Goal: Transaction & Acquisition: Purchase product/service

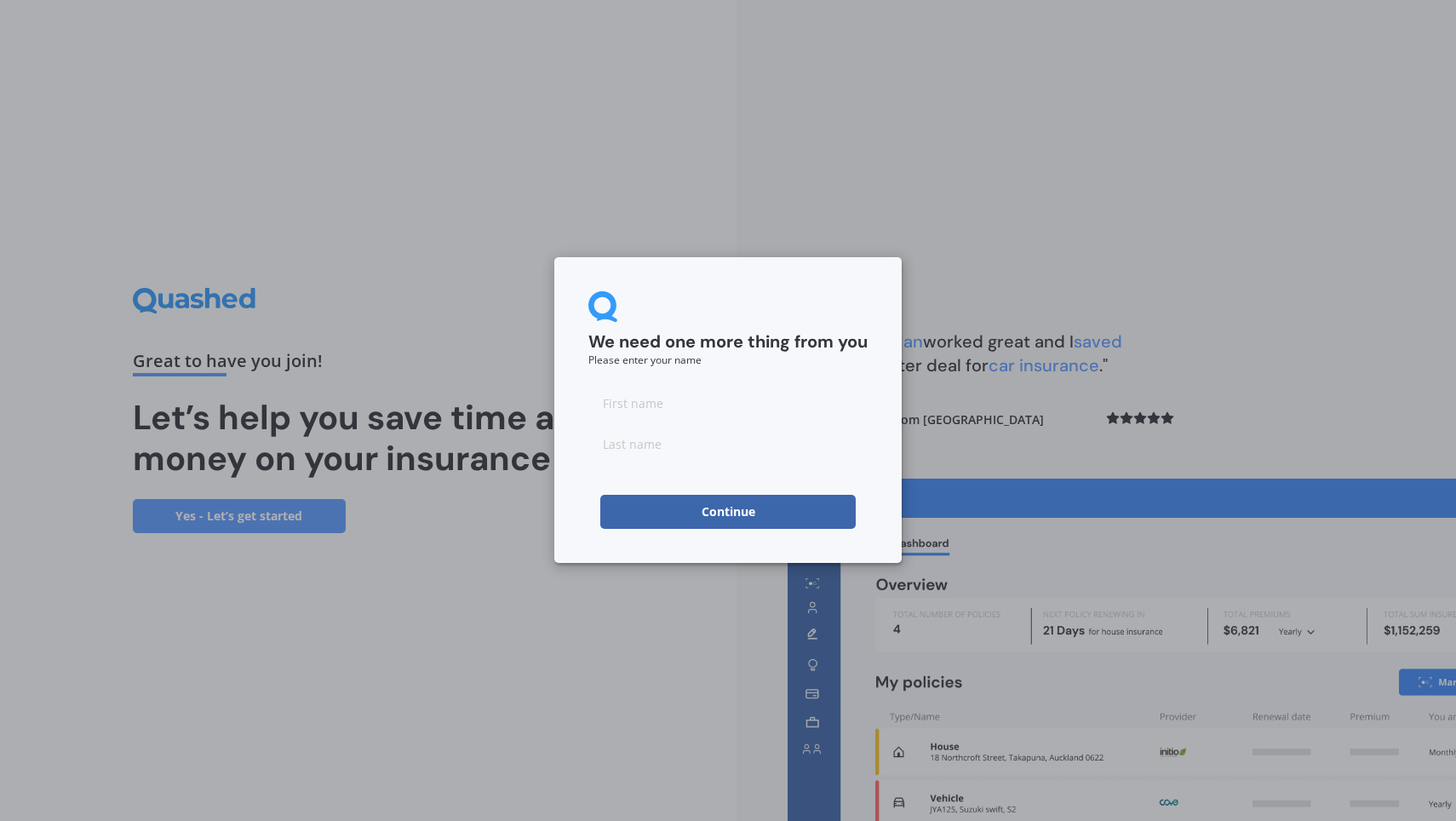
click at [647, 414] on input at bounding box center [728, 402] width 280 height 34
type input "phil"
type input "krauta"
click at [705, 517] on button "Continue" at bounding box center [727, 511] width 256 height 34
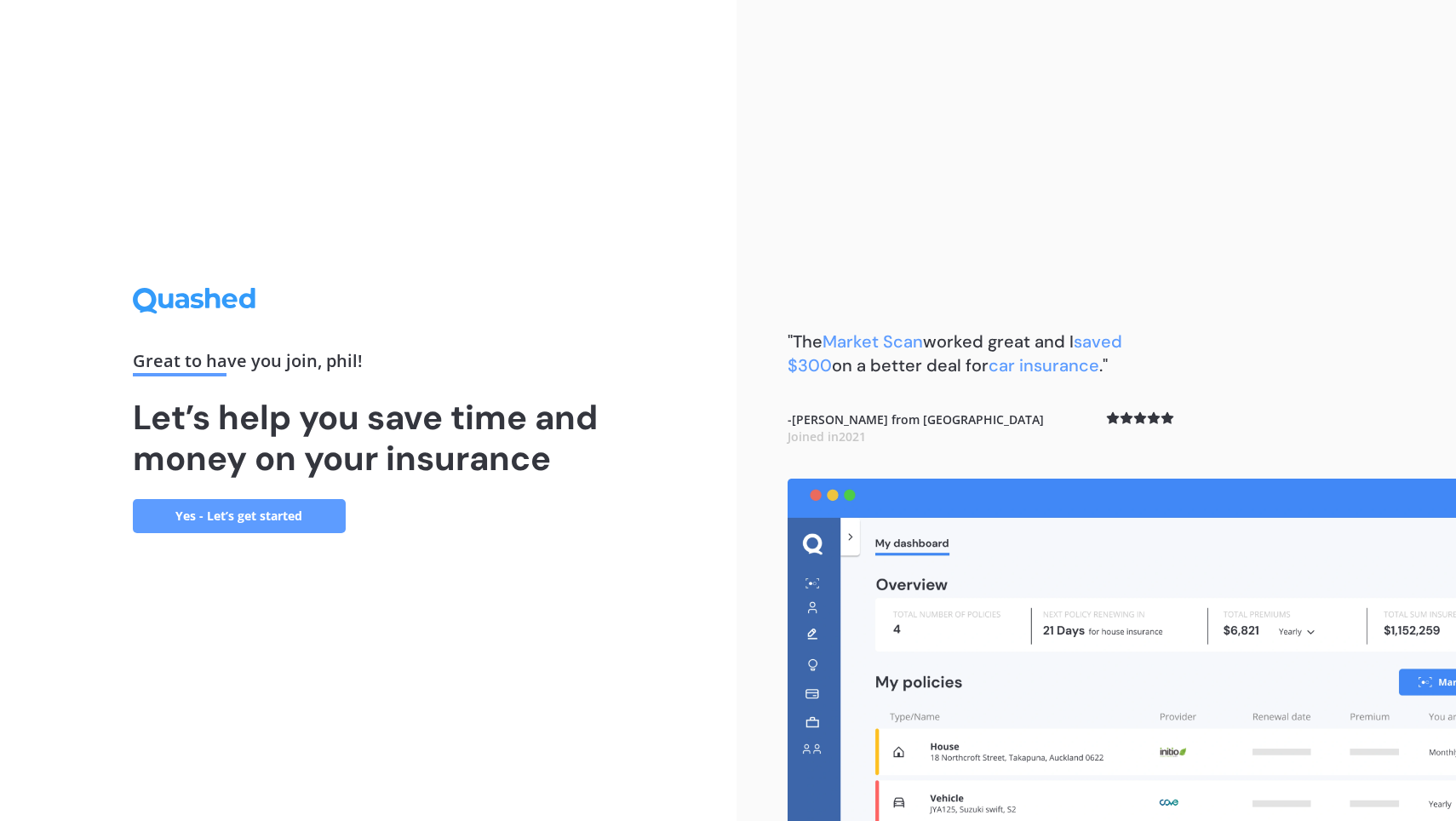
click at [294, 507] on link "Yes - Let’s get started" at bounding box center [239, 515] width 213 height 34
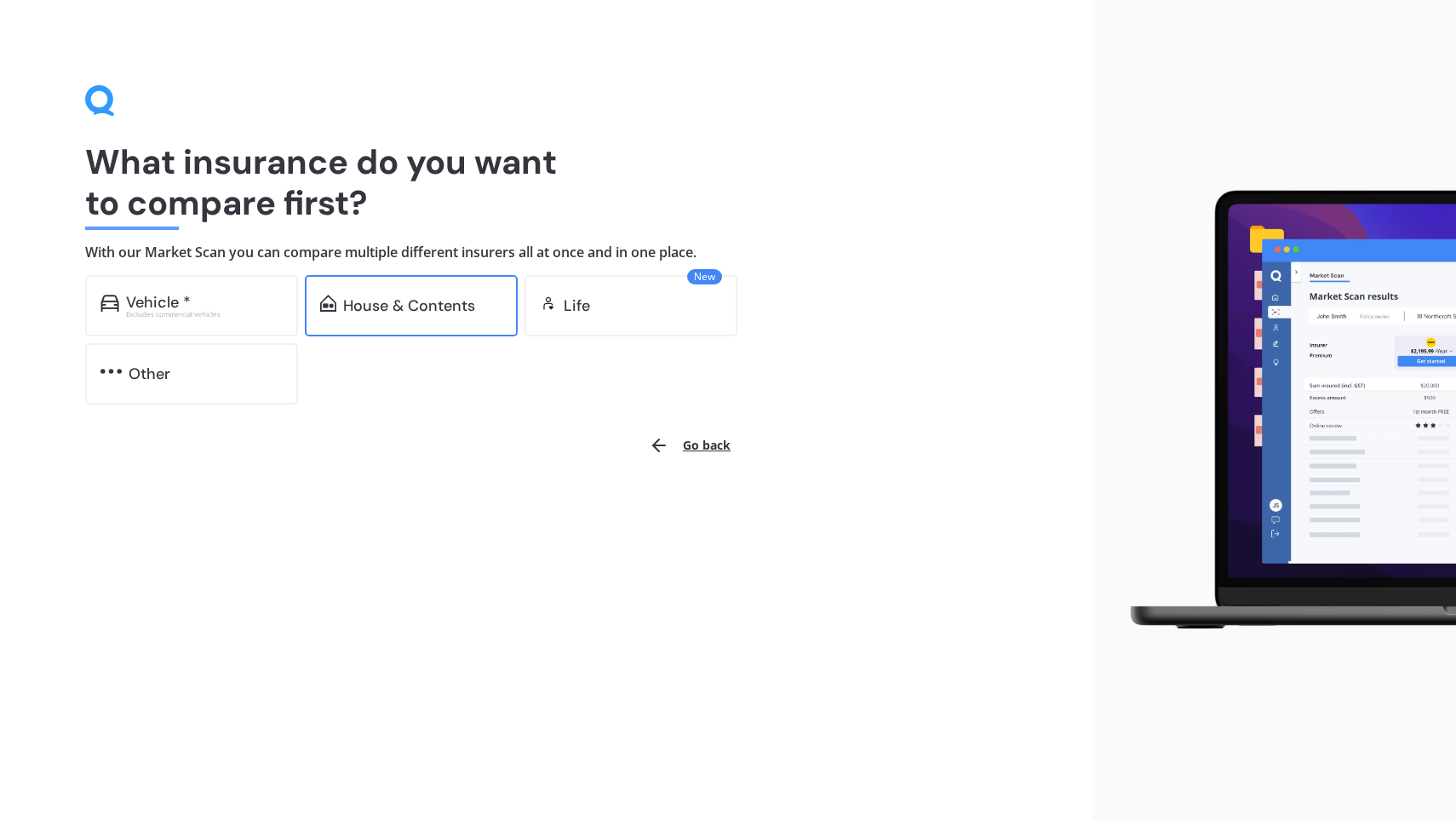
click at [430, 314] on div "House & Contents" at bounding box center [409, 306] width 132 height 17
click at [926, 260] on div "What insurance do you want to compare first? With our Market Scan you can compa…" at bounding box center [546, 244] width 922 height 319
click at [422, 304] on div "House & Contents" at bounding box center [409, 306] width 132 height 17
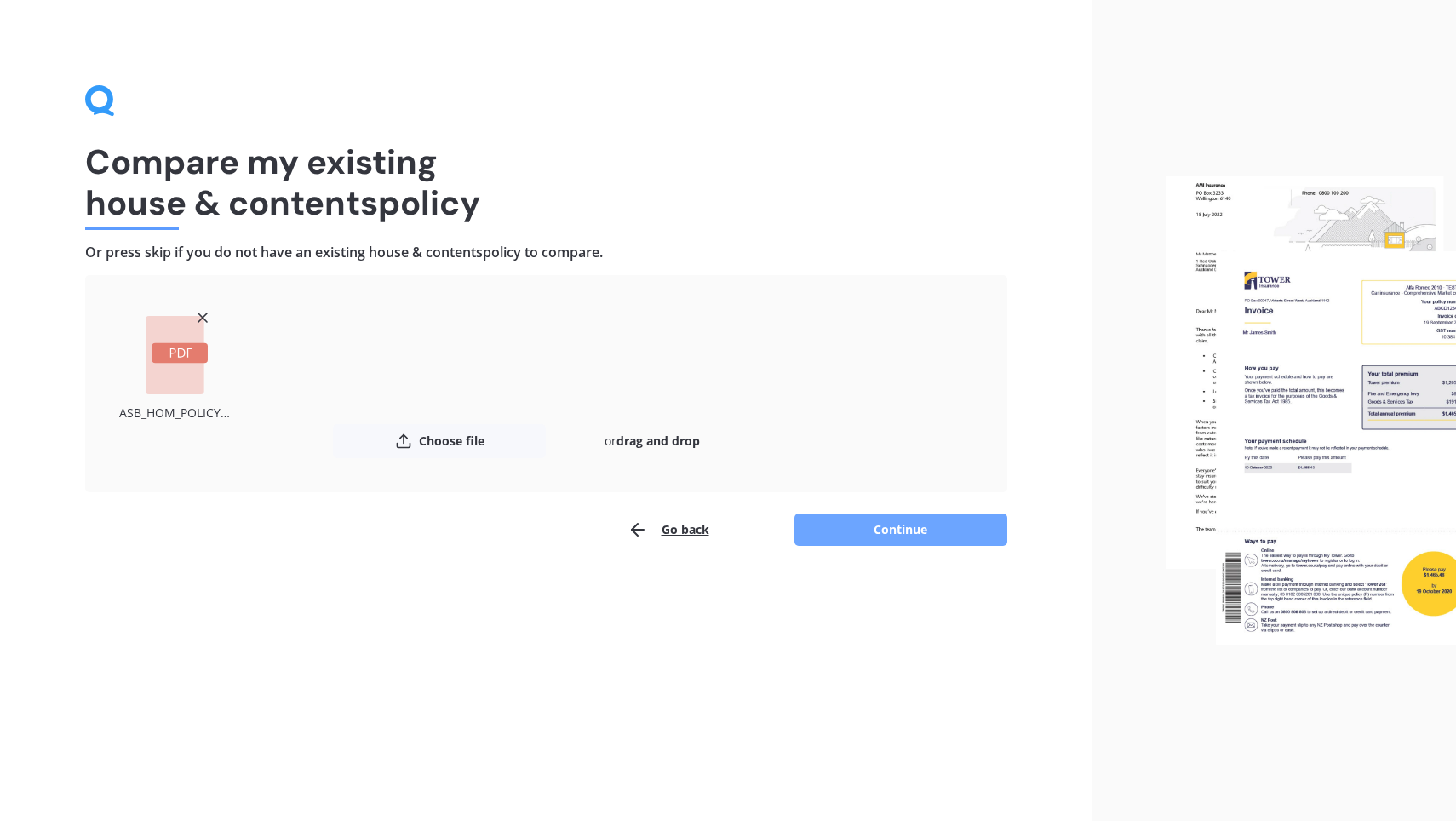
click at [924, 516] on button "Continue" at bounding box center [901, 530] width 213 height 33
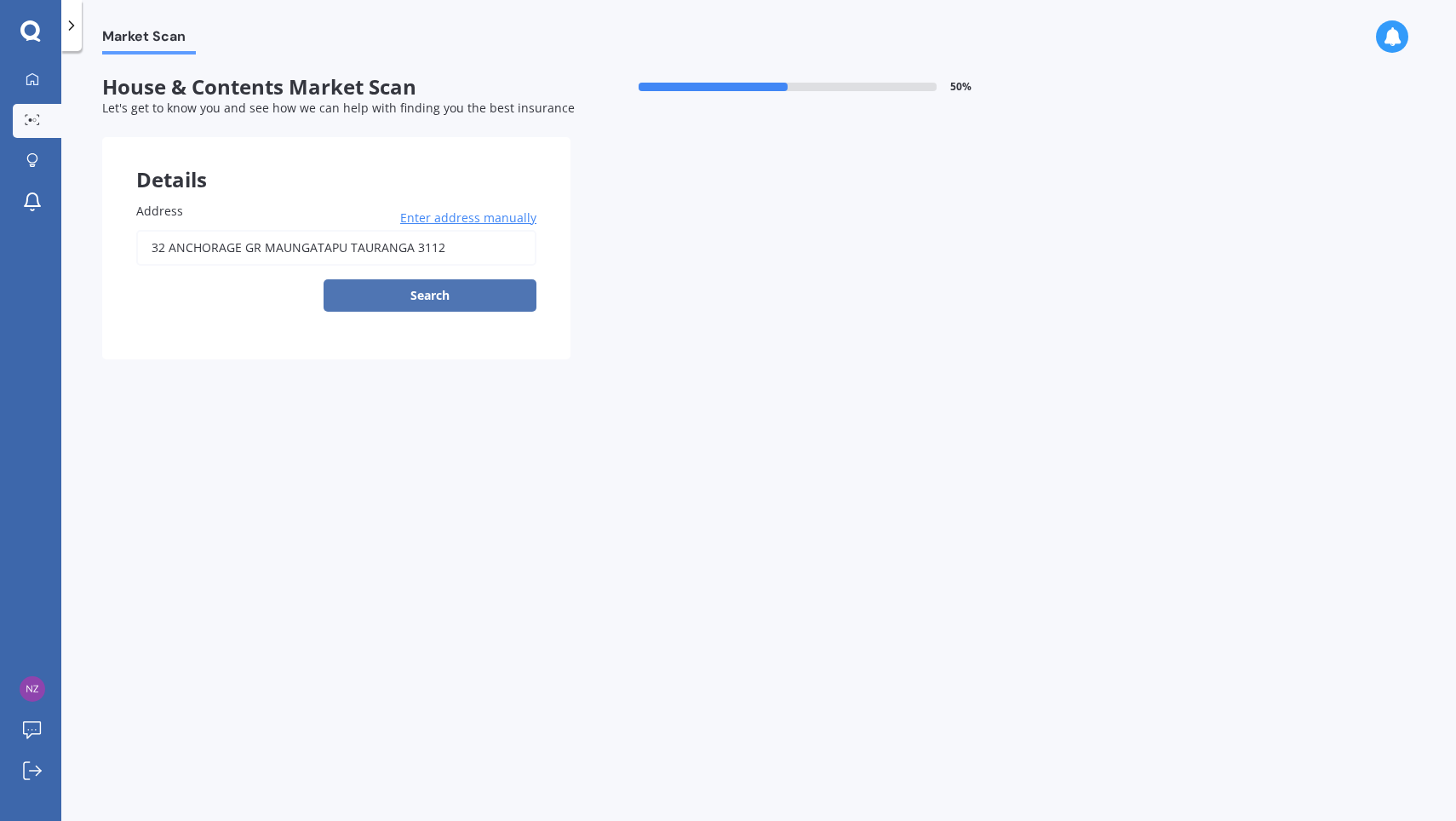
click at [469, 288] on button "Search" at bounding box center [429, 296] width 213 height 33
type input "[GEOGRAPHIC_DATA], [GEOGRAPHIC_DATA]"
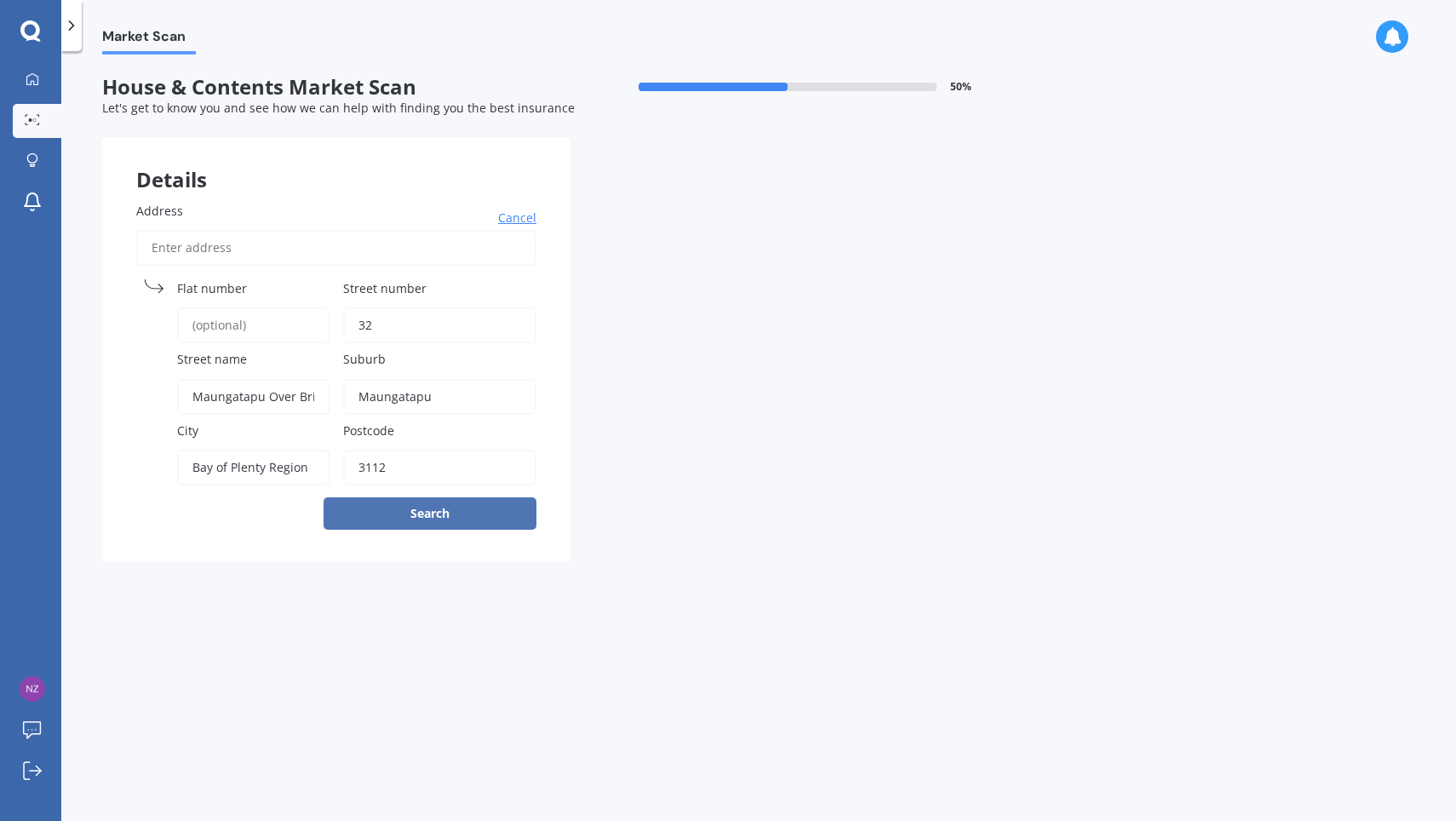
type input "32"
click at [447, 498] on button "Search" at bounding box center [429, 514] width 213 height 33
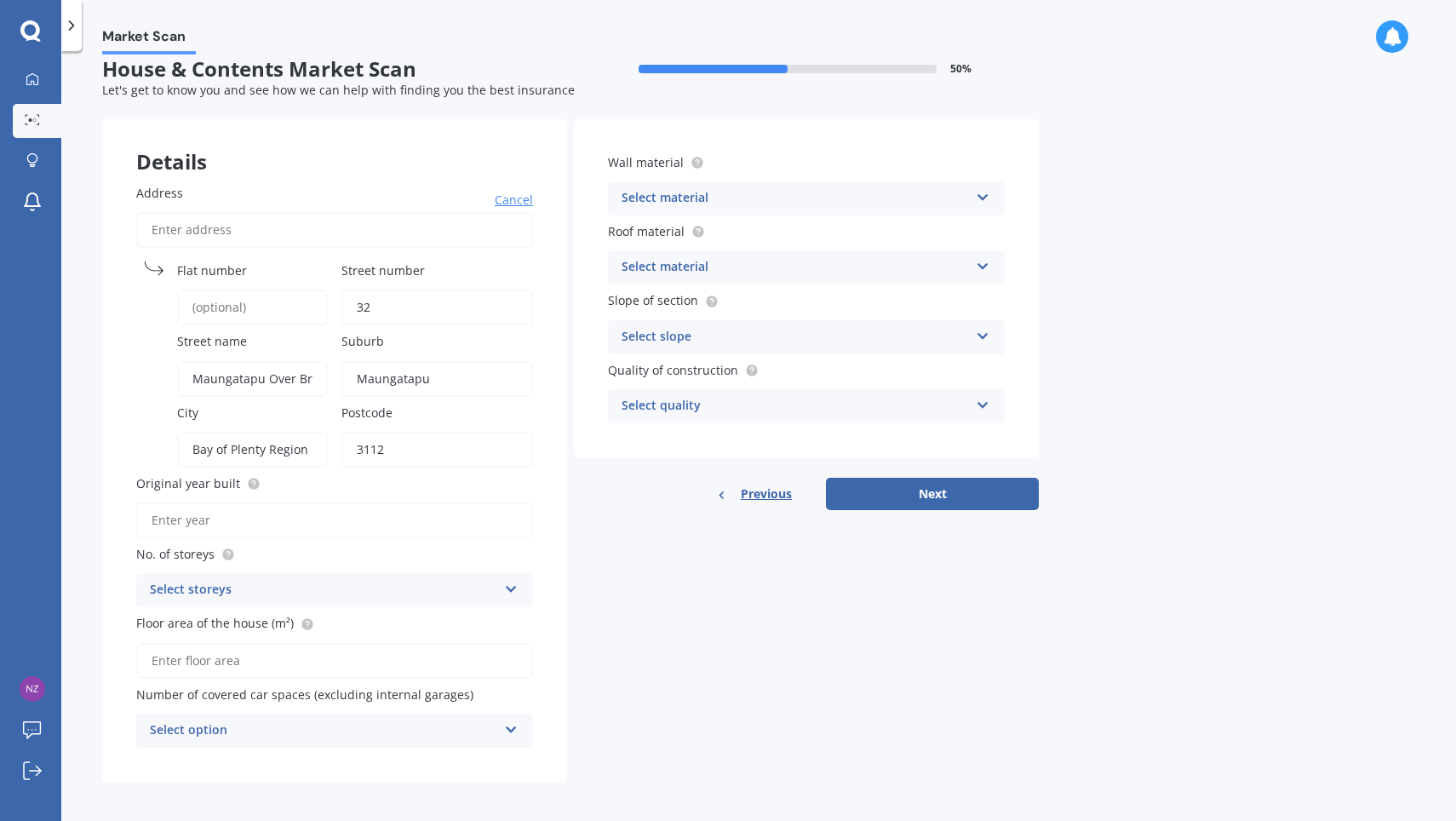
scroll to position [17, 0]
click at [504, 586] on icon at bounding box center [511, 587] width 14 height 12
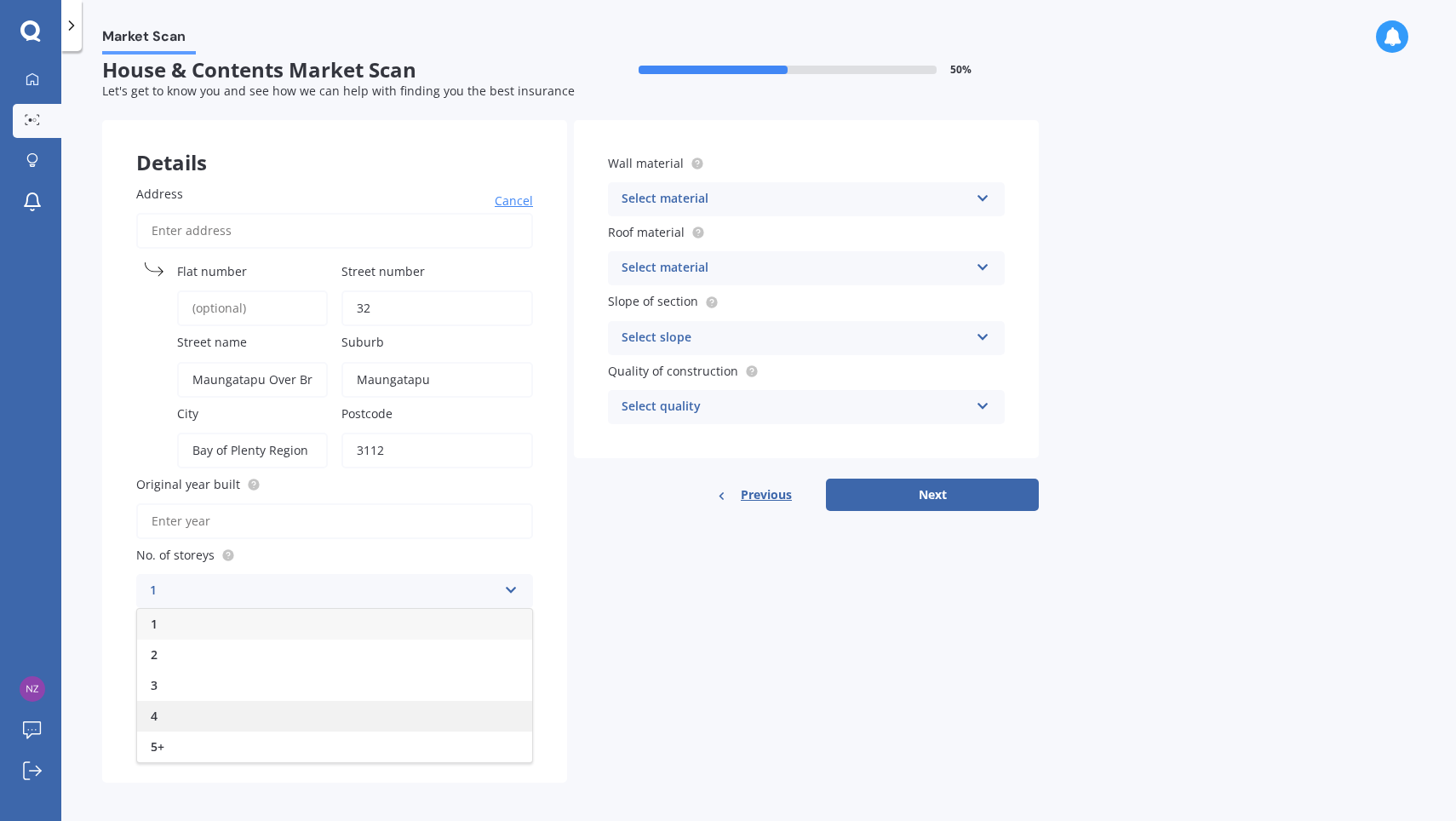
click at [188, 701] on div "4" at bounding box center [335, 717] width 395 height 31
click at [339, 645] on input "Floor area of the house (m²)" at bounding box center [334, 661] width 396 height 36
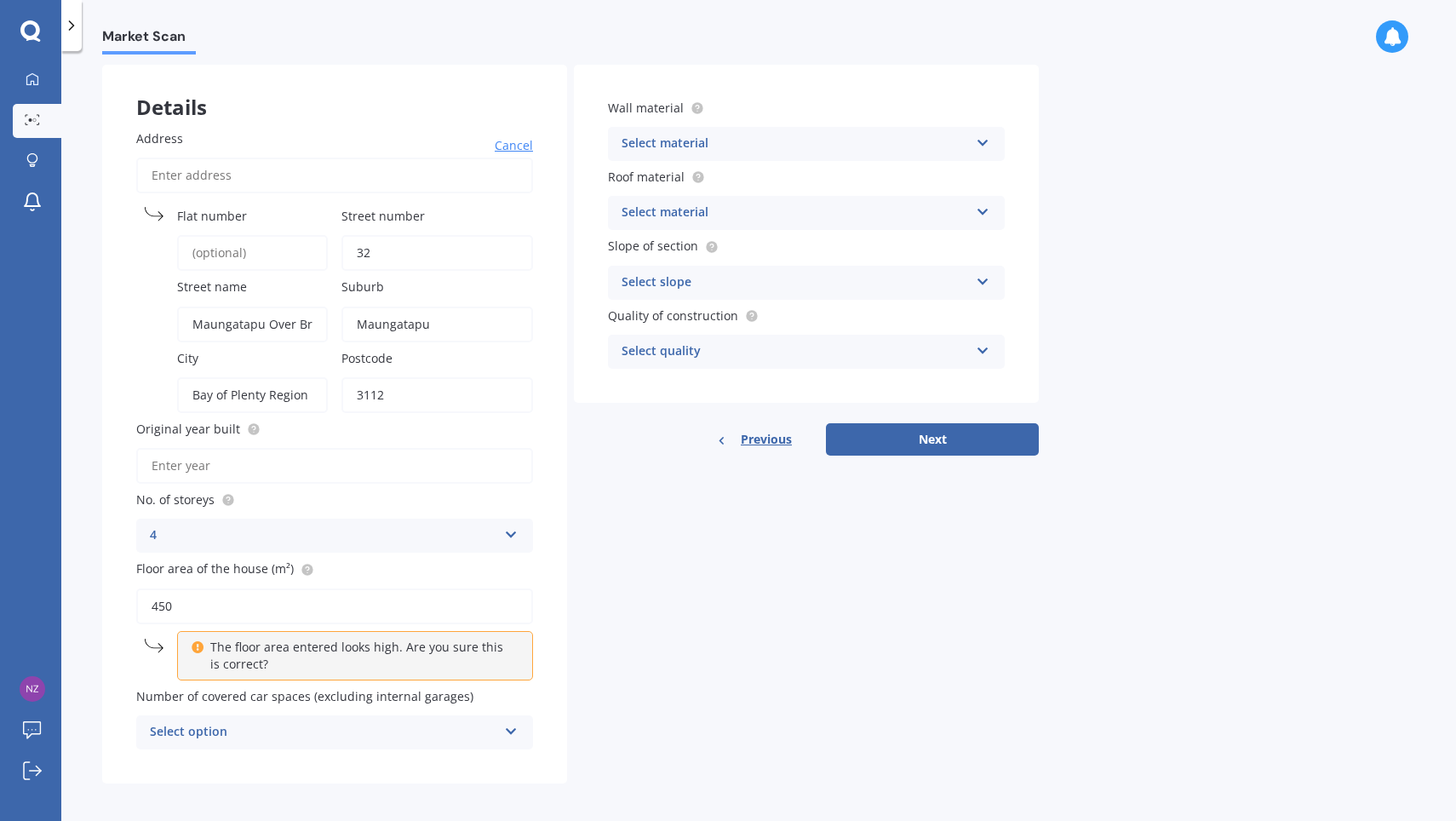
scroll to position [71, 0]
type input "450"
click at [630, 667] on div "Details Address Cancel Search Flat number Street number [GEOGRAPHIC_DATA] Postc…" at bounding box center [570, 424] width 936 height 719
click at [504, 727] on div "Select option 0 1 2 3 4 5+" at bounding box center [334, 732] width 396 height 34
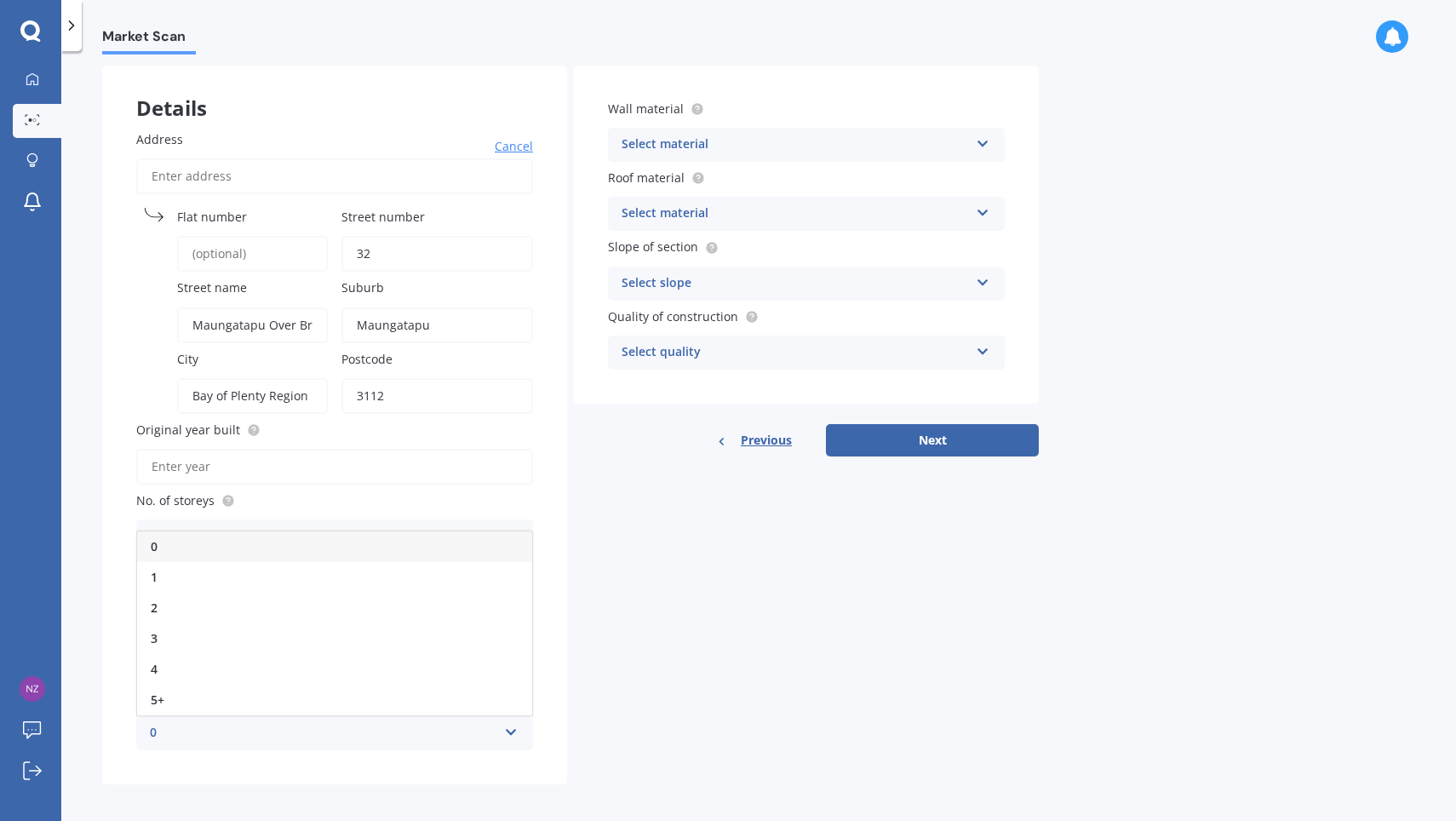
click at [596, 666] on div "Details Address Cancel Search Flat number Street number [GEOGRAPHIC_DATA] Postc…" at bounding box center [570, 424] width 936 height 719
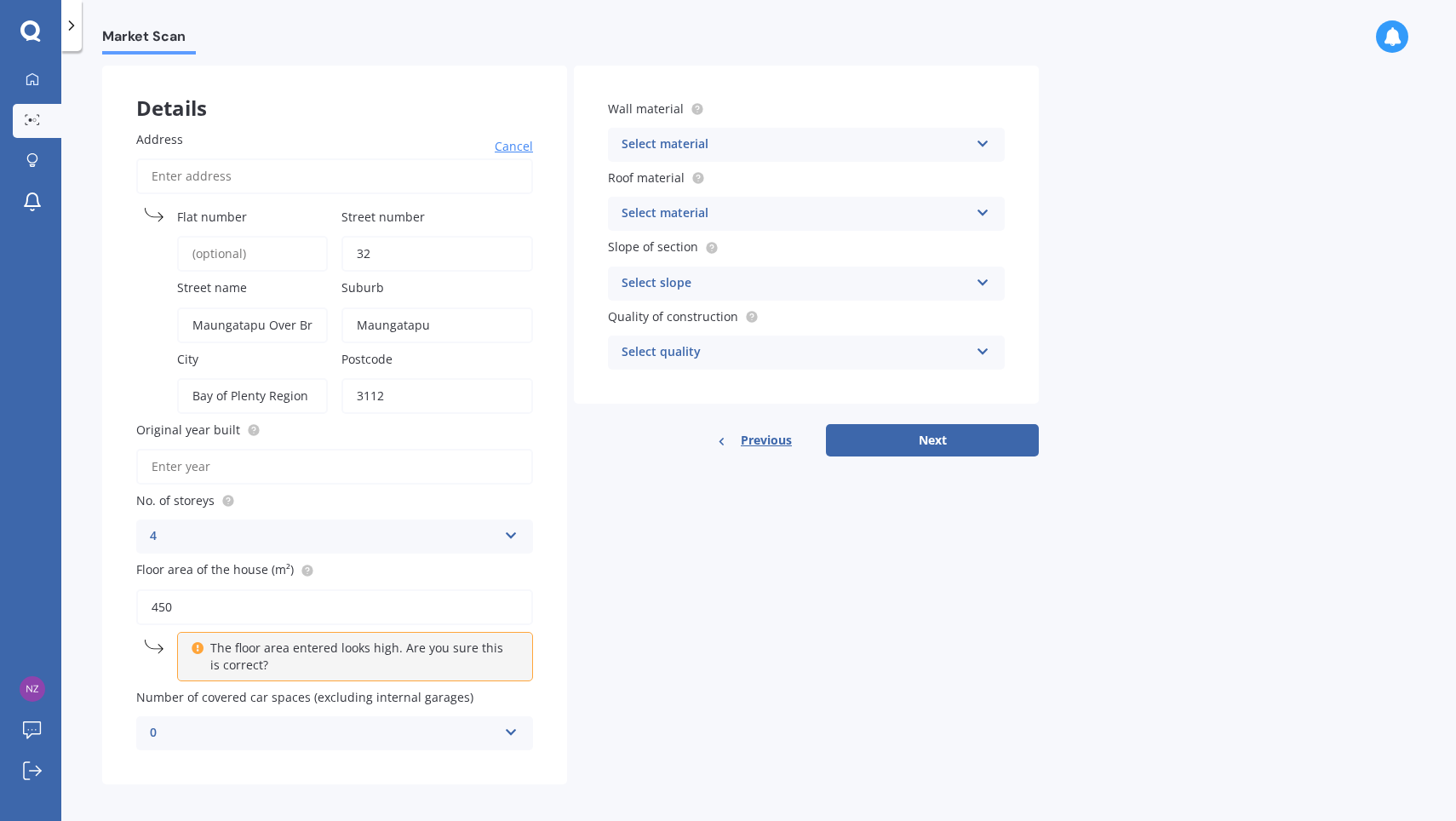
click at [513, 727] on icon at bounding box center [511, 729] width 14 height 12
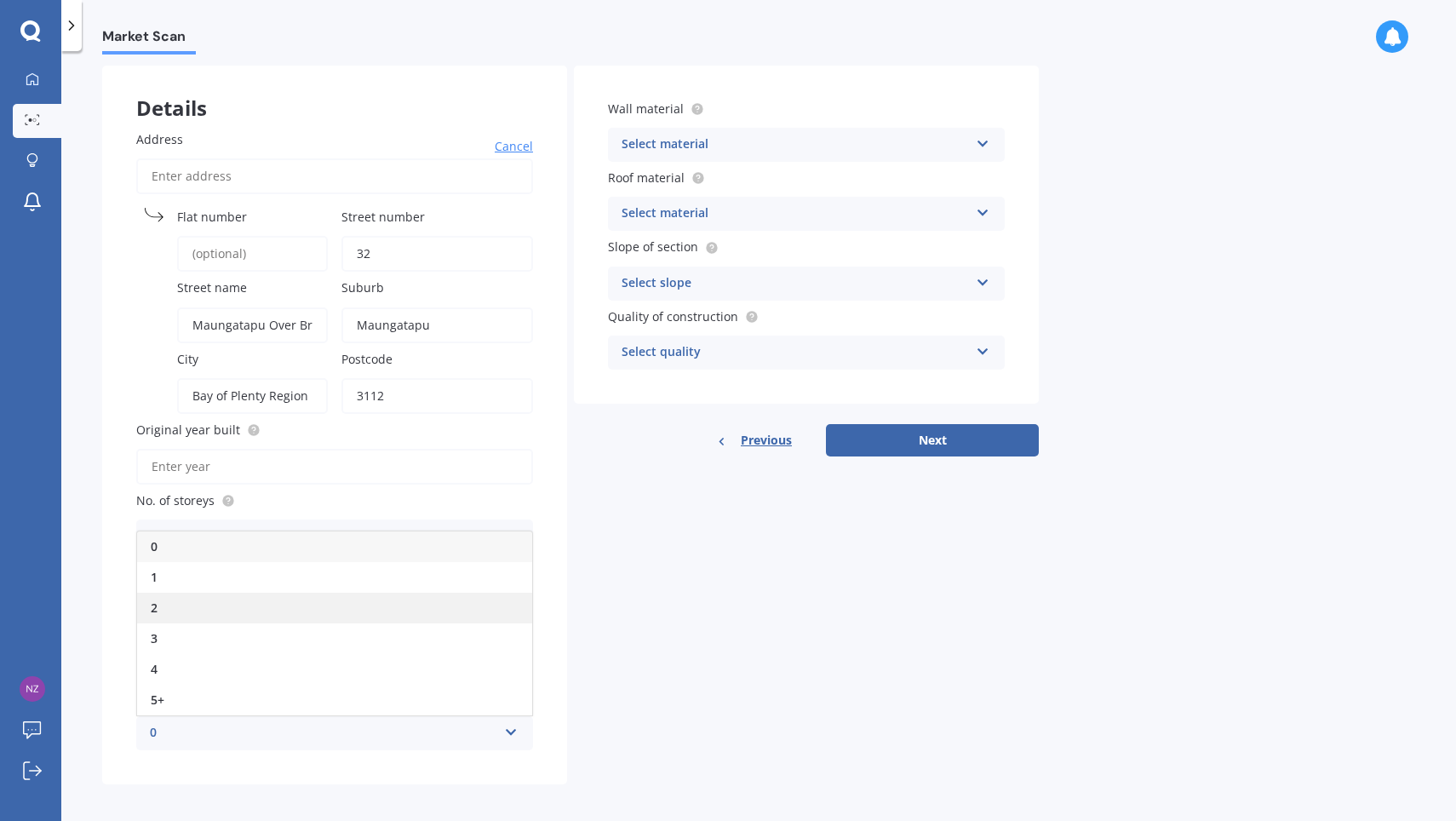
click at [229, 598] on div "2" at bounding box center [335, 608] width 395 height 31
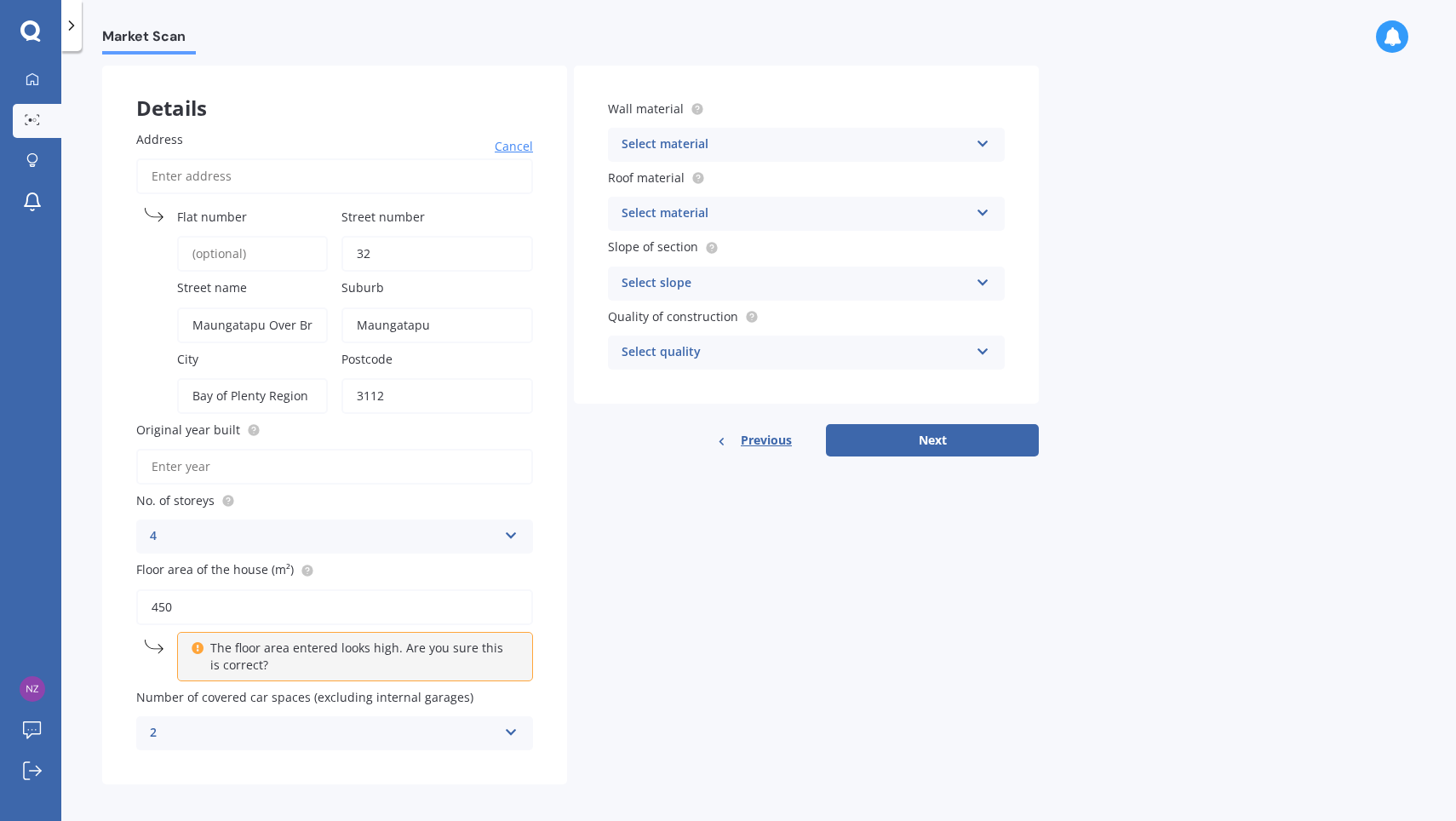
click at [634, 641] on div "Details Address Cancel Search Flat number Street number [GEOGRAPHIC_DATA] Postc…" at bounding box center [570, 424] width 936 height 719
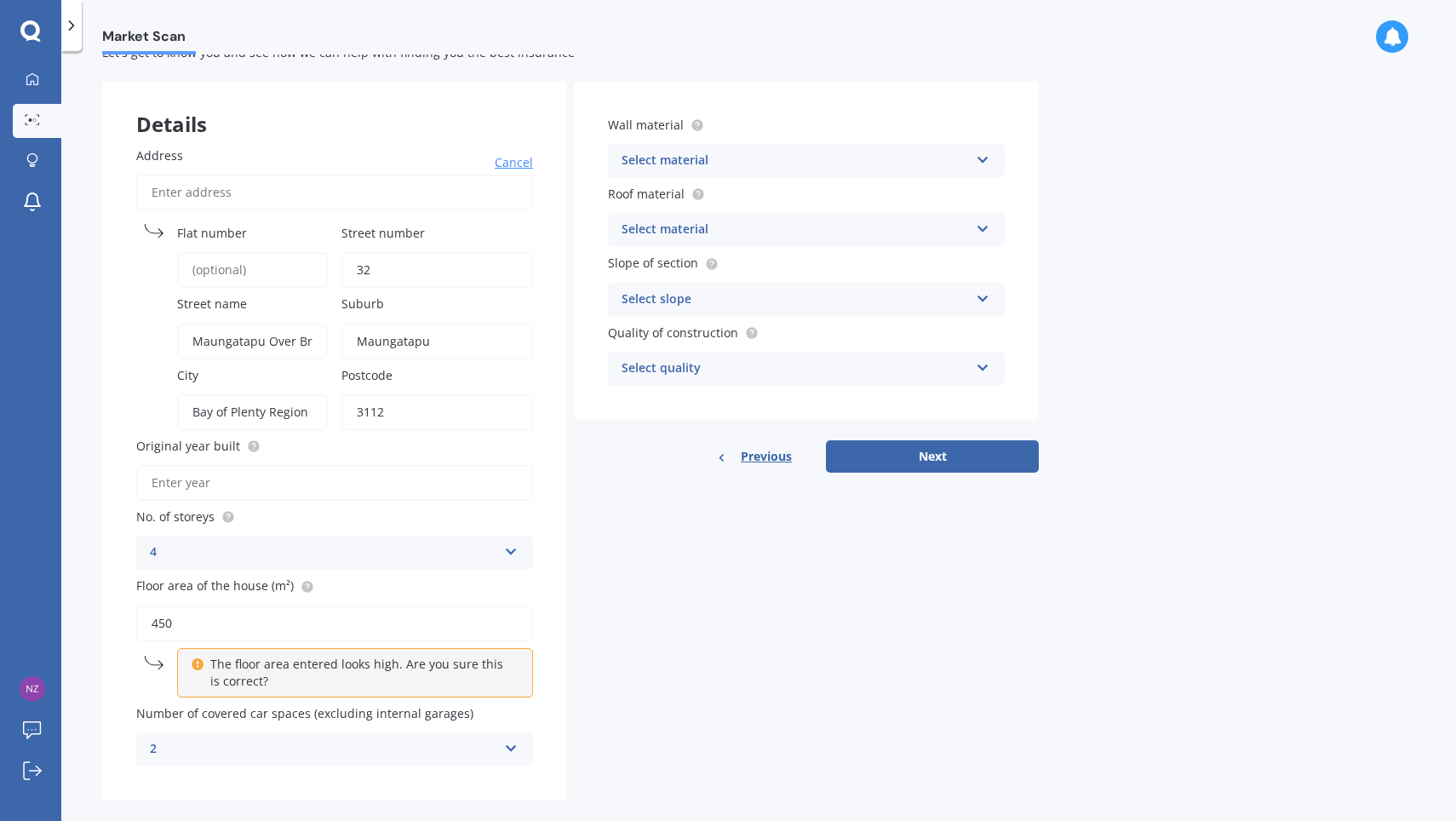
scroll to position [46, 0]
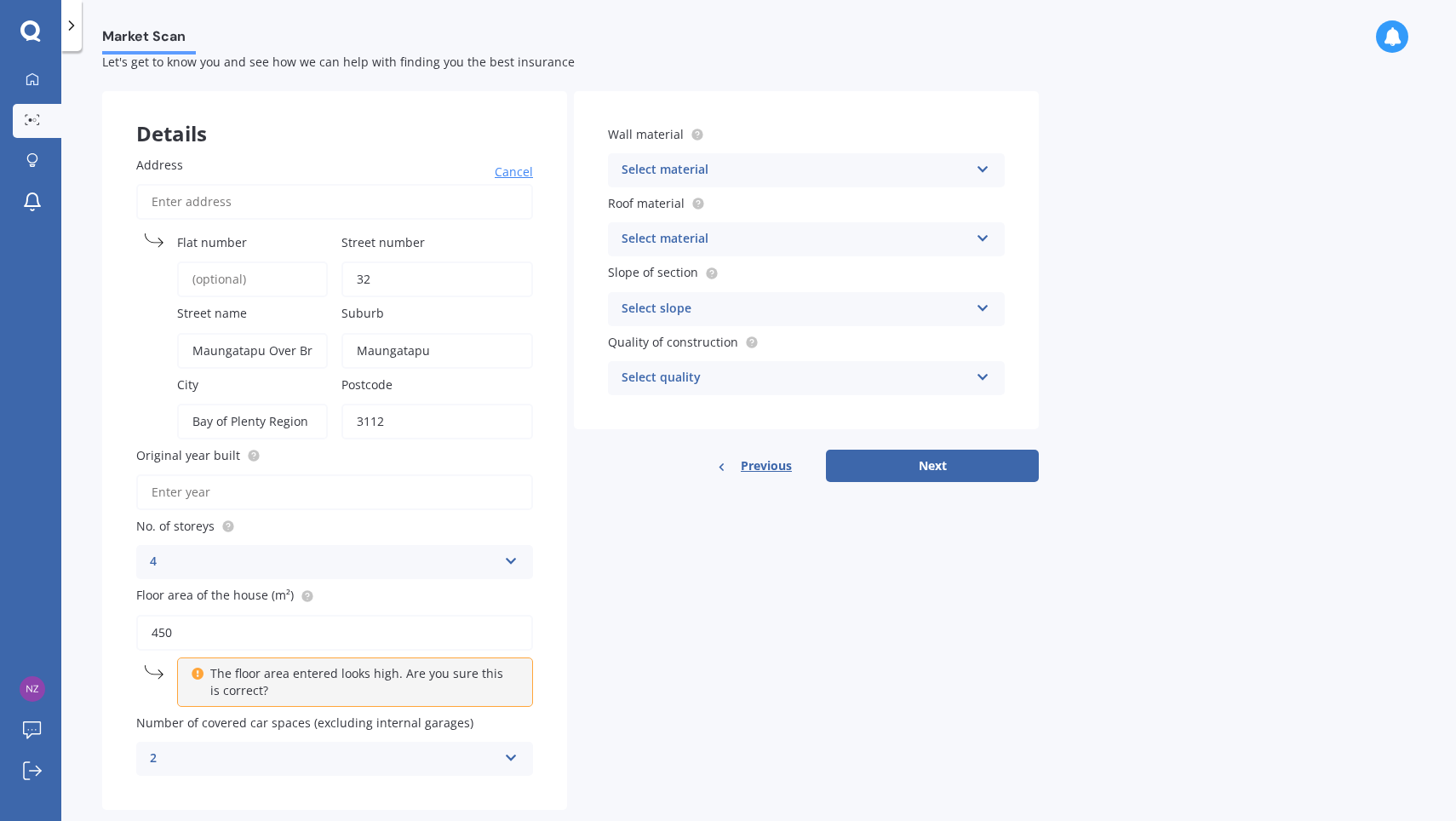
click at [977, 164] on icon at bounding box center [983, 166] width 14 height 12
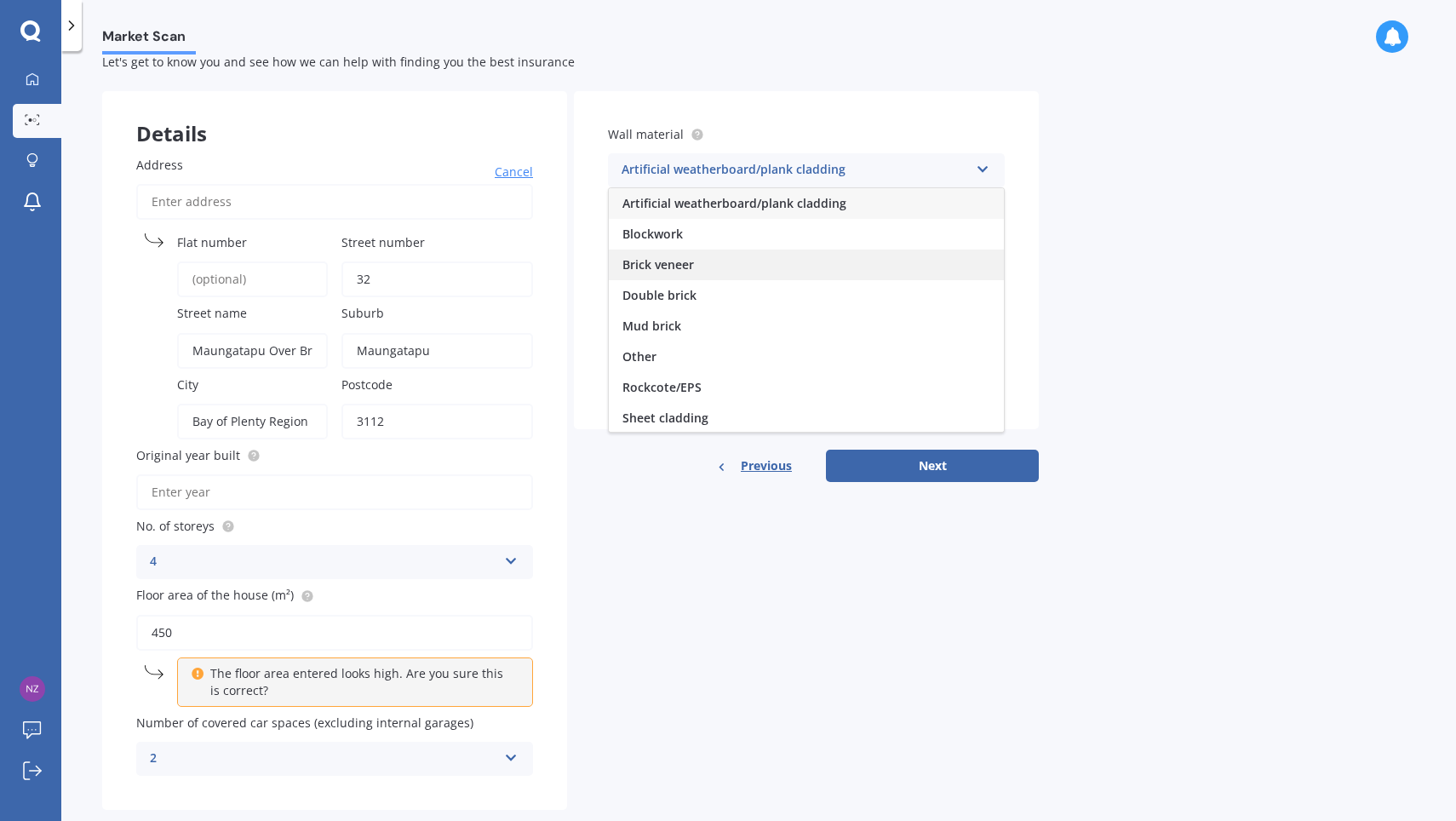
scroll to position [0, 0]
click at [671, 235] on span "Blockwork" at bounding box center [652, 233] width 61 height 16
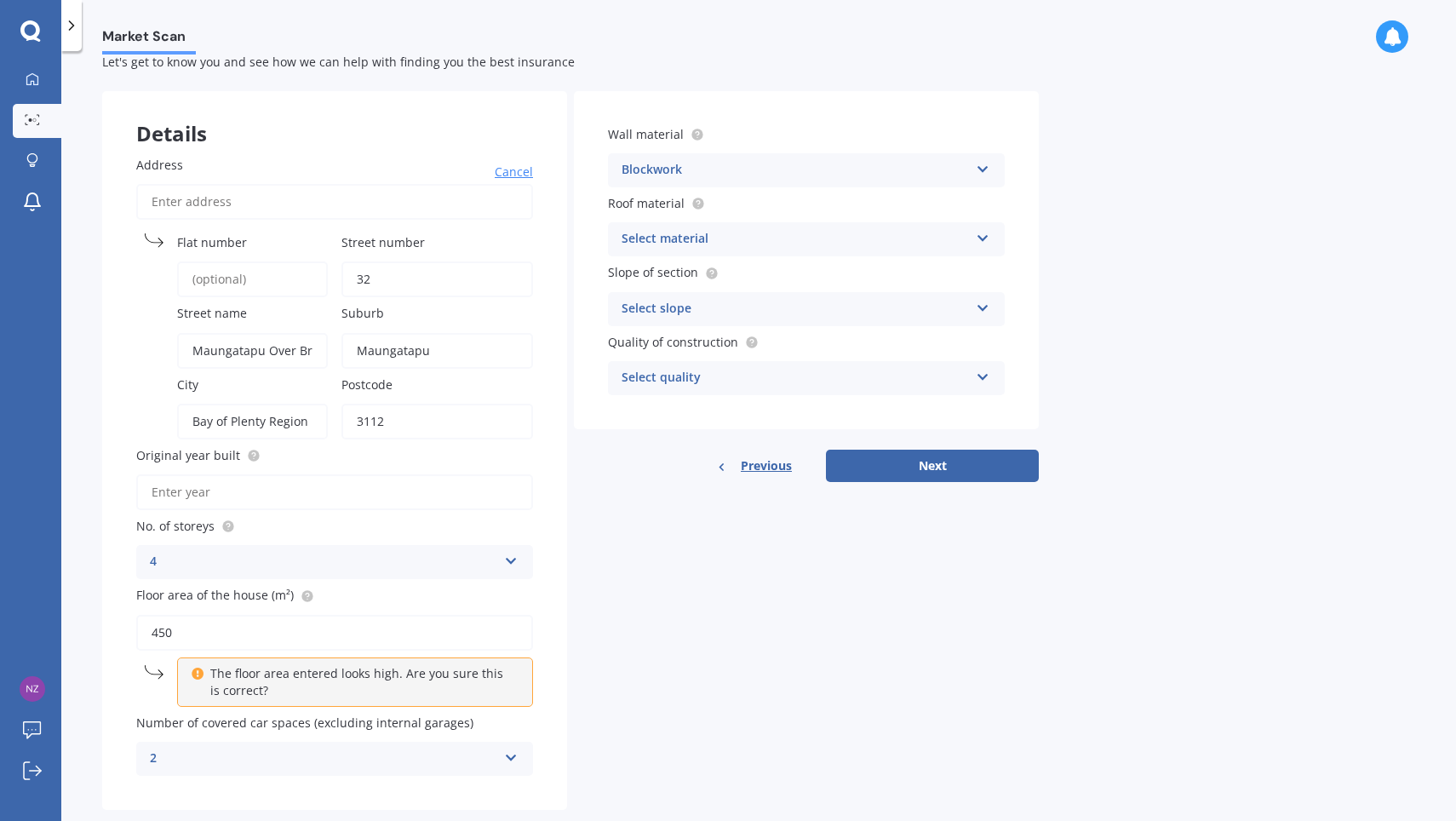
click at [882, 232] on div "Select material" at bounding box center [795, 238] width 347 height 20
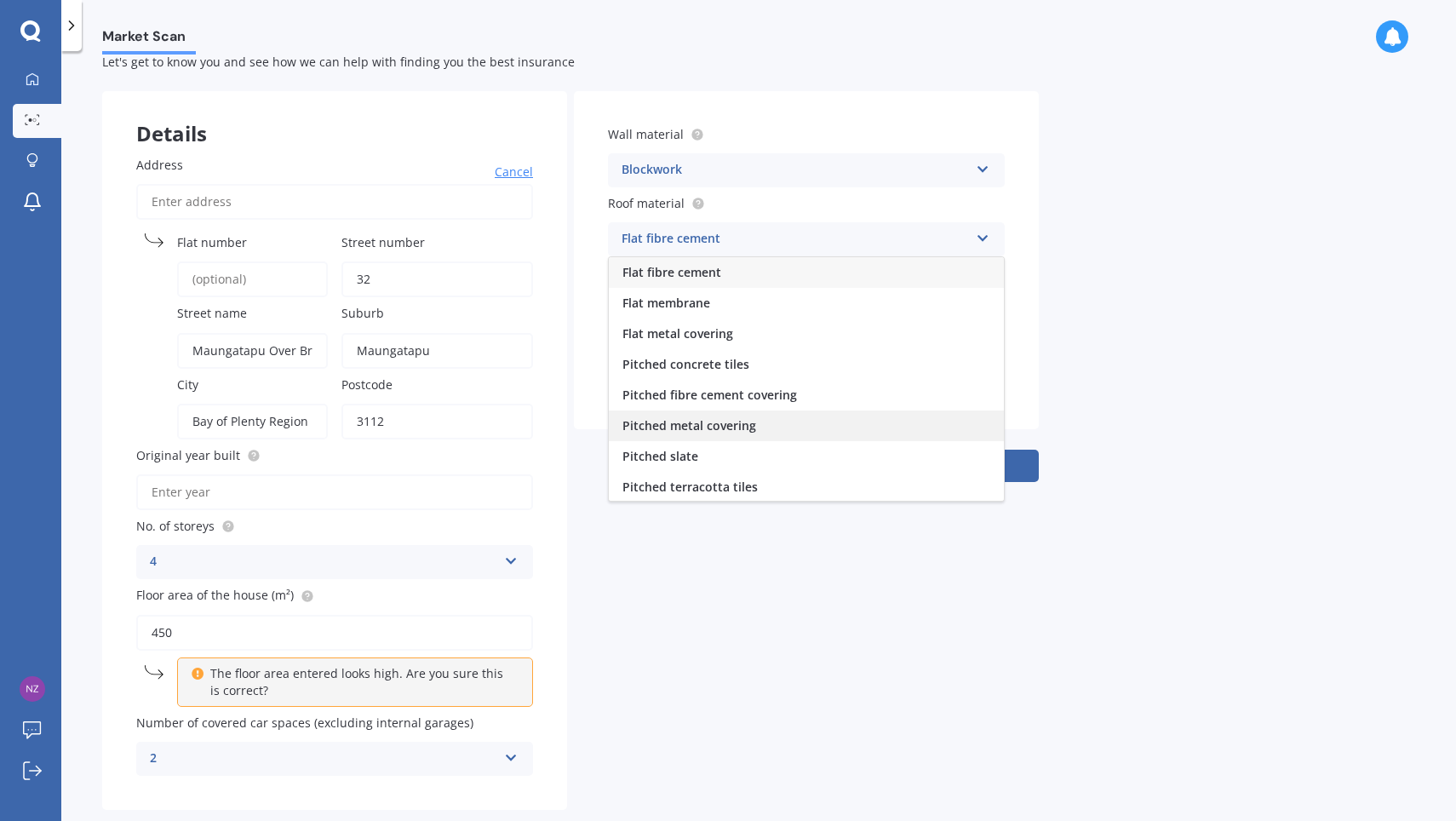
click at [796, 425] on div "Pitched metal covering" at bounding box center [806, 426] width 395 height 31
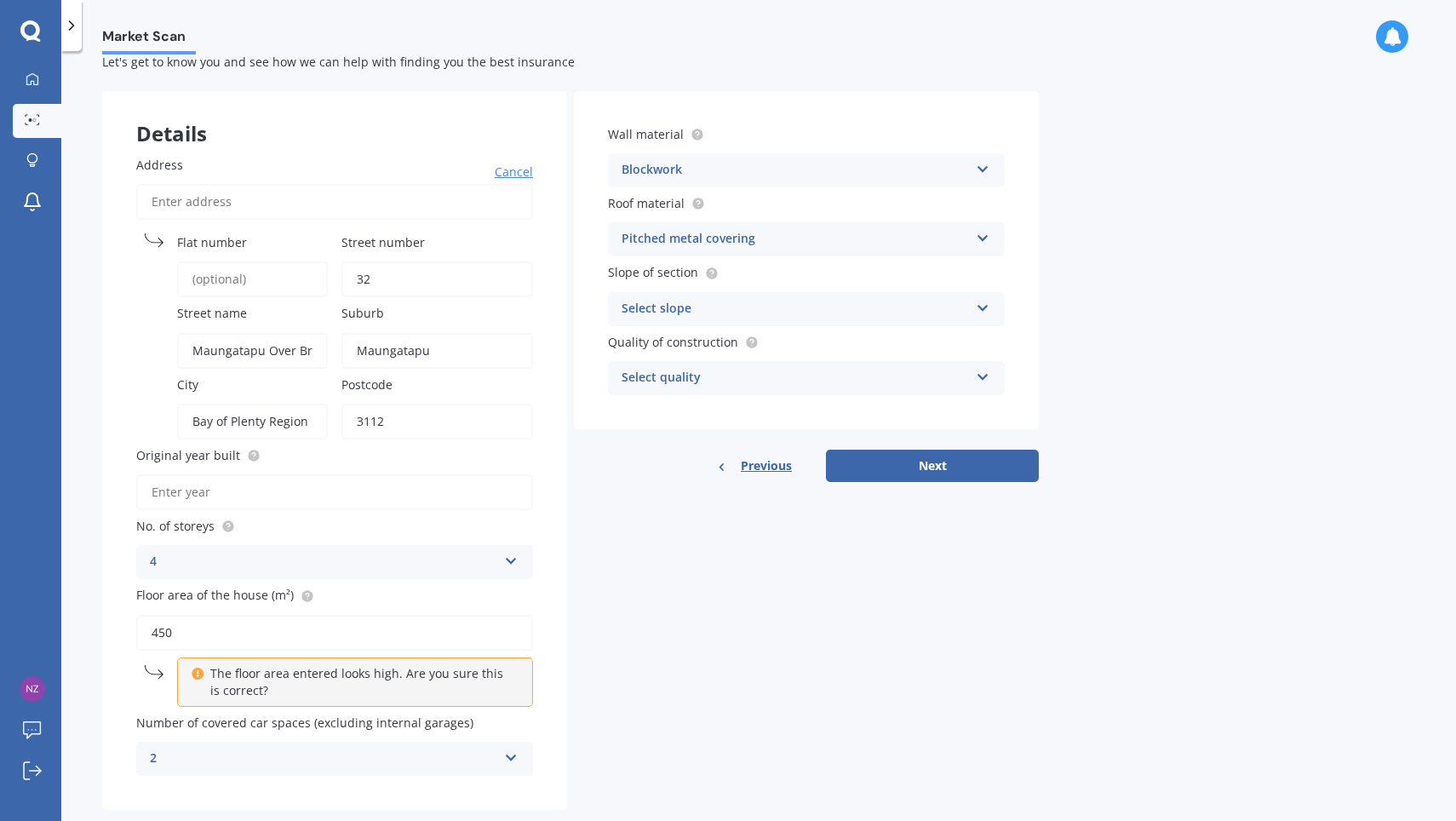
click at [842, 308] on div "Select slope" at bounding box center [795, 309] width 347 height 20
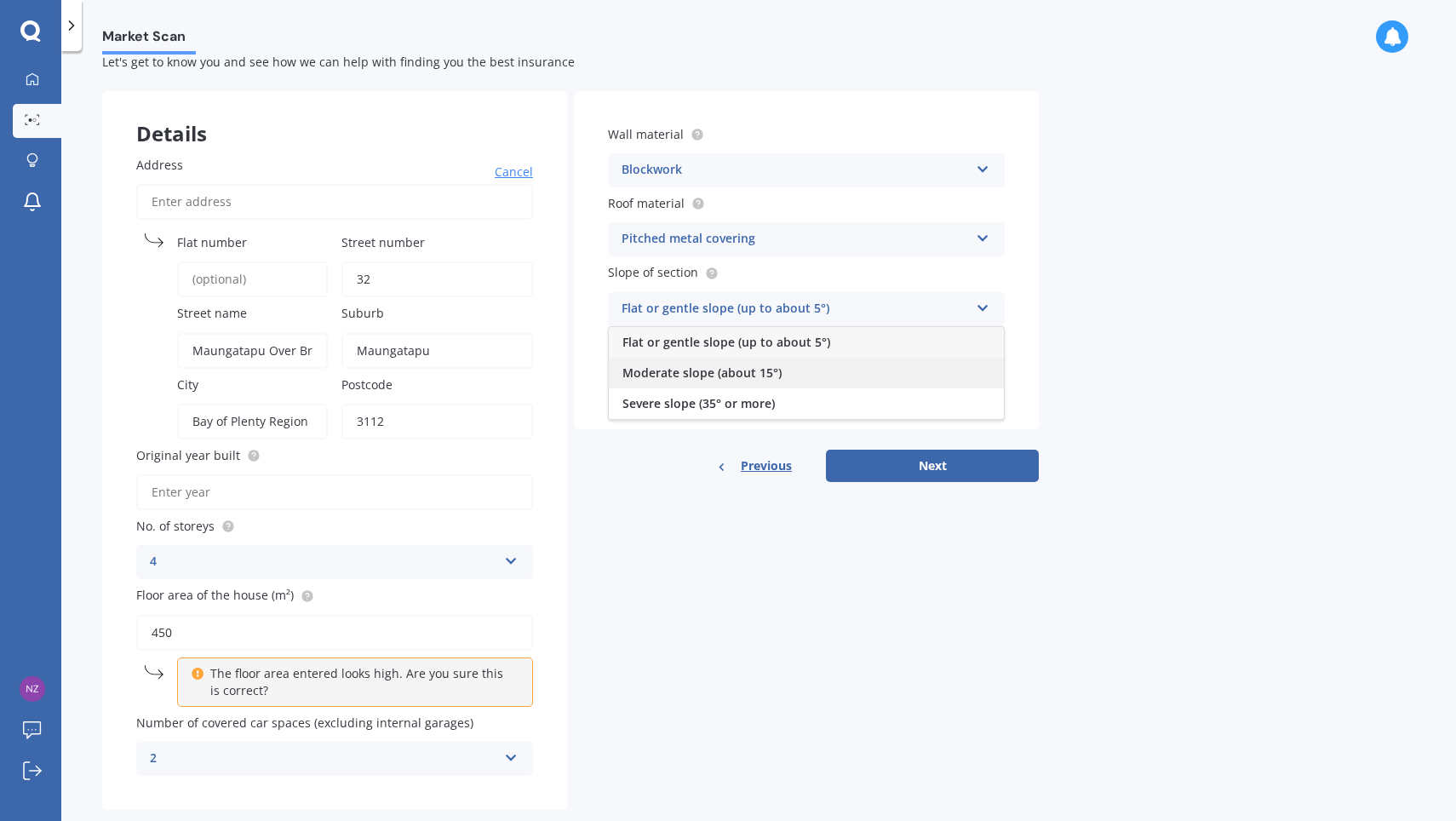
click at [812, 365] on div "Moderate slope (about 15°)" at bounding box center [806, 373] width 395 height 31
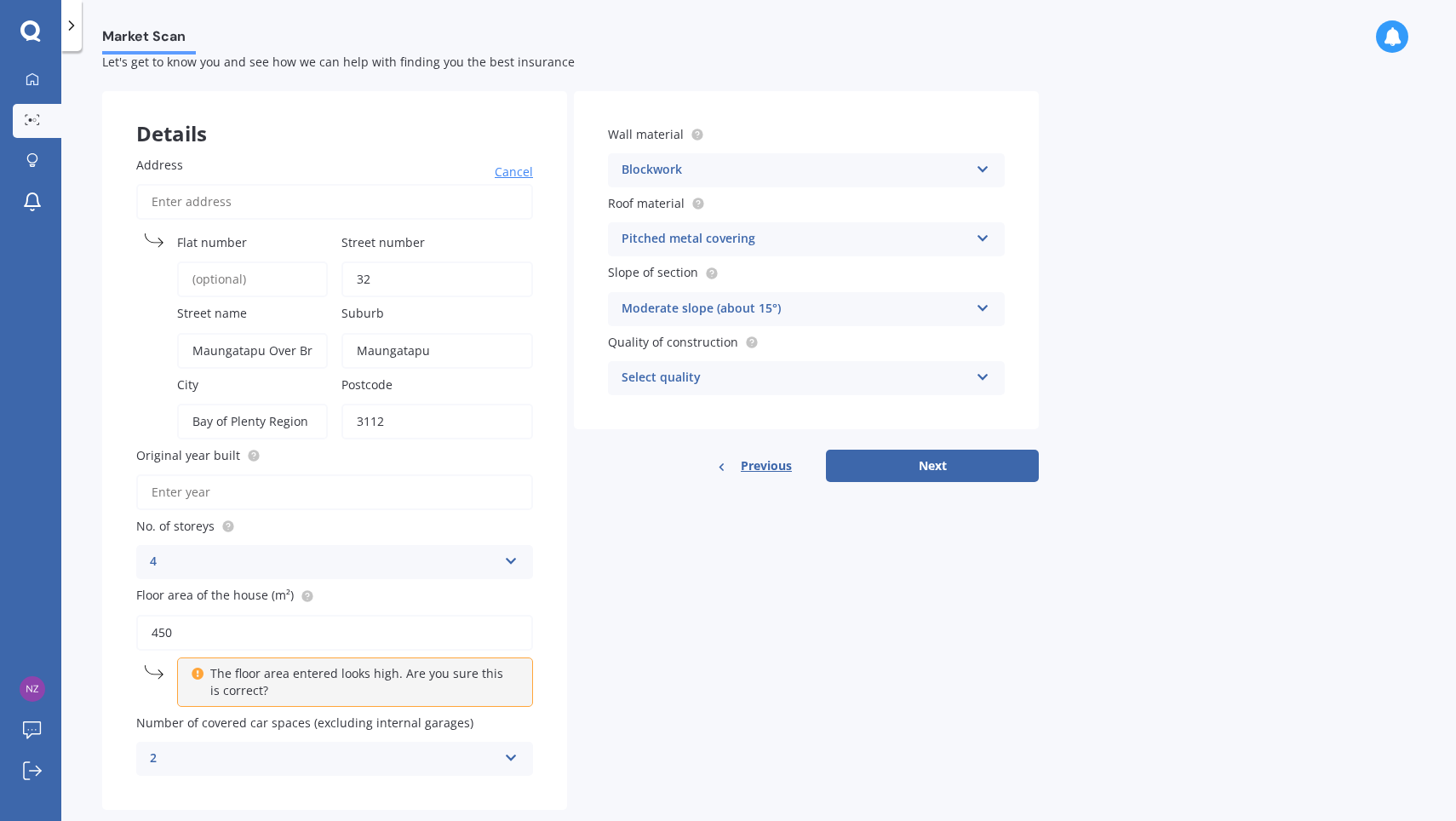
click at [927, 376] on div "Select quality" at bounding box center [795, 377] width 347 height 20
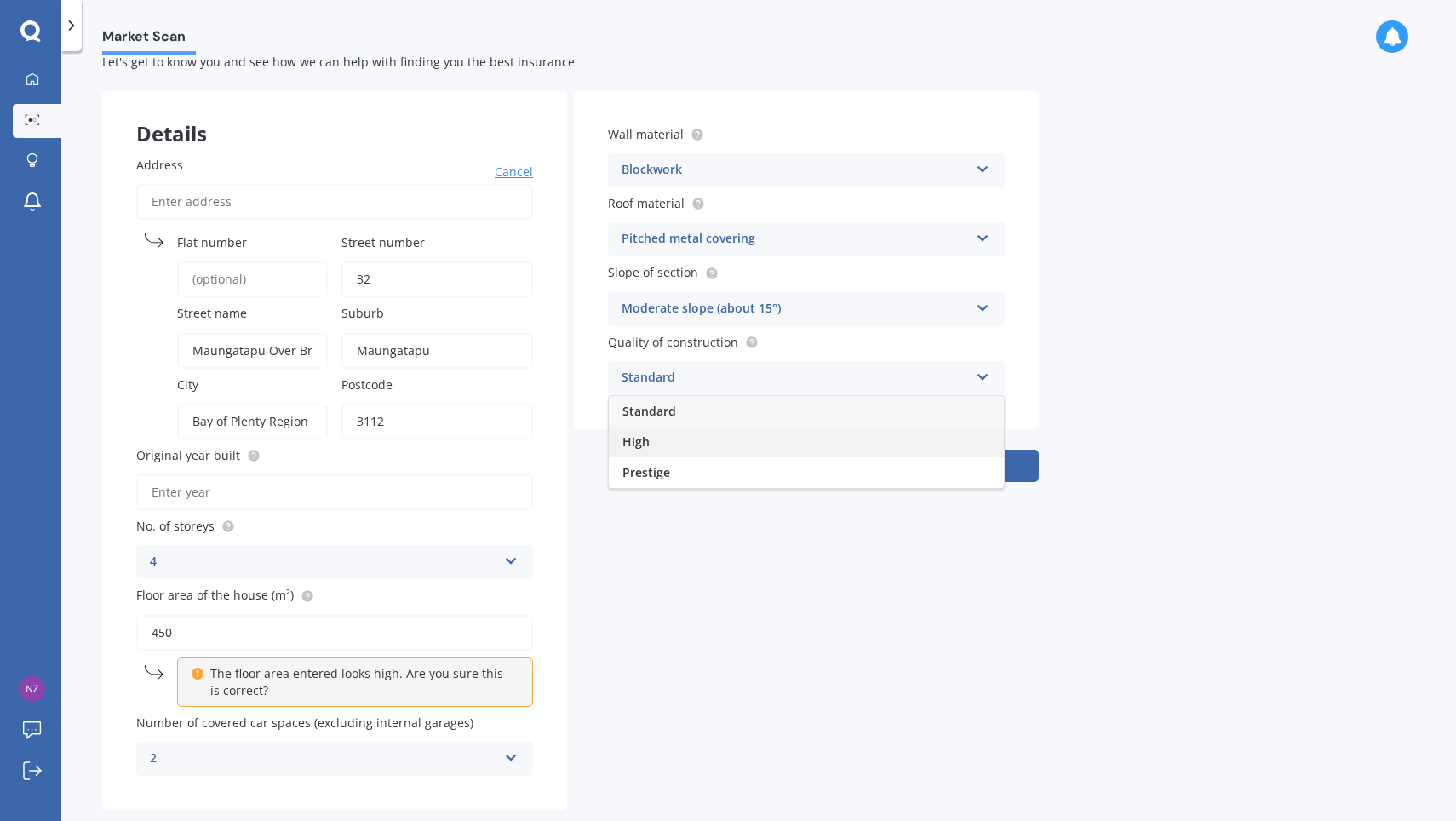
click at [677, 426] on div "High" at bounding box center [806, 442] width 395 height 31
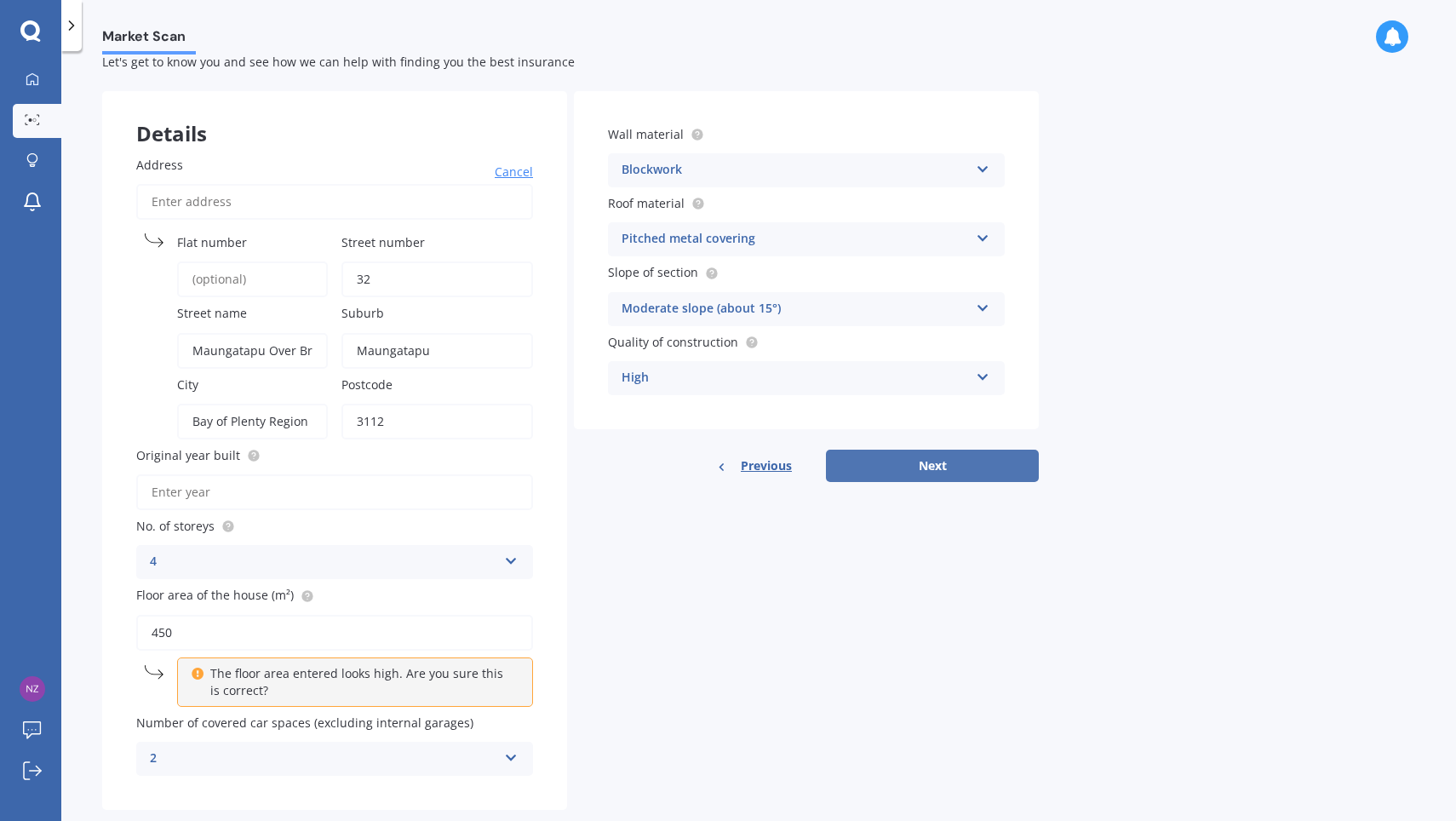
click at [933, 472] on button "Next" at bounding box center [931, 466] width 213 height 33
type input "2020"
click at [947, 461] on button "Next" at bounding box center [931, 466] width 213 height 33
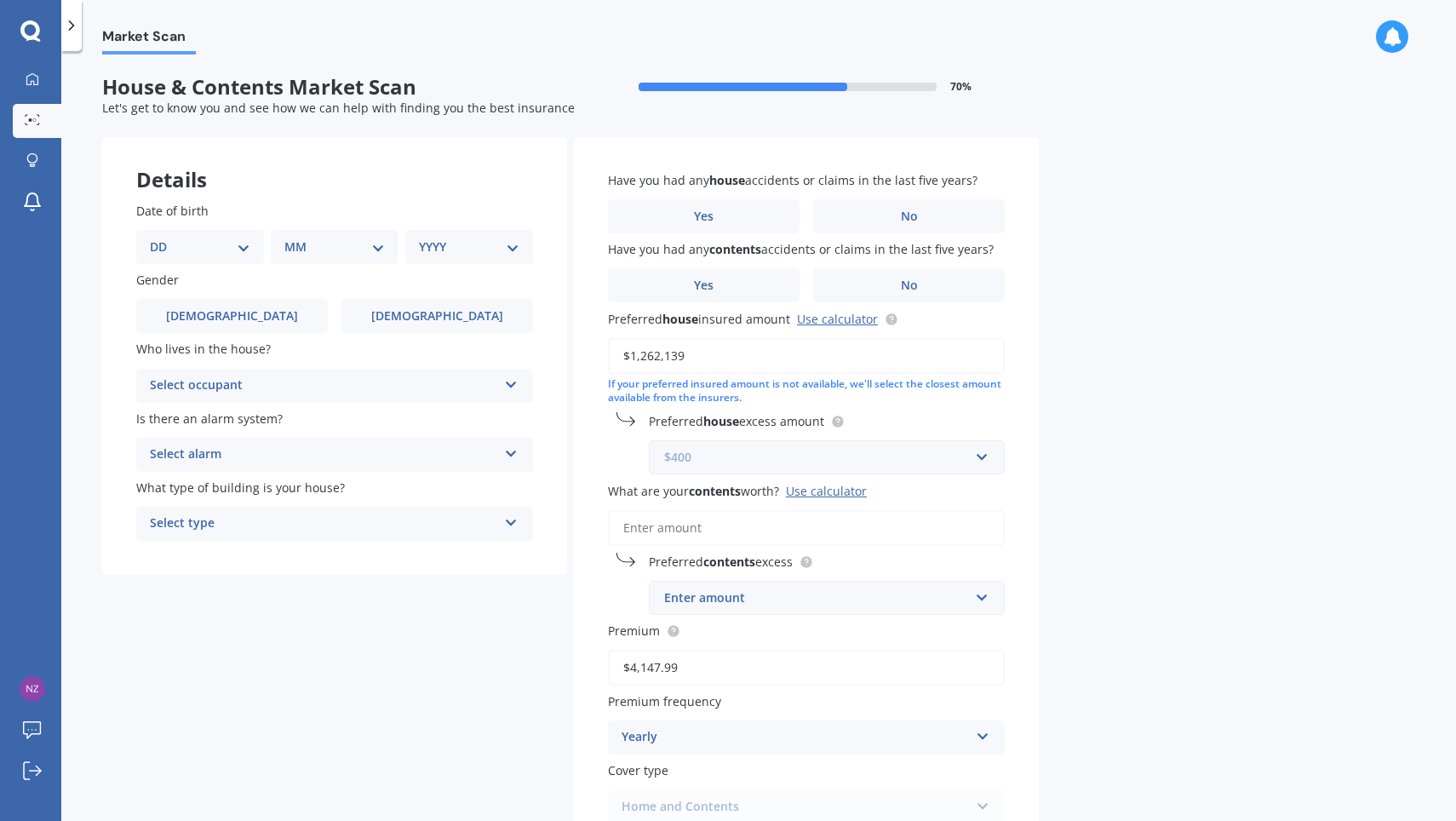
click at [982, 456] on input "text" at bounding box center [820, 457] width 340 height 33
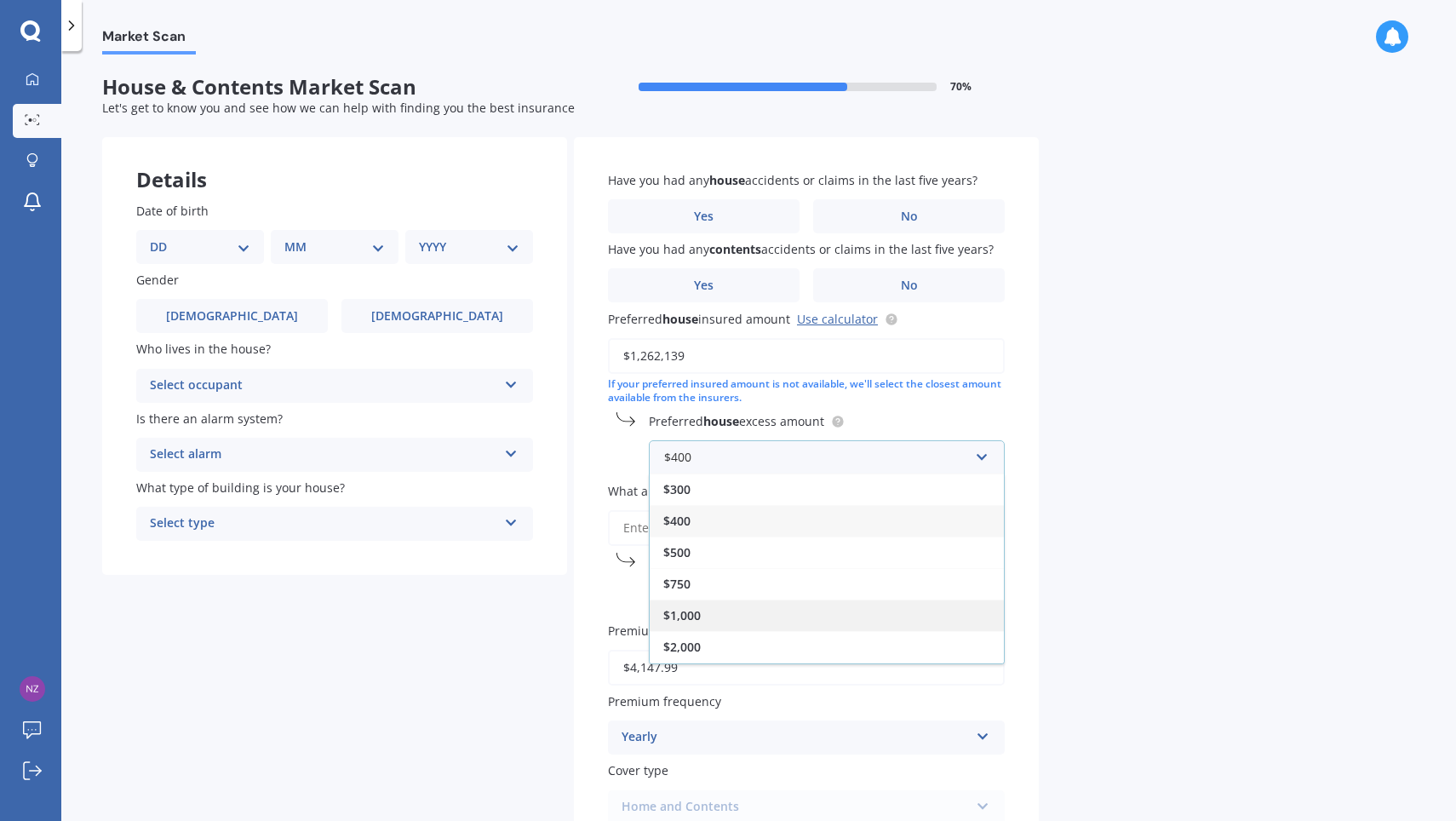
click at [722, 613] on div "$1,000" at bounding box center [826, 616] width 354 height 32
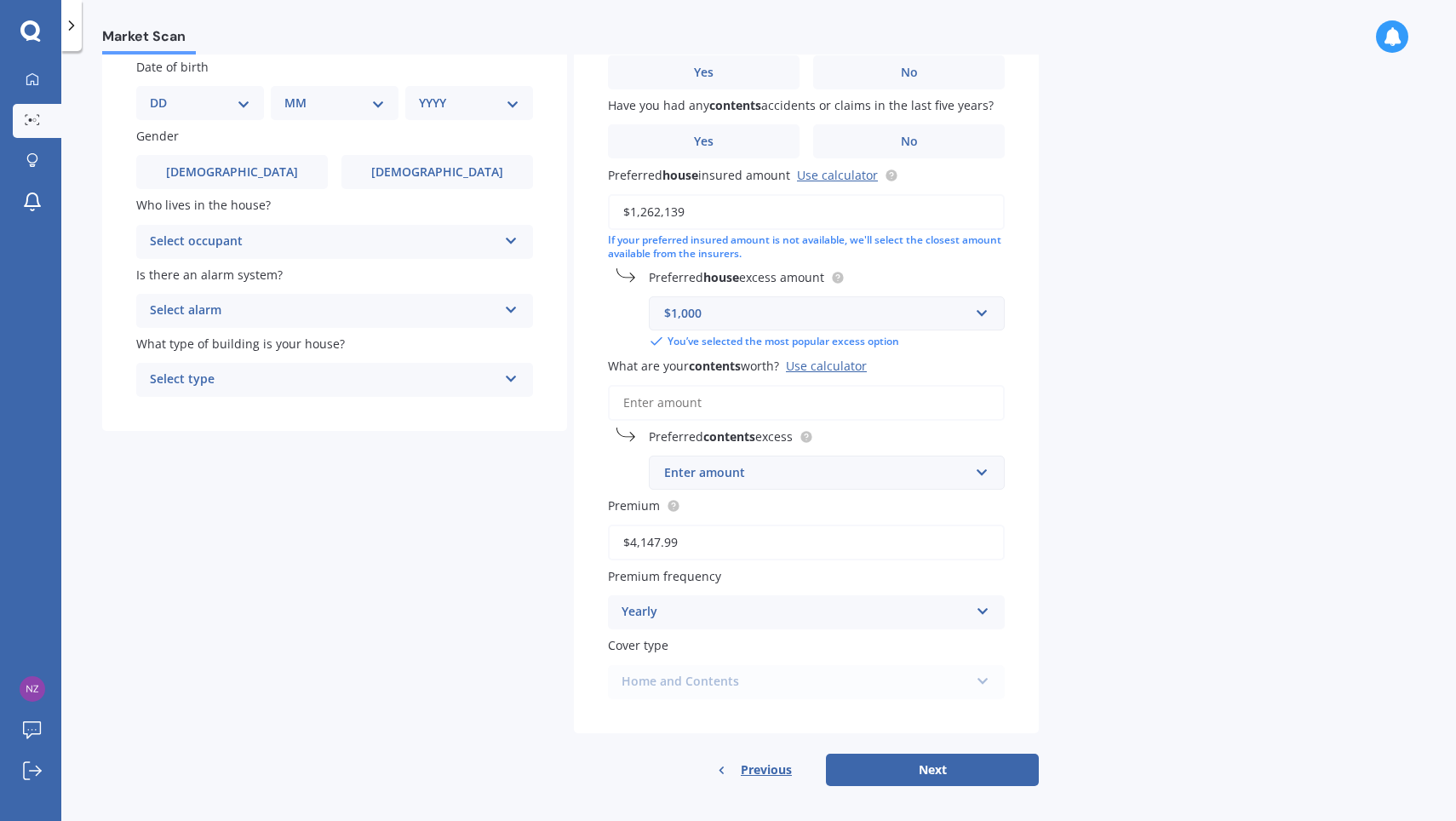
scroll to position [146, 0]
click at [911, 466] on div "Enter amount" at bounding box center [817, 470] width 305 height 18
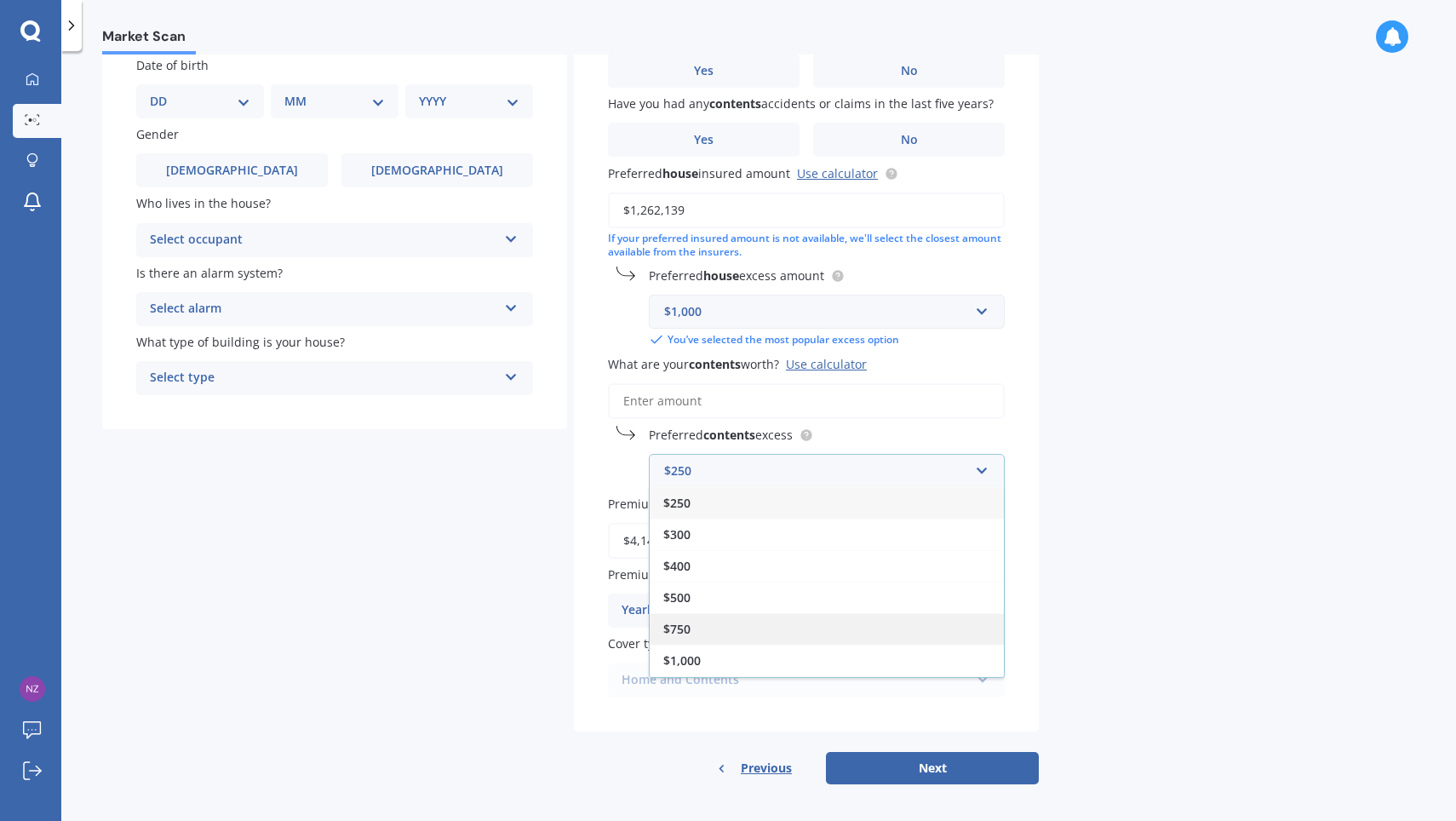
click at [696, 623] on div "$750" at bounding box center [826, 629] width 354 height 32
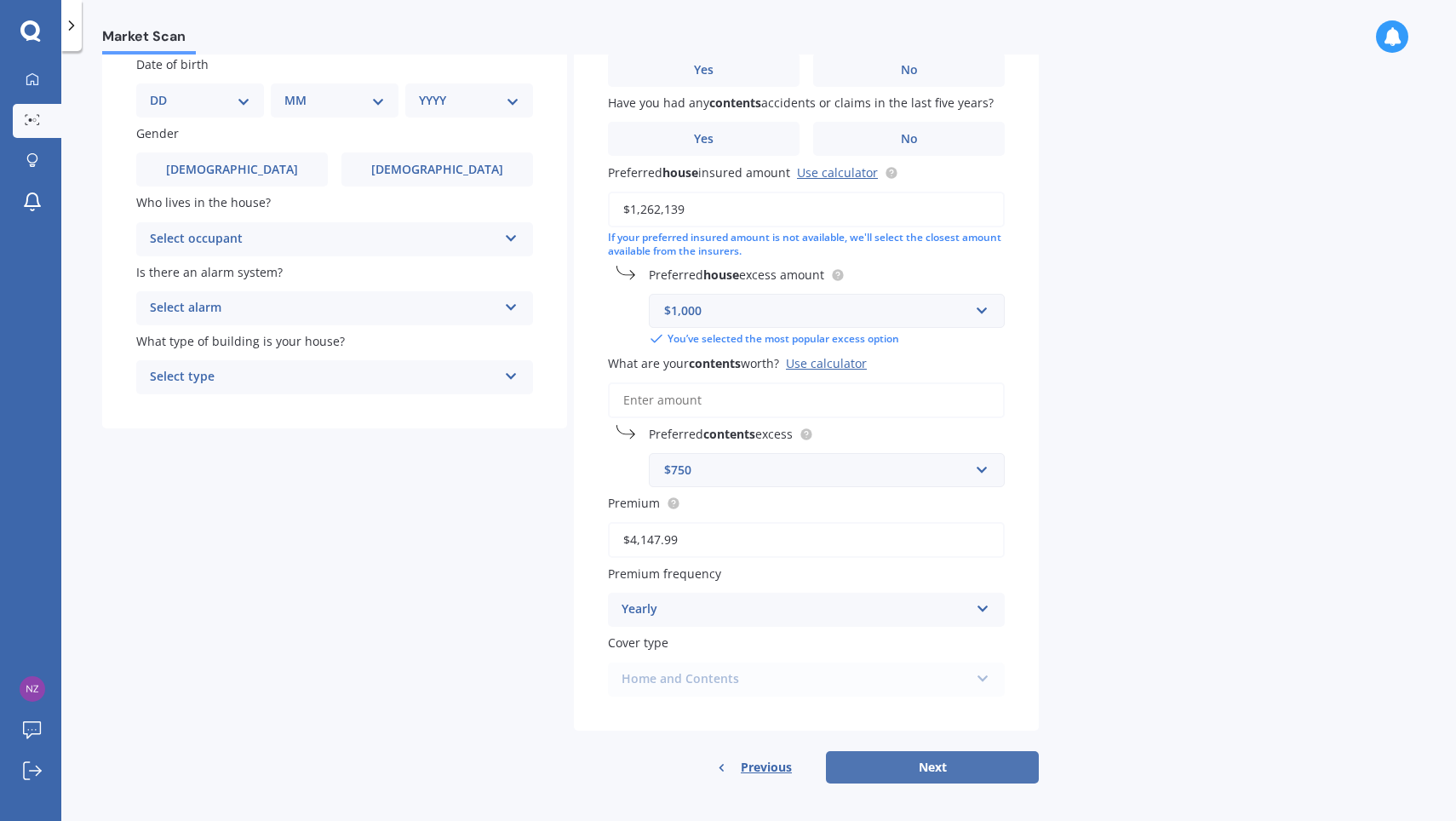
click at [931, 757] on button "Next" at bounding box center [931, 768] width 213 height 33
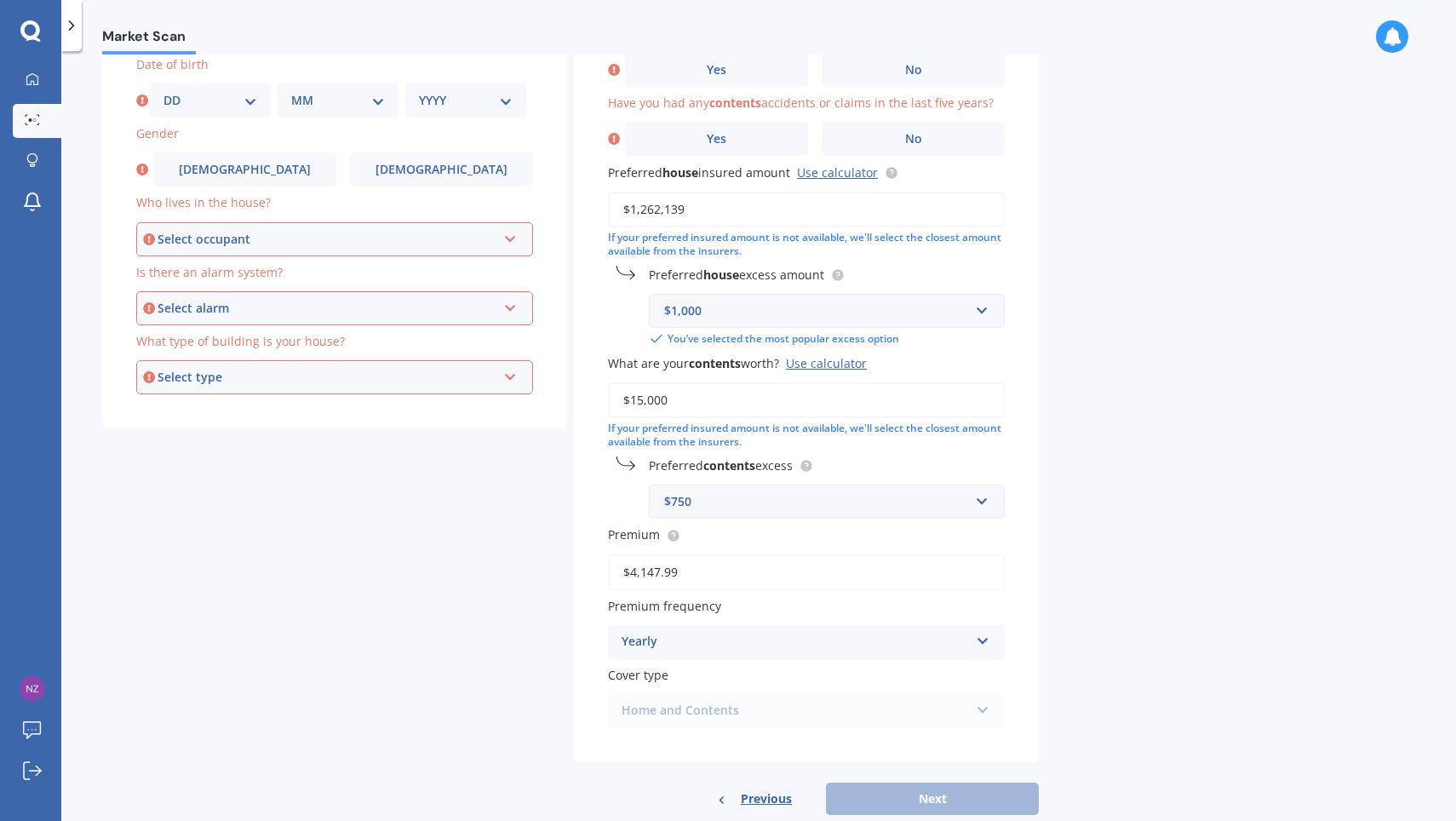
type input "$150,000"
click at [941, 787] on div "Previous Next" at bounding box center [806, 799] width 465 height 33
click at [898, 124] on label "No" at bounding box center [913, 138] width 183 height 34
click at [0, 0] on input "No" at bounding box center [0, 0] width 0 height 0
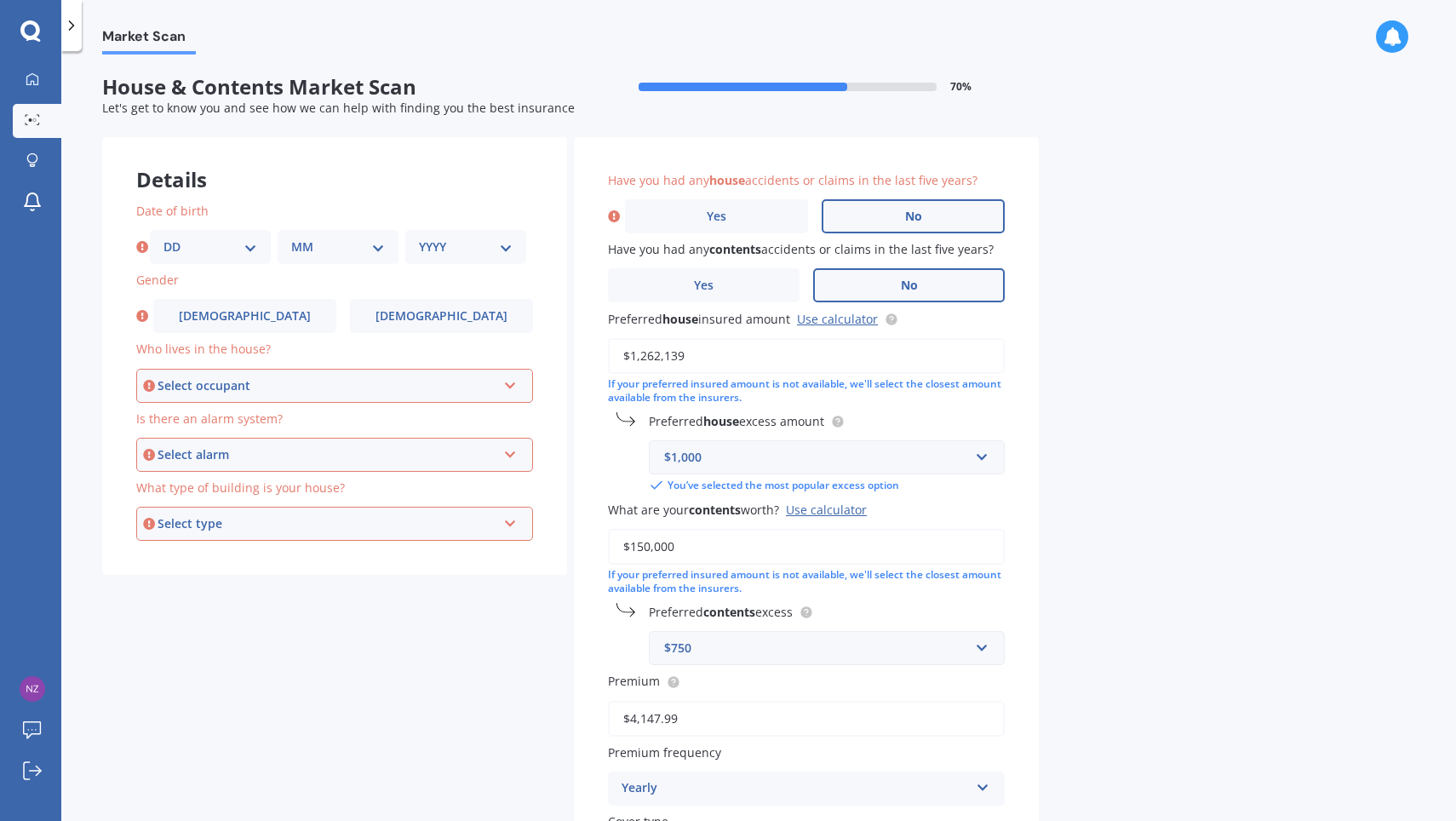
click at [930, 212] on label "No" at bounding box center [913, 216] width 183 height 34
click at [0, 0] on input "No" at bounding box center [0, 0] width 0 height 0
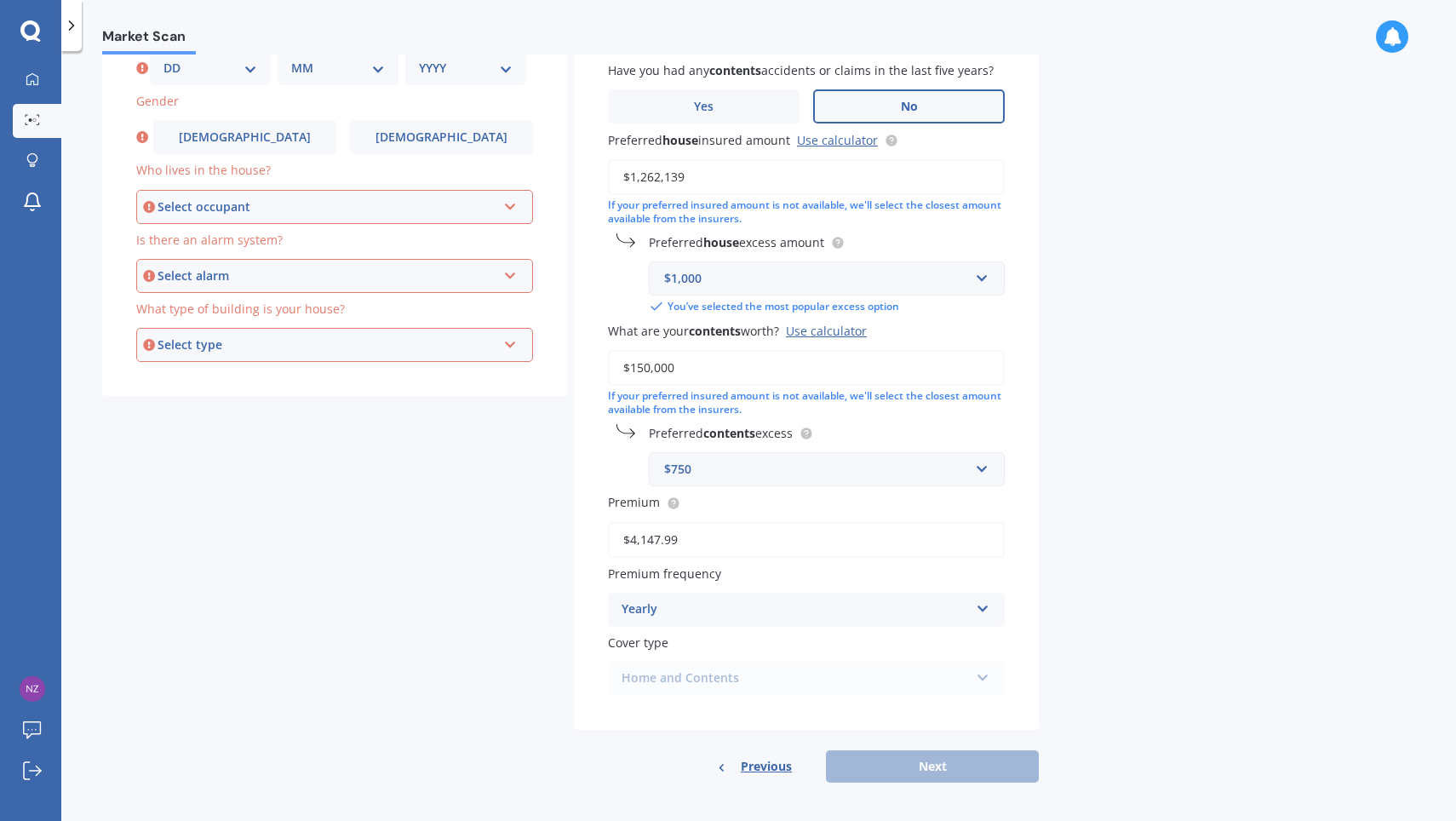
scroll to position [178, 0]
click at [934, 765] on div "Previous Next" at bounding box center [806, 769] width 465 height 33
click at [475, 207] on div "Select occupant" at bounding box center [326, 208] width 338 height 18
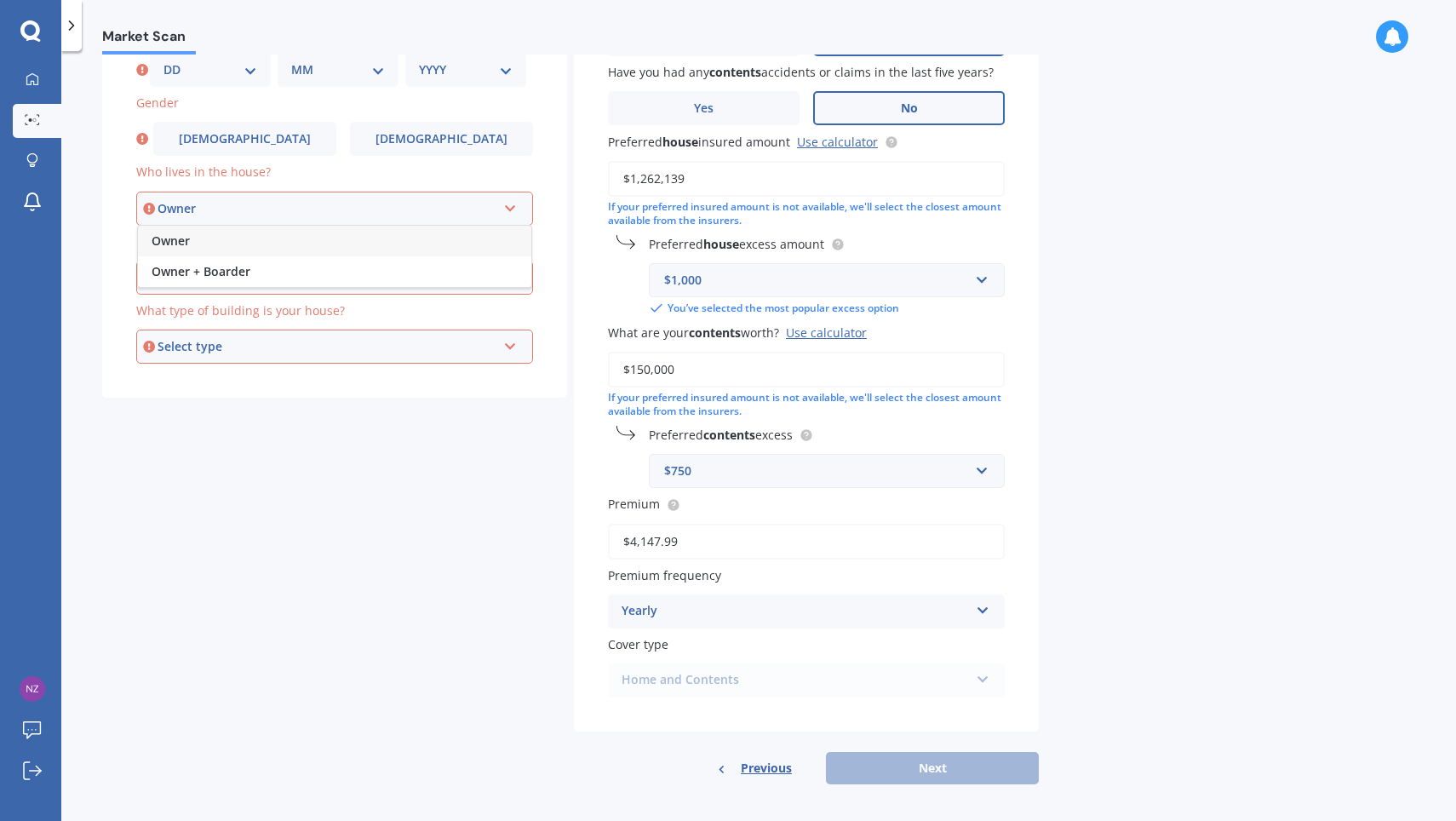
click at [352, 236] on div "Owner" at bounding box center [335, 241] width 393 height 31
click at [382, 271] on div "Select alarm" at bounding box center [326, 277] width 338 height 18
click at [416, 192] on div "Owner Owner Owner + Boarder" at bounding box center [334, 208] width 396 height 34
click at [355, 272] on div "Owner + Boarder" at bounding box center [335, 273] width 395 height 31
click at [418, 269] on div "Yes, monitored" at bounding box center [323, 277] width 347 height 20
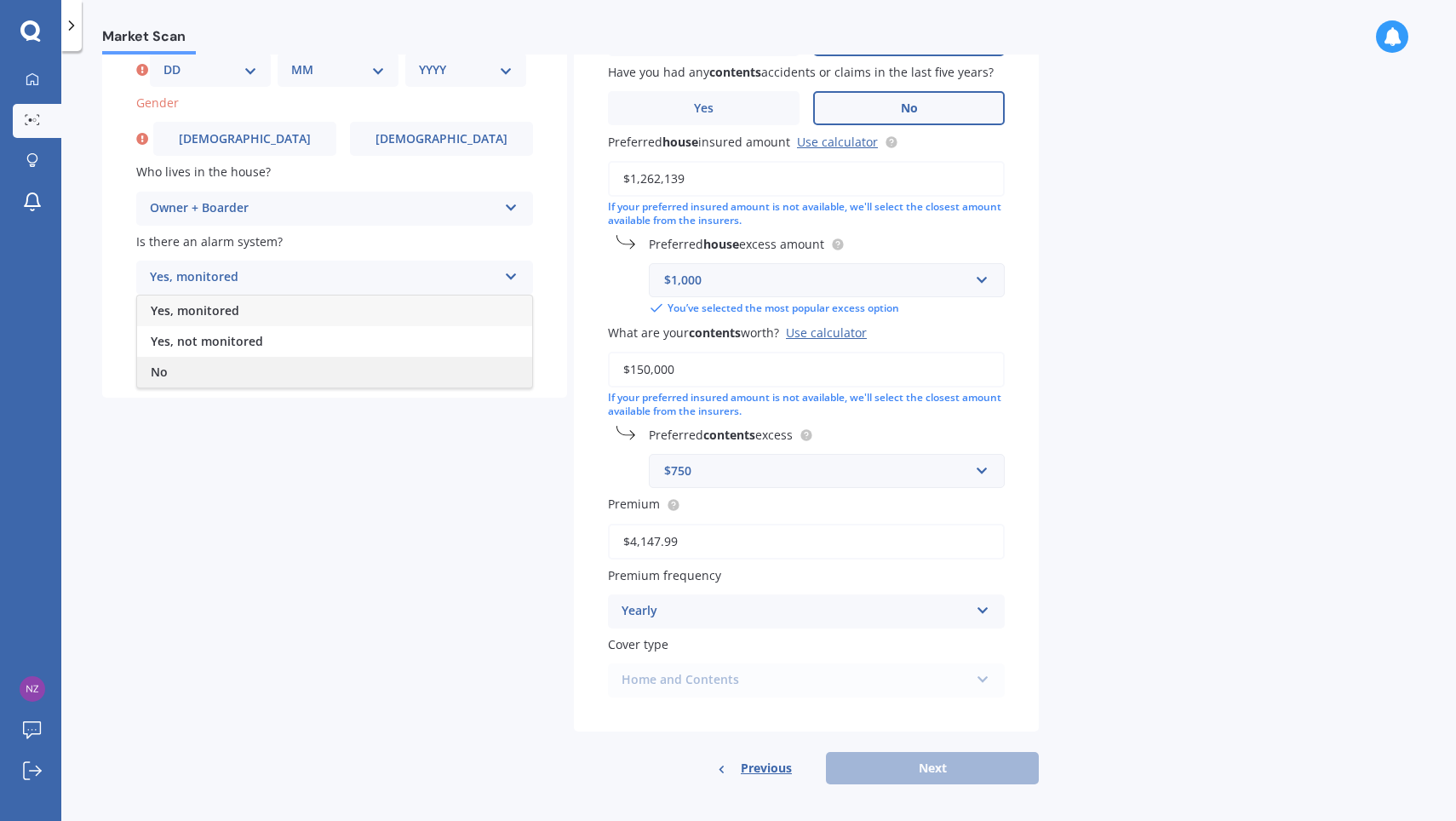
click at [287, 357] on div "No" at bounding box center [335, 372] width 395 height 31
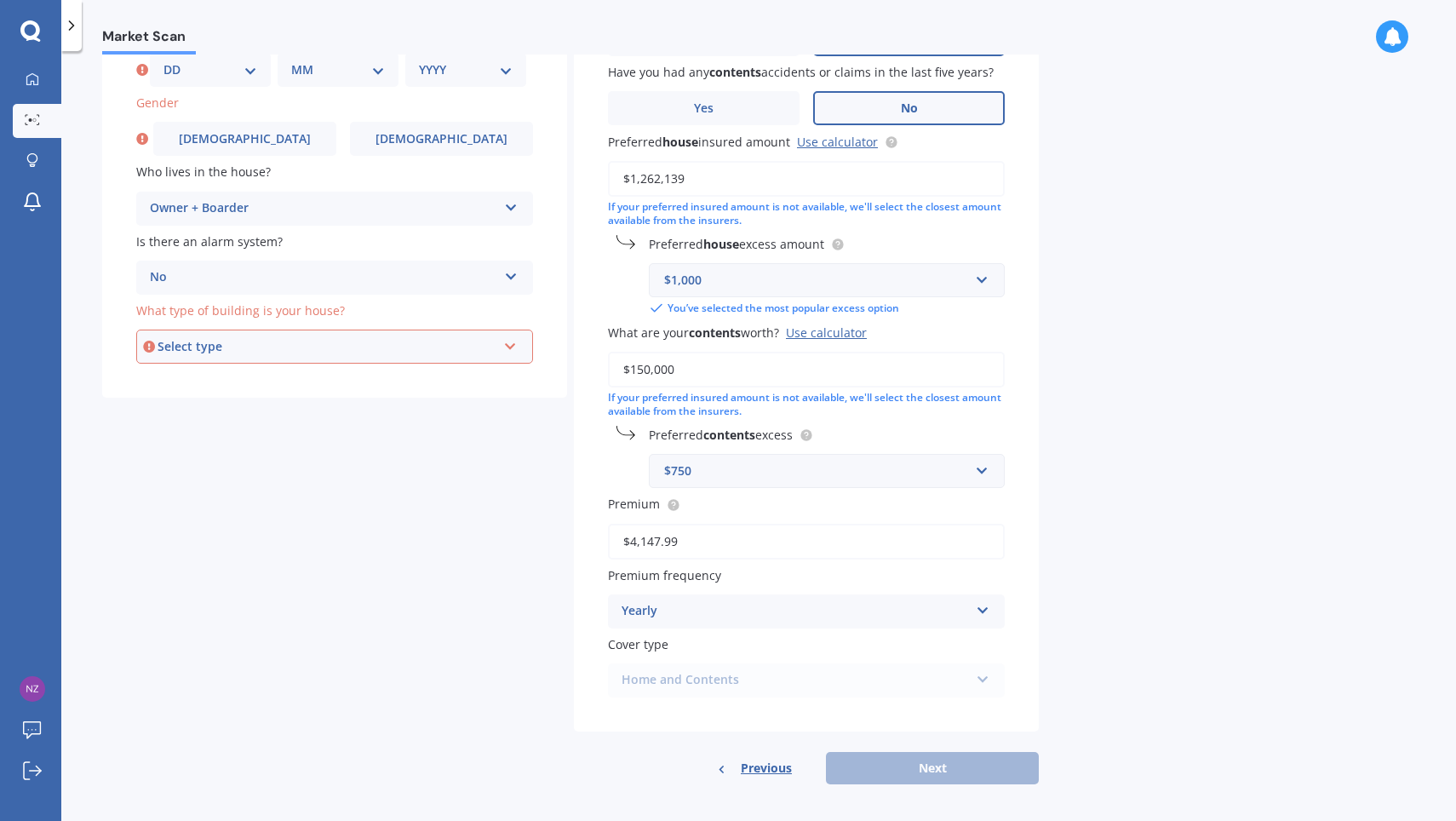
click at [305, 349] on div "Select type" at bounding box center [326, 346] width 338 height 18
click at [291, 383] on div "Freestanding" at bounding box center [335, 379] width 393 height 31
click at [932, 754] on div "Previous Next" at bounding box center [806, 769] width 465 height 33
click at [944, 766] on div "Previous Next" at bounding box center [806, 769] width 465 height 33
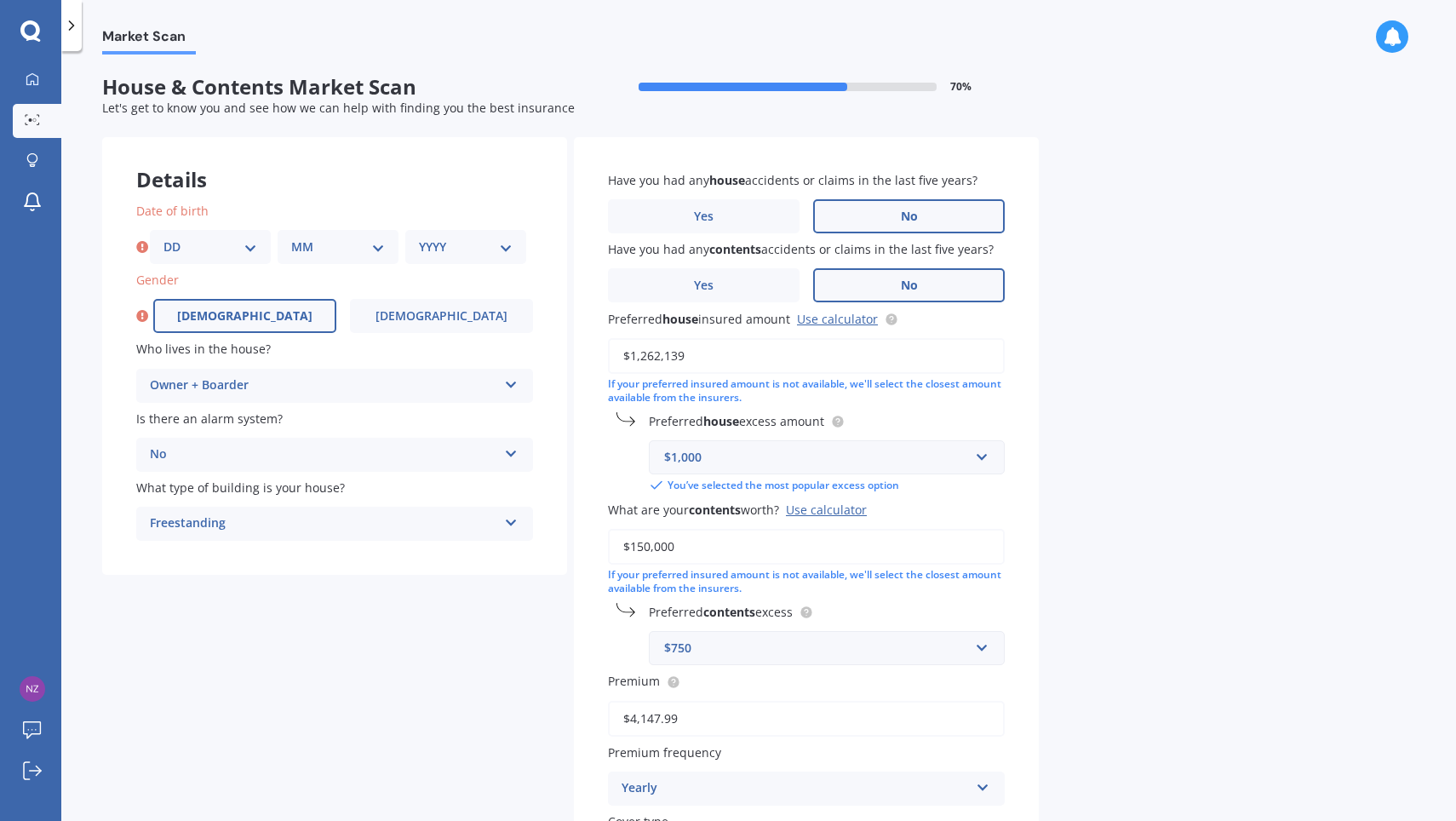
scroll to position [0, 0]
select select "28"
select select "04"
select select "1976"
click at [261, 322] on label "[DEMOGRAPHIC_DATA]" at bounding box center [245, 315] width 183 height 34
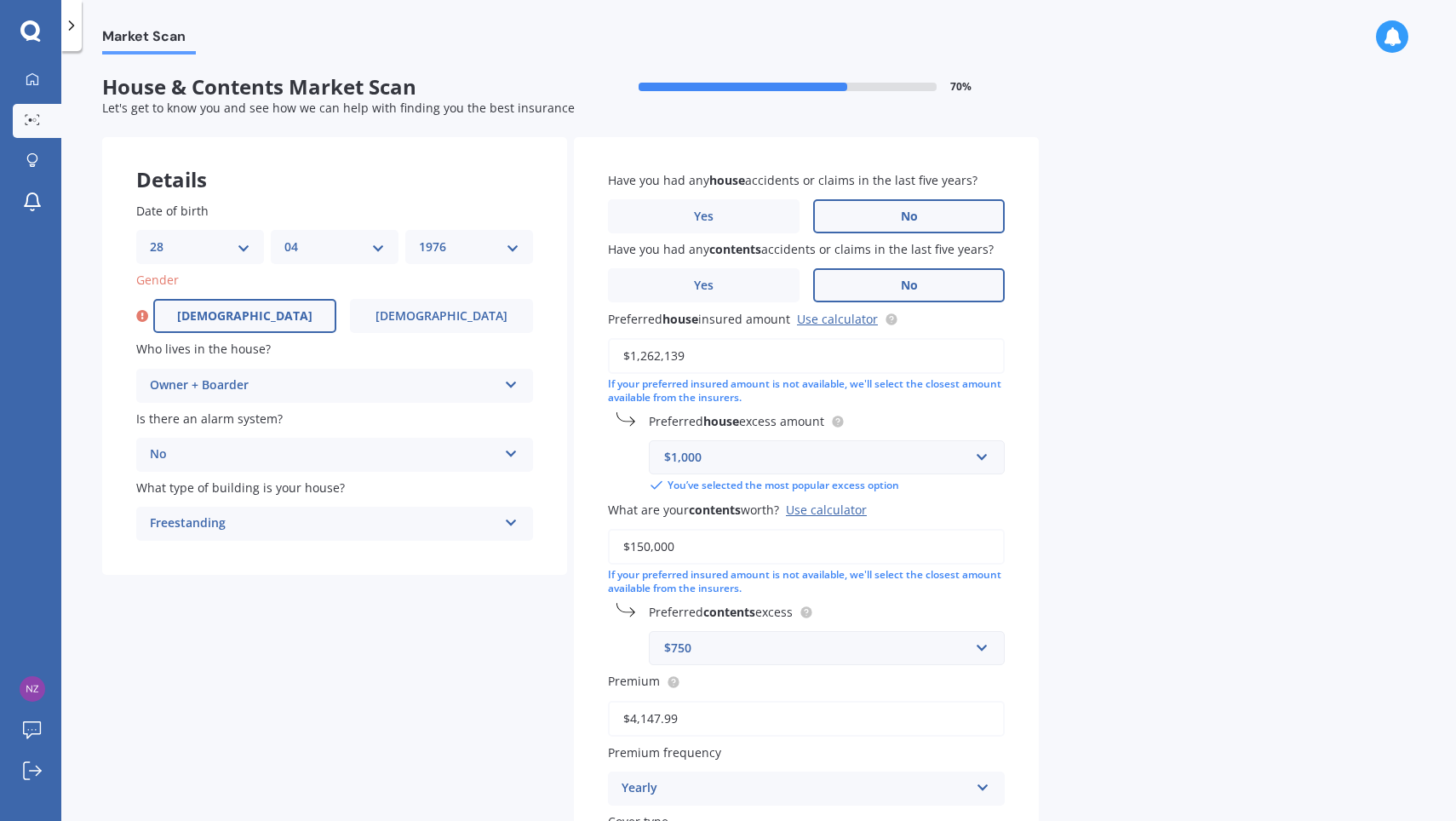
click at [0, 0] on input "[DEMOGRAPHIC_DATA]" at bounding box center [0, 0] width 0 height 0
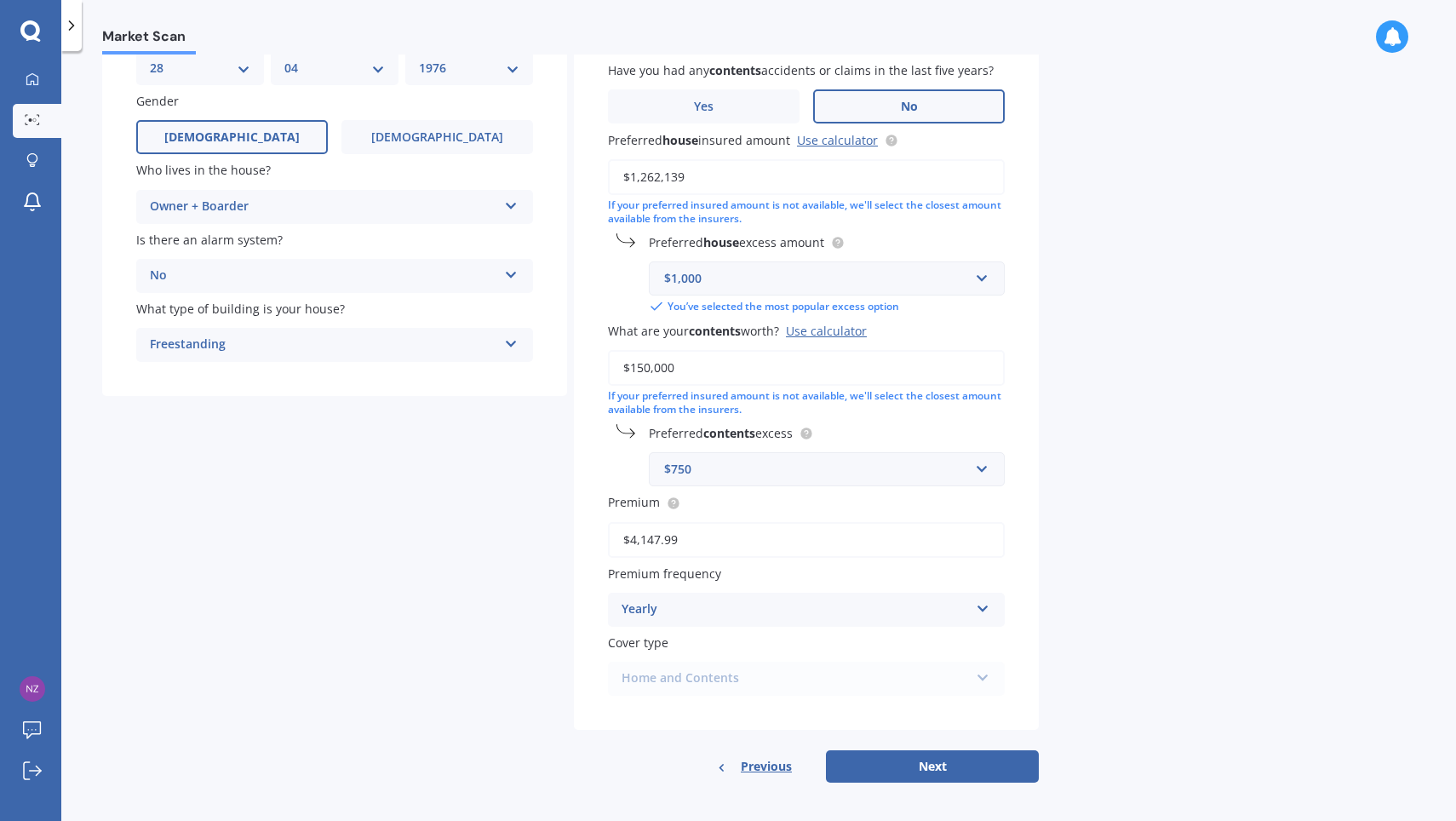
scroll to position [178, 0]
click at [926, 763] on button "Next" at bounding box center [931, 769] width 213 height 33
select select "28"
select select "04"
select select "1976"
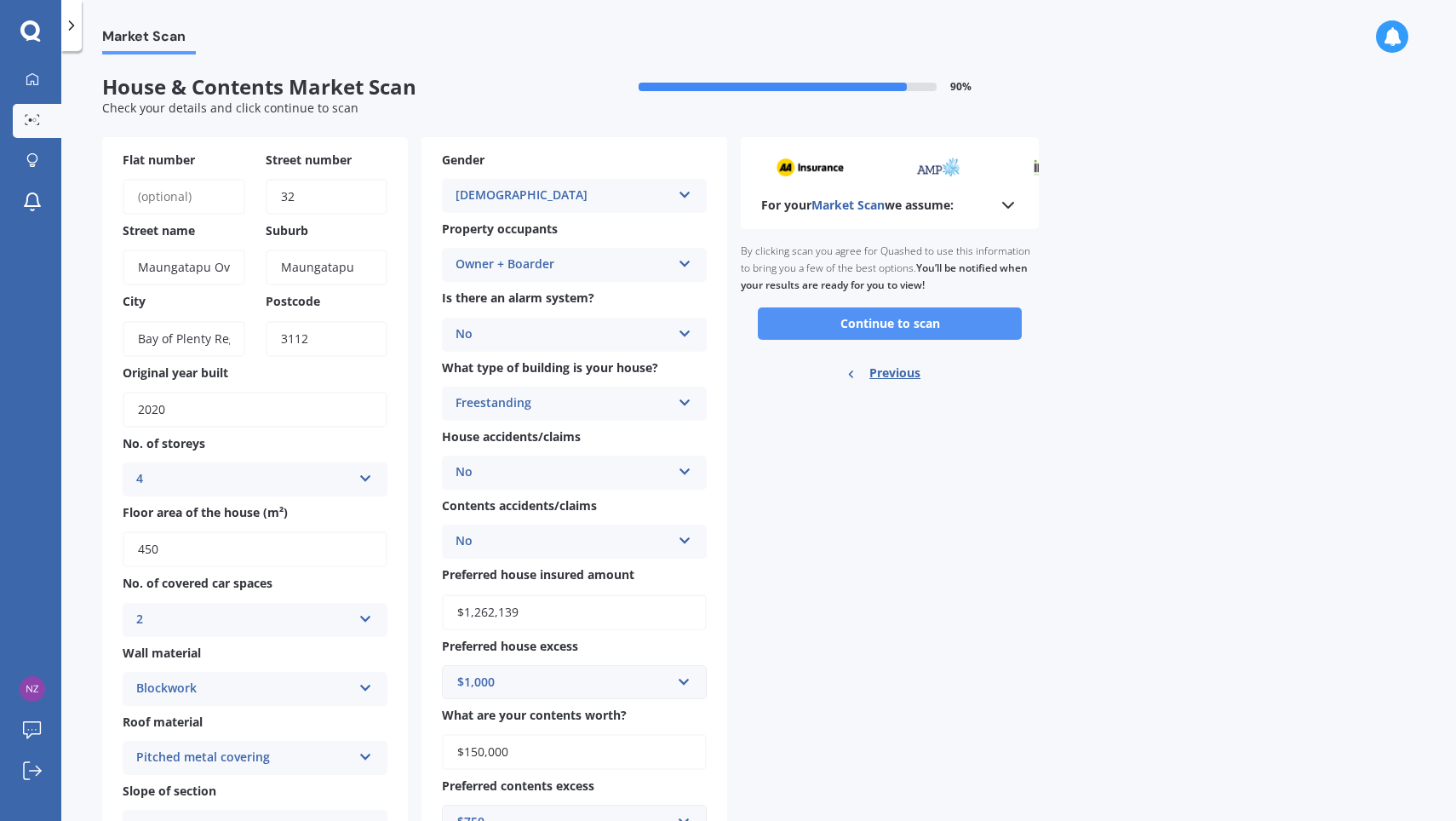
scroll to position [0, 0]
click at [894, 321] on button "Continue to scan" at bounding box center [890, 324] width 264 height 33
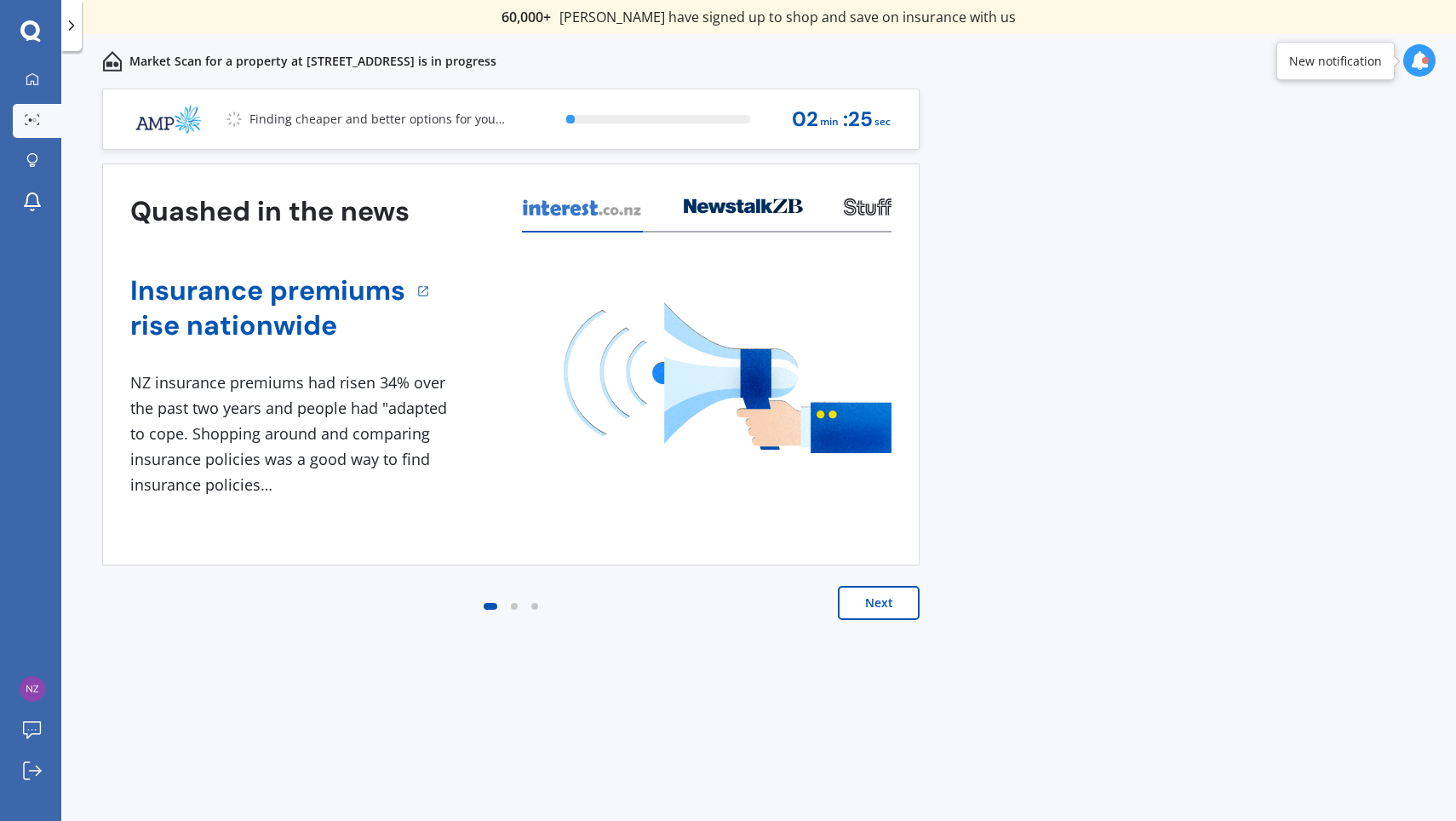
click at [870, 600] on button "Next" at bounding box center [878, 602] width 82 height 34
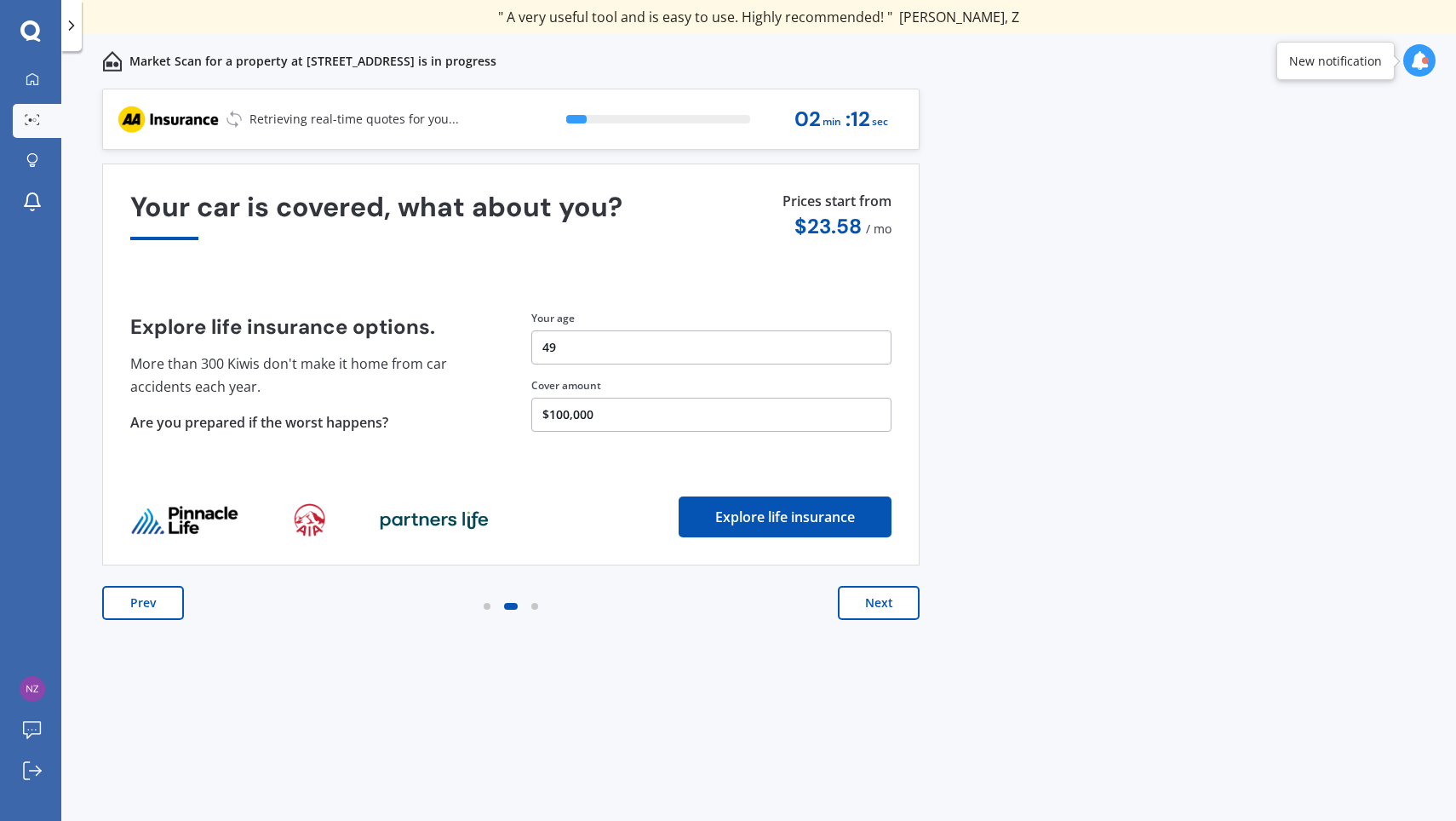
click at [876, 602] on button "Next" at bounding box center [878, 602] width 82 height 34
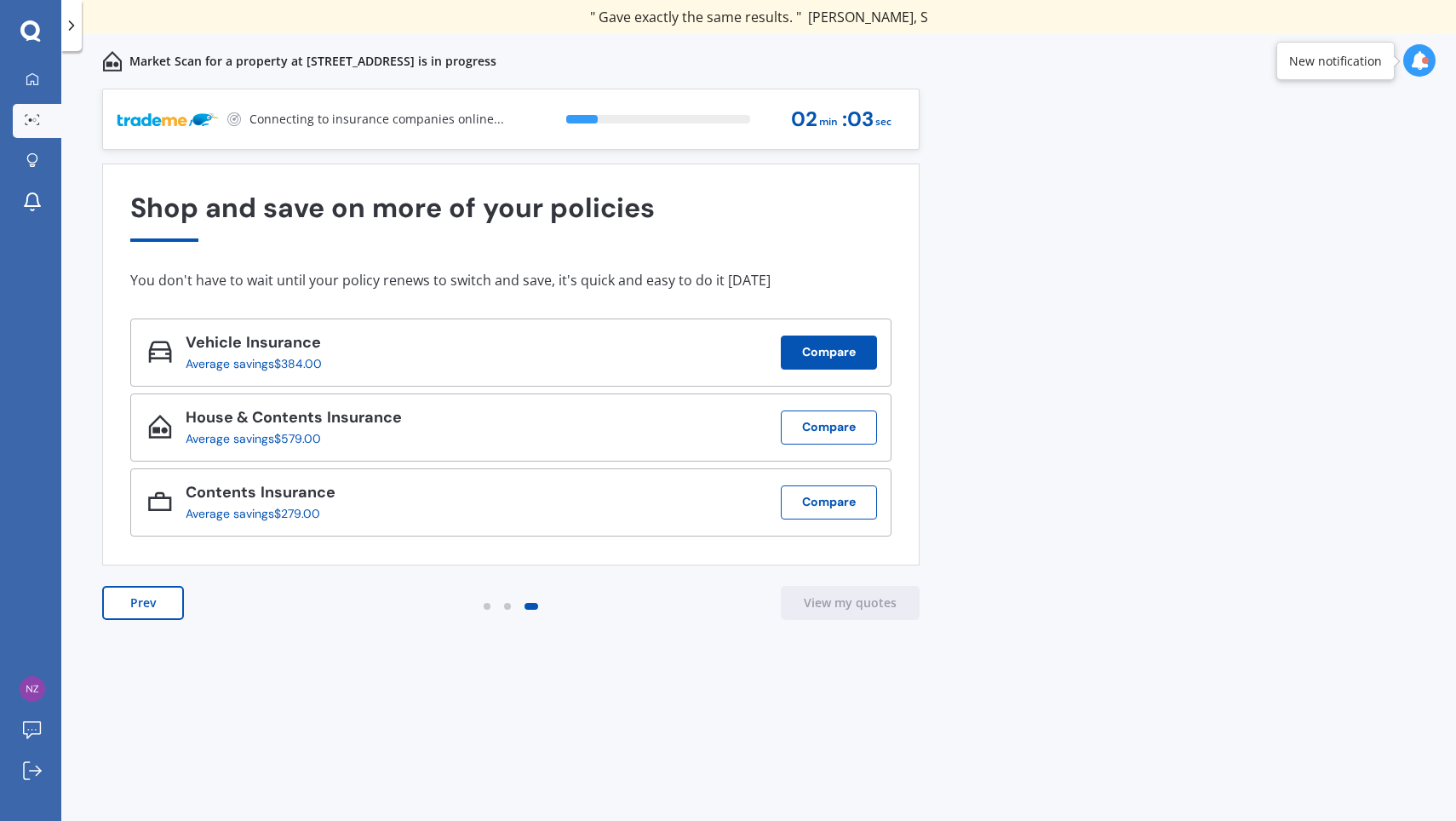
click at [827, 355] on button "Compare" at bounding box center [829, 352] width 96 height 34
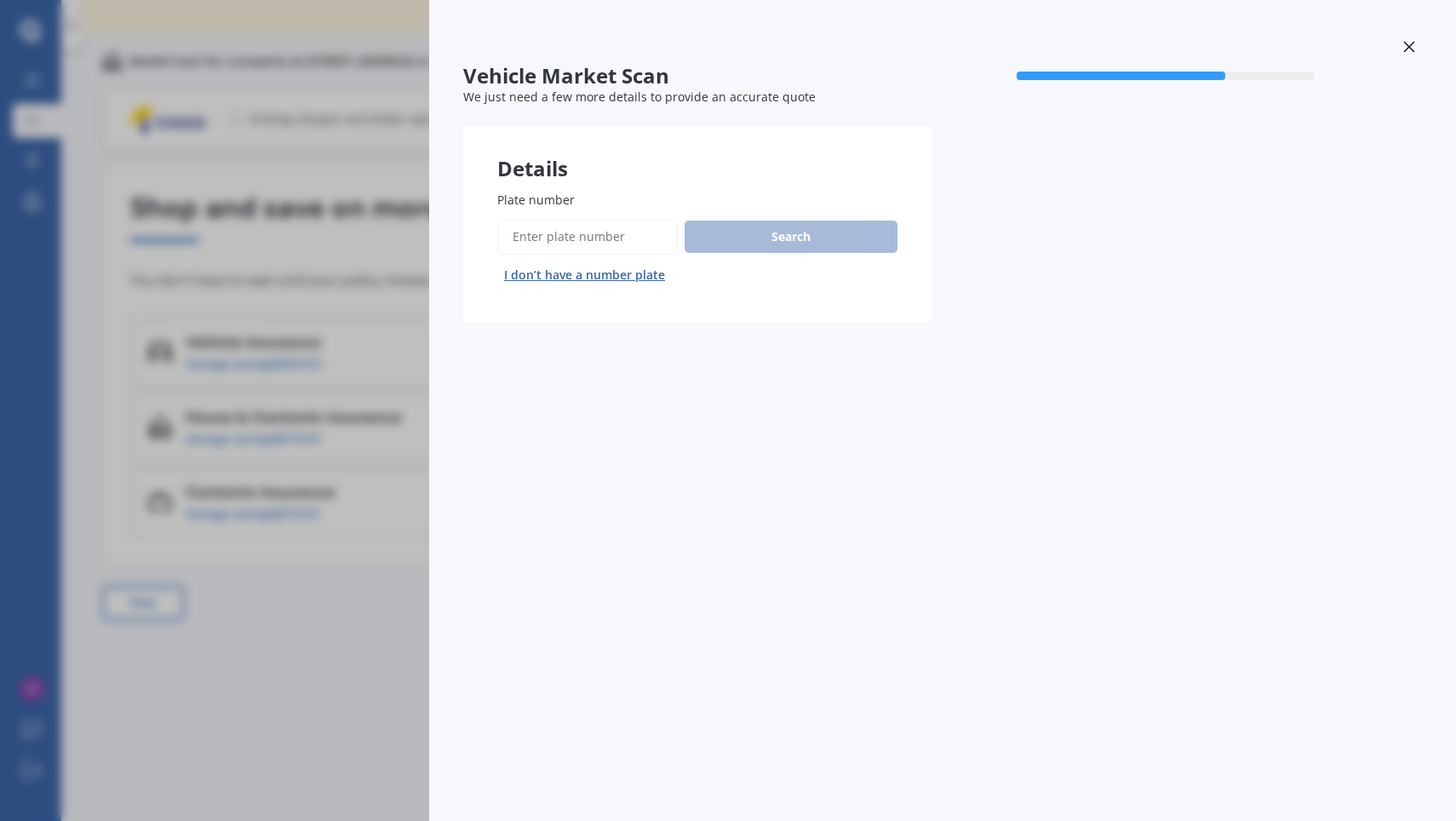
click at [551, 233] on input "Plate number" at bounding box center [587, 236] width 180 height 36
type input "z"
type input "dzb701"
click at [789, 227] on button "Search" at bounding box center [791, 237] width 213 height 33
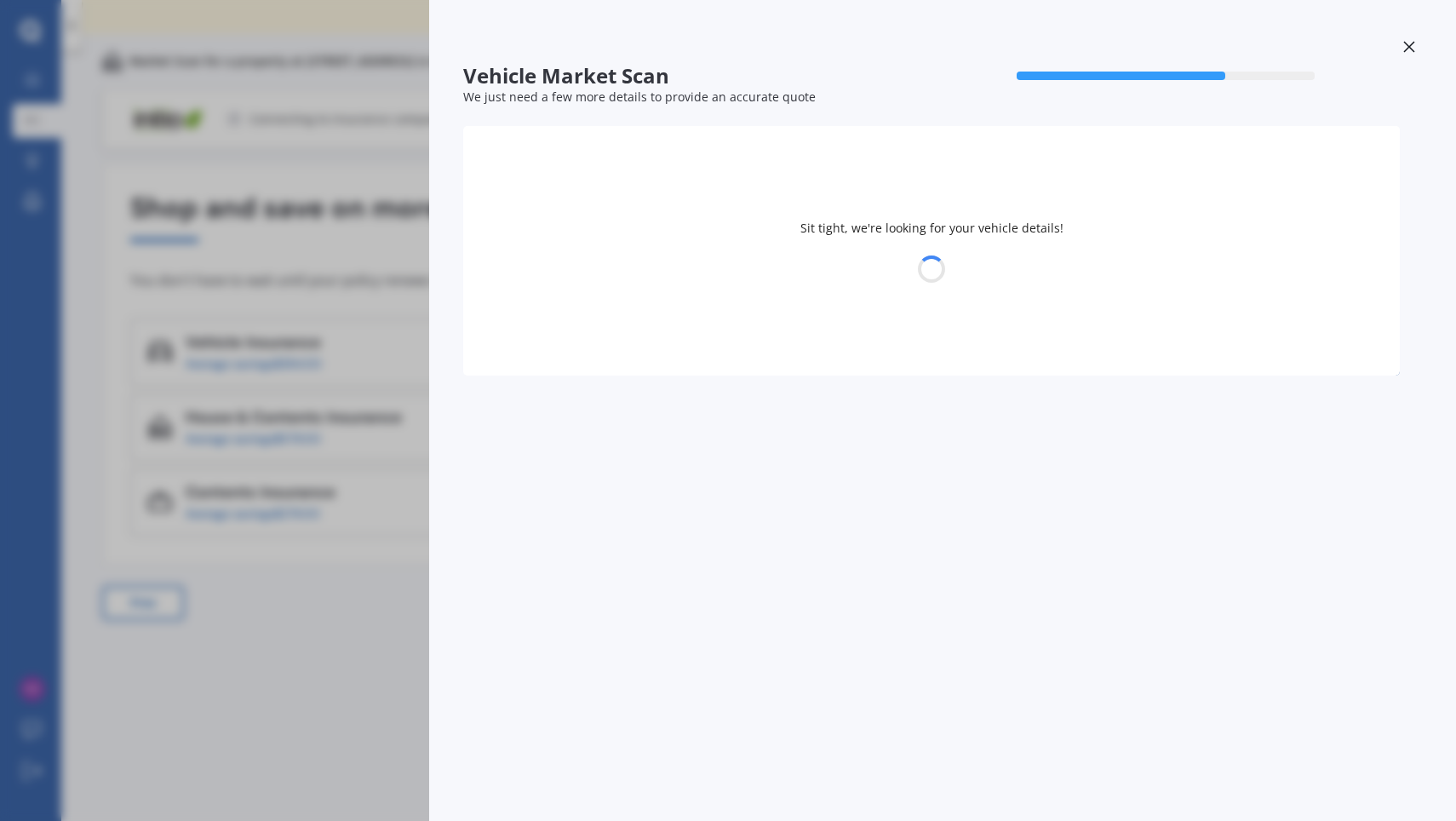
select select "TOYOTA"
select select "HILUX"
select select "28"
select select "04"
select select "1976"
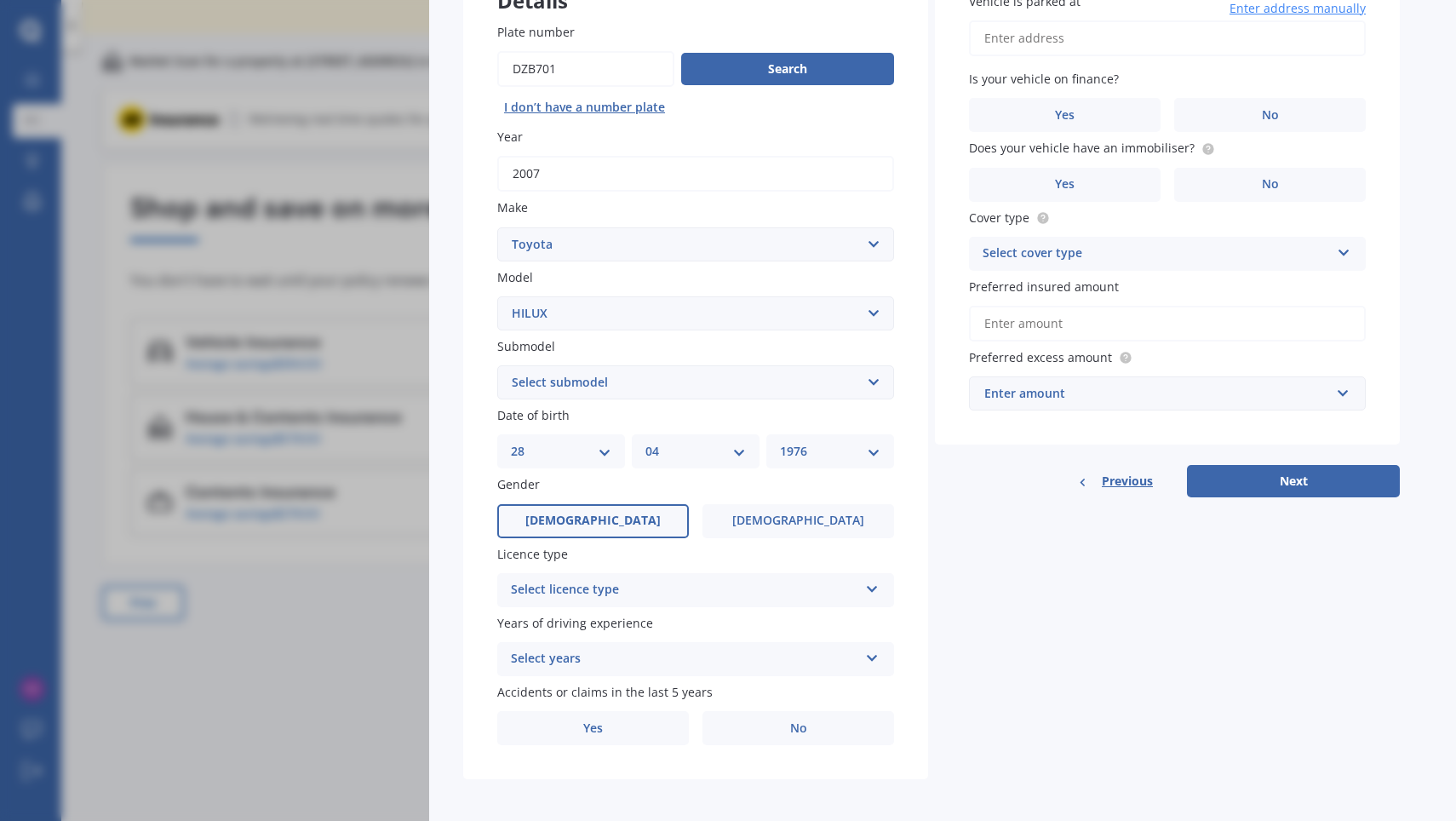
scroll to position [167, 0]
click at [841, 574] on div "Select licence type NZ Full NZ Restricted NZ Learners [GEOGRAPHIC_DATA] [GEOGRA…" at bounding box center [695, 590] width 396 height 34
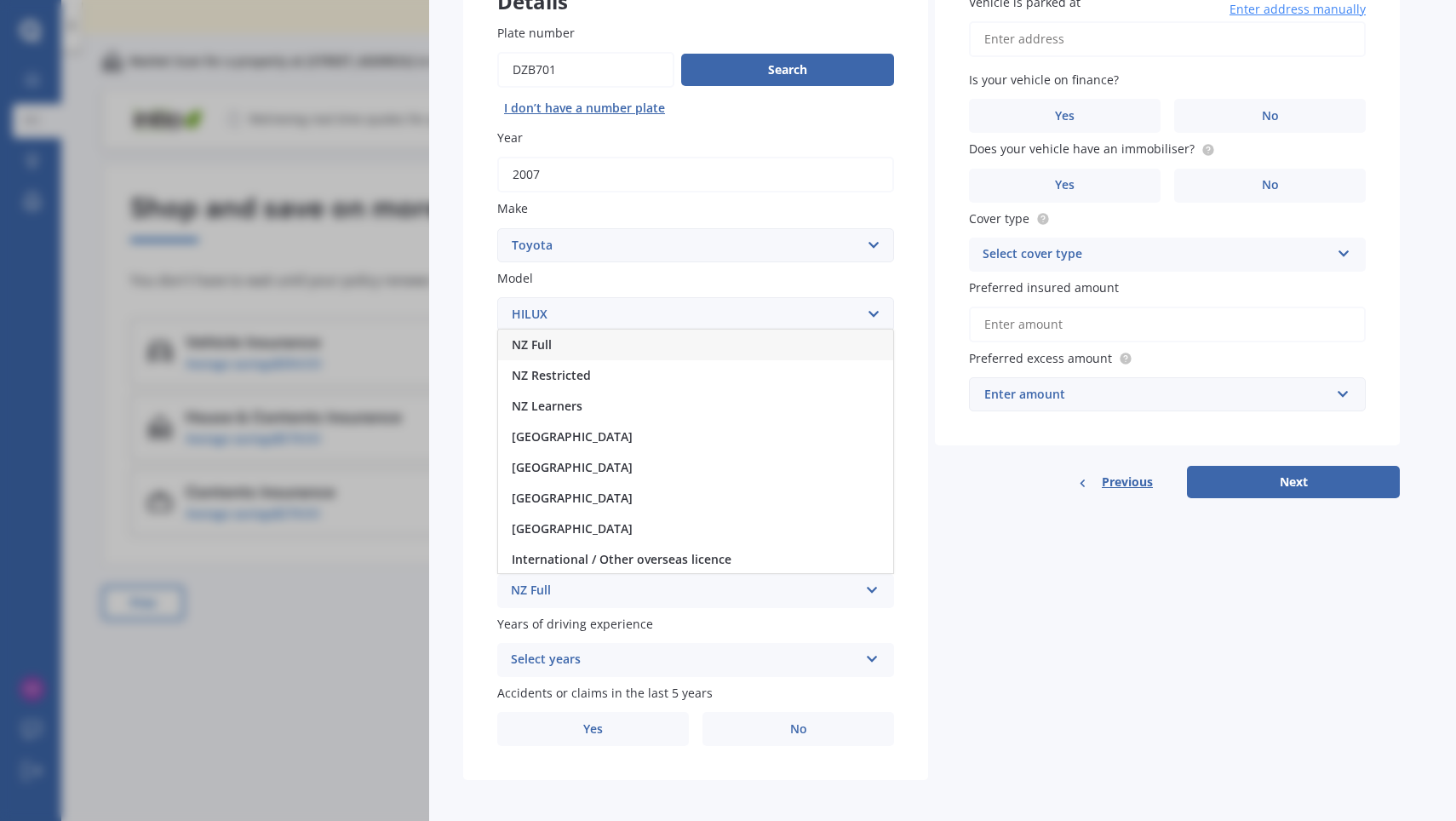
click at [551, 338] on span "NZ Full" at bounding box center [531, 344] width 40 height 16
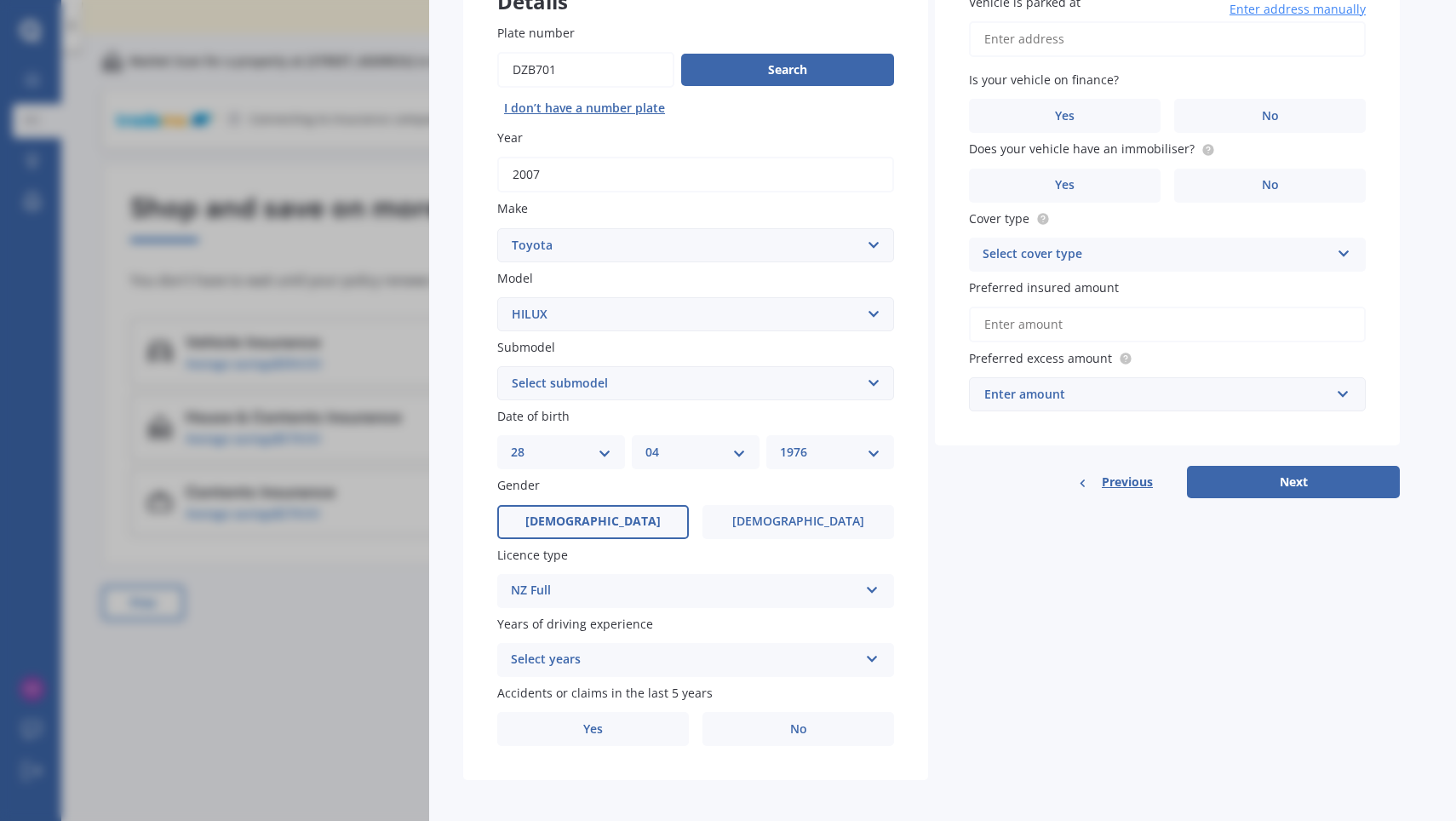
click at [755, 650] on div "Select years" at bounding box center [685, 660] width 347 height 20
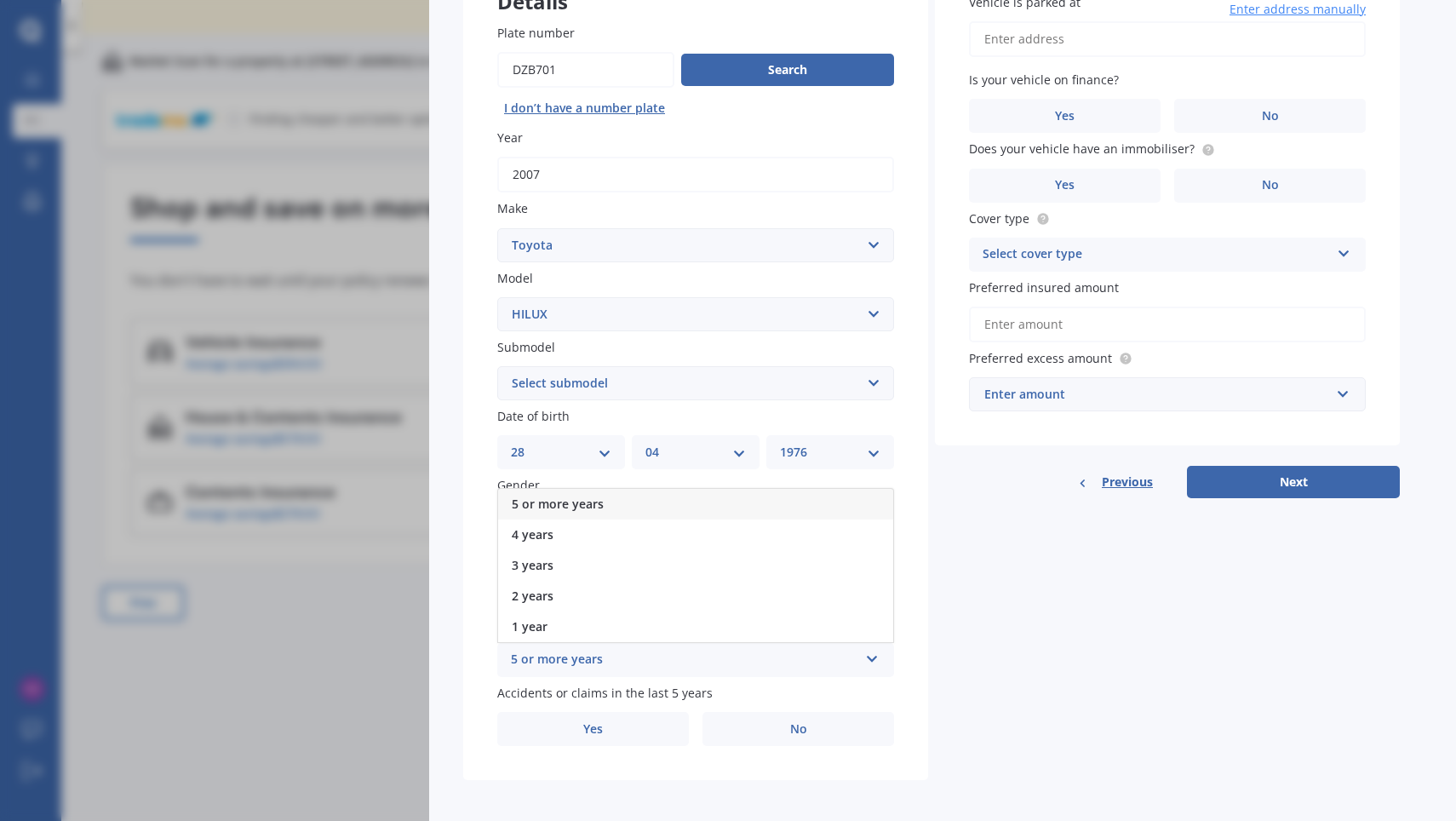
click at [634, 501] on div "5 or more years" at bounding box center [695, 505] width 395 height 31
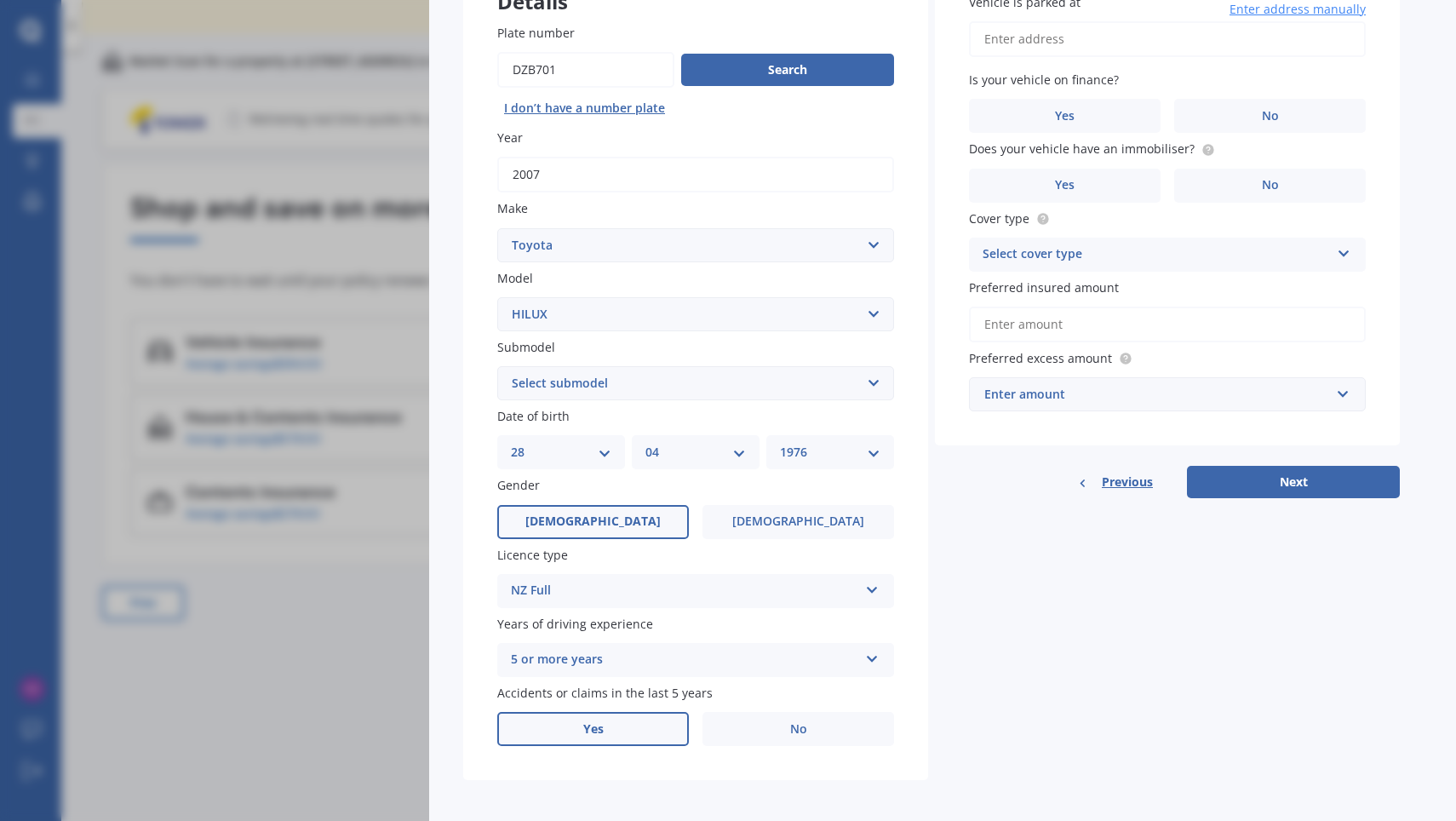
click at [594, 724] on span "Yes" at bounding box center [593, 729] width 20 height 14
click at [0, 0] on input "Yes" at bounding box center [0, 0] width 0 height 0
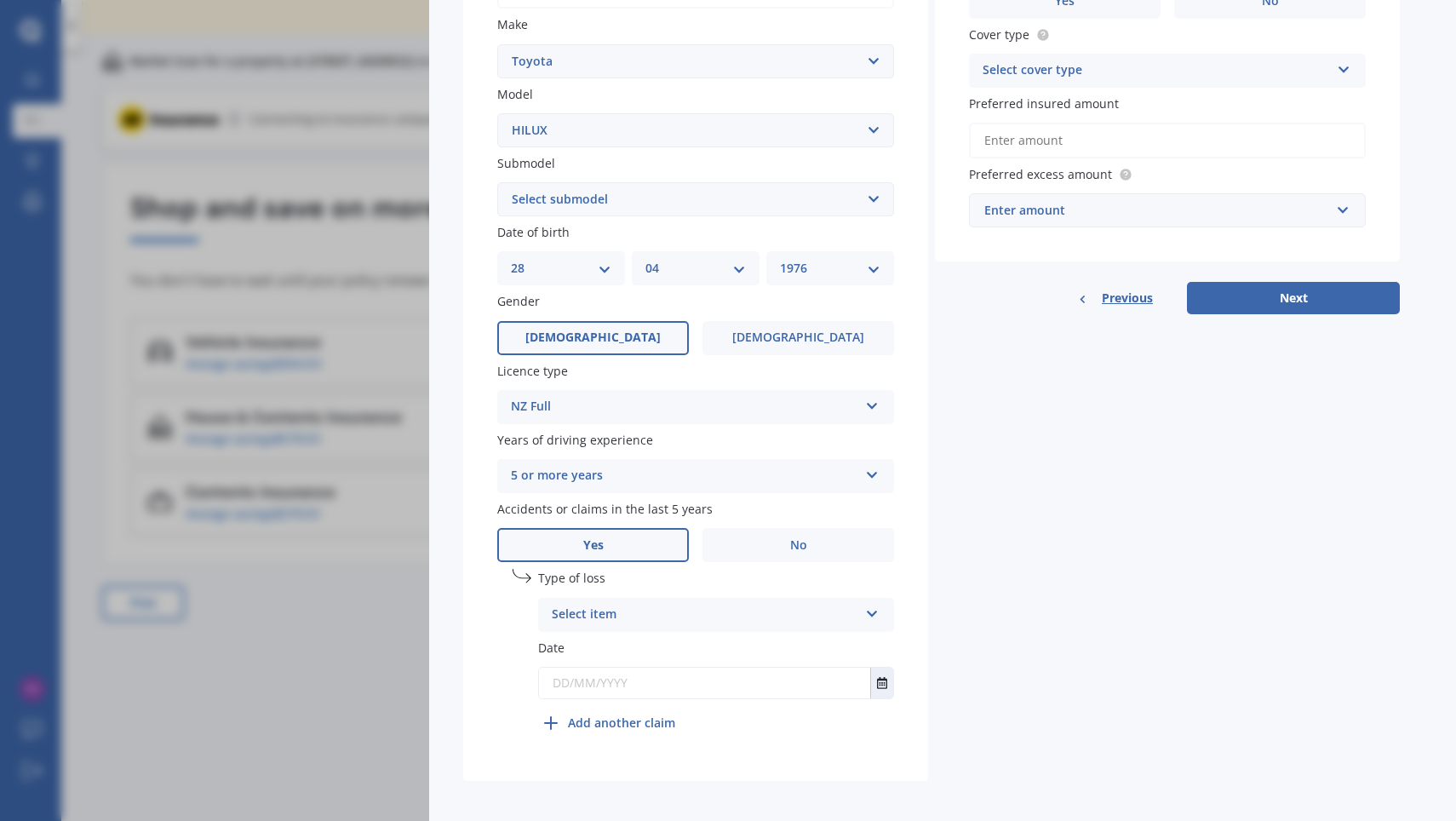
scroll to position [350, 0]
click at [864, 611] on div "Select item At fault accident Not at fault accident" at bounding box center [715, 616] width 356 height 34
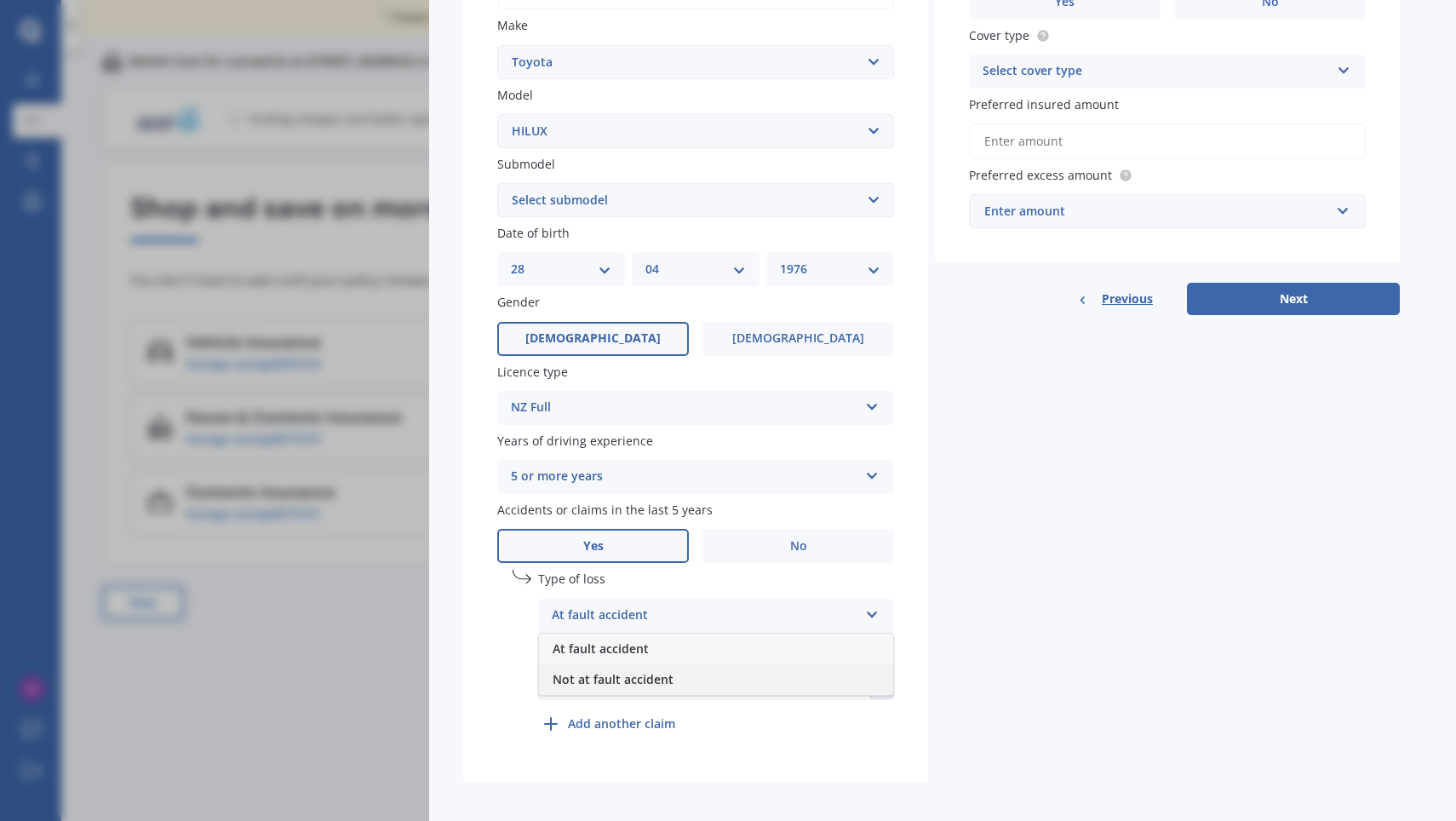
click at [705, 669] on div "Not at fault accident" at bounding box center [715, 680] width 354 height 31
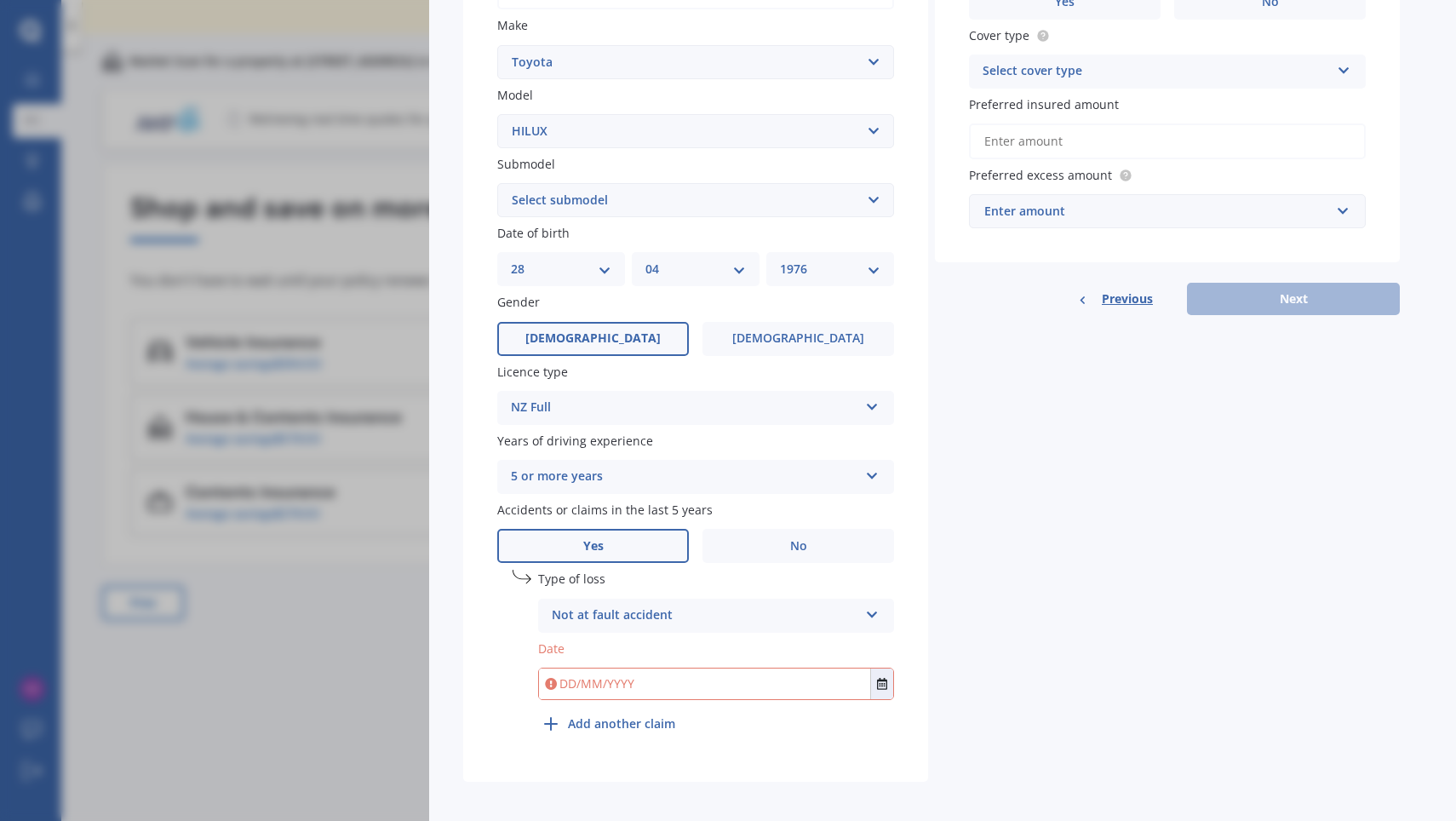
click at [612, 669] on input "text" at bounding box center [704, 684] width 331 height 31
type input "[DATE]"
click at [1071, 600] on div "Details Plate number Search I don’t have a number plate Year [DATE] Make Select…" at bounding box center [930, 279] width 936 height 1006
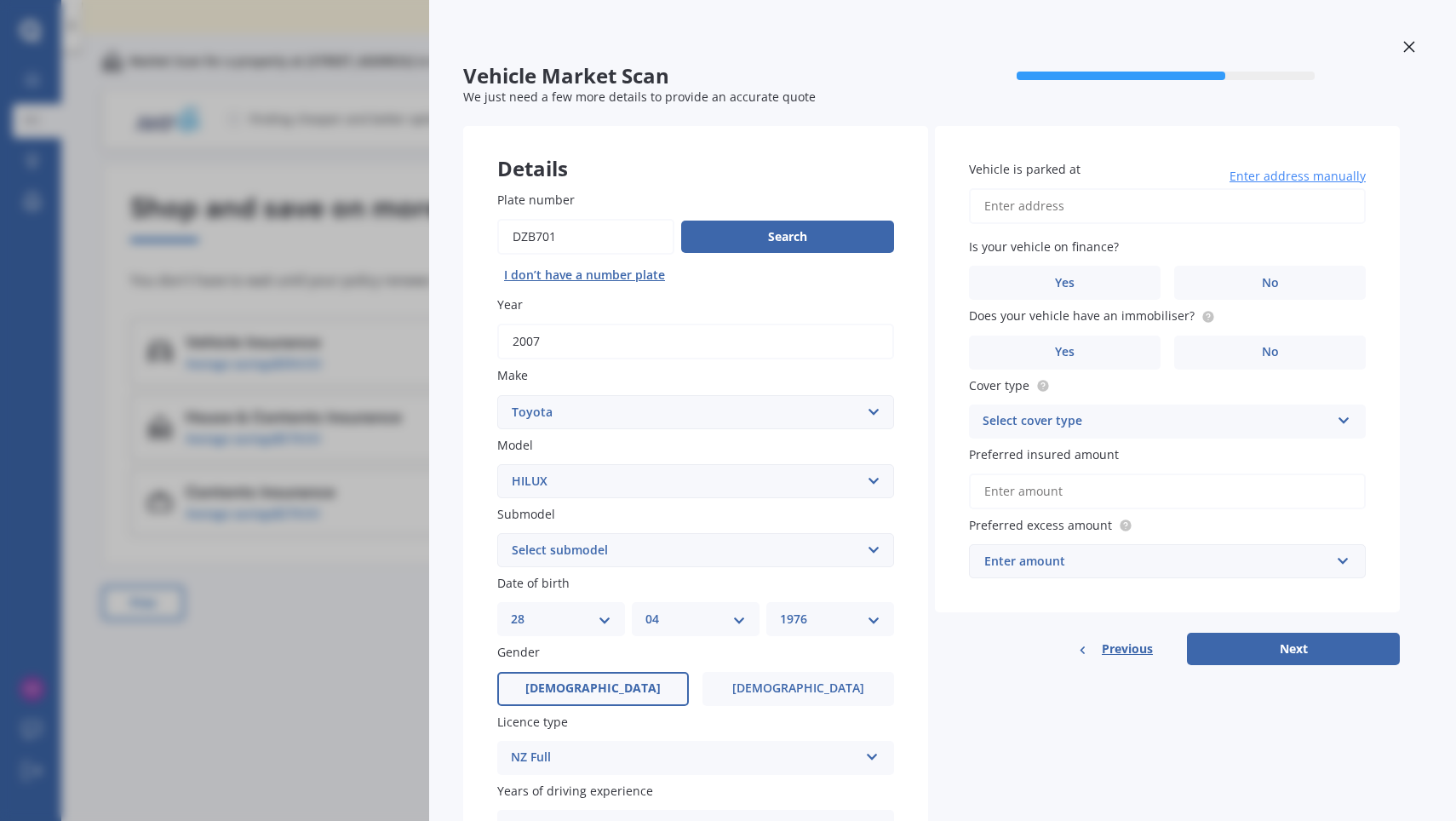
scroll to position [0, 0]
click at [1265, 276] on span "No" at bounding box center [1270, 283] width 17 height 14
click at [0, 0] on input "No" at bounding box center [0, 0] width 0 height 0
click at [1289, 352] on label "No" at bounding box center [1269, 352] width 192 height 34
click at [0, 0] on input "No" at bounding box center [0, 0] width 0 height 0
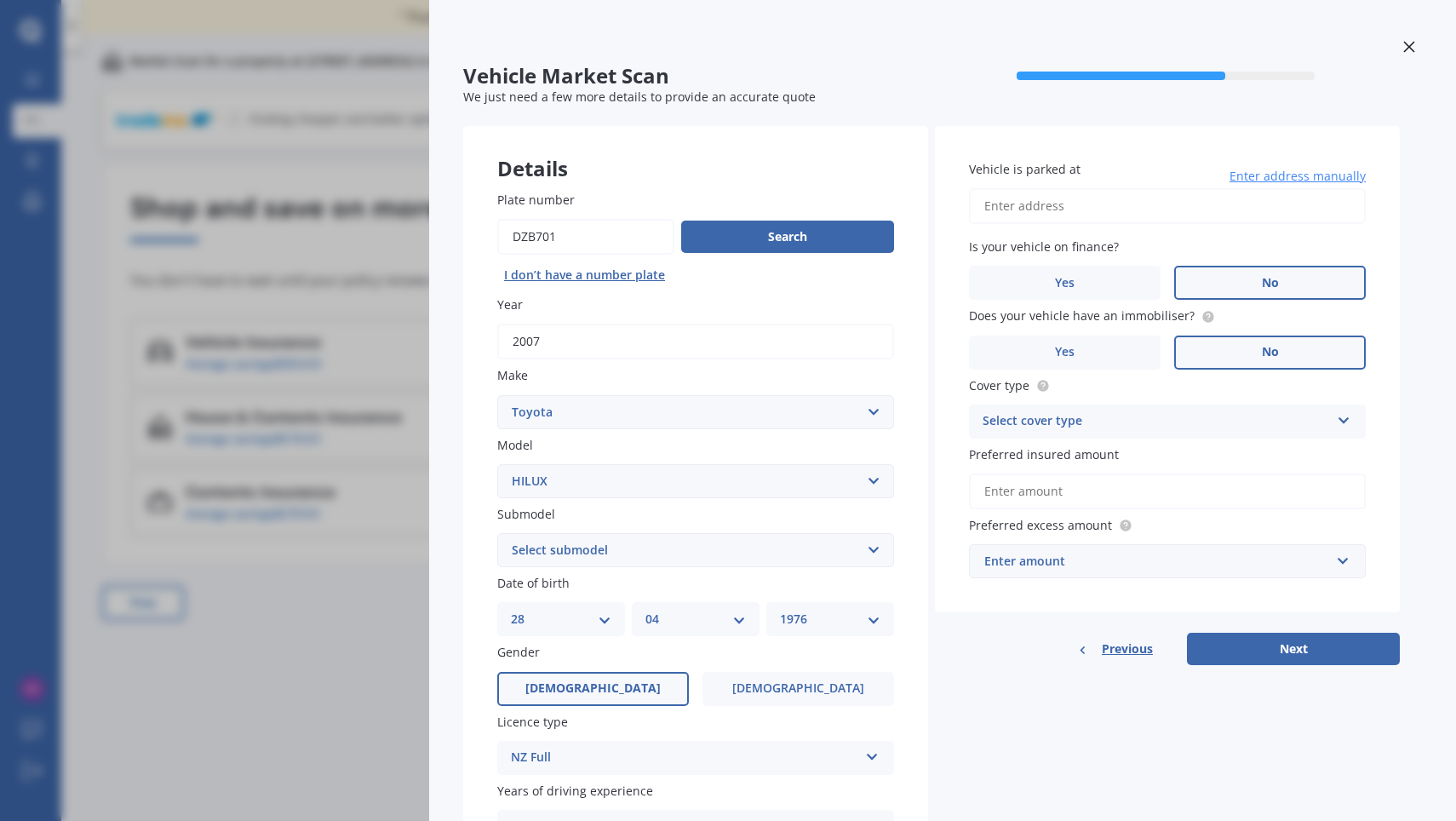
click at [1206, 411] on div "Select cover type" at bounding box center [1156, 421] width 347 height 20
click at [1107, 447] on div "Comprehensive" at bounding box center [1168, 455] width 395 height 31
click at [1075, 489] on input "Preferred insured amount" at bounding box center [1167, 491] width 396 height 36
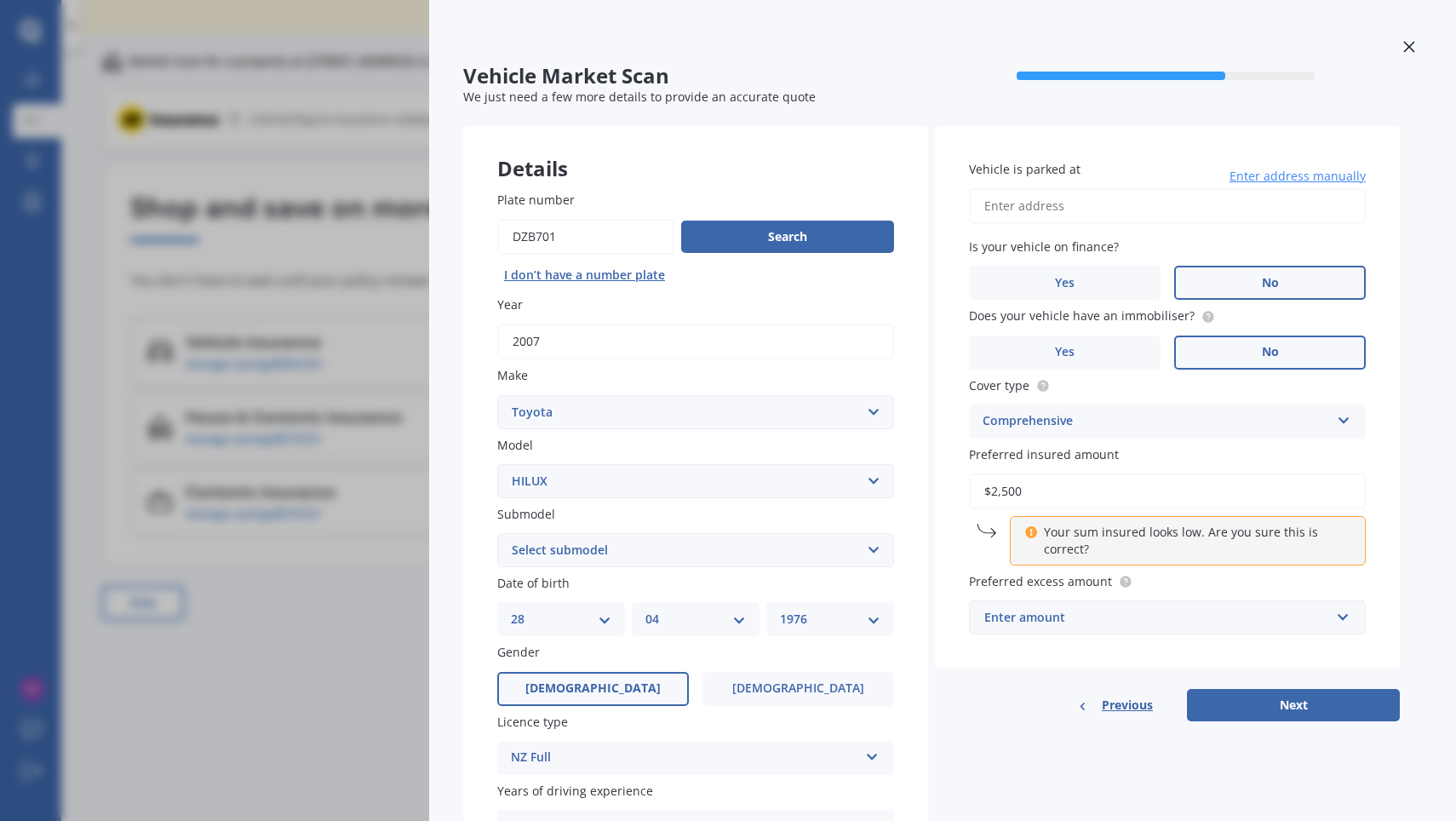
type input "$25,000"
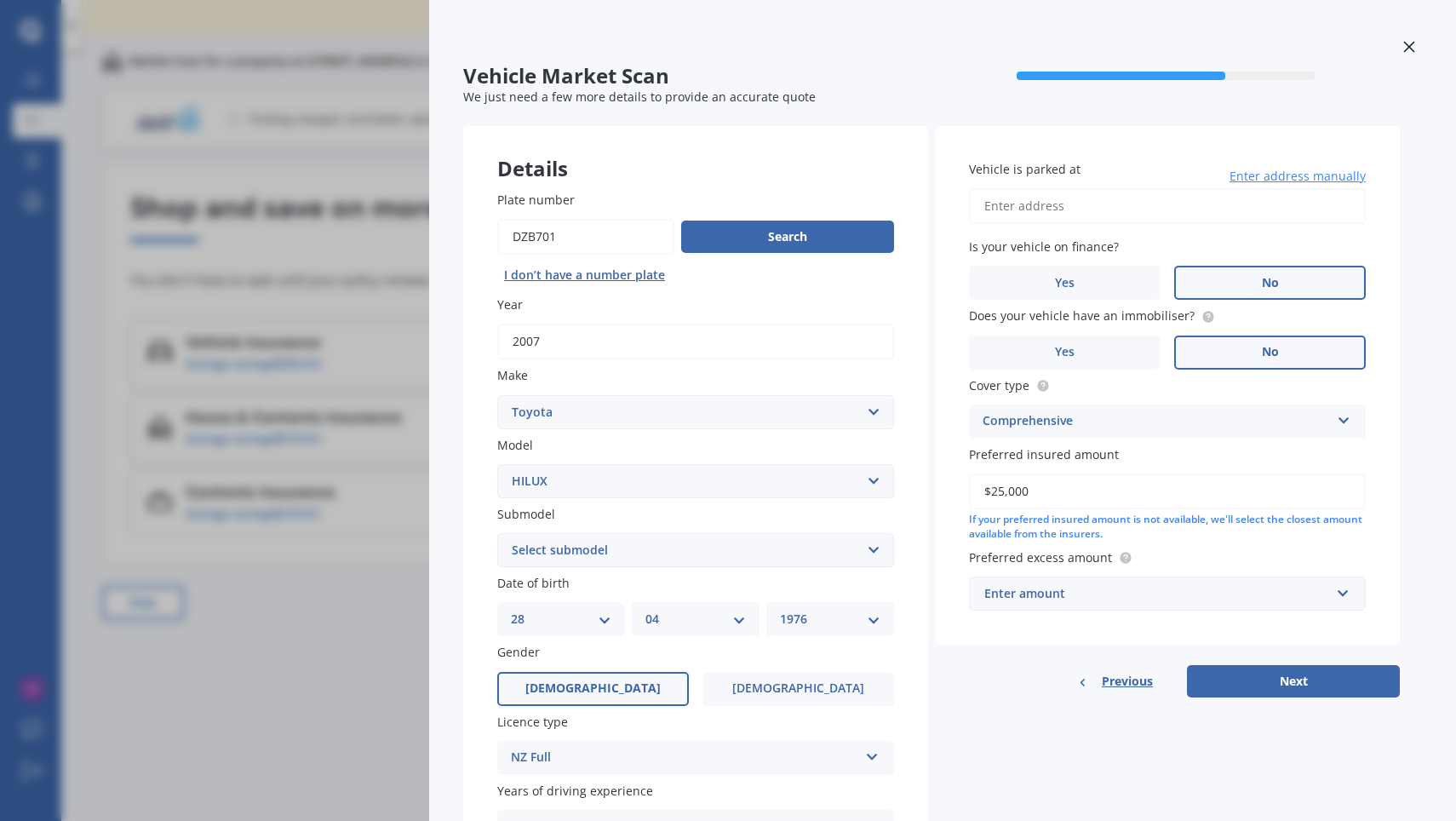
click at [1146, 589] on div "Enter amount" at bounding box center [1157, 593] width 345 height 18
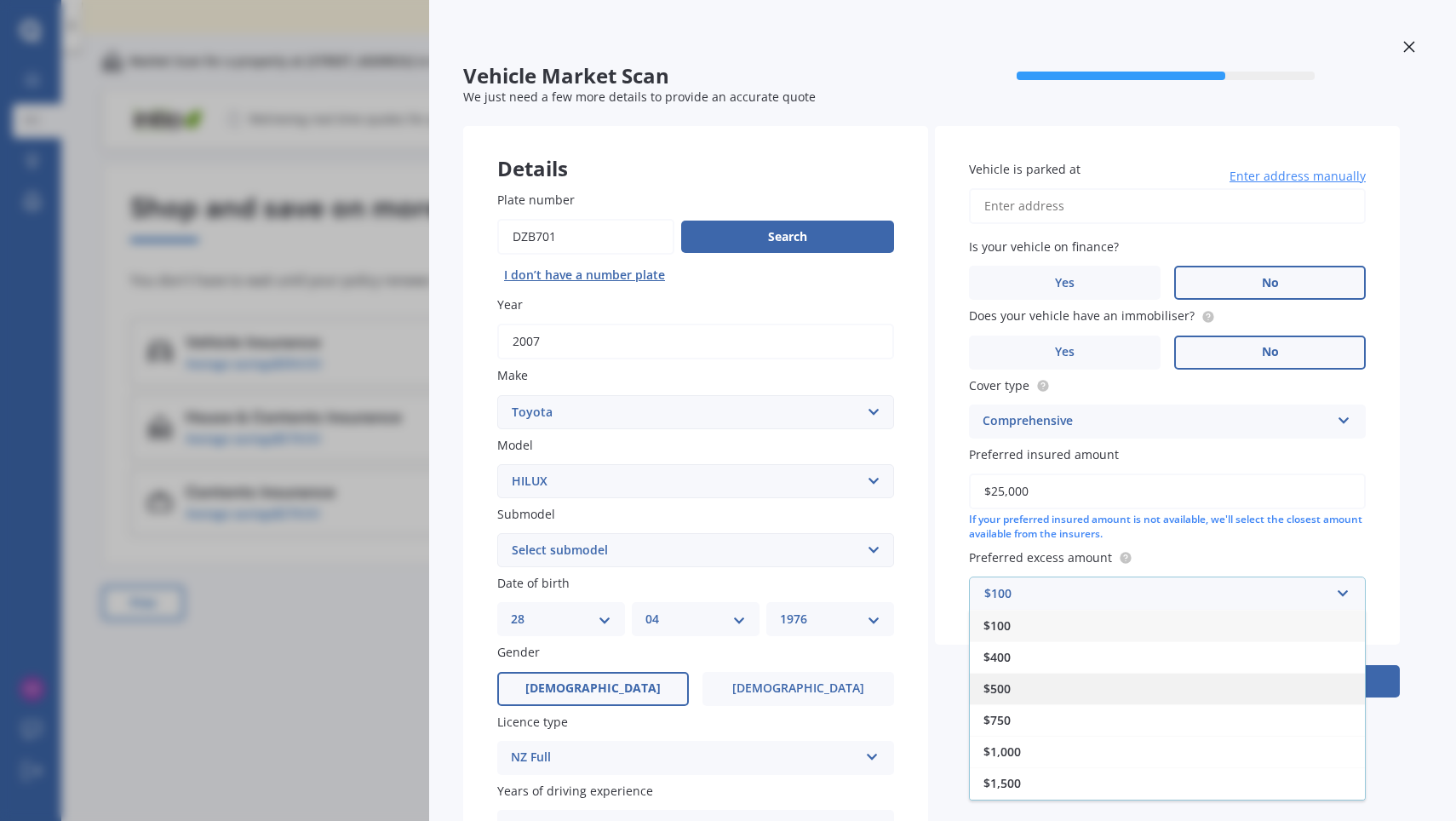
click at [1048, 687] on div "$500" at bounding box center [1168, 688] width 395 height 32
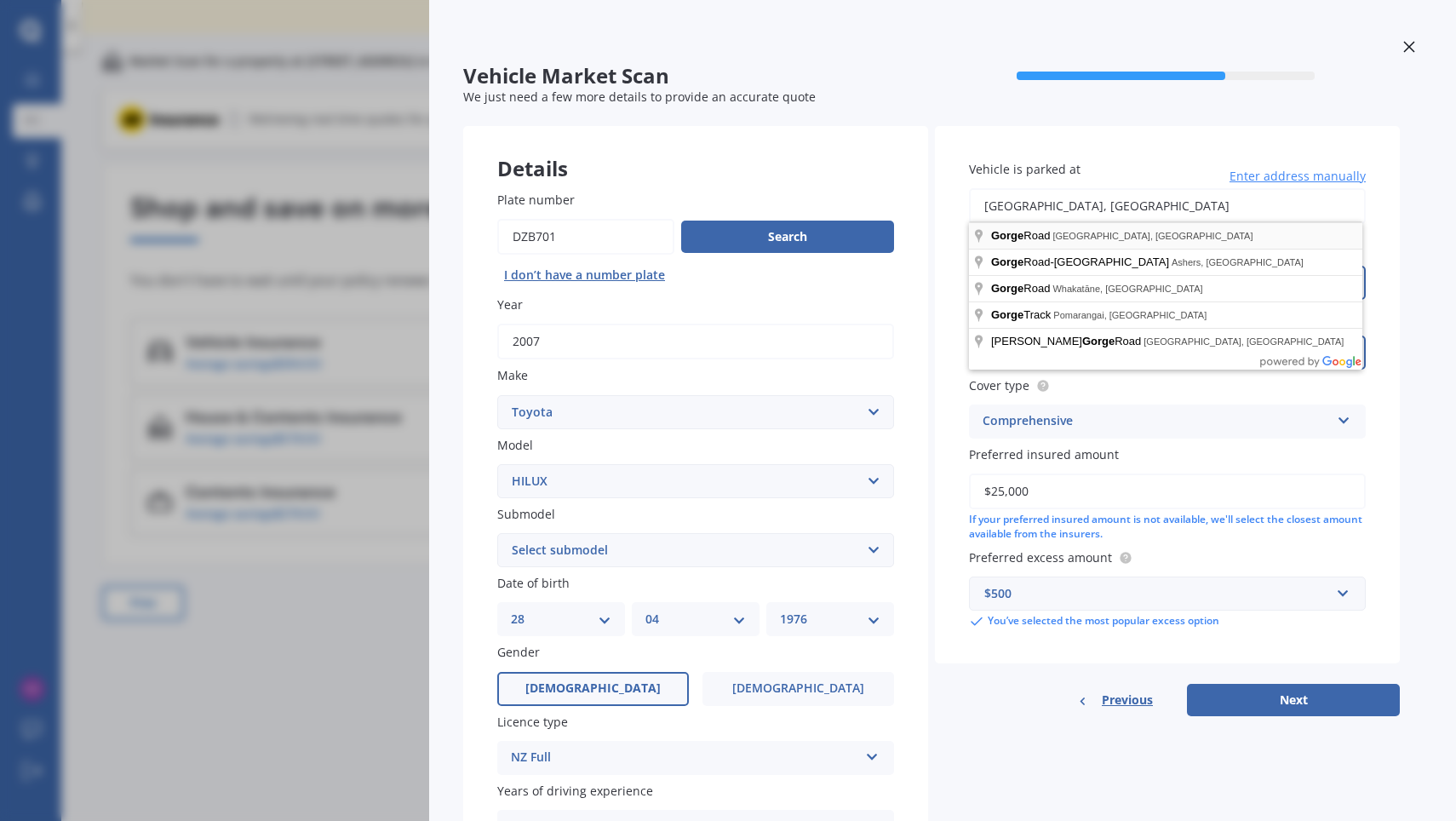
type input "[GEOGRAPHIC_DATA]"
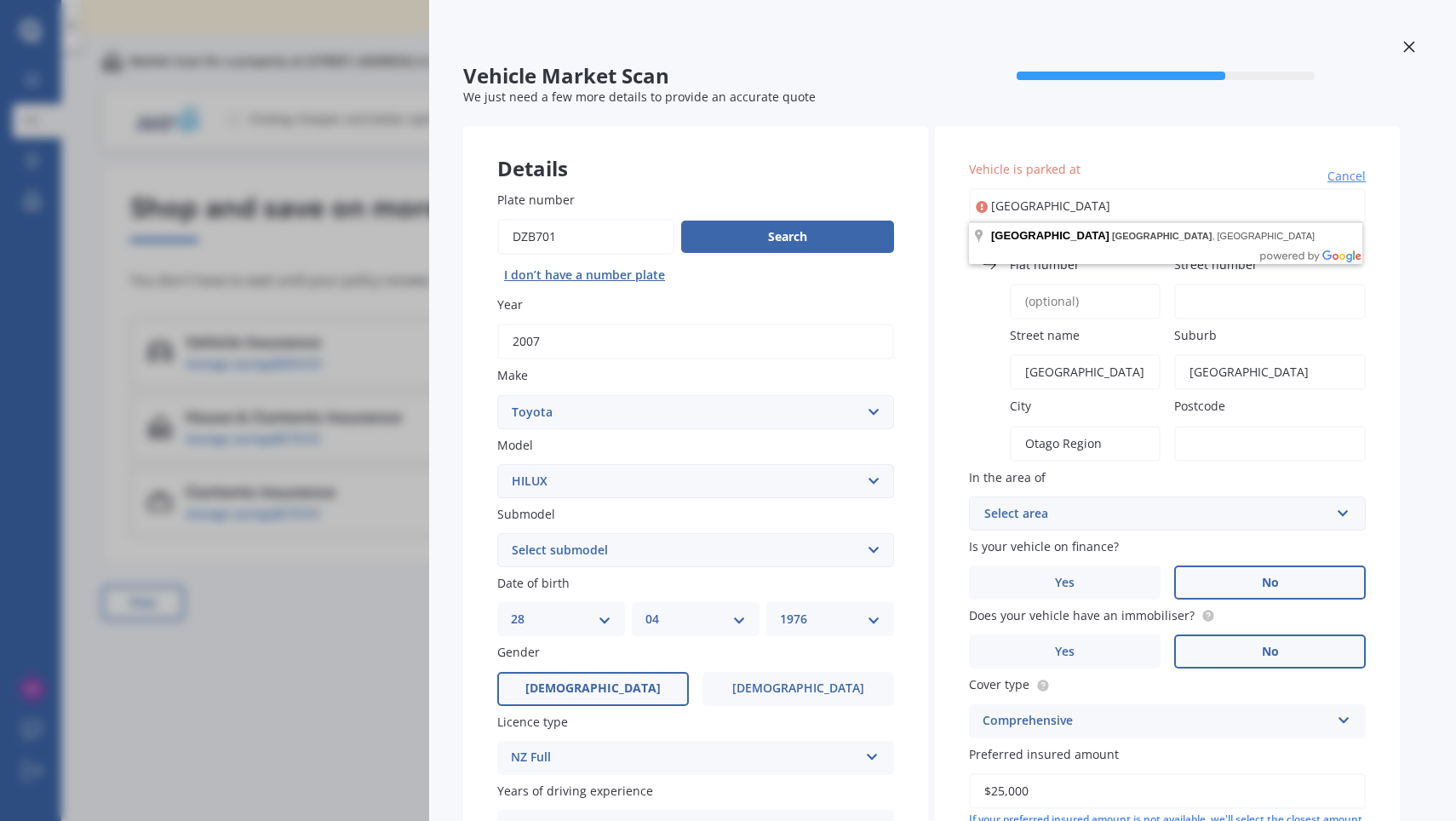
click at [948, 317] on div "Vehicle is parked at [GEOGRAPHIC_DATA], [GEOGRAPHIC_DATA] Enter street number […" at bounding box center [1167, 545] width 465 height 837
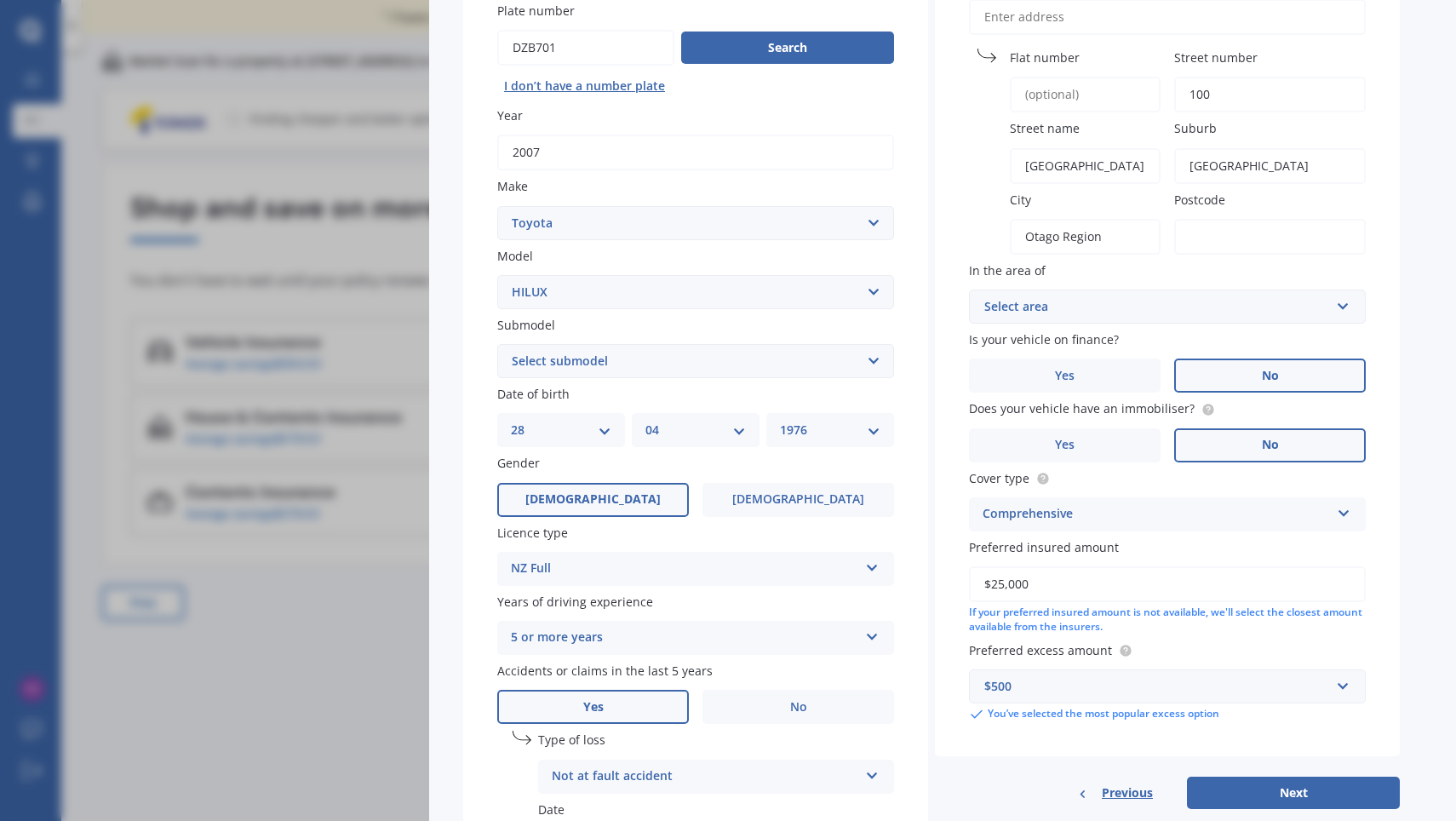
scroll to position [231, 0]
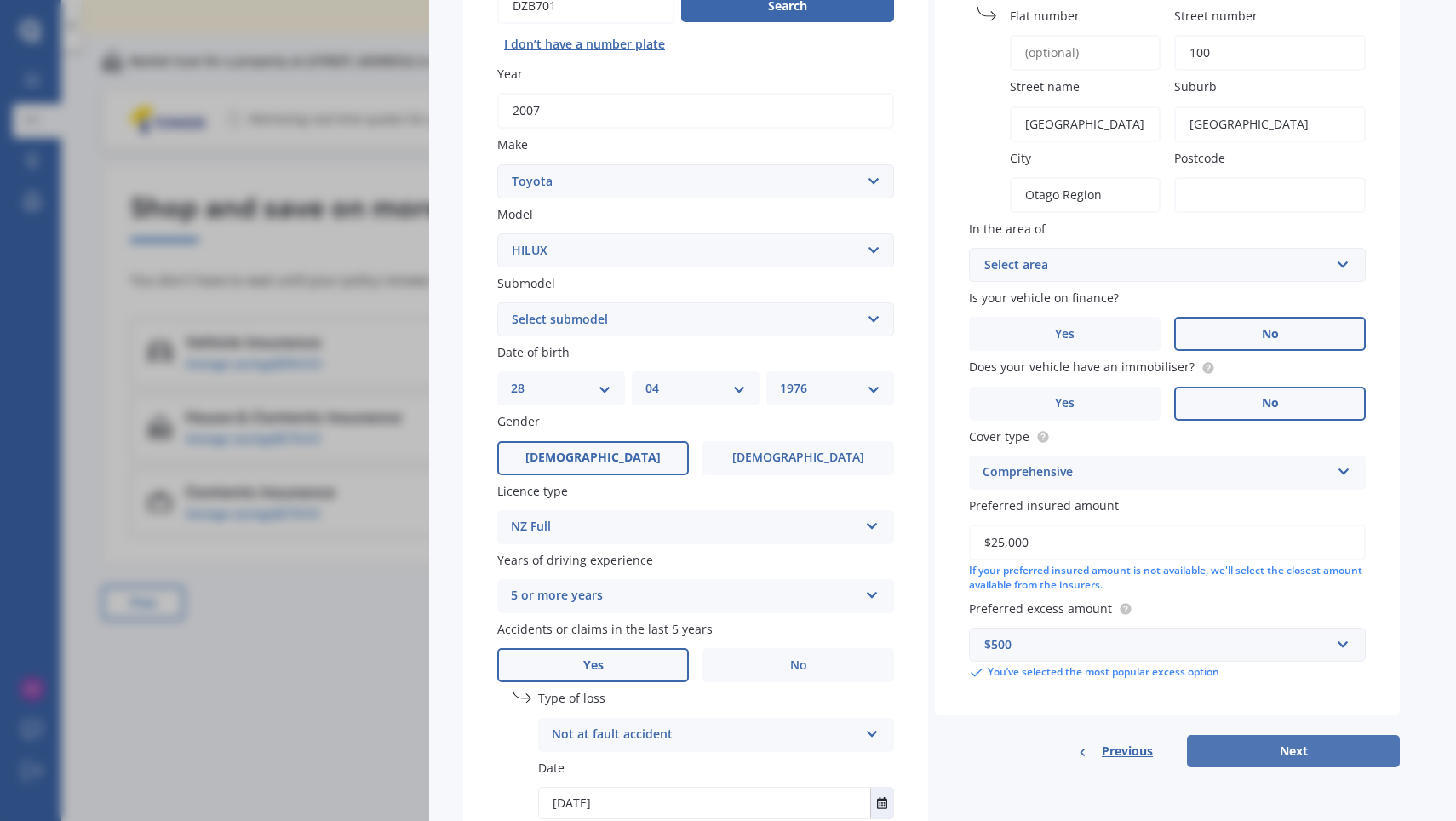
type input "100"
click at [1260, 745] on button "Next" at bounding box center [1293, 752] width 213 height 33
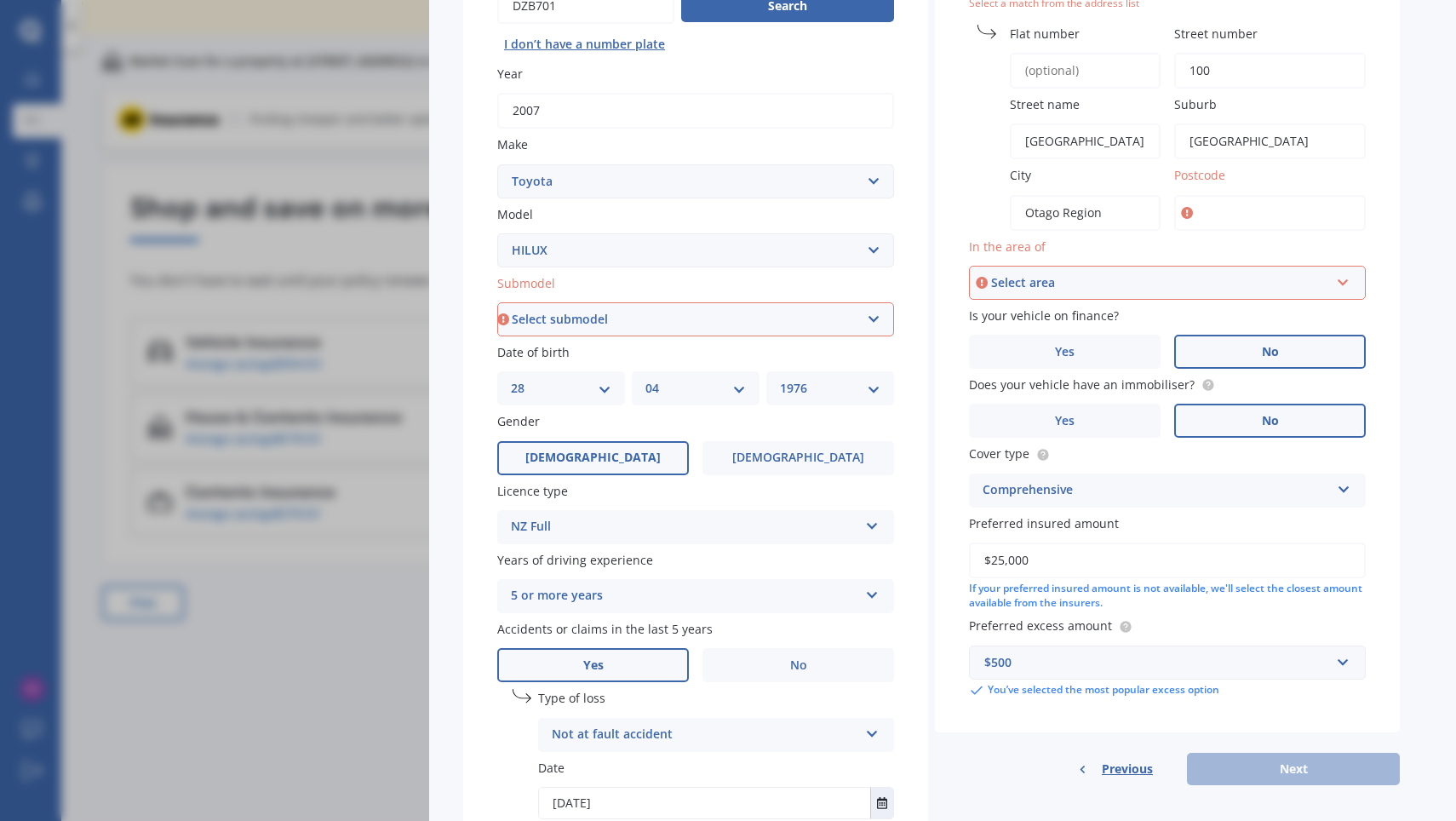
type input "3112"
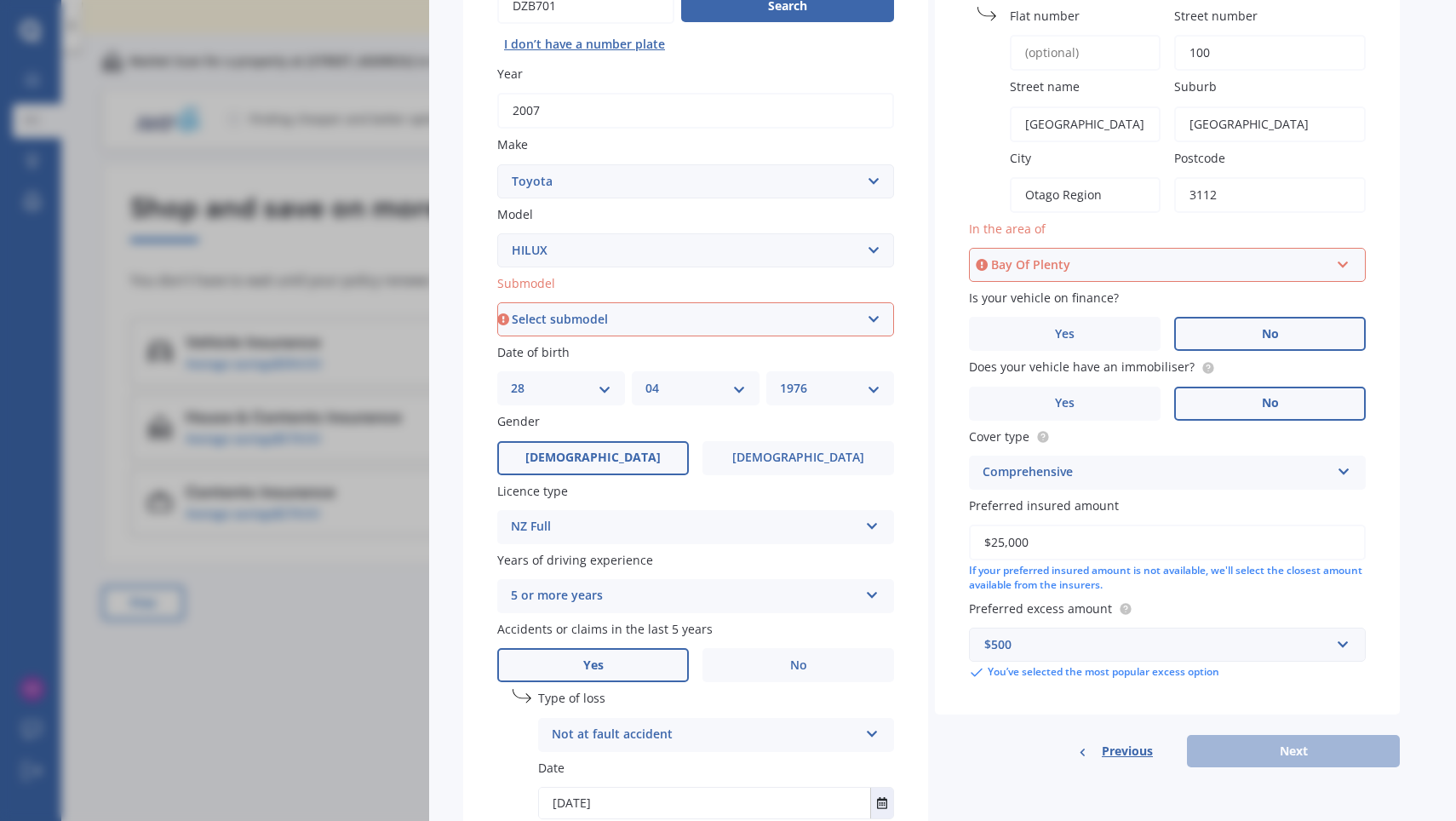
click at [1214, 266] on div "Bay Of Plenty" at bounding box center [1160, 264] width 338 height 18
type input "[GEOGRAPHIC_DATA]"
drag, startPoint x: 1214, startPoint y: 266, endPoint x: 1380, endPoint y: 219, distance: 172.5
click at [1380, 219] on div "Vehicle is parked at [GEOGRAPHIC_DATA] number [GEOGRAPHIC_DATA] name [GEOGRAPHI…" at bounding box center [1167, 304] width 465 height 819
click at [1244, 198] on input "3112" at bounding box center [1269, 195] width 192 height 36
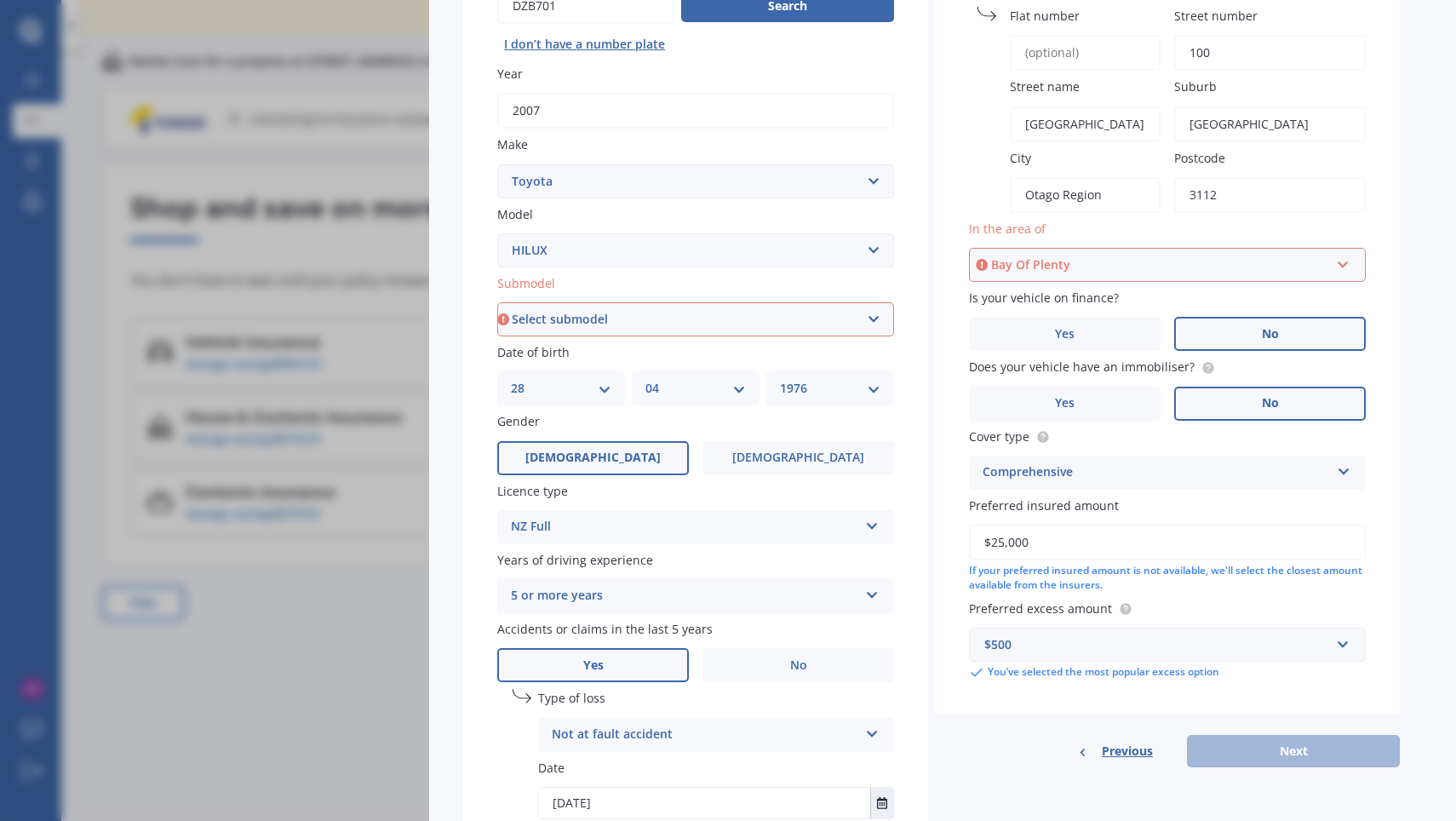
click at [1244, 198] on input "3112" at bounding box center [1269, 195] width 192 height 36
click at [1239, 198] on input "3112" at bounding box center [1269, 195] width 192 height 36
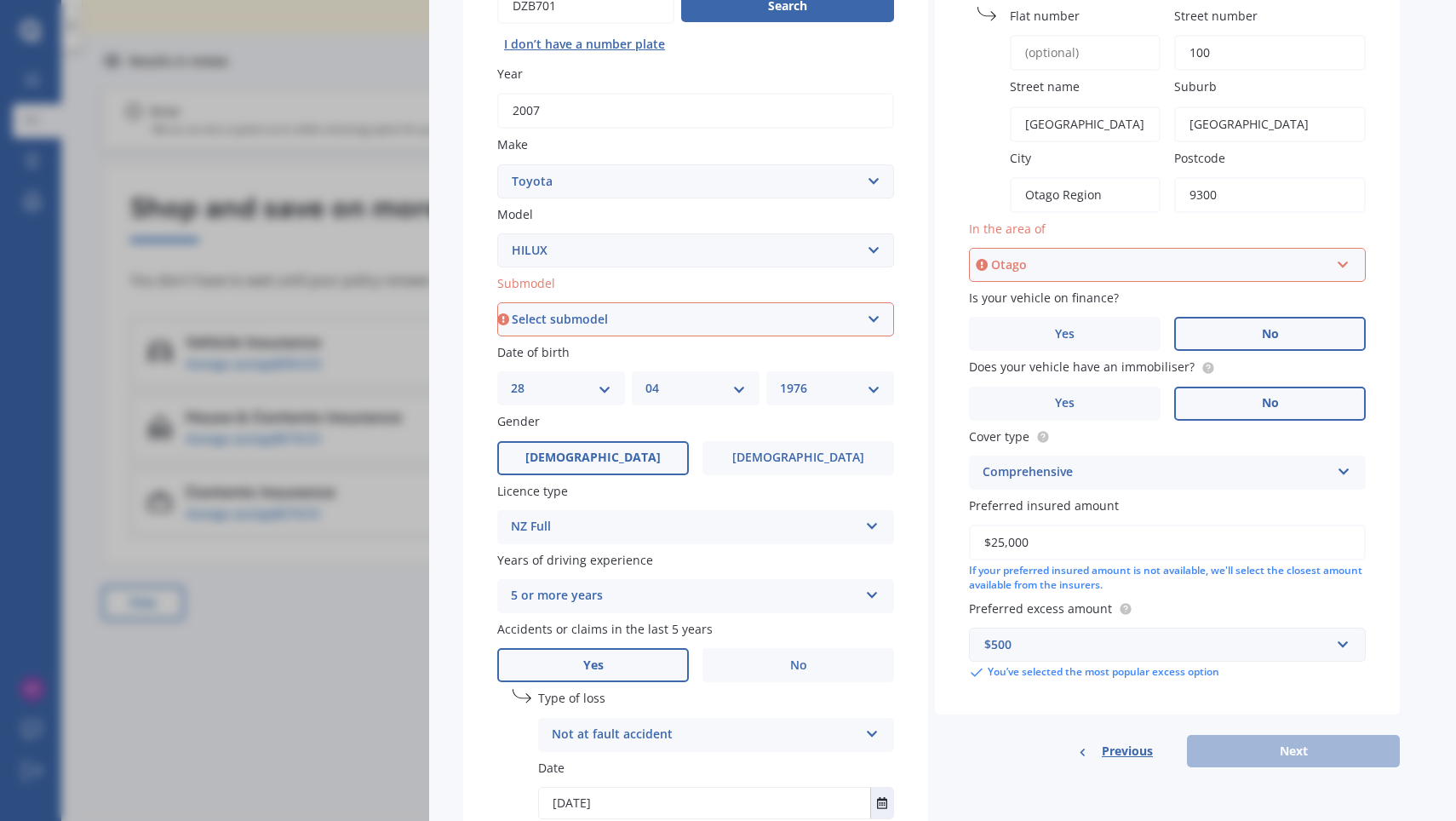
type input "9300"
click at [1390, 374] on div "Vehicle is parked at [GEOGRAPHIC_DATA] number [GEOGRAPHIC_DATA] name [GEOGRAPHI…" at bounding box center [1167, 304] width 465 height 819
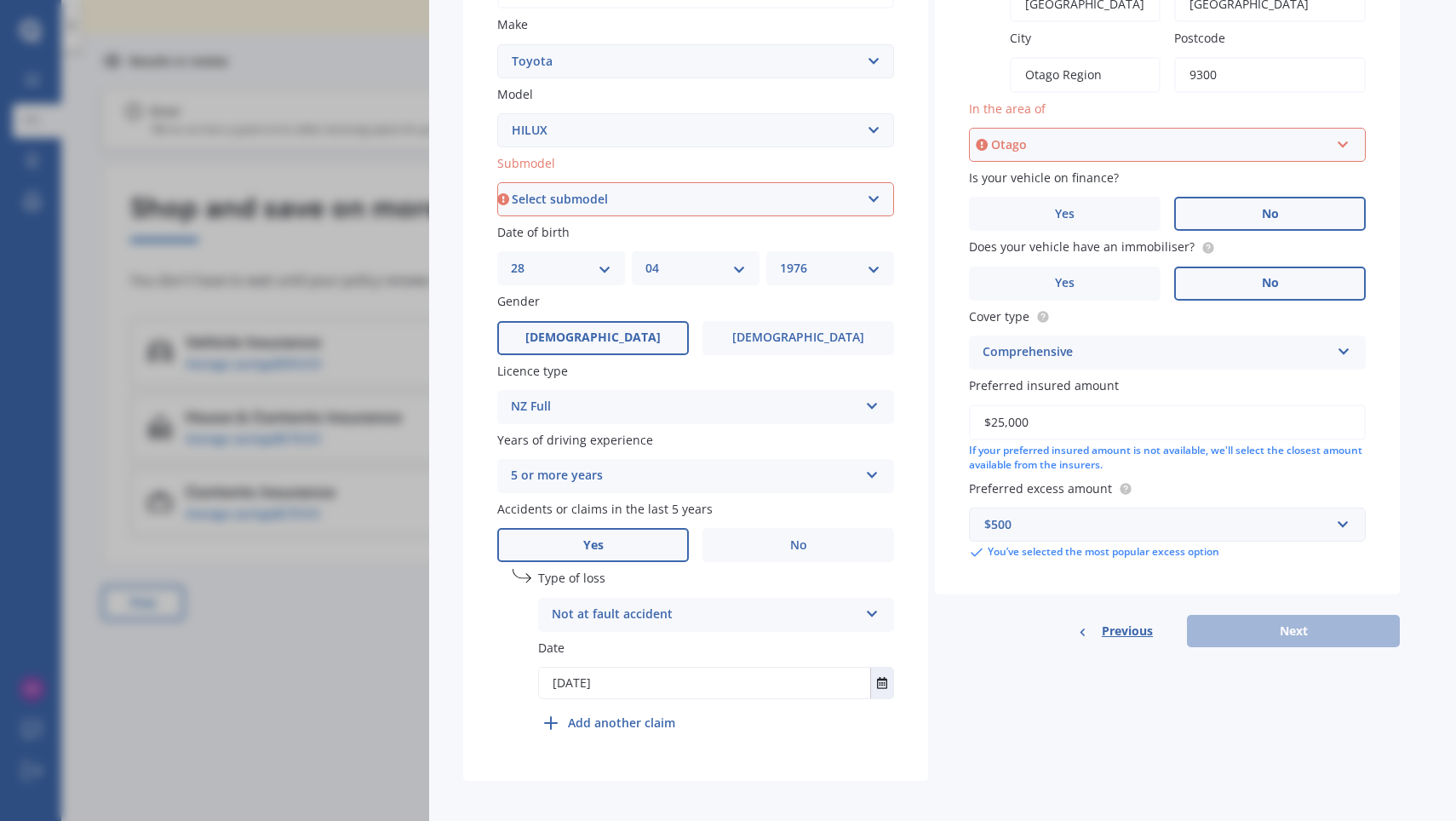
scroll to position [350, 0]
click at [1290, 617] on div "Previous Next" at bounding box center [1167, 632] width 465 height 33
click at [1293, 626] on div "Previous Next" at bounding box center [1167, 632] width 465 height 33
select select "DIESEL 4WD"
click at [1308, 628] on div "Previous Next" at bounding box center [1167, 632] width 465 height 33
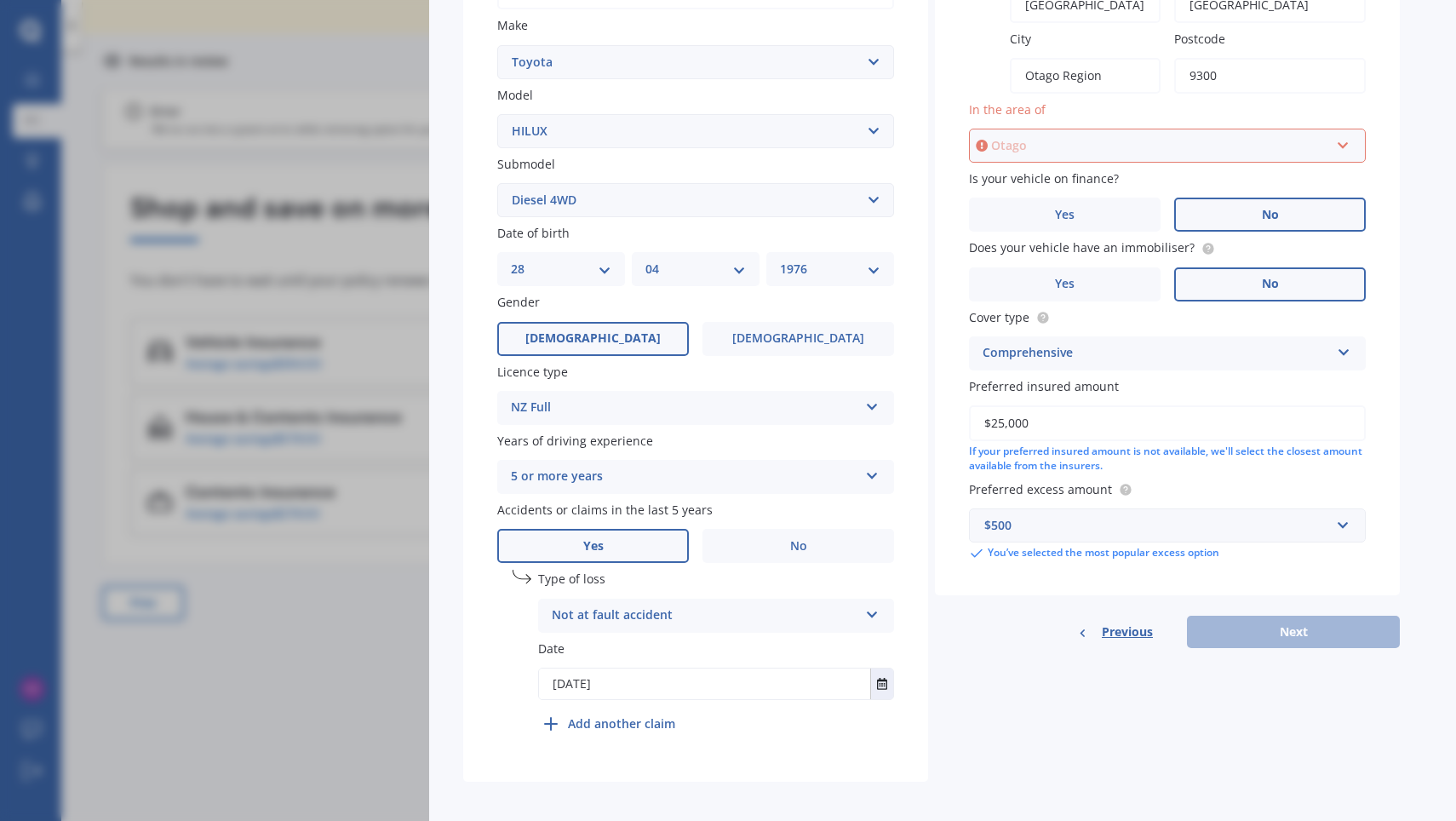
click at [1347, 144] on input "text" at bounding box center [1161, 146] width 382 height 33
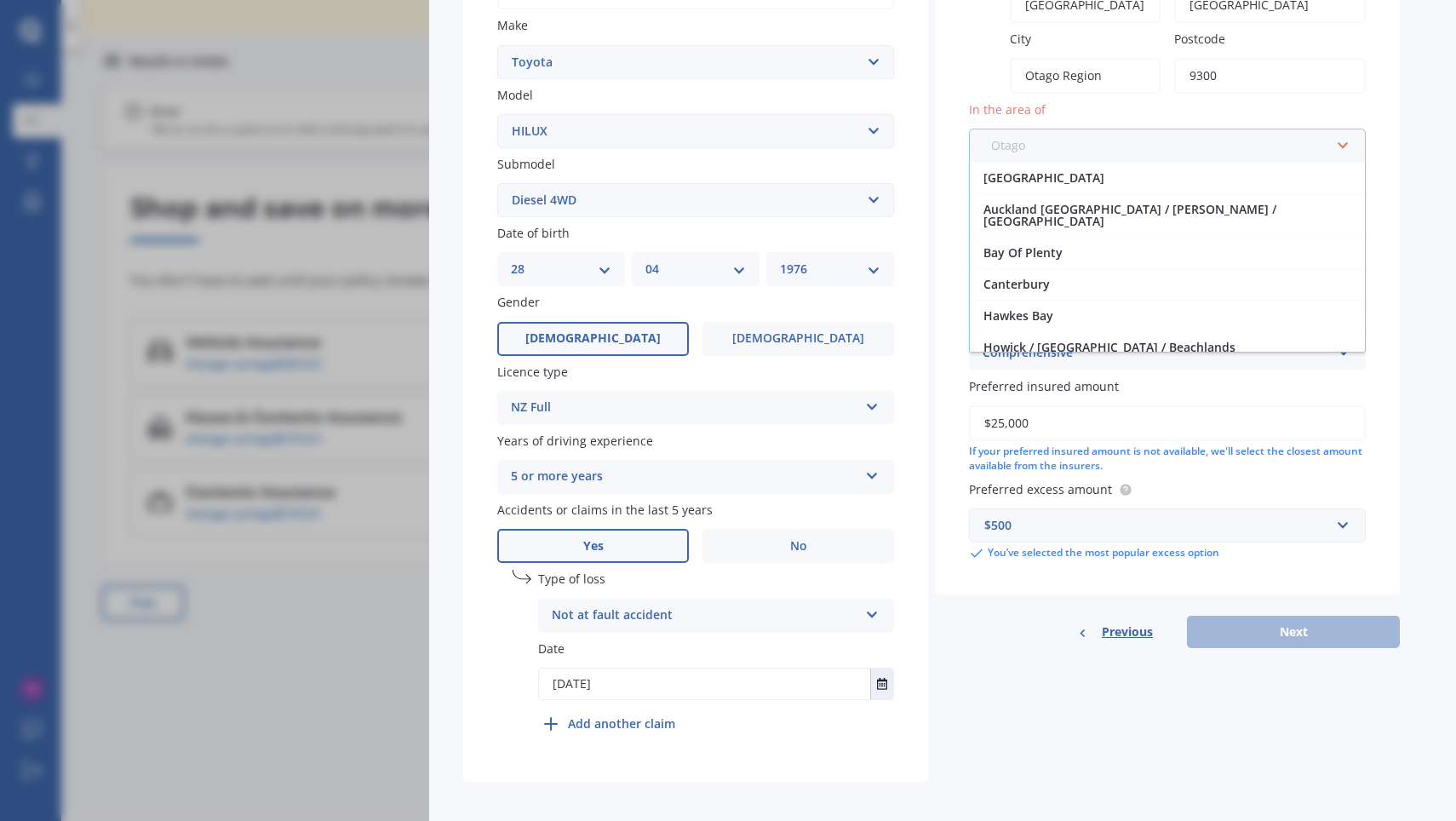
scroll to position [219, 0]
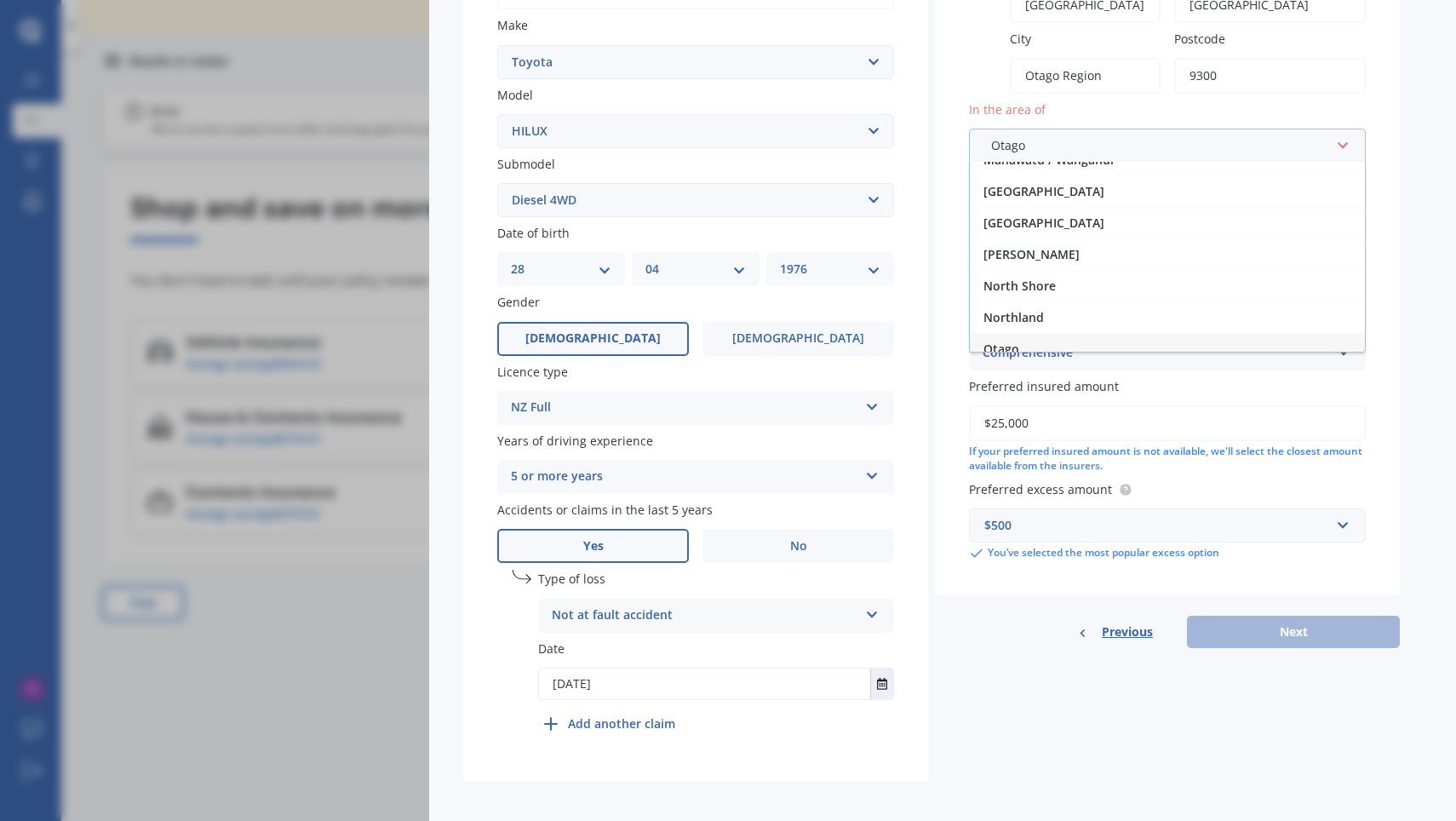
click at [1020, 337] on div "Otago" at bounding box center [1168, 348] width 395 height 32
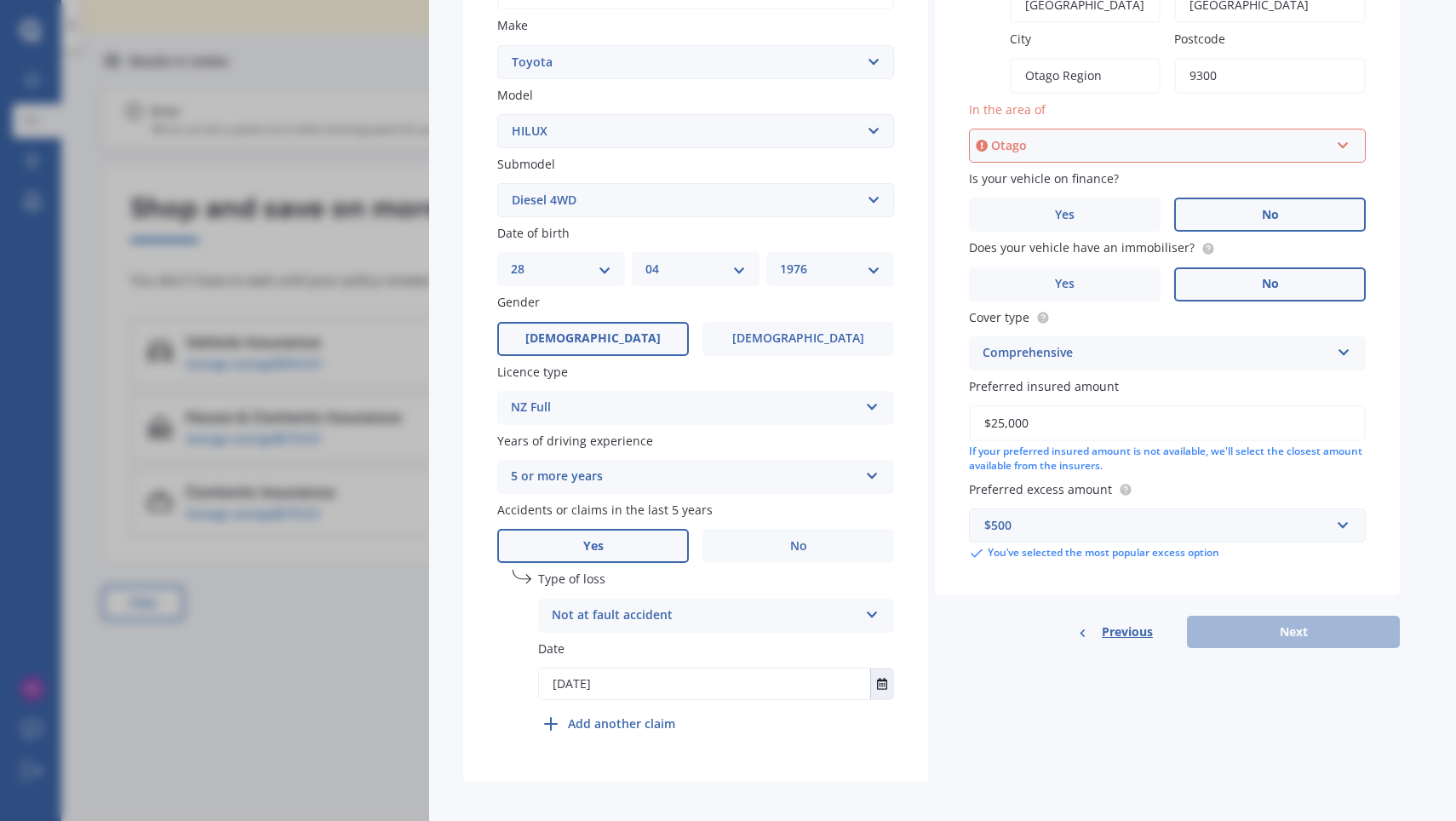
click at [1288, 622] on div "Previous Next" at bounding box center [1167, 632] width 465 height 33
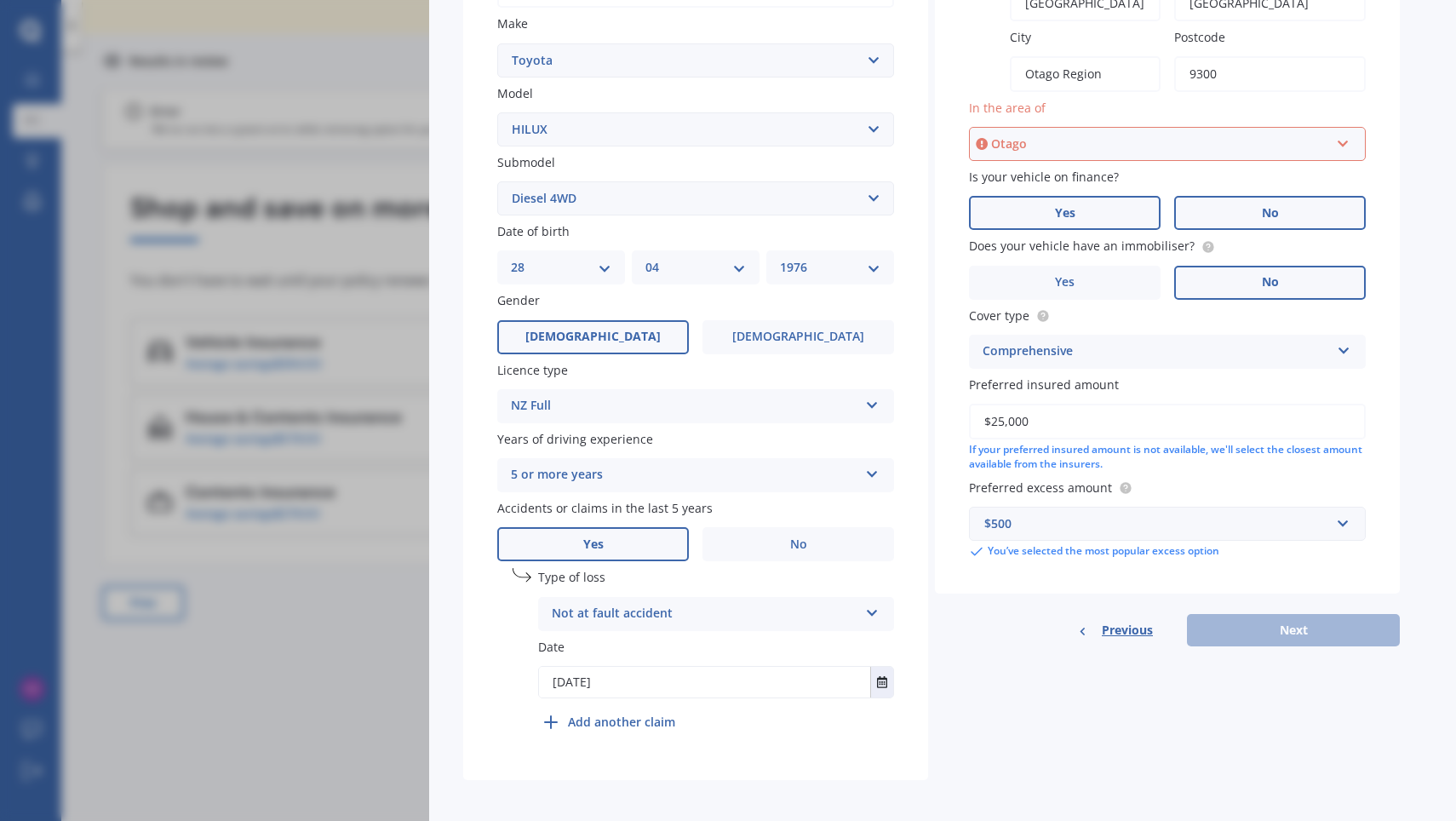
scroll to position [350, 0]
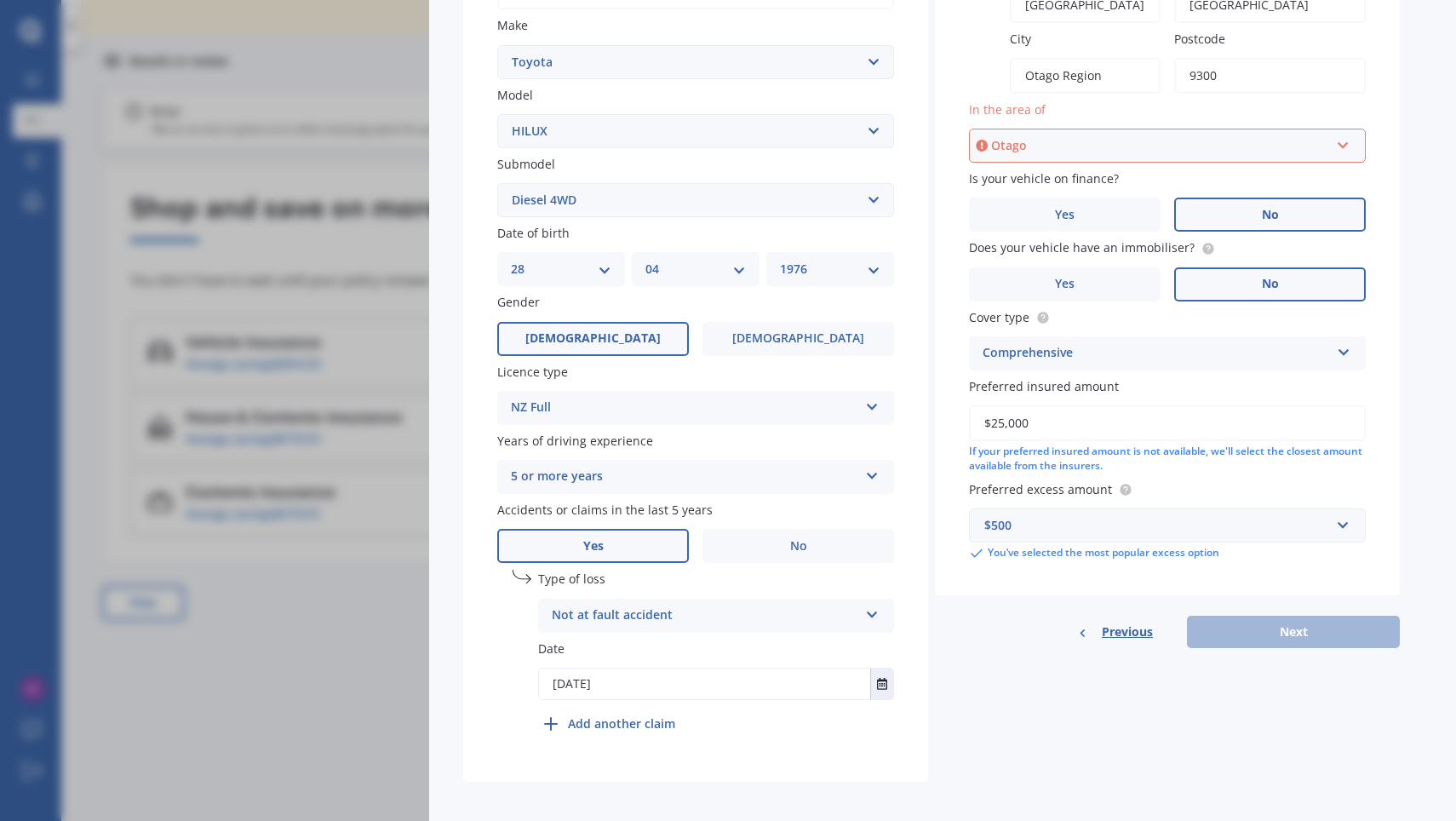
click at [995, 138] on div "Otago" at bounding box center [1160, 145] width 338 height 18
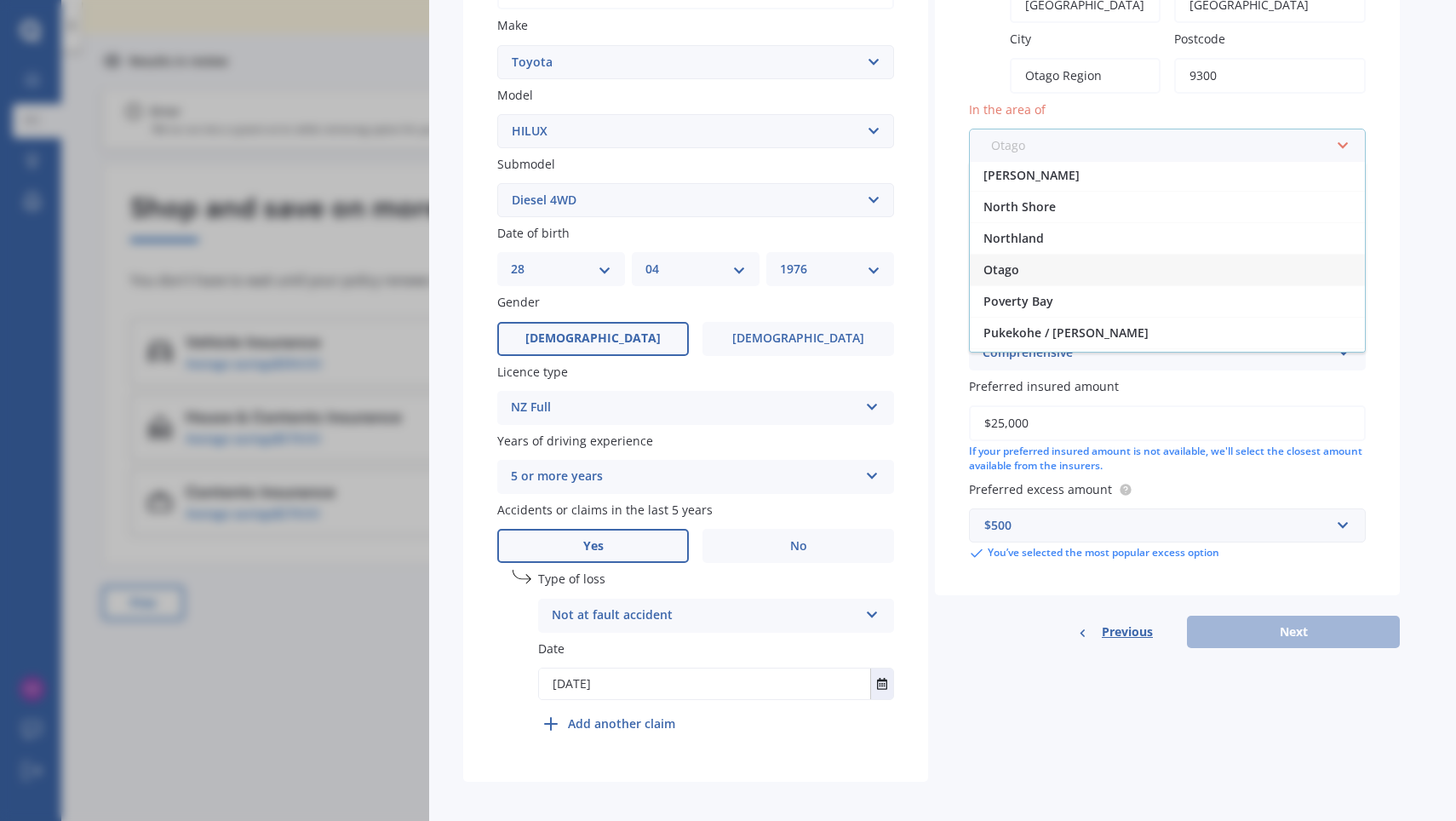
scroll to position [294, 0]
click at [1002, 265] on span "Otago" at bounding box center [1001, 273] width 36 height 16
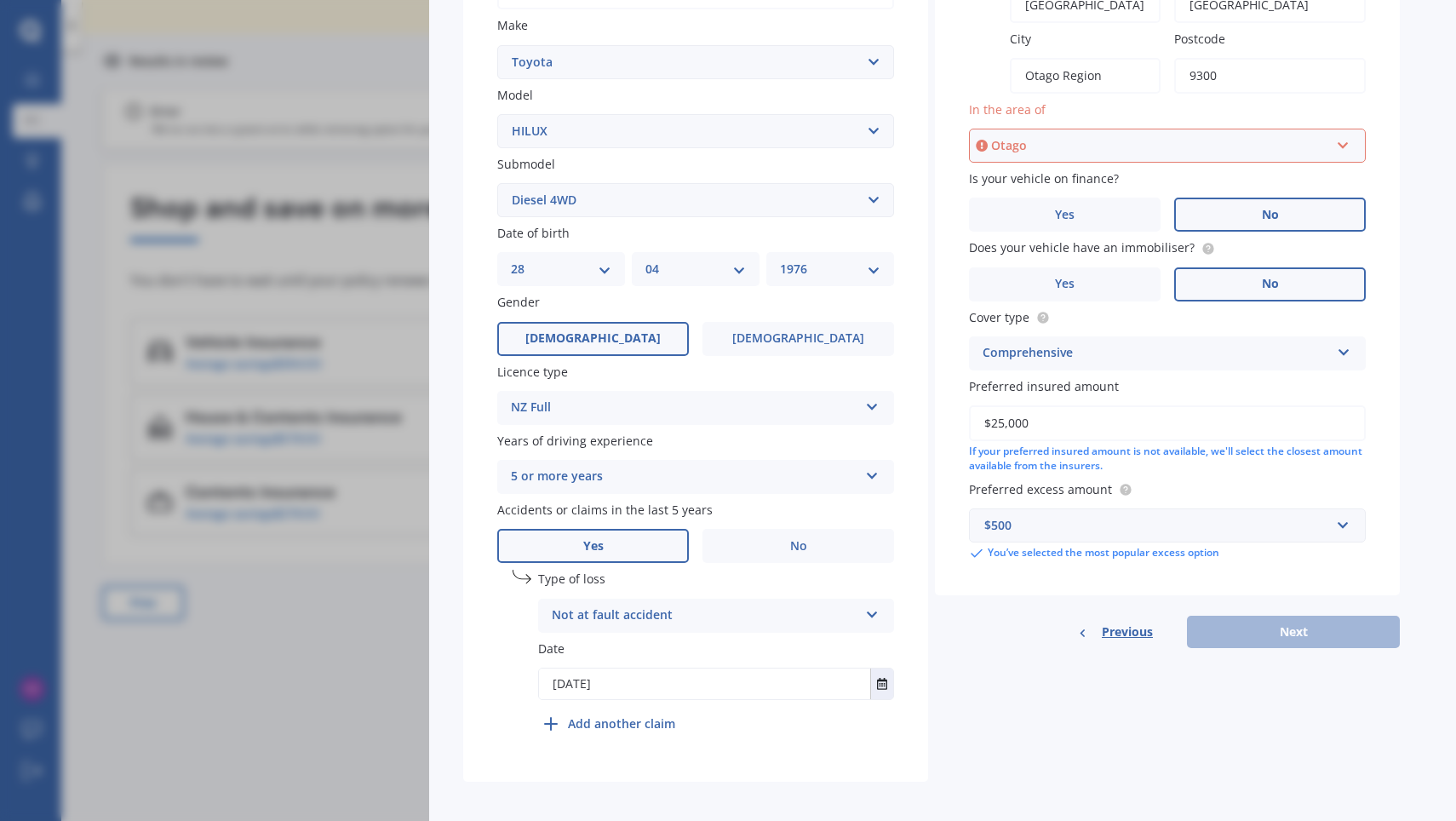
click at [1298, 620] on div "Previous Next" at bounding box center [1167, 632] width 465 height 33
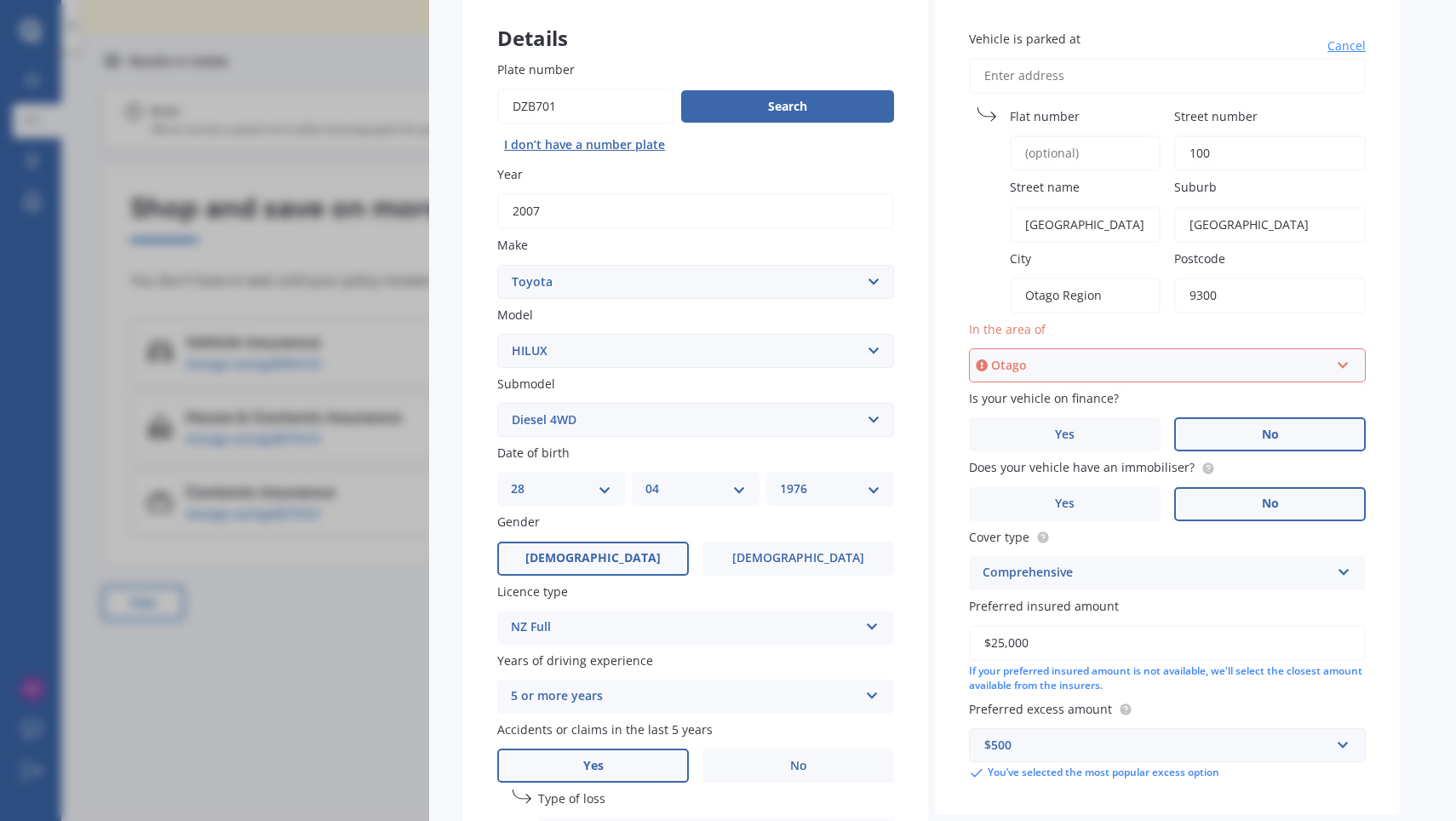
scroll to position [108, 0]
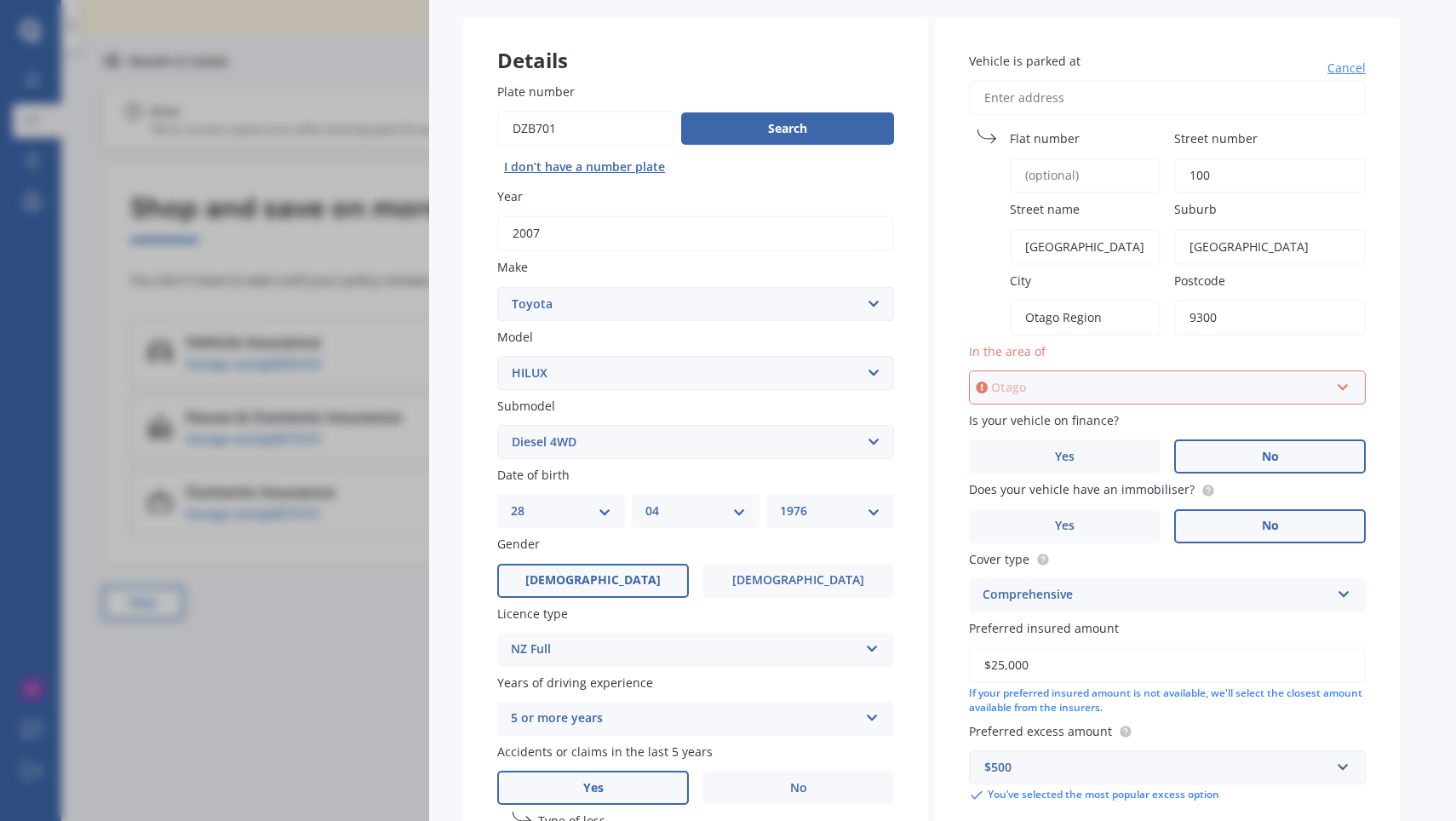
click at [1335, 388] on input "text" at bounding box center [1161, 388] width 382 height 33
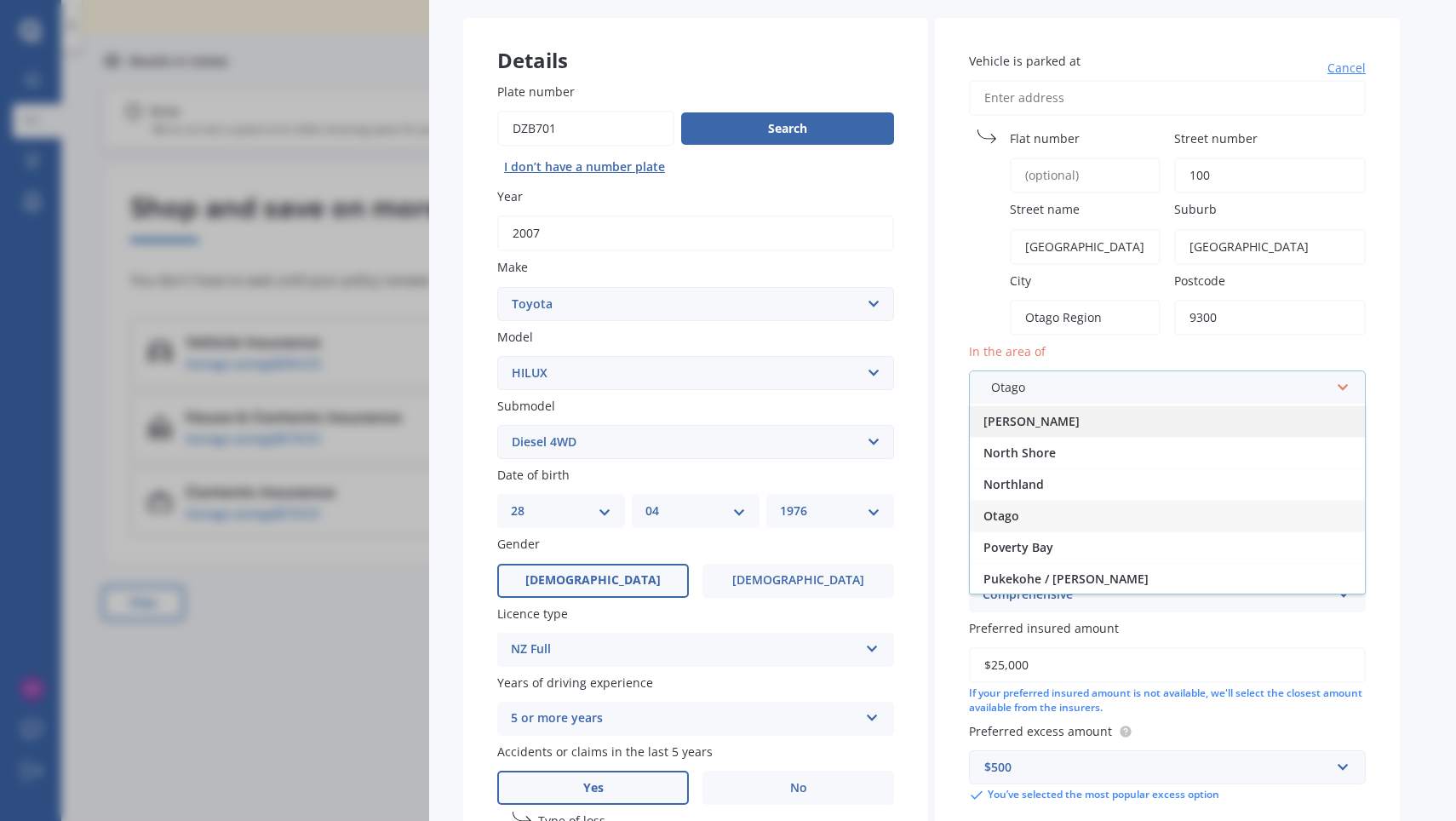
click at [1095, 412] on div "[PERSON_NAME]" at bounding box center [1168, 421] width 395 height 32
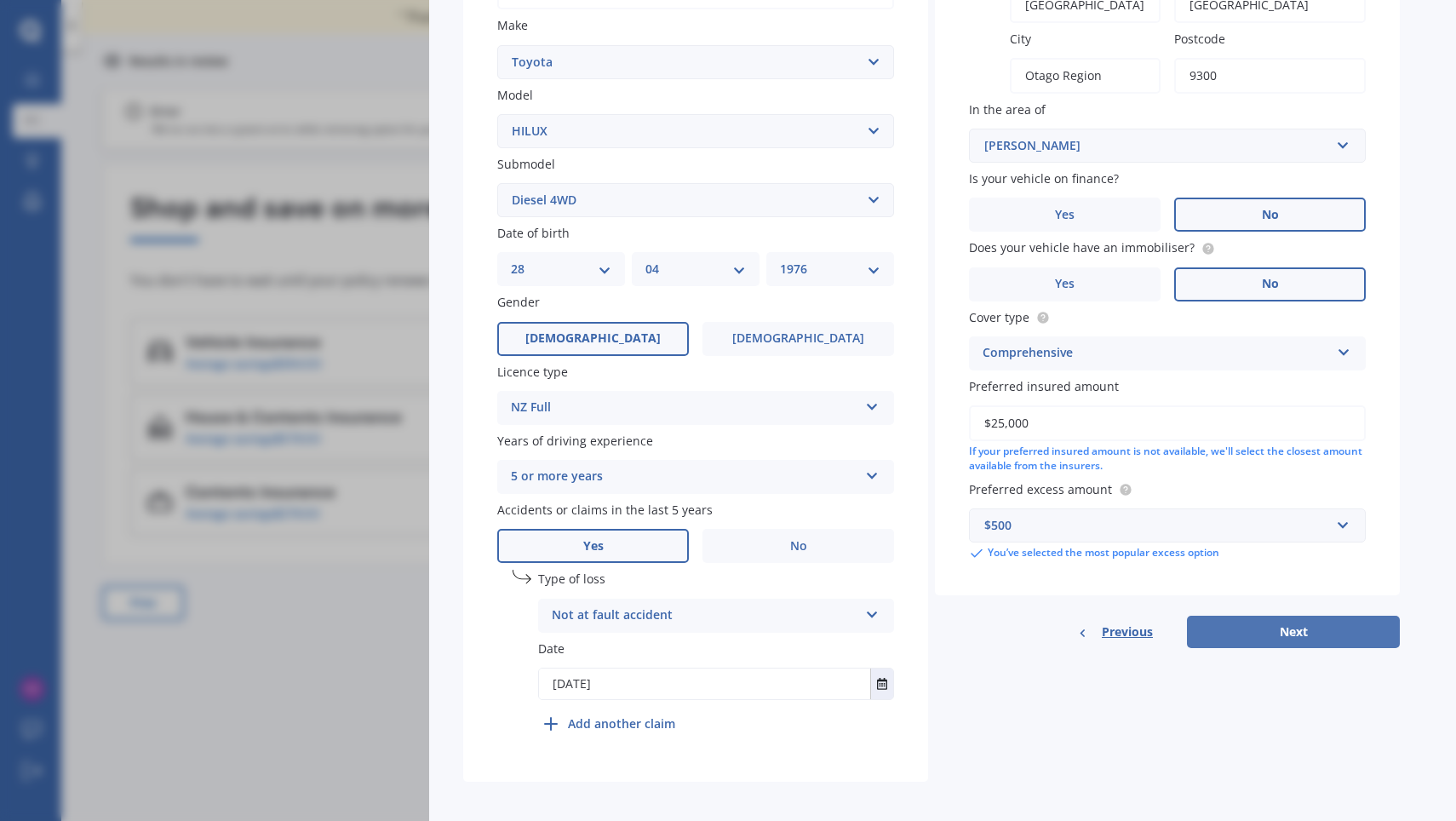
click at [1289, 620] on button "Next" at bounding box center [1293, 632] width 213 height 33
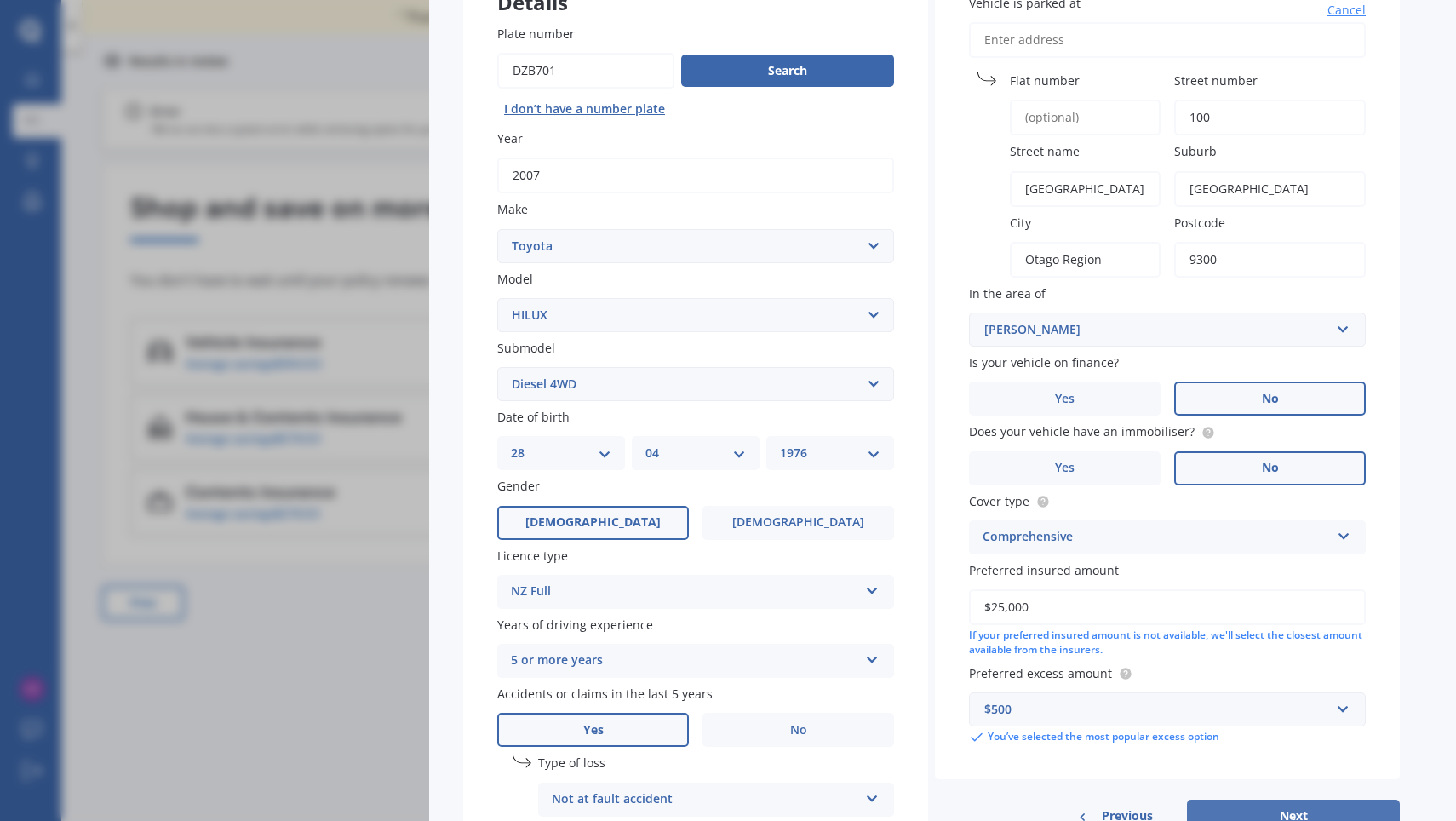
select select "28"
select select "04"
select select "1976"
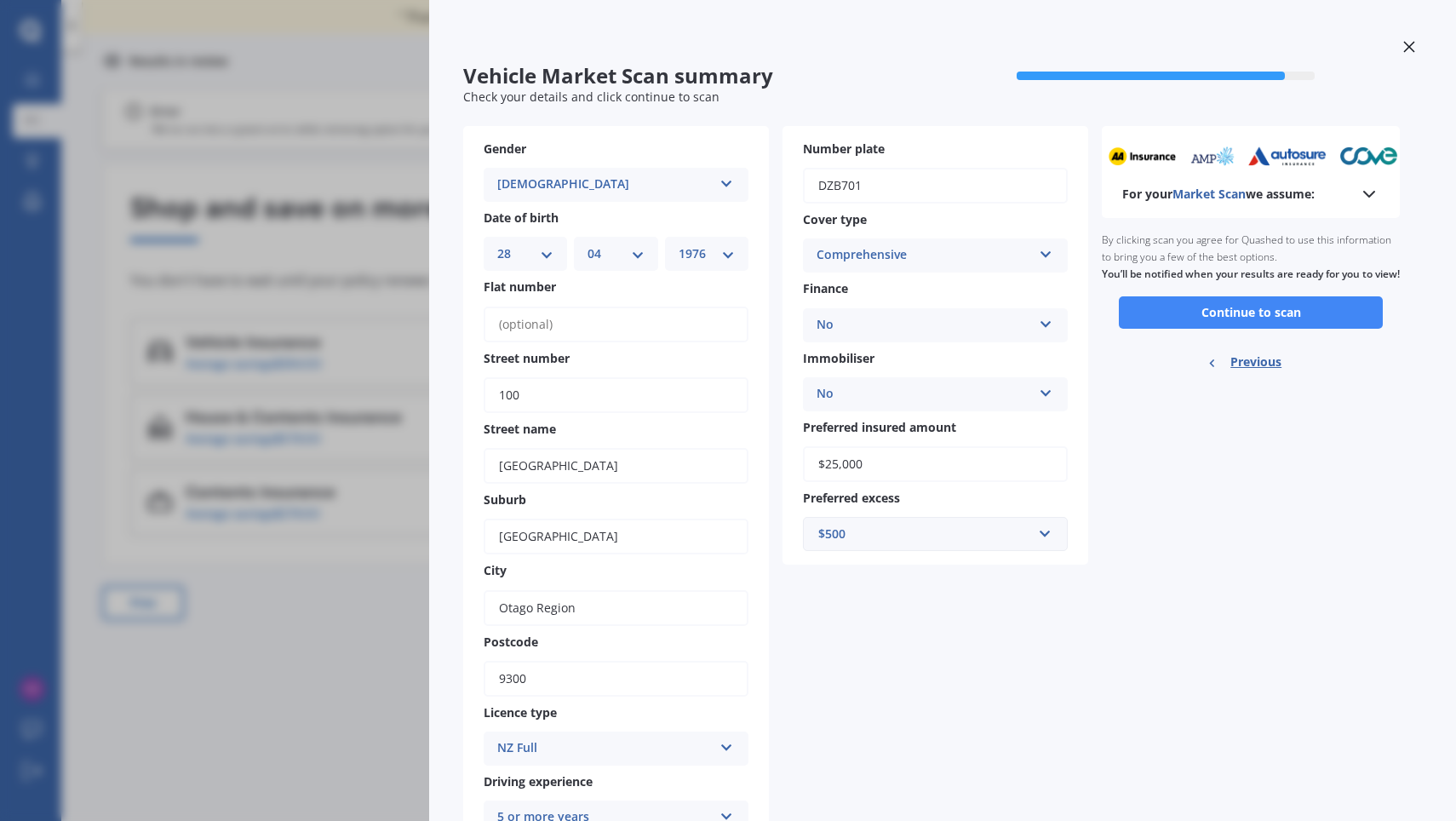
scroll to position [0, 0]
click at [1238, 325] on button "Continue to scan" at bounding box center [1251, 313] width 264 height 33
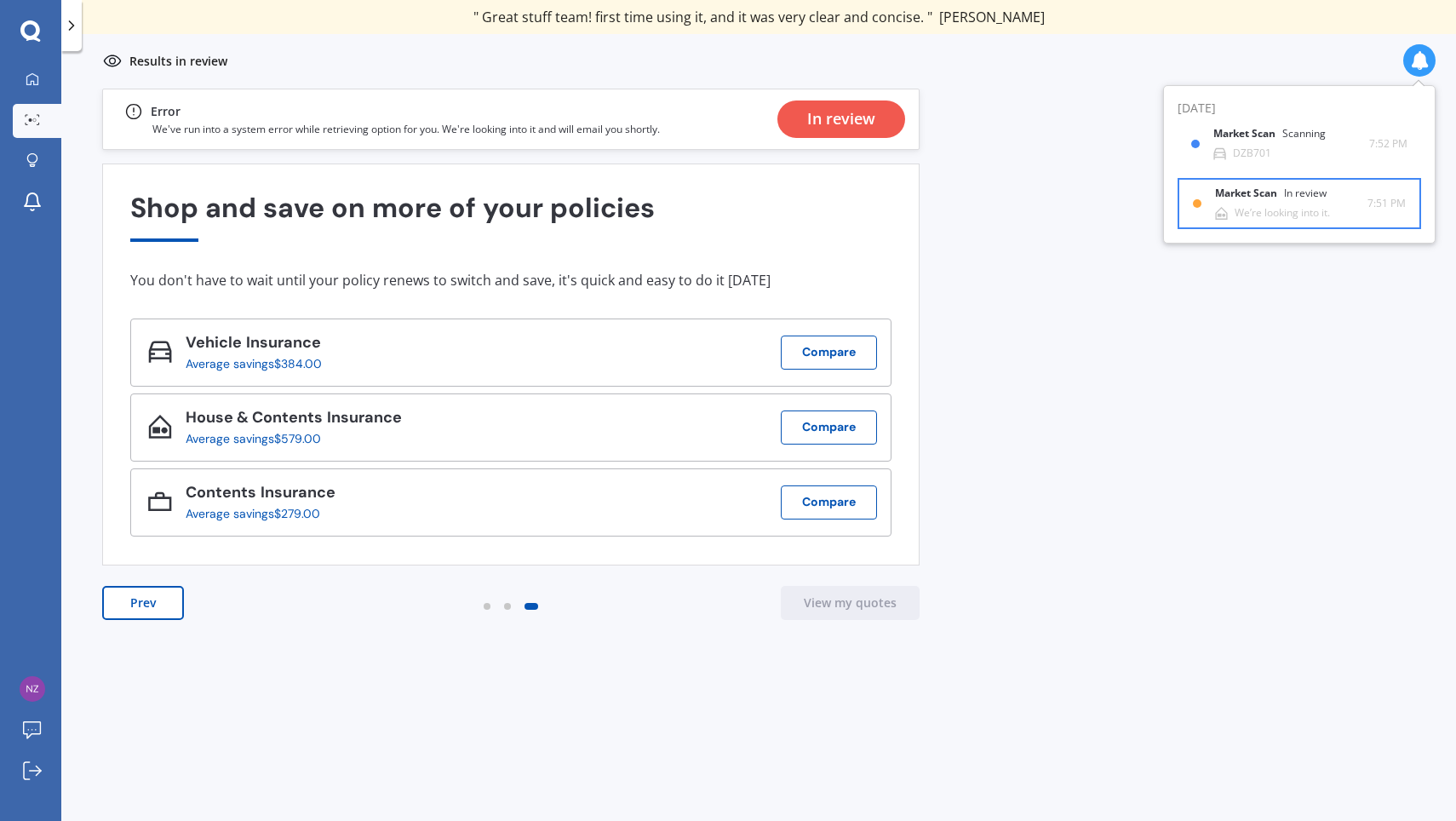
click at [1254, 202] on div "Market Scan In review" at bounding box center [1281, 196] width 132 height 18
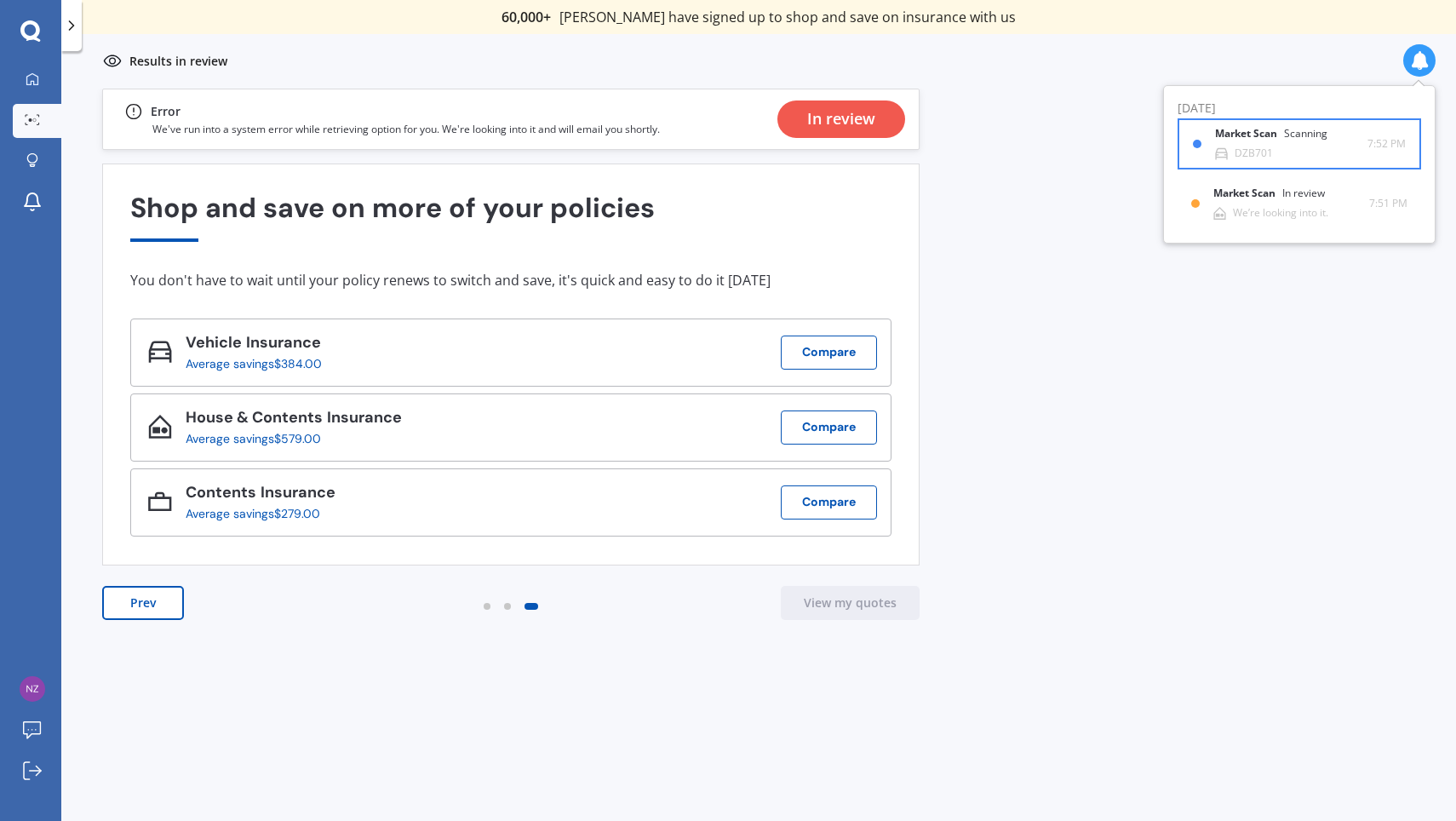
click at [1264, 148] on div "DZB701" at bounding box center [1254, 153] width 39 height 12
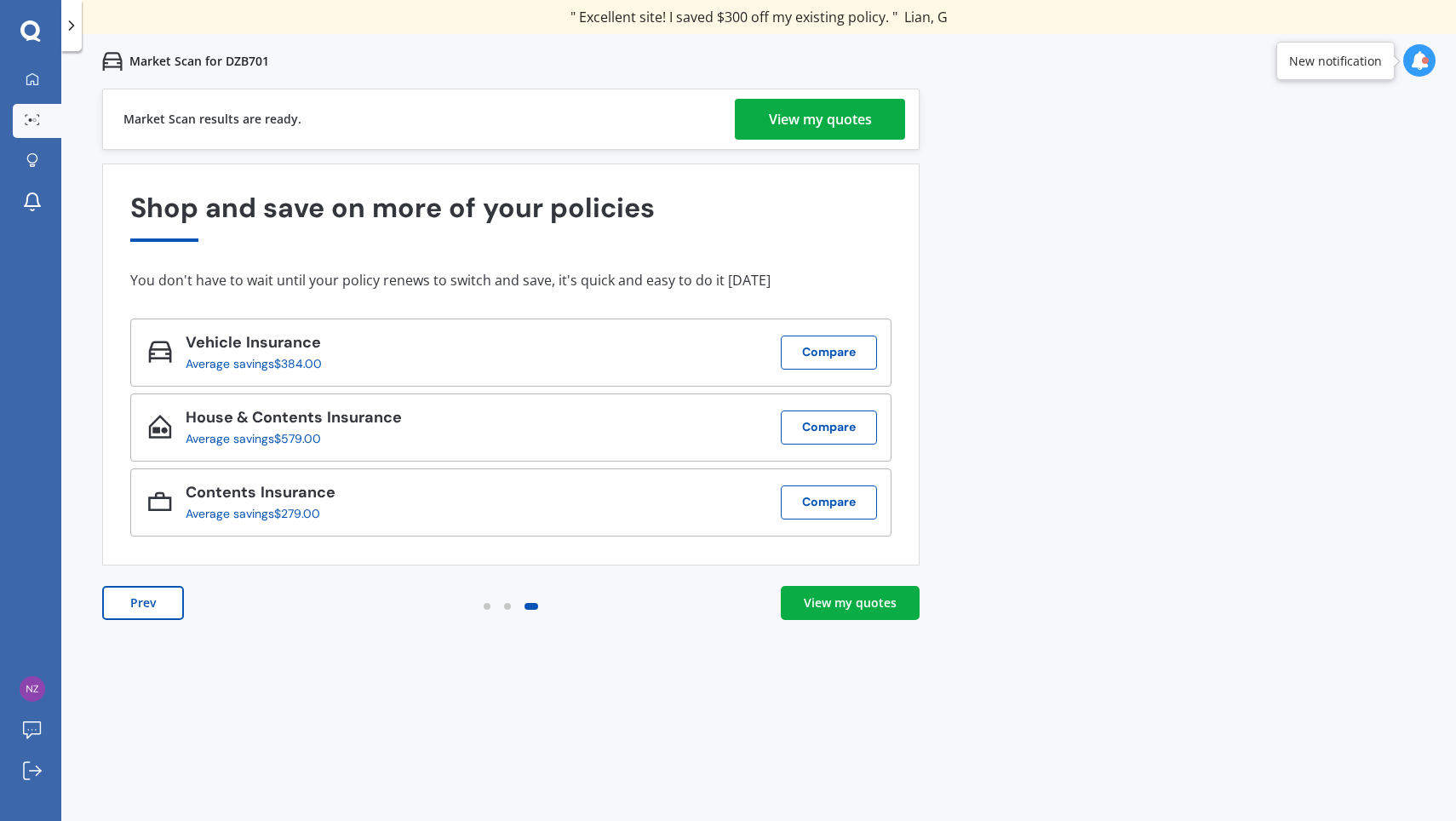
click at [830, 121] on div "View my quotes" at bounding box center [820, 119] width 103 height 41
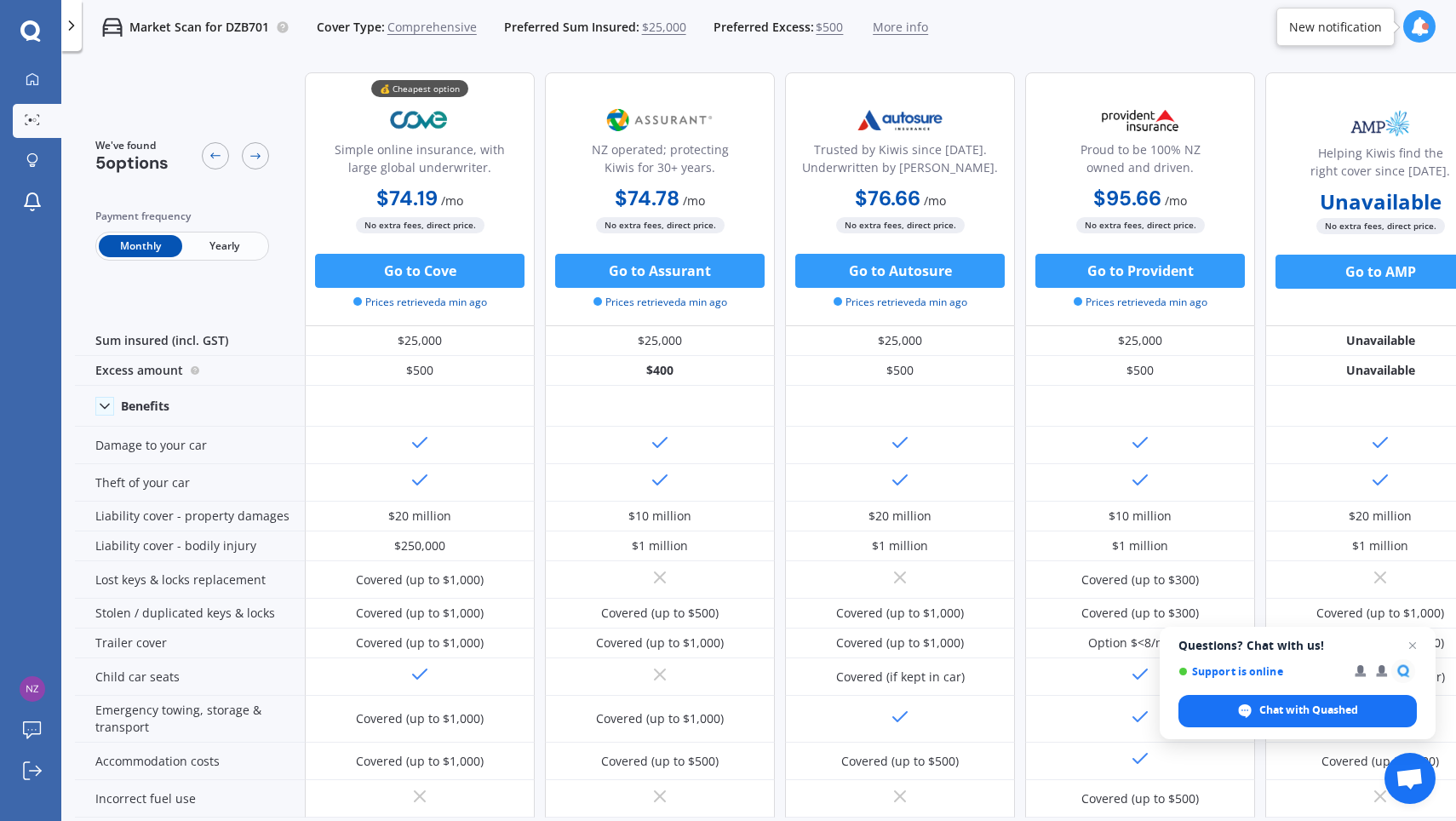
click at [209, 240] on span "Yearly" at bounding box center [224, 246] width 84 height 22
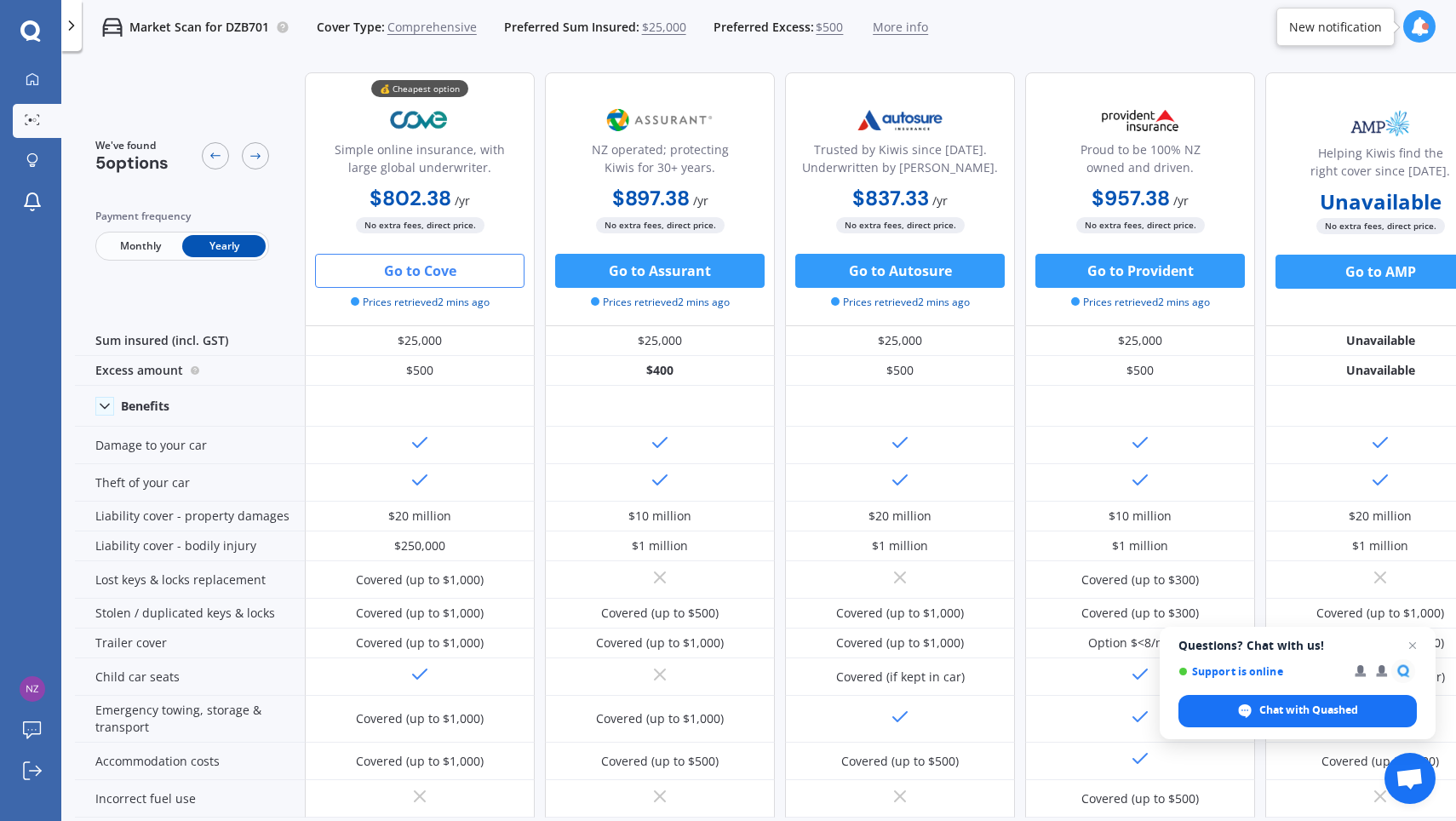
click at [432, 259] on button "Go to Cove" at bounding box center [419, 270] width 209 height 34
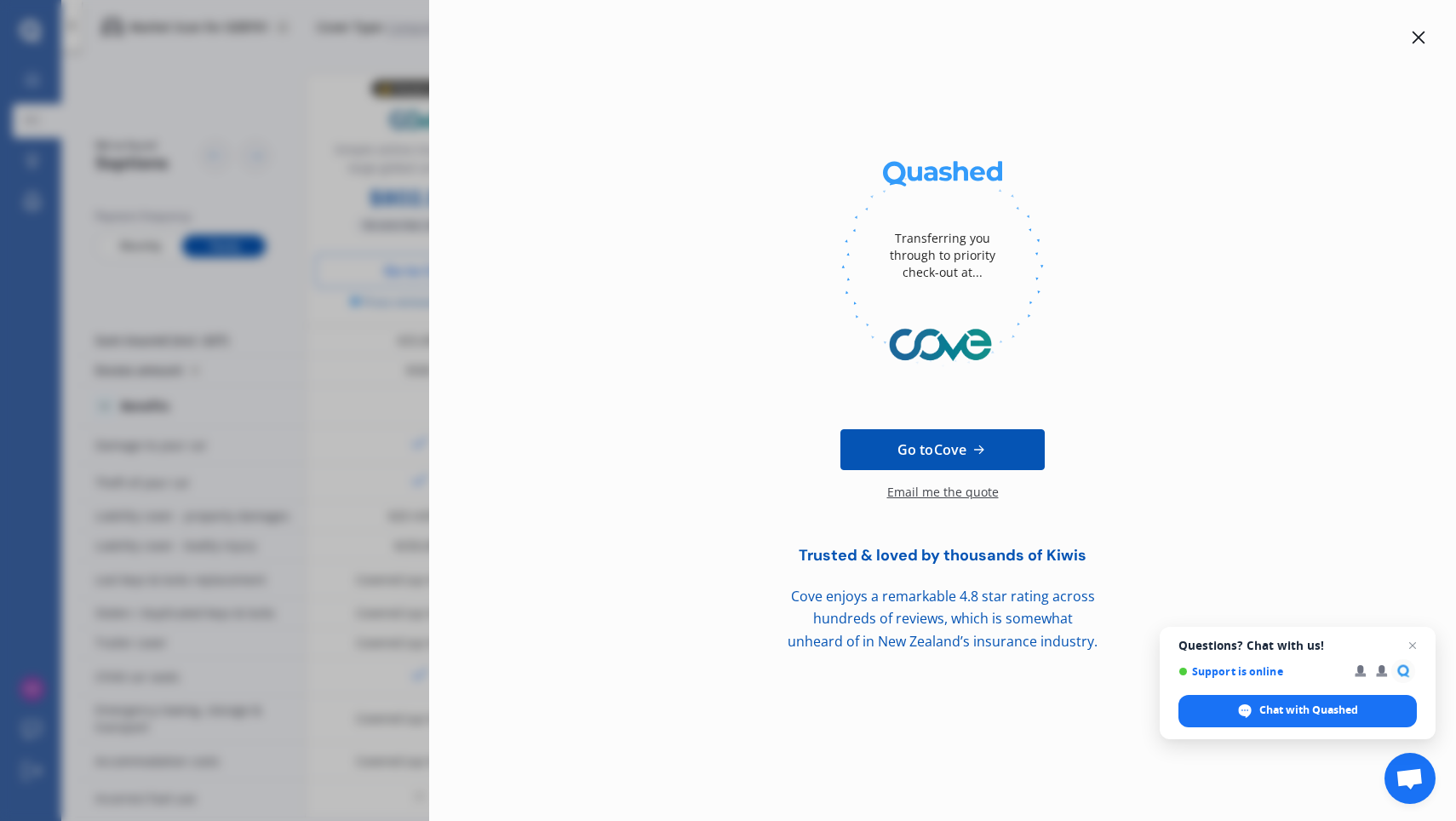
click at [941, 491] on div "Email me the quote" at bounding box center [943, 500] width 112 height 34
click at [1414, 41] on icon at bounding box center [1418, 38] width 13 height 13
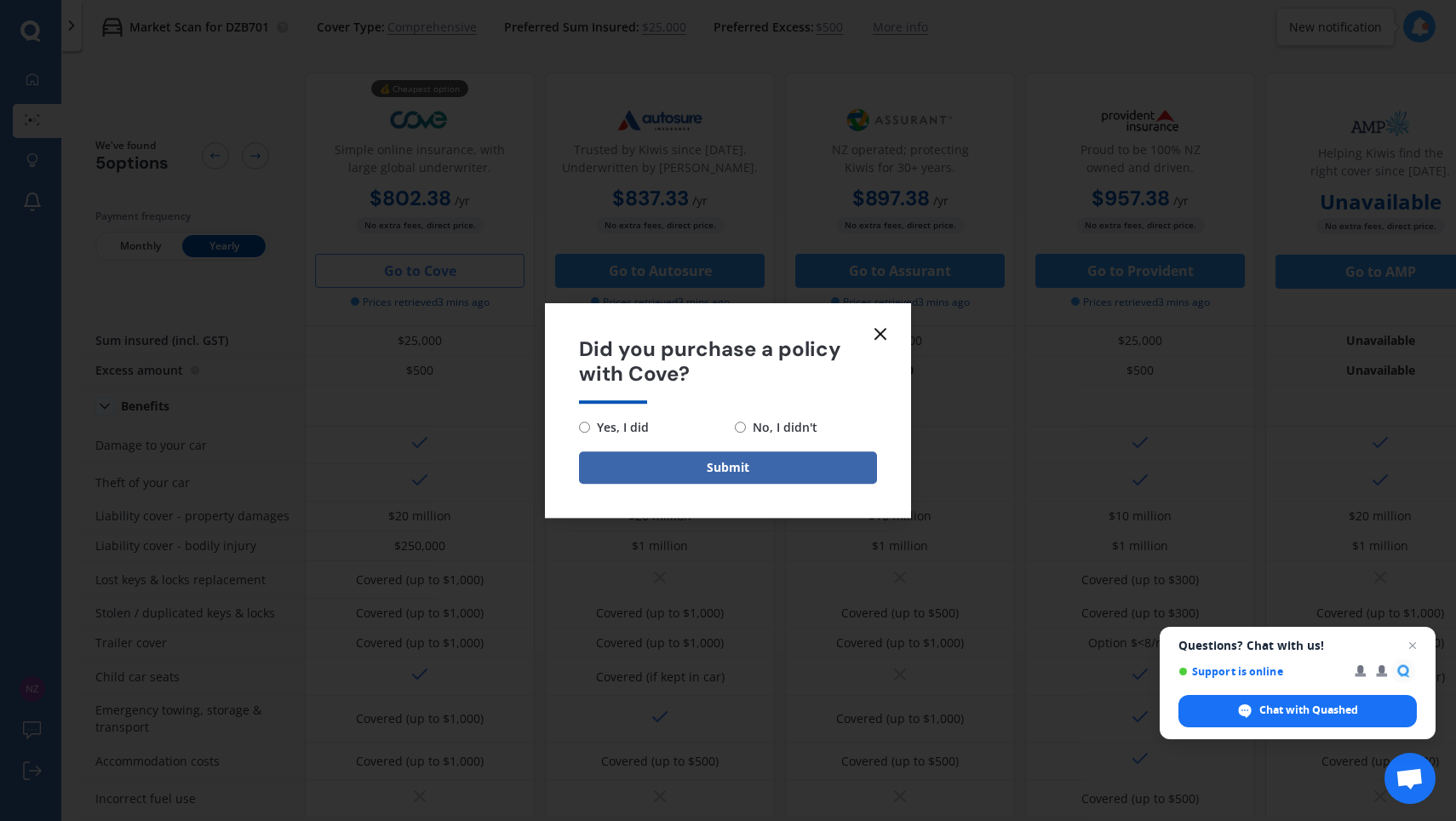
click at [740, 424] on input "No, I didn't" at bounding box center [740, 426] width 11 height 11
radio input "true"
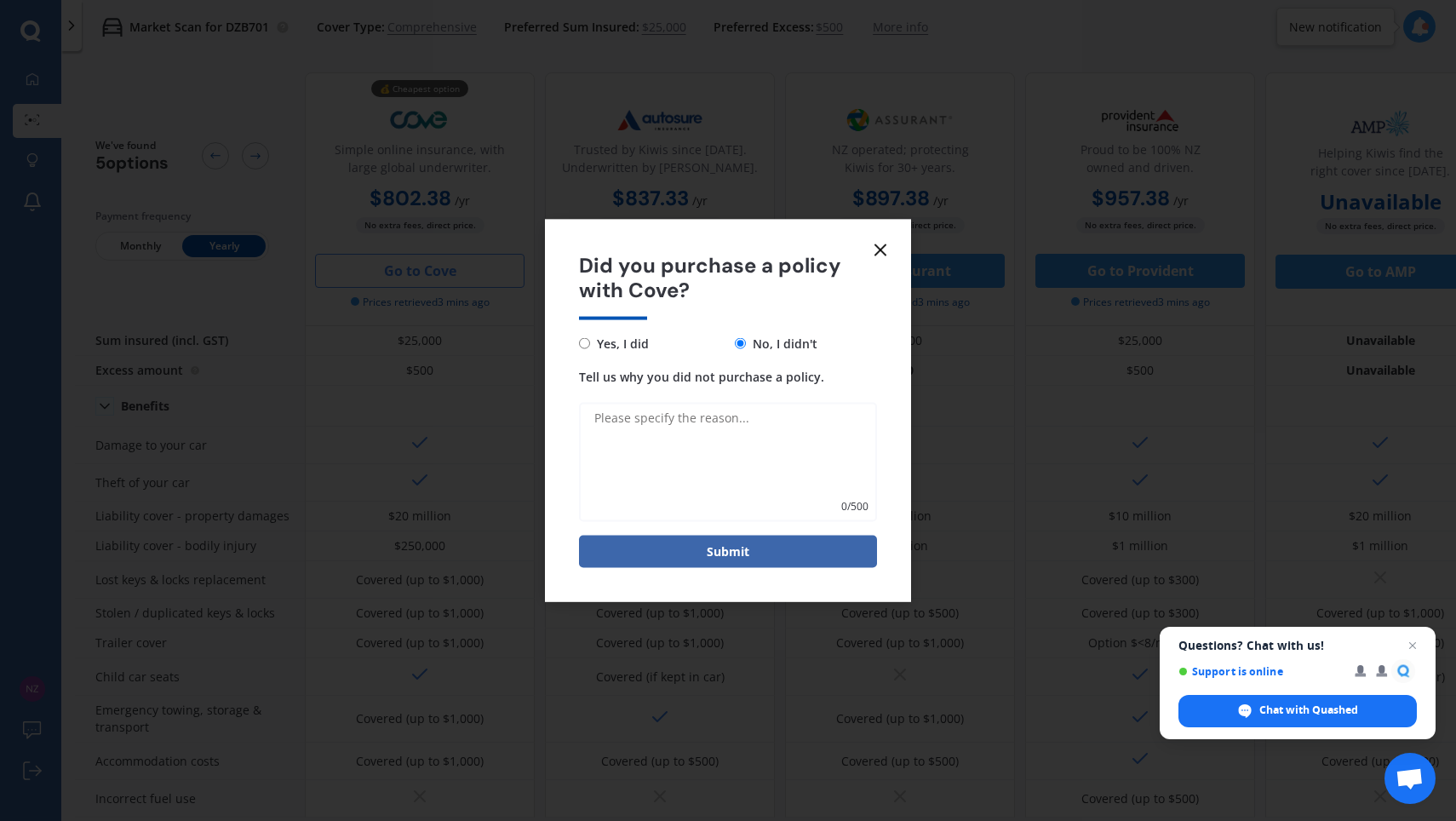
click at [715, 418] on textarea "Tell us why you did not purchase a policy." at bounding box center [727, 462] width 298 height 120
type textarea "waiting until [DATE]"
click at [747, 561] on button "Submit" at bounding box center [727, 551] width 298 height 33
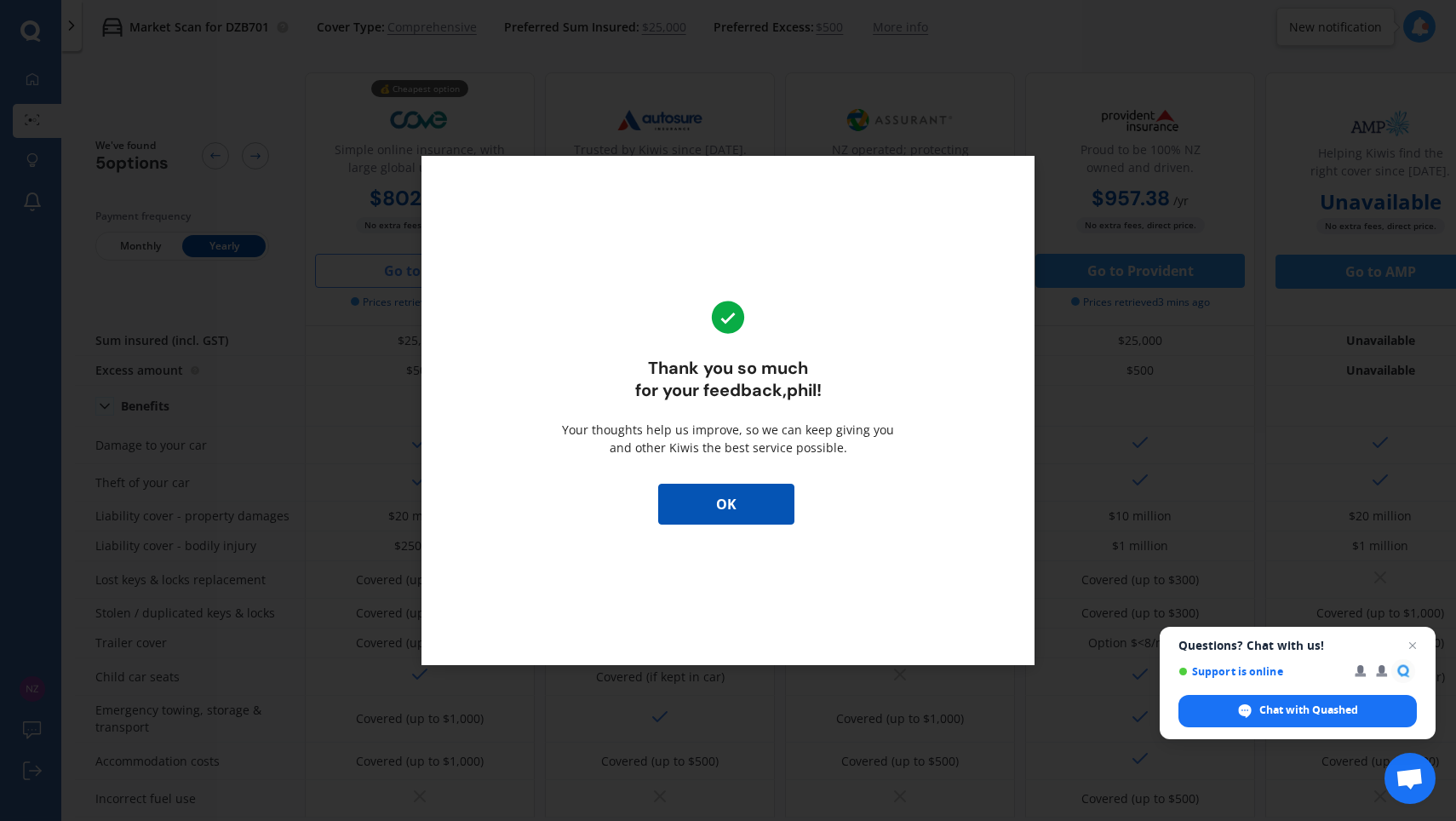
click at [735, 488] on button "OK" at bounding box center [725, 504] width 136 height 41
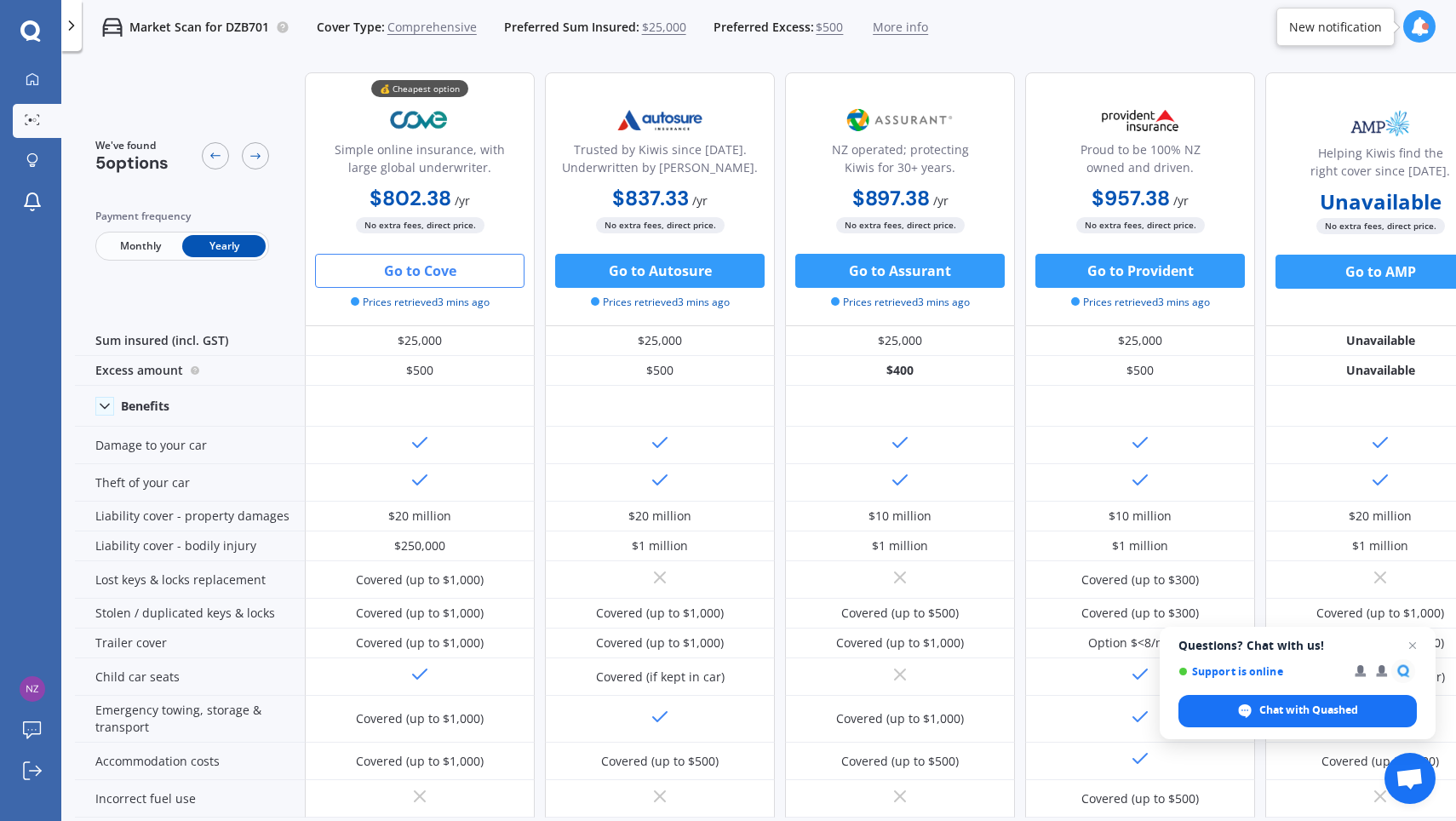
click at [69, 36] on div at bounding box center [71, 25] width 20 height 51
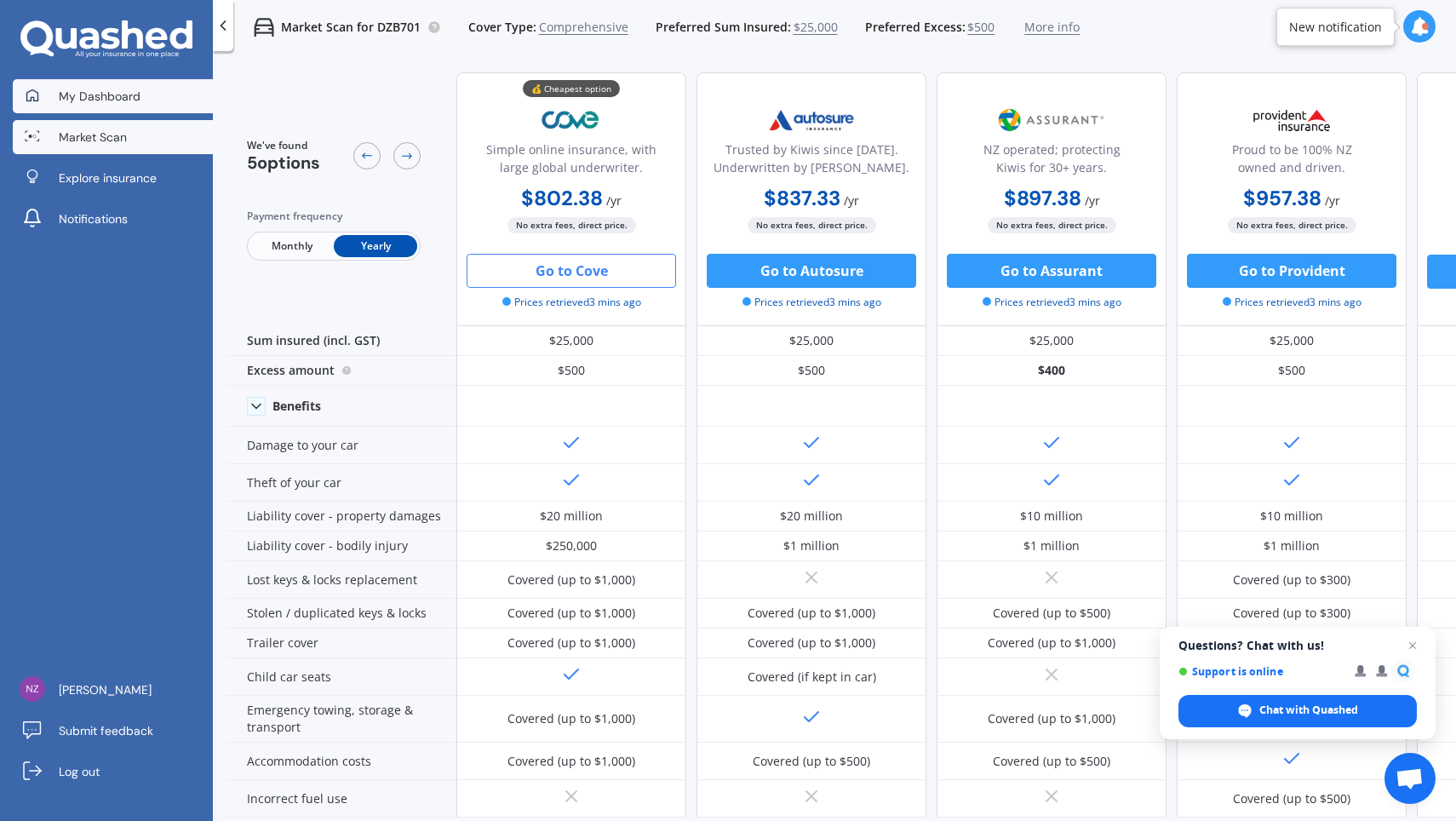
click at [100, 98] on span "My Dashboard" at bounding box center [99, 96] width 82 height 17
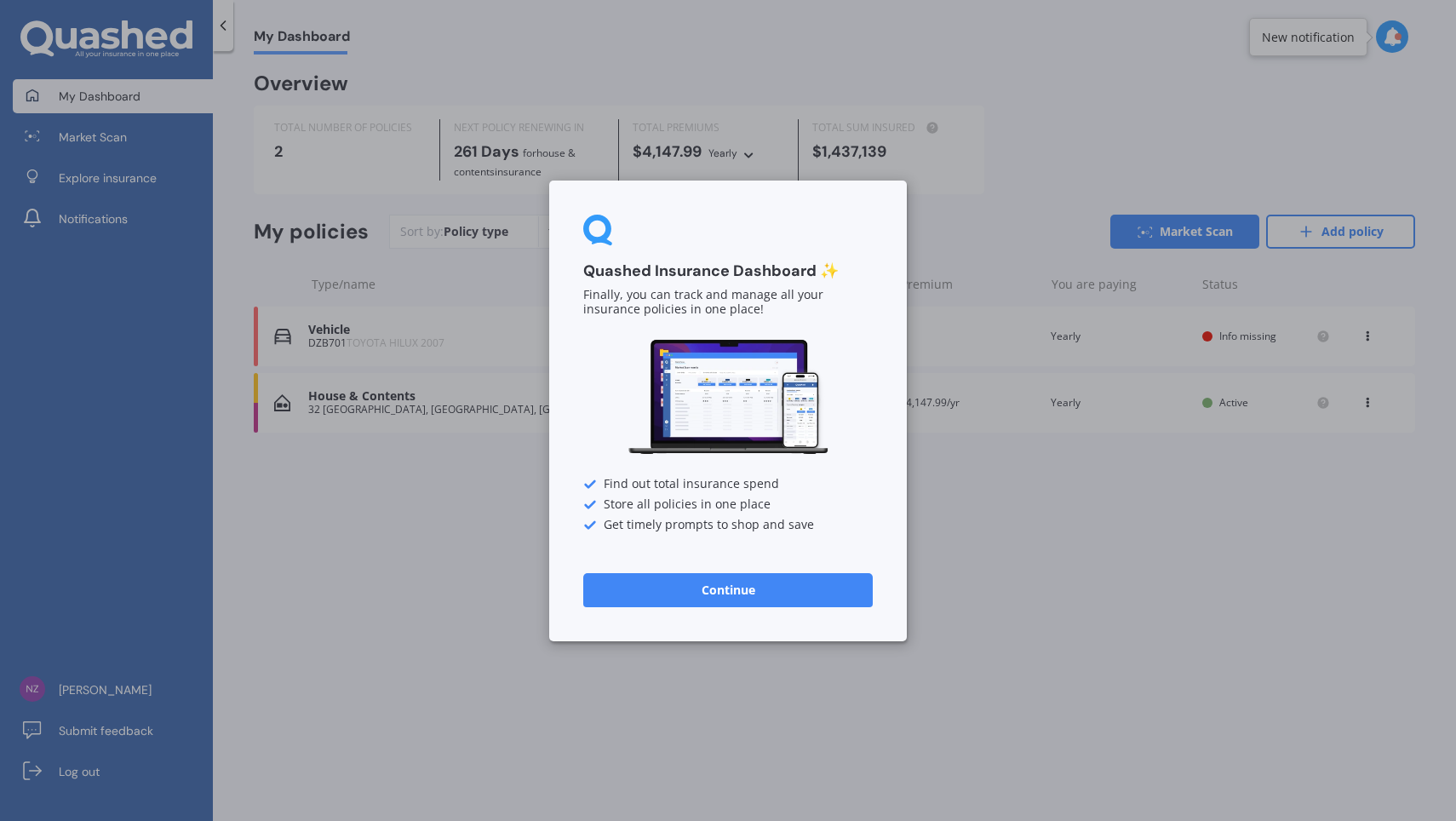
click at [744, 587] on button "Continue" at bounding box center [728, 588] width 289 height 34
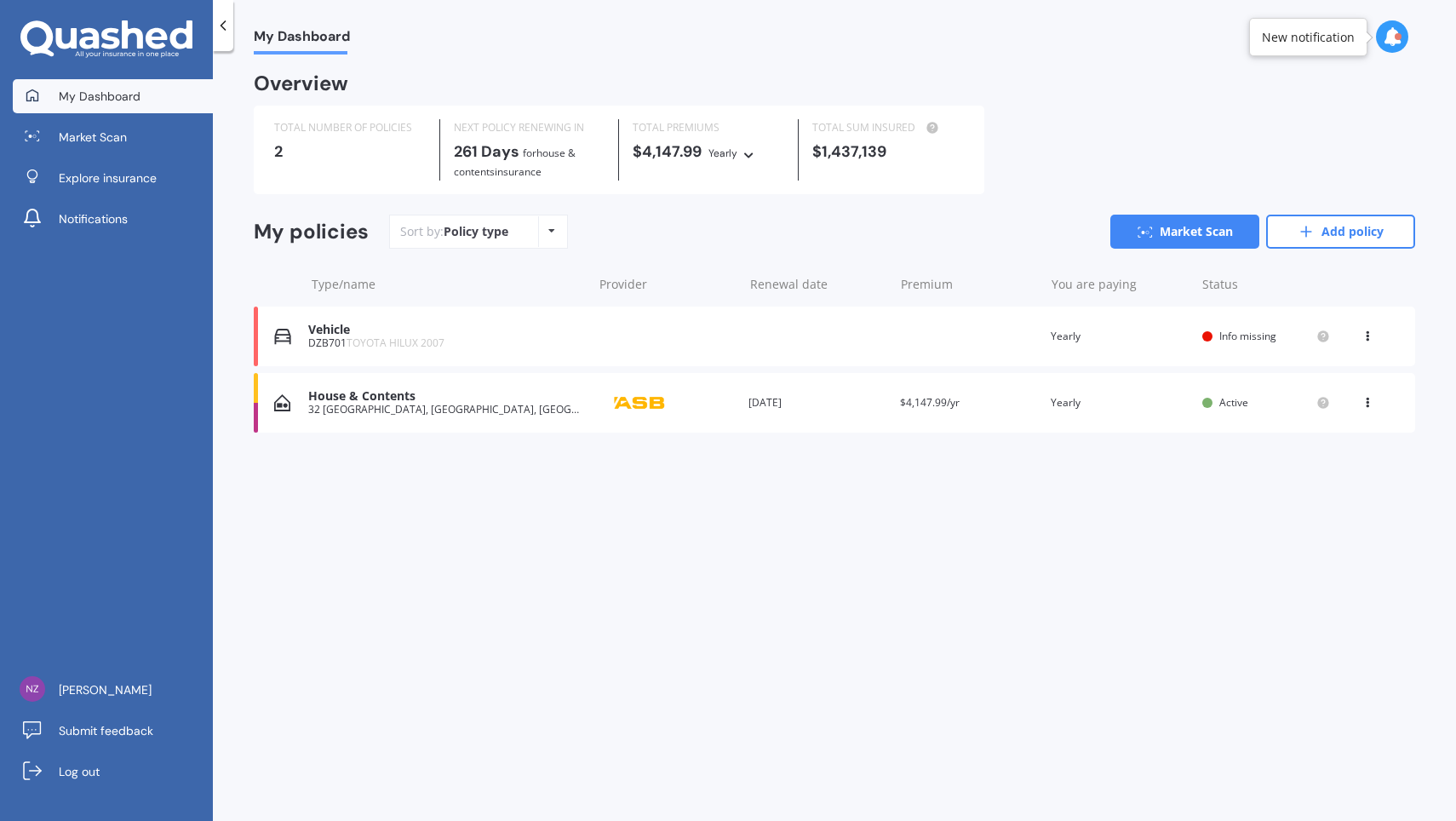
click at [515, 389] on div "House & Contents" at bounding box center [445, 396] width 275 height 14
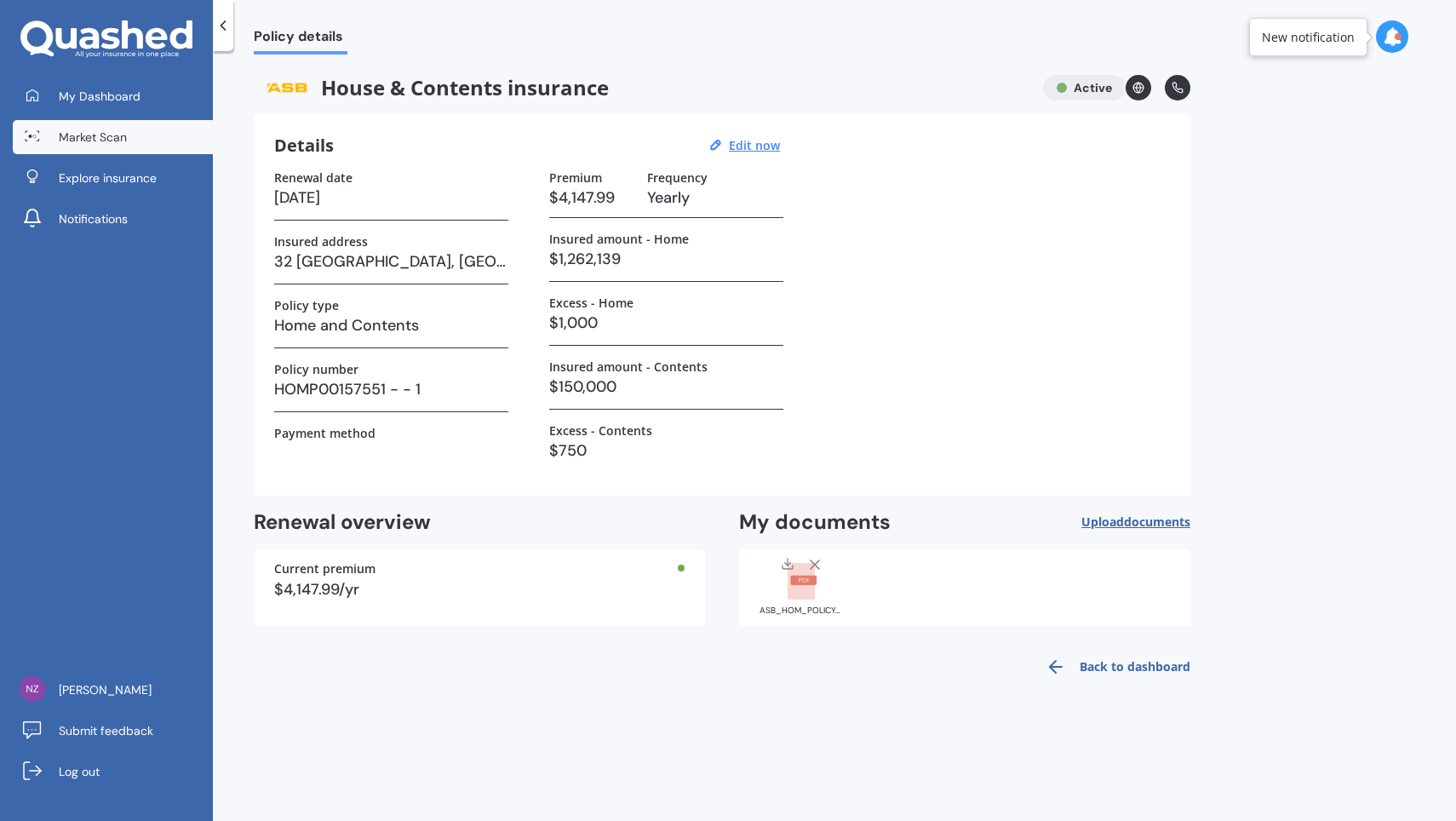
click at [69, 143] on span "Market Scan" at bounding box center [93, 137] width 68 height 17
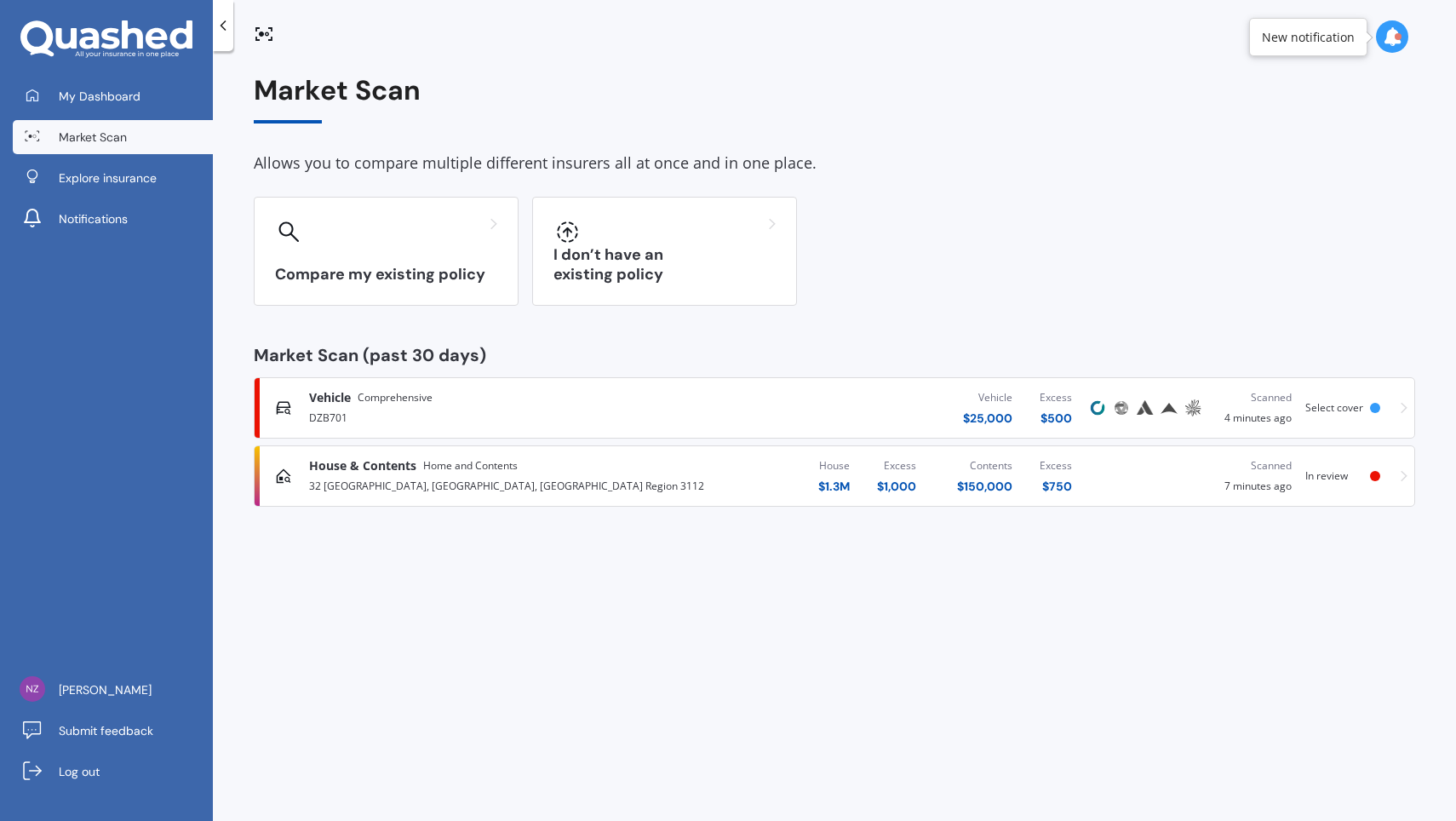
click at [1402, 478] on icon at bounding box center [1403, 476] width 7 height 11
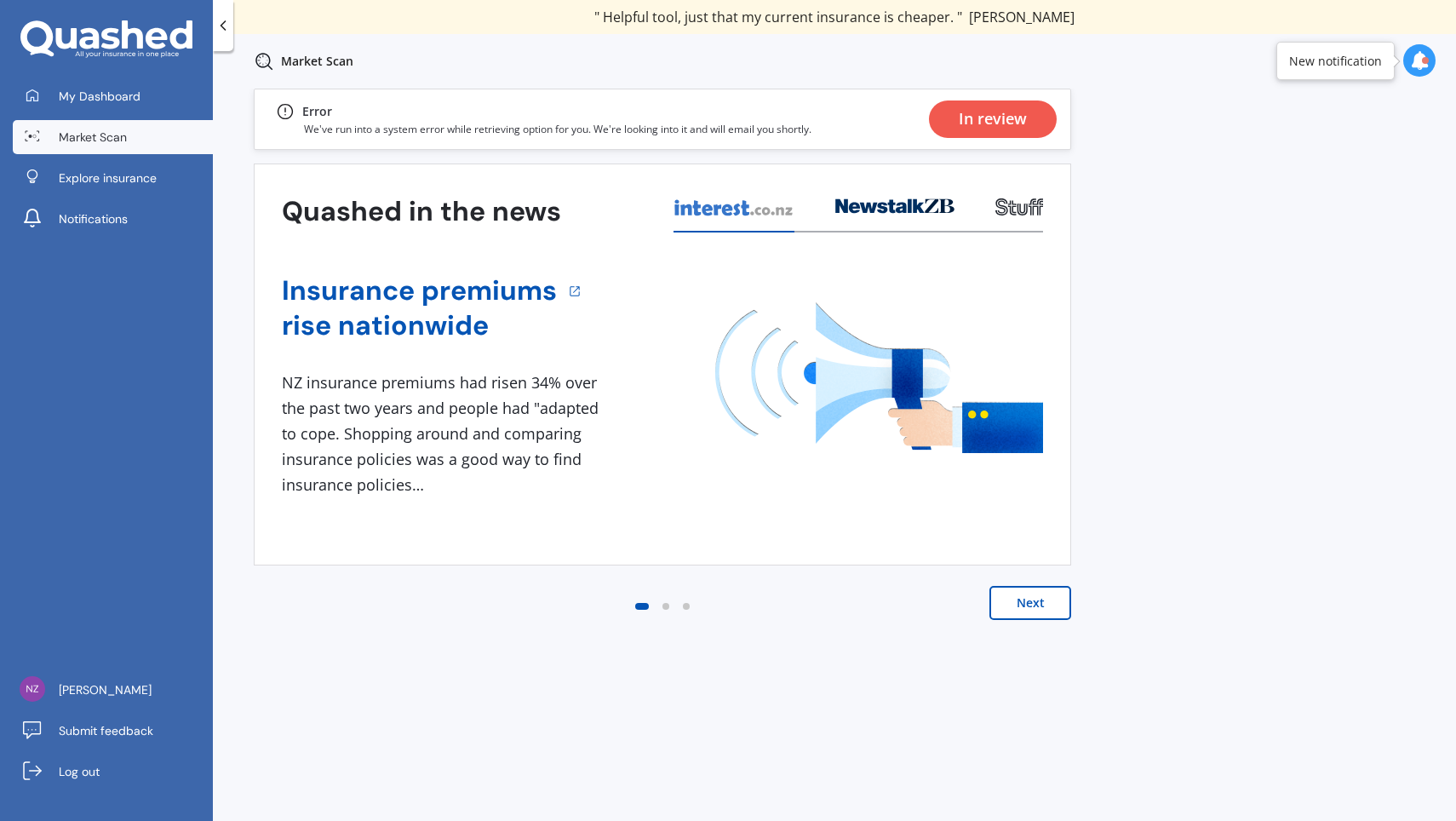
click at [1038, 607] on button "Next" at bounding box center [1030, 602] width 82 height 34
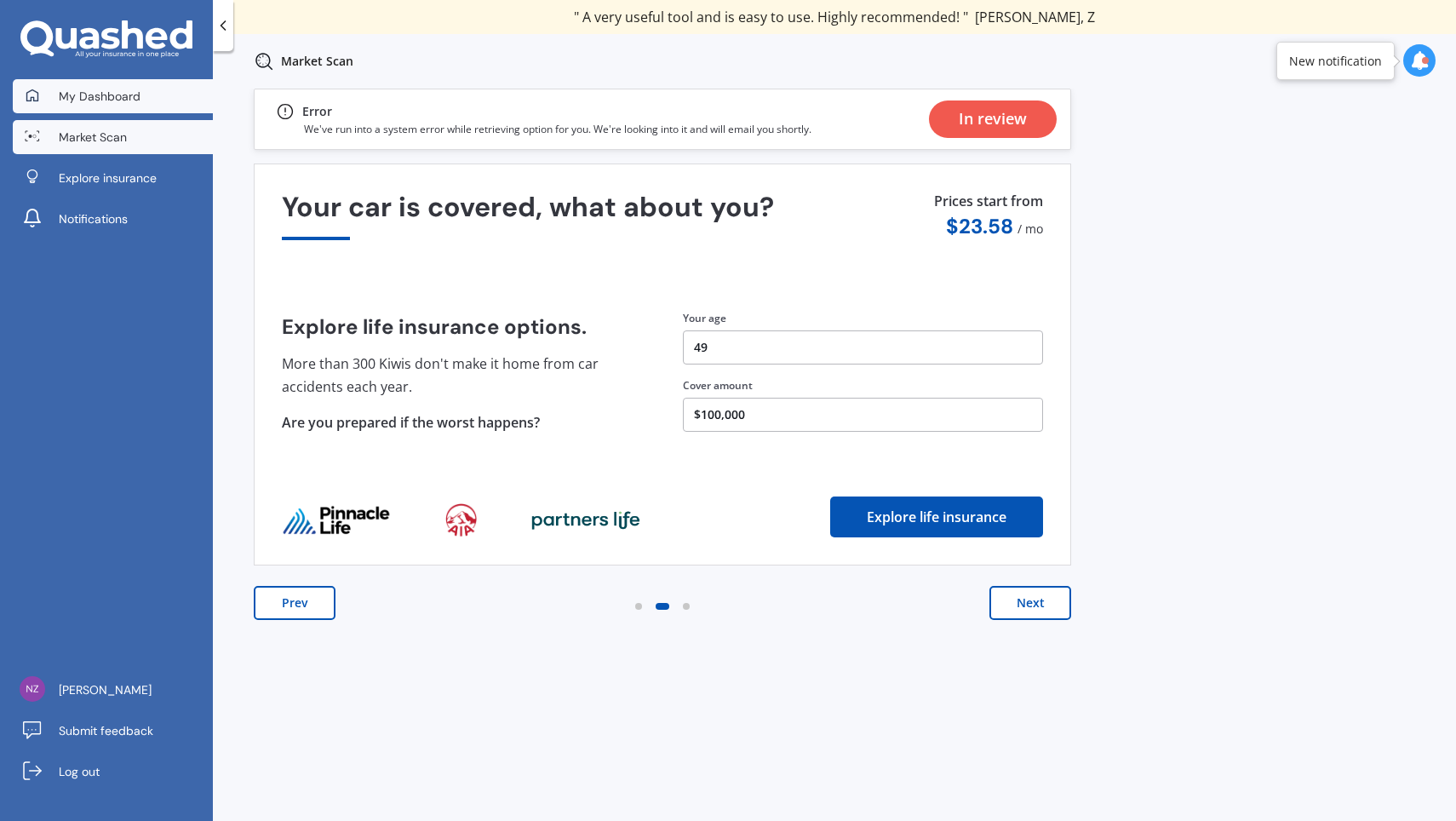
click at [111, 94] on span "My Dashboard" at bounding box center [99, 96] width 82 height 17
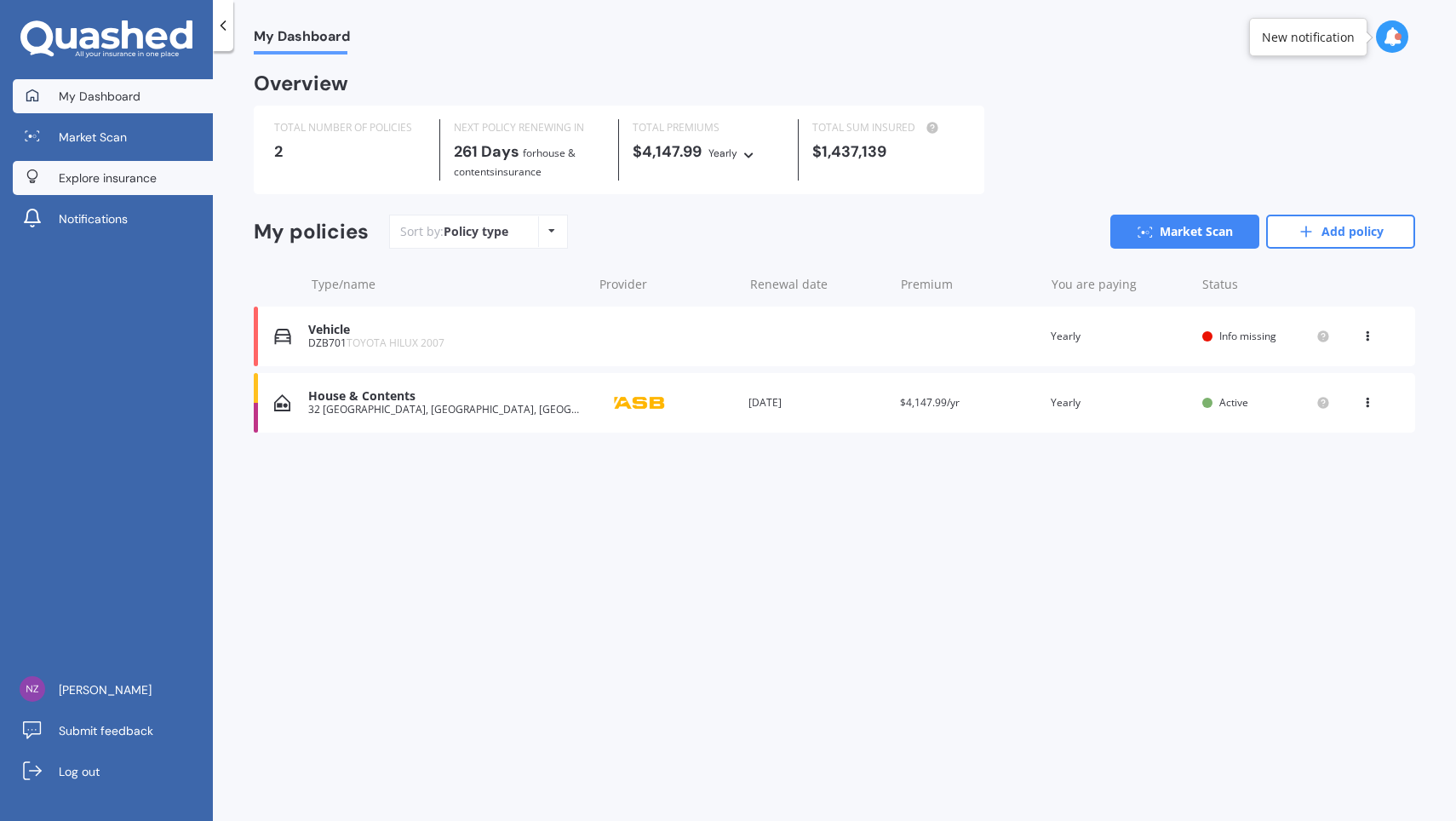
click at [119, 177] on span "Explore insurance" at bounding box center [108, 178] width 98 height 17
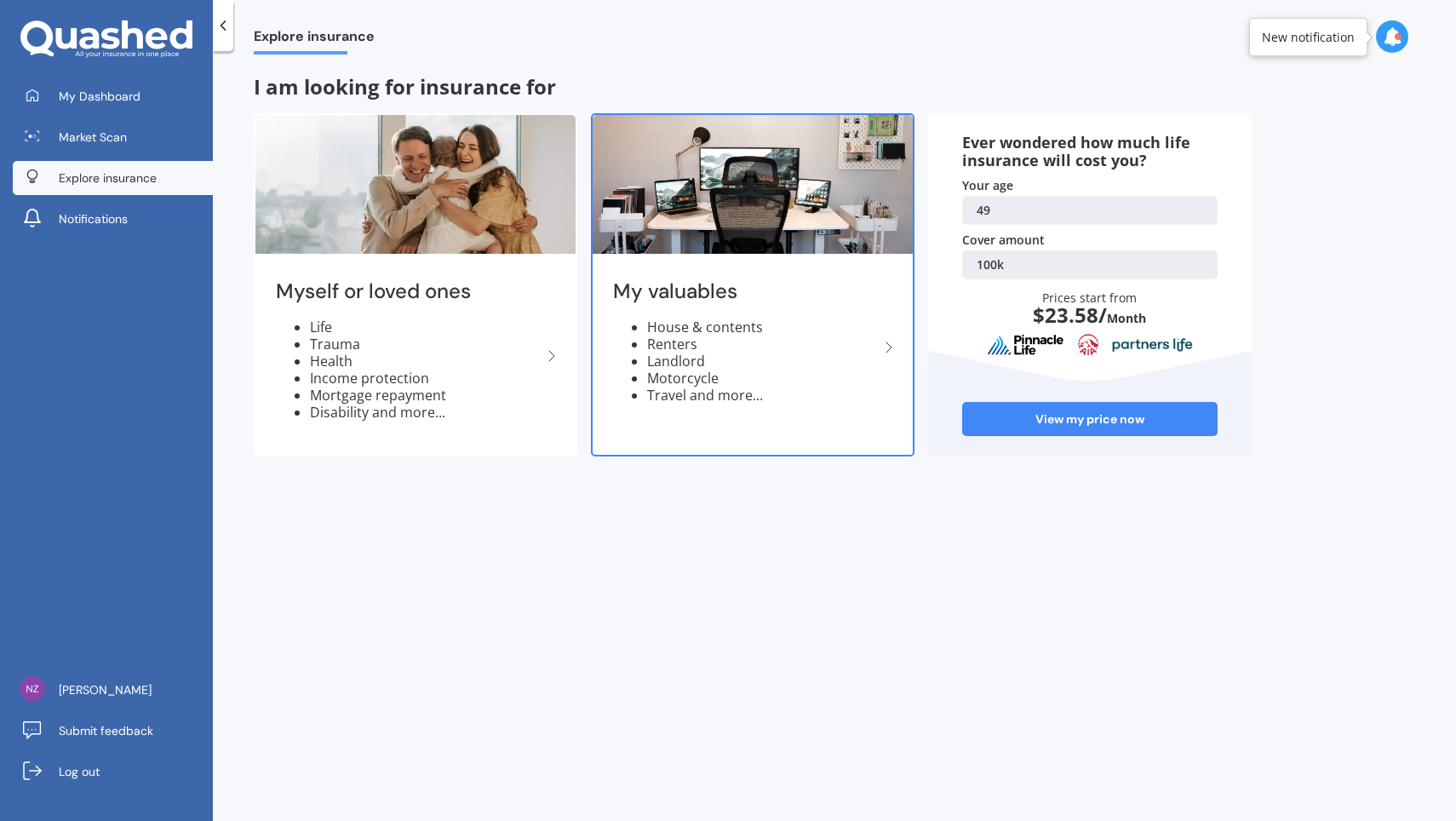
click at [700, 309] on div "My valuables House & contents Renters Landlord Motorcycle Travel and more..." at bounding box center [752, 347] width 320 height 179
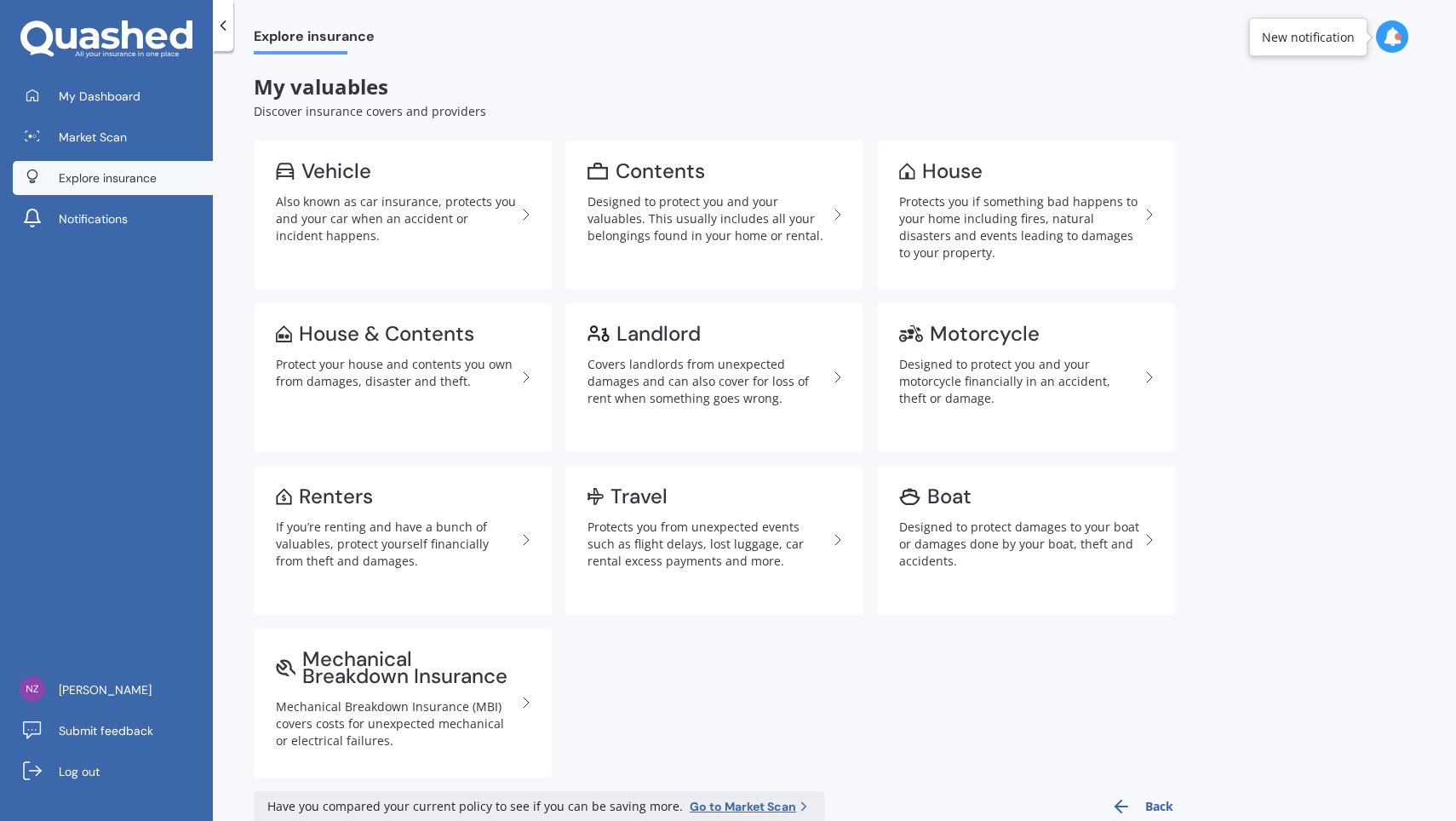
click at [1384, 204] on div "Explore insurance My valuables Discover insurance covers and providers Vehicle …" at bounding box center [834, 440] width 1243 height 770
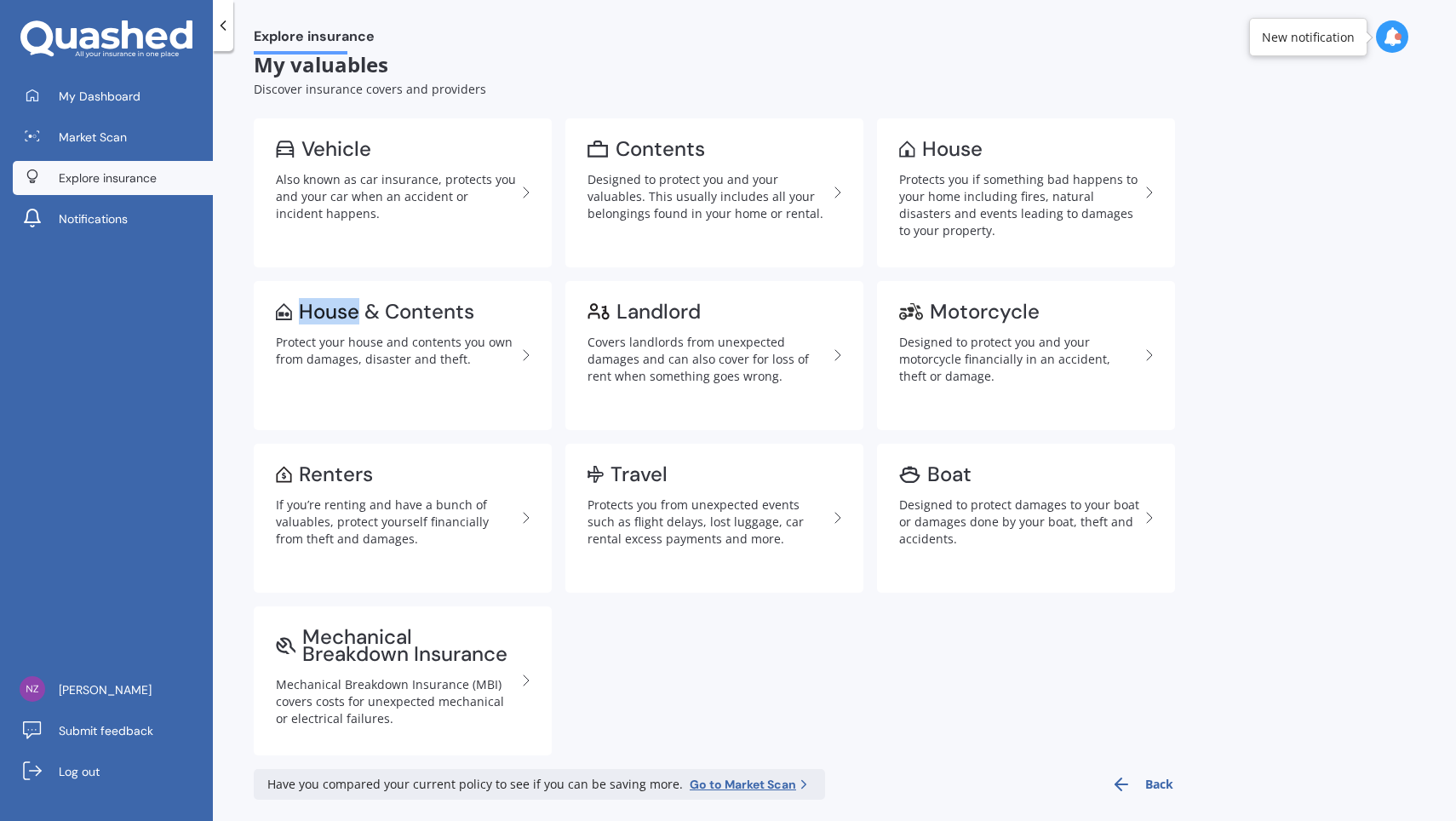
scroll to position [27, 0]
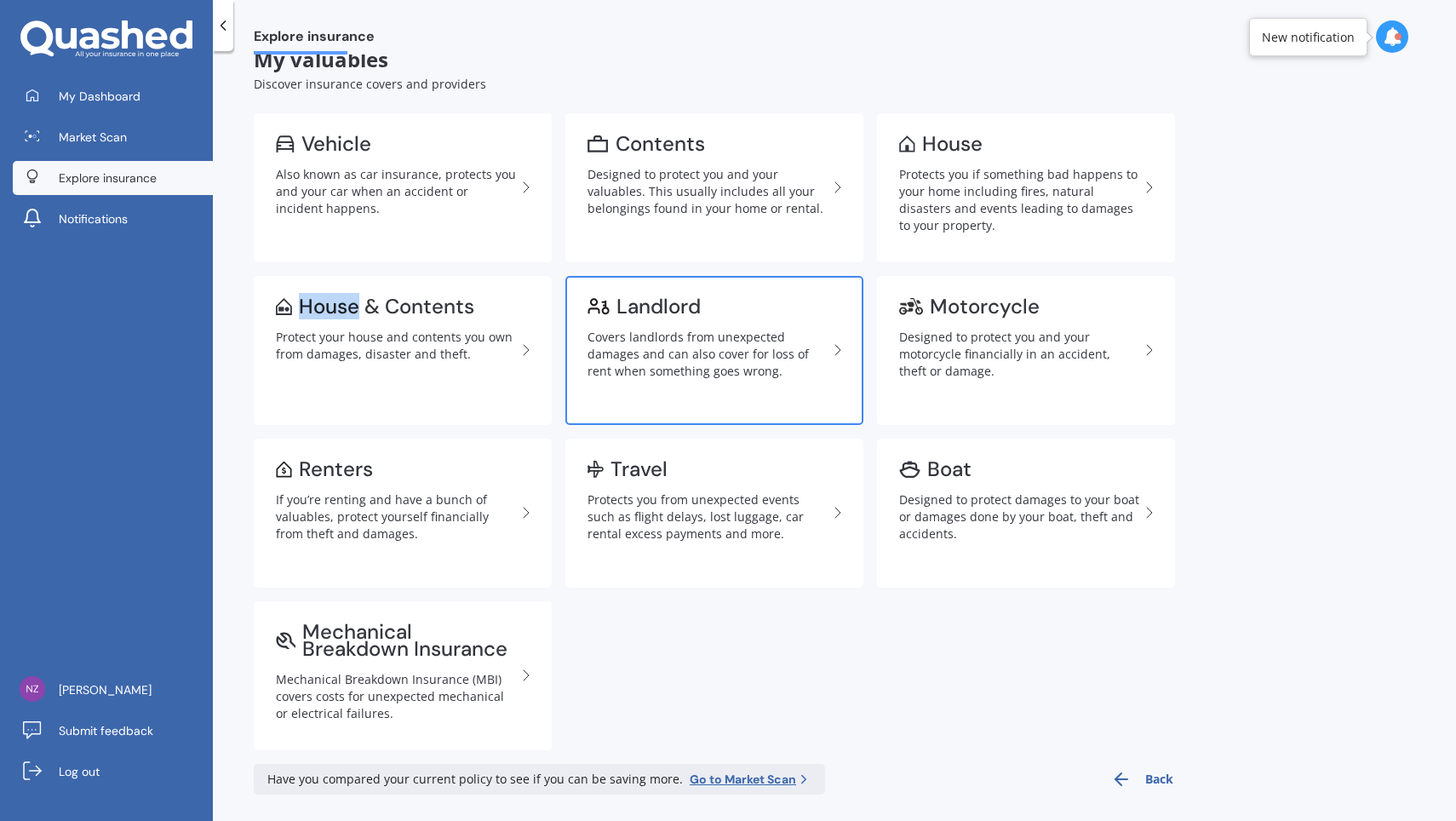
click at [652, 331] on div "Covers landlords from unexpected damages and can also cover for loss of rent wh…" at bounding box center [707, 354] width 240 height 51
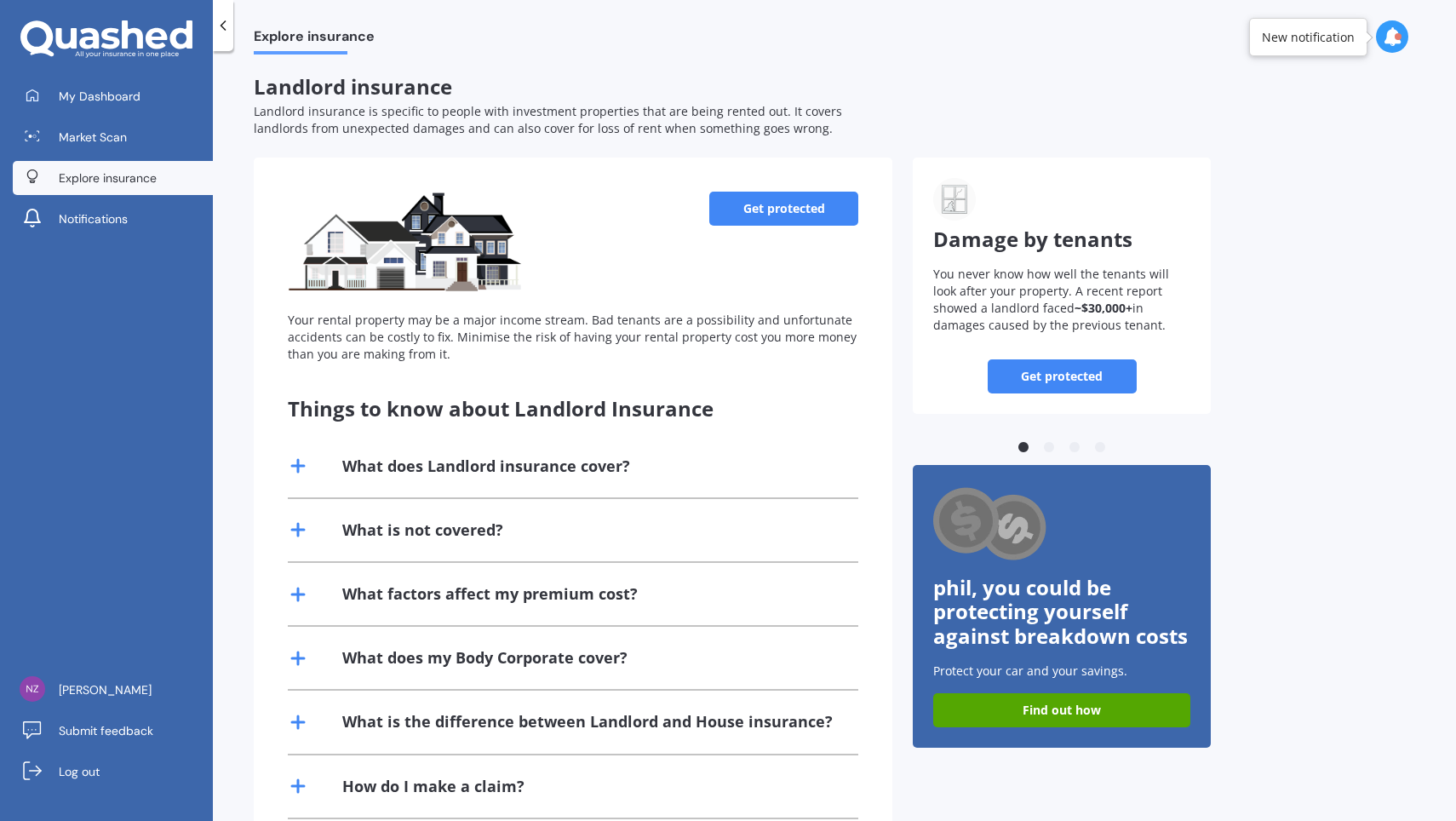
click at [791, 200] on link "Get protected" at bounding box center [783, 208] width 148 height 34
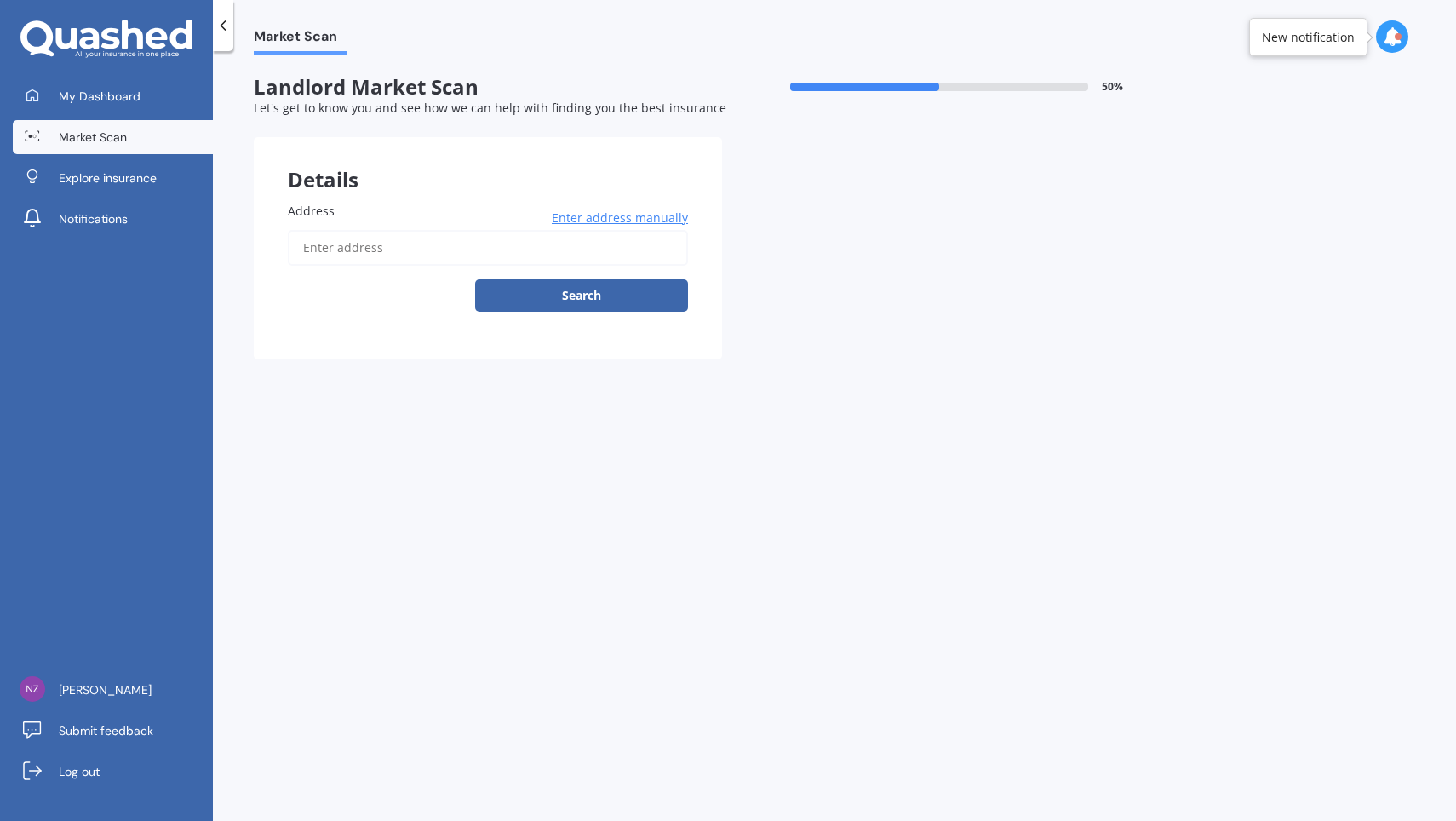
click at [490, 259] on input "Address" at bounding box center [487, 247] width 400 height 36
type input "[STREET_ADDRESS]"
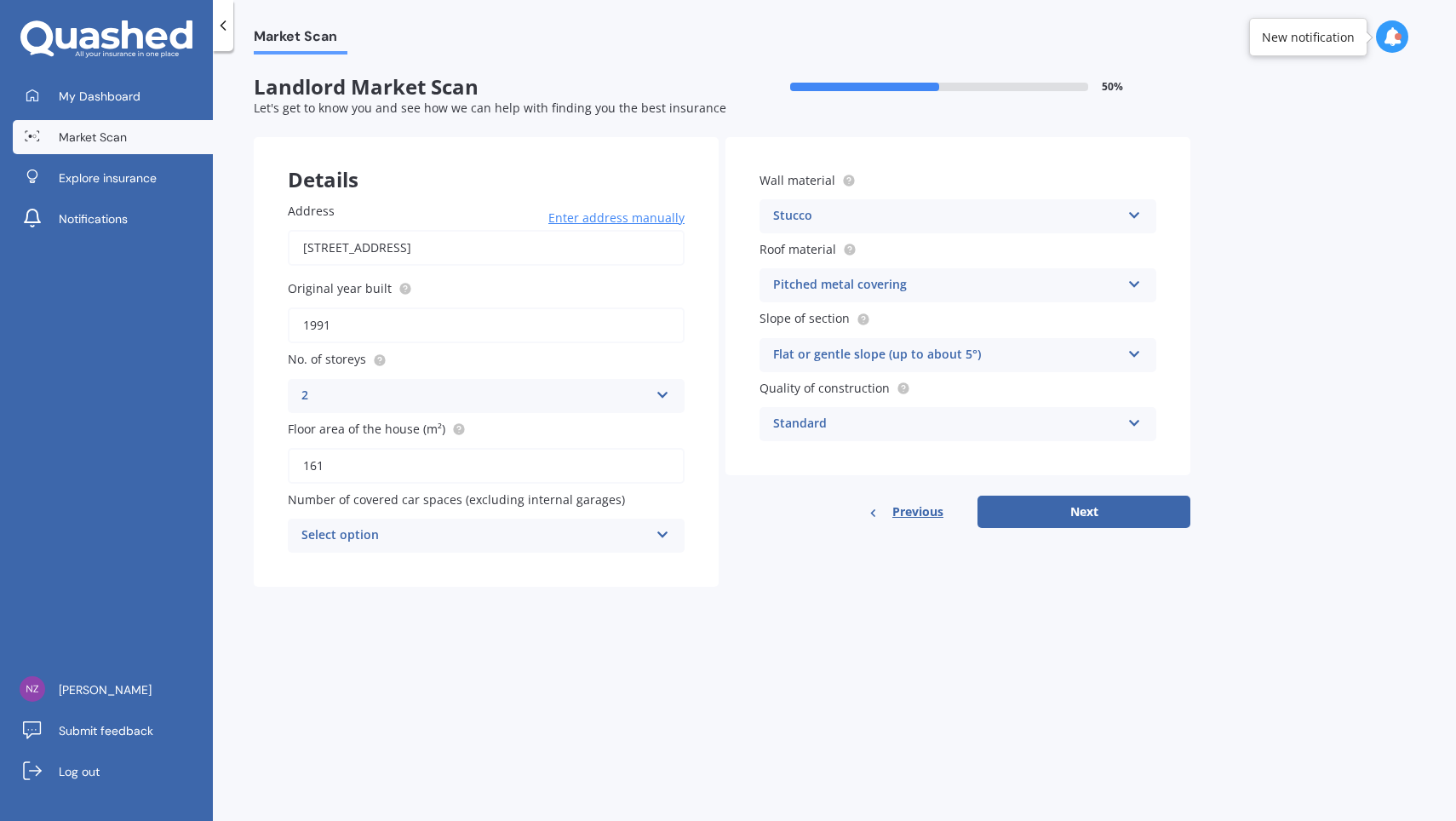
click at [658, 531] on icon at bounding box center [662, 532] width 14 height 12
click at [463, 616] on div "2" at bounding box center [486, 630] width 395 height 31
click at [1129, 216] on icon at bounding box center [1134, 212] width 14 height 12
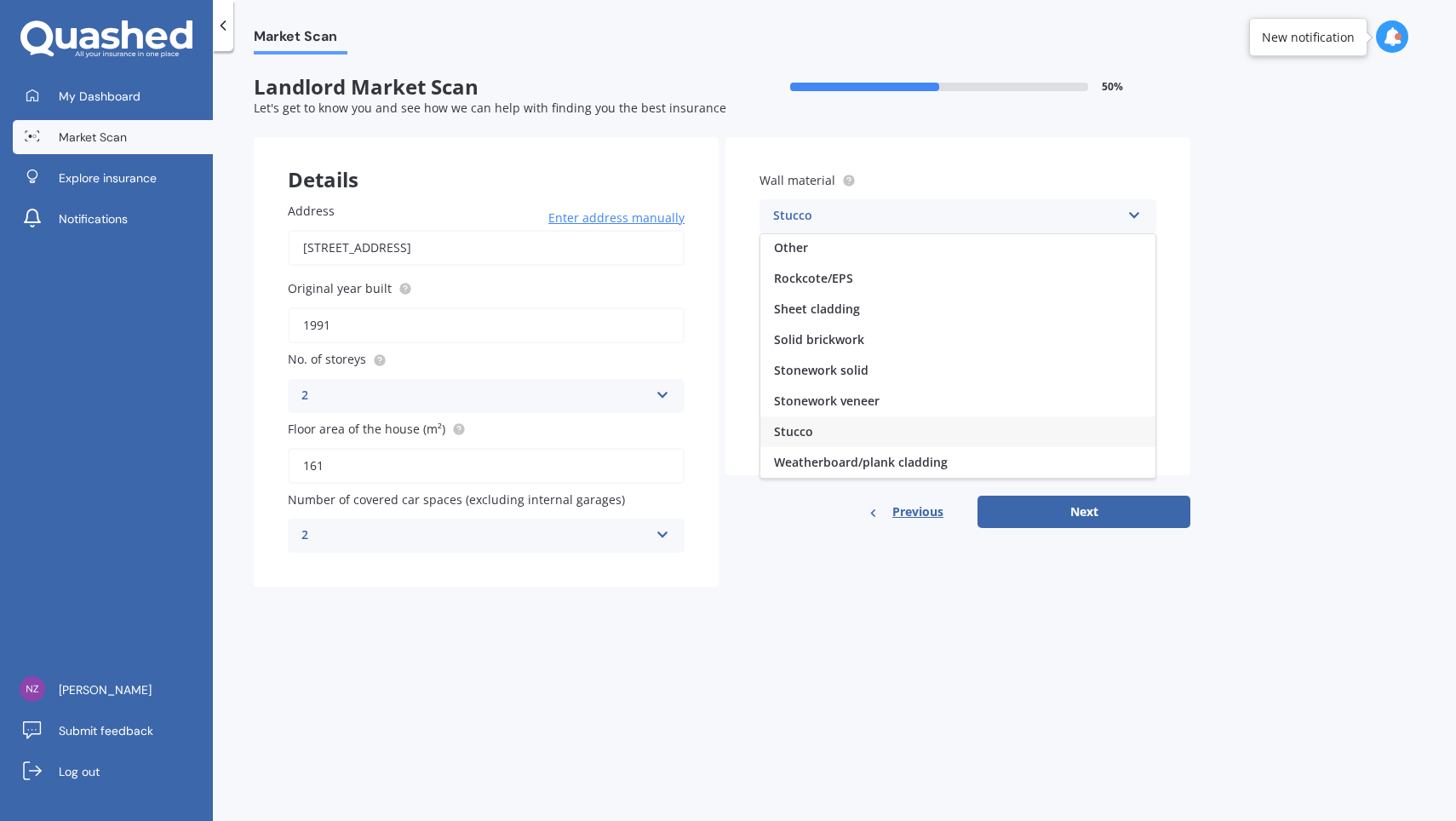
scroll to position [155, 0]
click at [847, 454] on span "Weatherboard/plank cladding" at bounding box center [860, 462] width 174 height 16
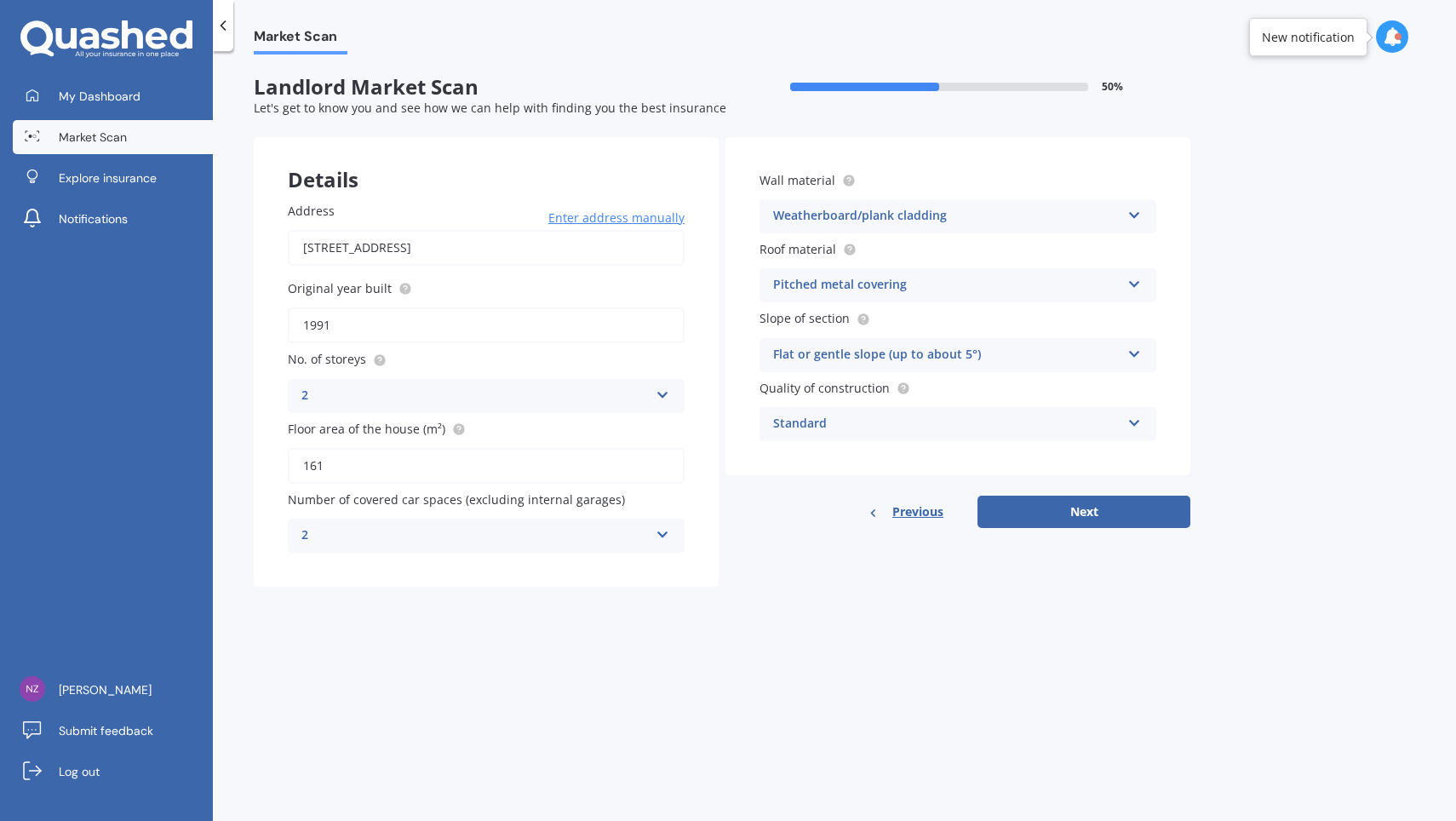
click at [1015, 421] on div "Standard" at bounding box center [947, 424] width 347 height 20
click at [927, 449] on div "Standard" at bounding box center [957, 457] width 395 height 31
click at [1054, 506] on button "Next" at bounding box center [1083, 512] width 213 height 33
select select "28"
select select "04"
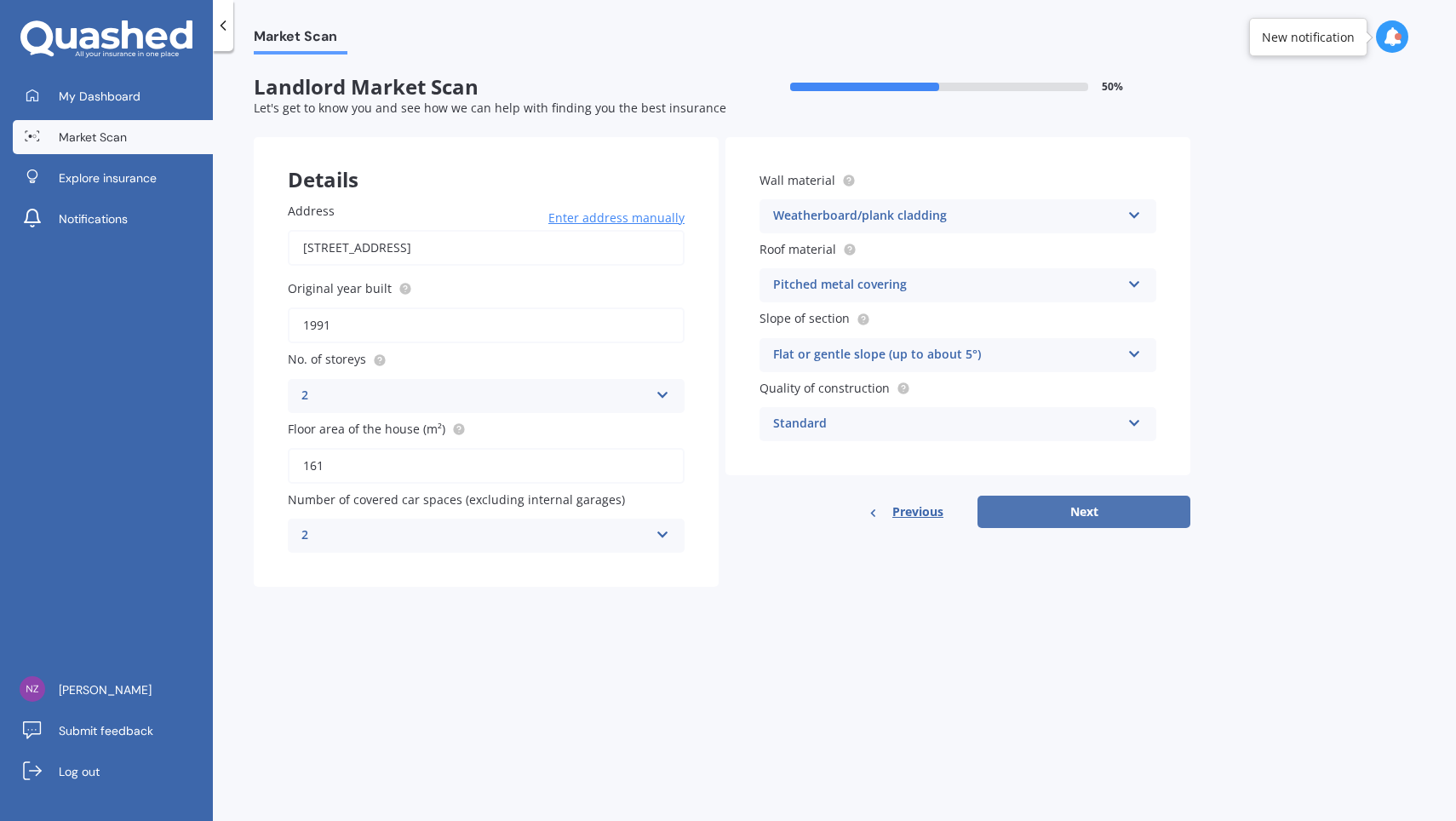
select select "1976"
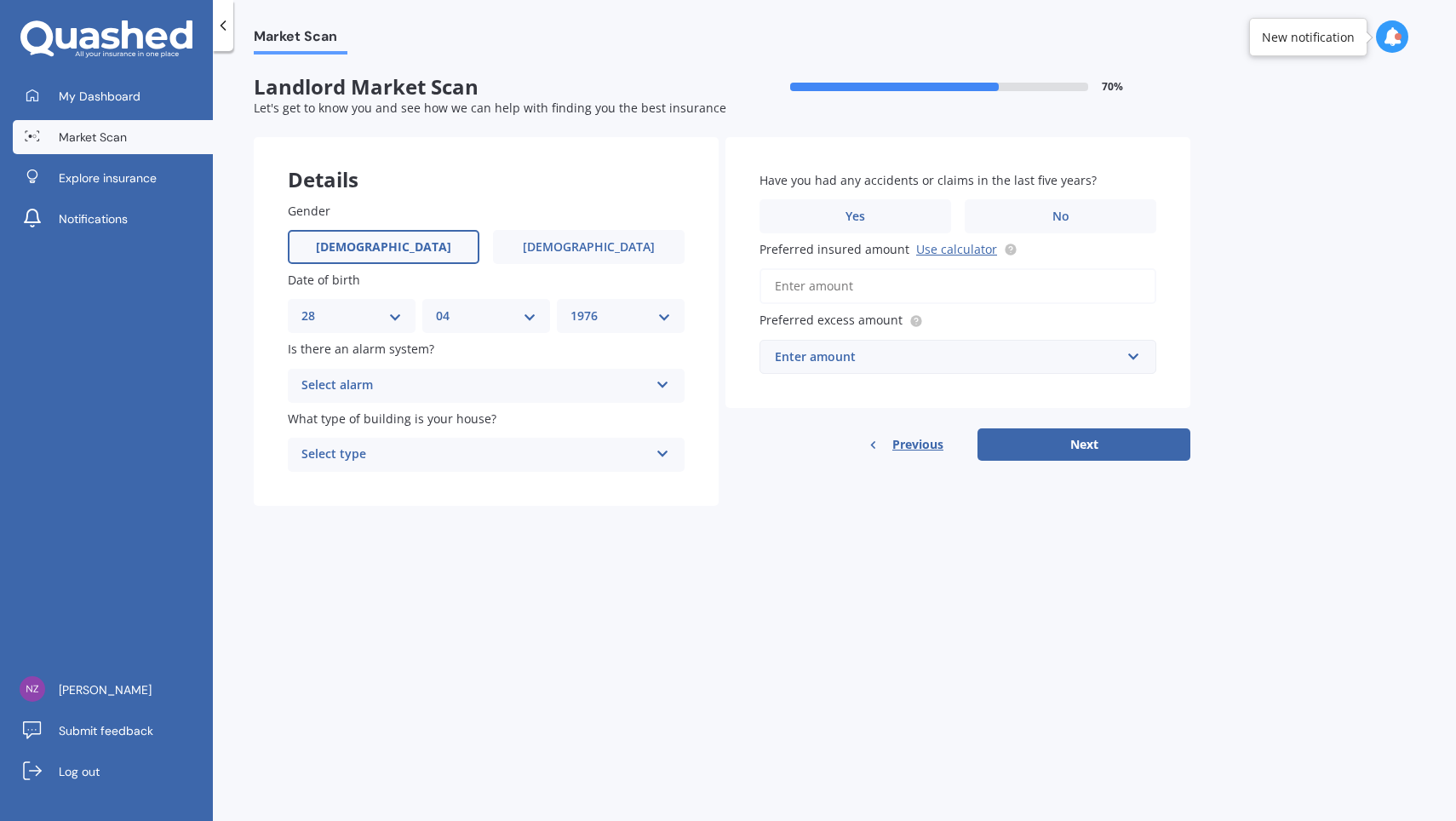
click at [395, 243] on span "[DEMOGRAPHIC_DATA]" at bounding box center [384, 247] width 135 height 14
click at [0, 0] on input "[DEMOGRAPHIC_DATA]" at bounding box center [0, 0] width 0 height 0
click at [503, 376] on div "Select alarm" at bounding box center [475, 385] width 347 height 20
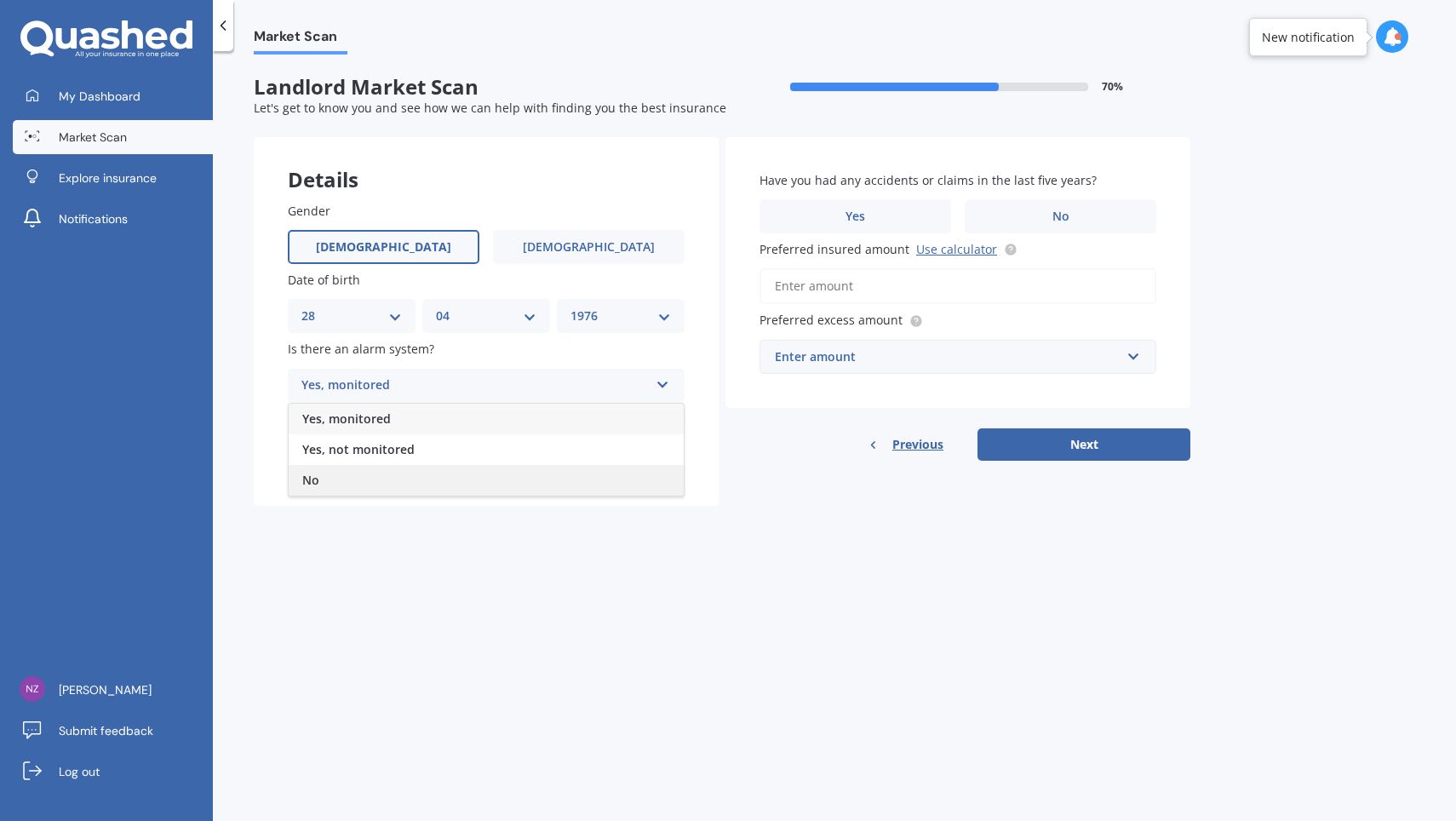
click at [384, 465] on div "No" at bounding box center [486, 480] width 395 height 31
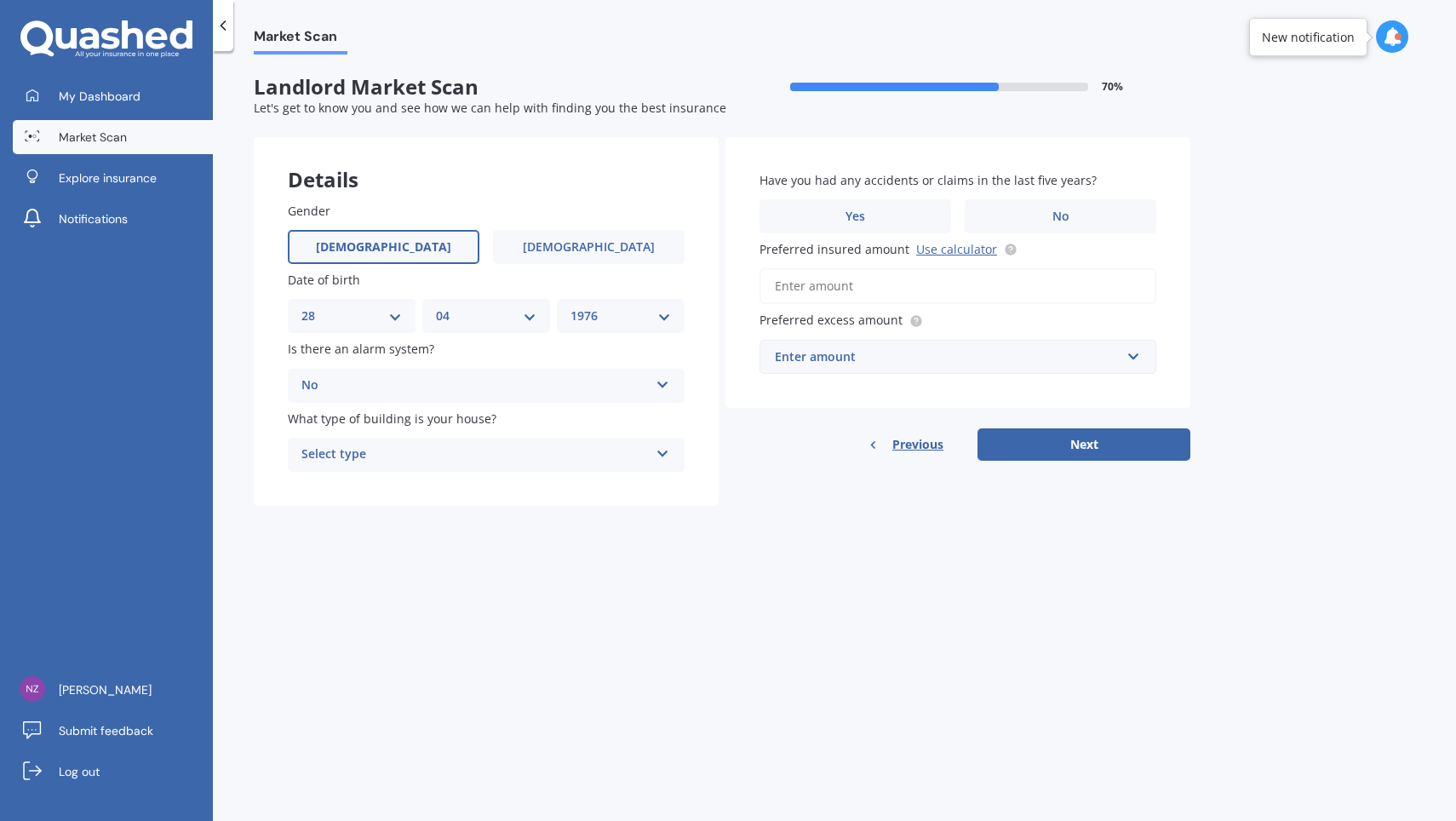
click at [478, 445] on div "Select type" at bounding box center [475, 454] width 347 height 20
click at [418, 491] on div "Freestanding" at bounding box center [486, 488] width 395 height 31
click at [1050, 212] on label "No" at bounding box center [1060, 216] width 192 height 34
click at [0, 0] on input "No" at bounding box center [0, 0] width 0 height 0
click at [902, 284] on input "Preferred insured amount Use calculator" at bounding box center [957, 286] width 396 height 36
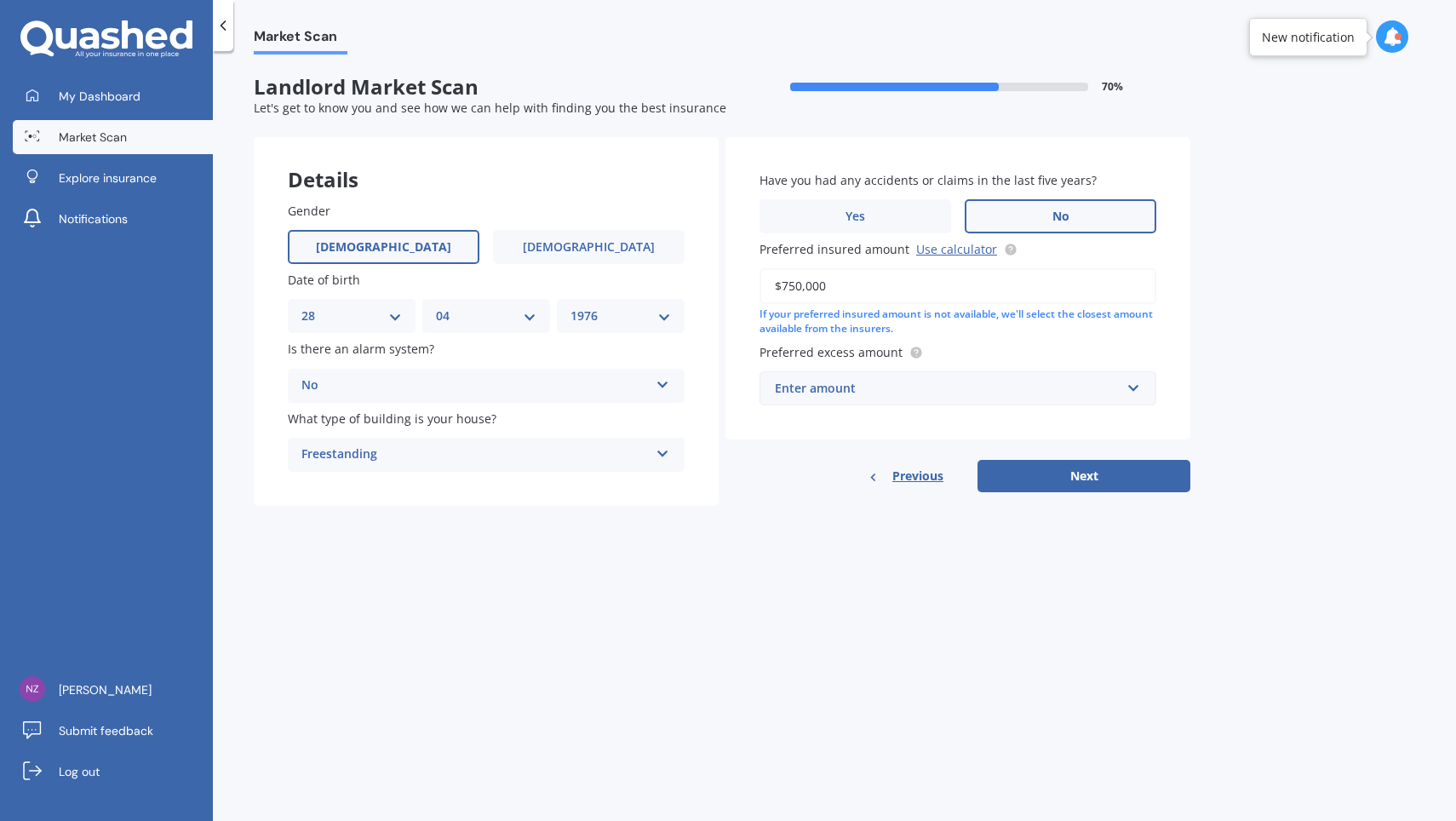
click at [787, 285] on input "$750,000" at bounding box center [957, 286] width 396 height 36
type input "$850,000"
click at [806, 487] on div "Previous Next" at bounding box center [957, 477] width 465 height 33
click at [903, 391] on div "Enter amount" at bounding box center [947, 388] width 345 height 18
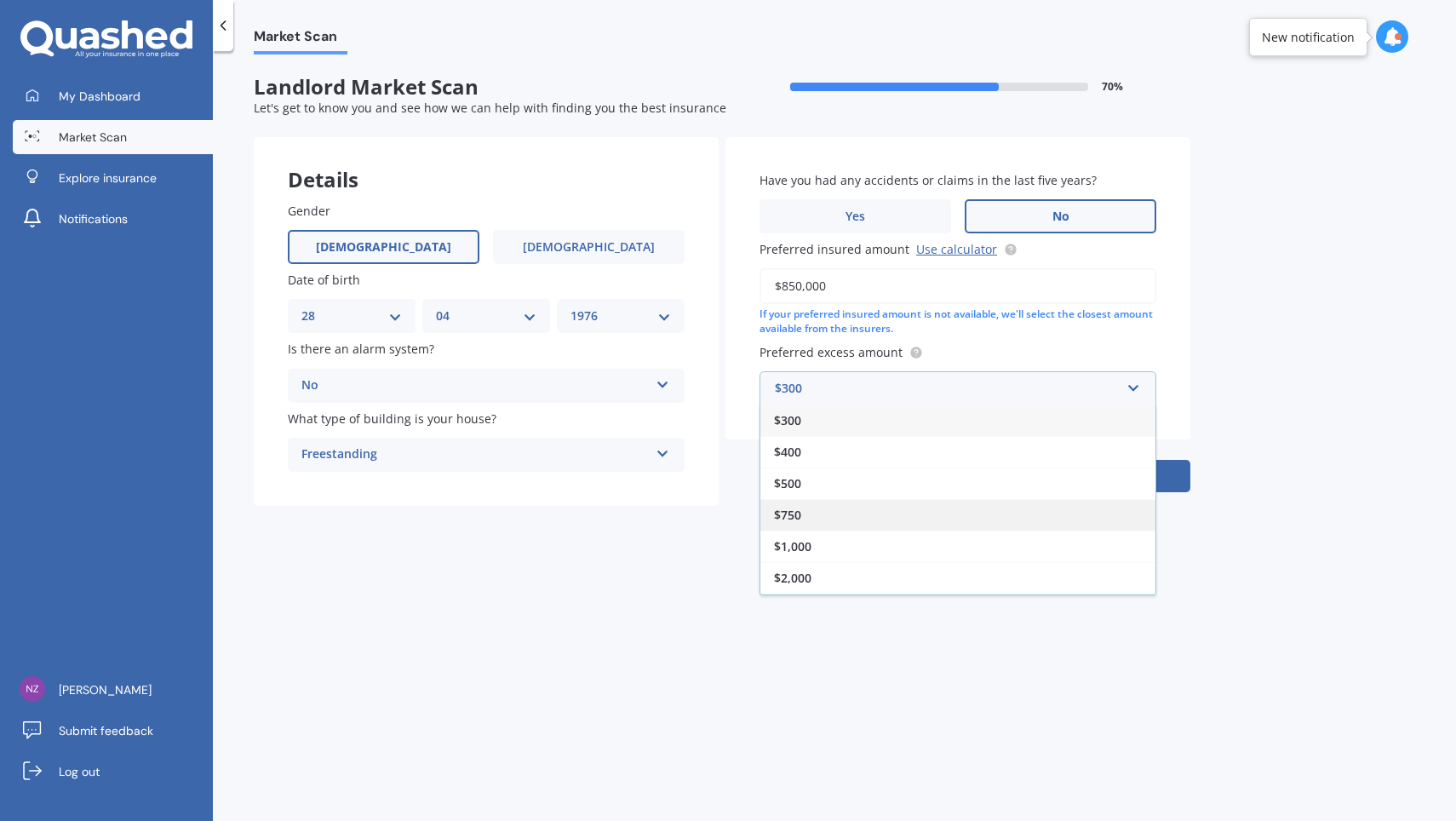
click at [831, 508] on div "$750" at bounding box center [957, 514] width 395 height 32
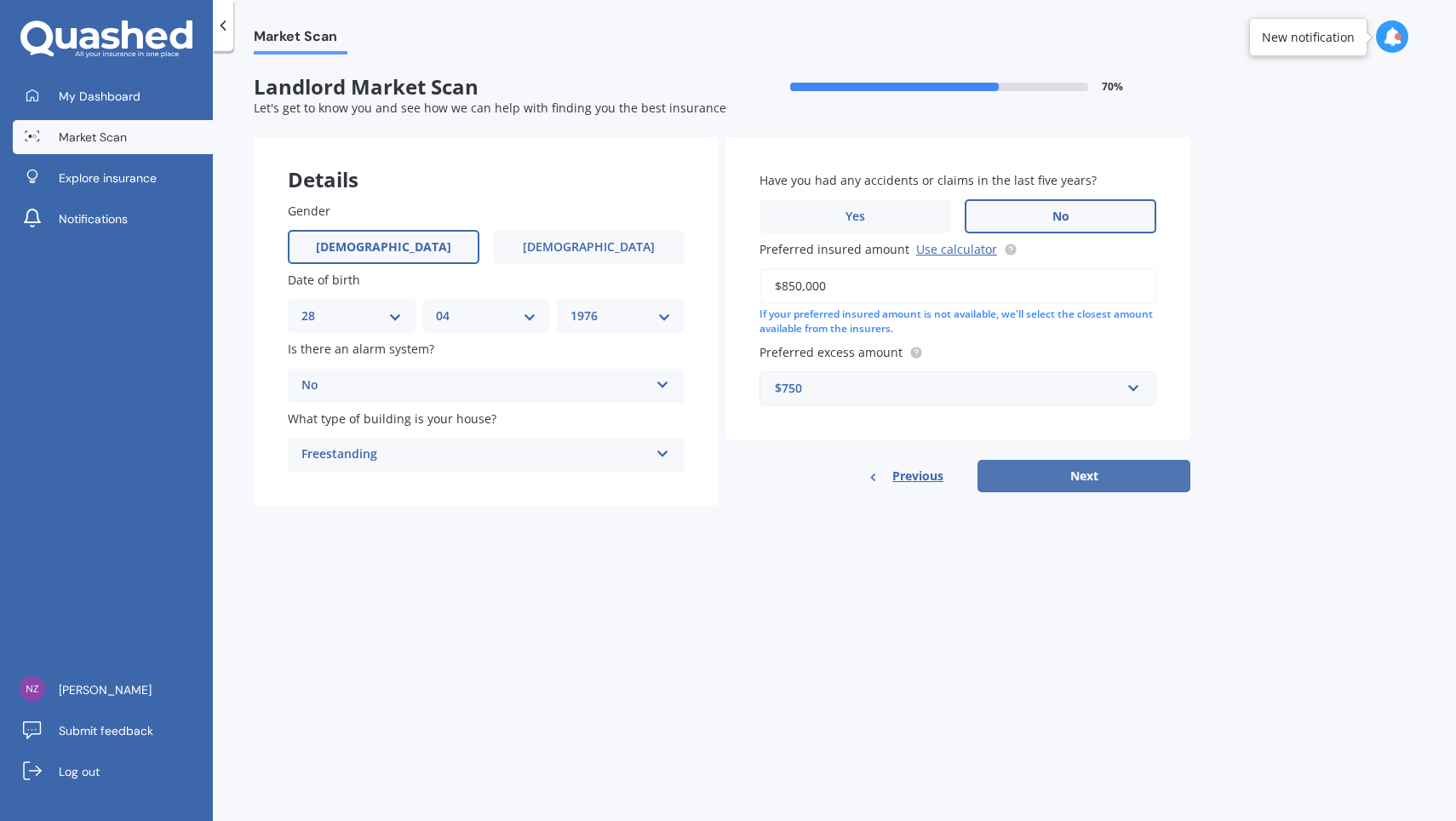
click at [1087, 473] on button "Next" at bounding box center [1083, 477] width 213 height 33
select select "28"
select select "04"
select select "1976"
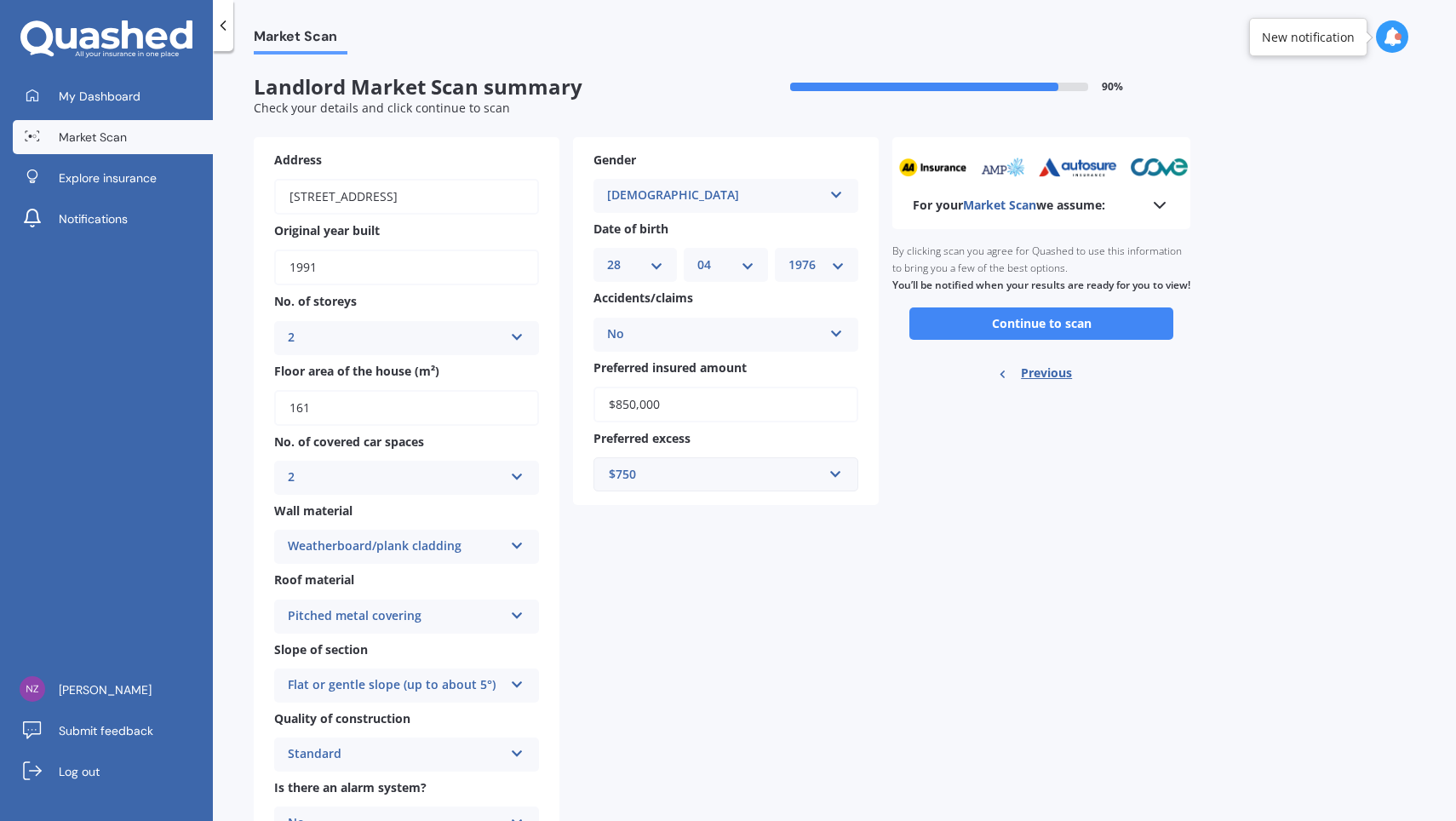
scroll to position [0, 0]
click at [1050, 328] on button "Continue to scan" at bounding box center [1041, 324] width 264 height 33
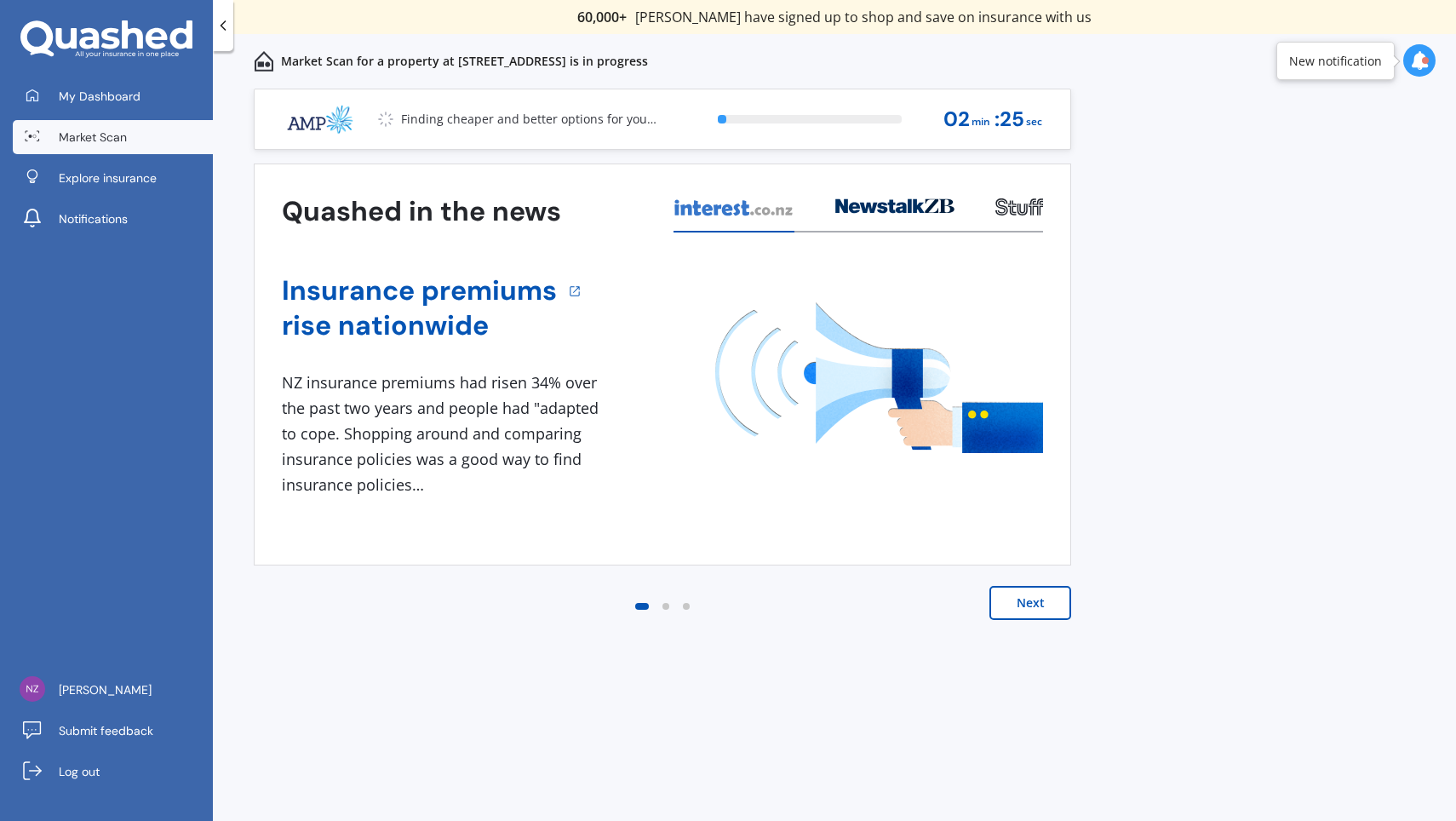
click at [1060, 608] on button "Next" at bounding box center [1030, 602] width 82 height 34
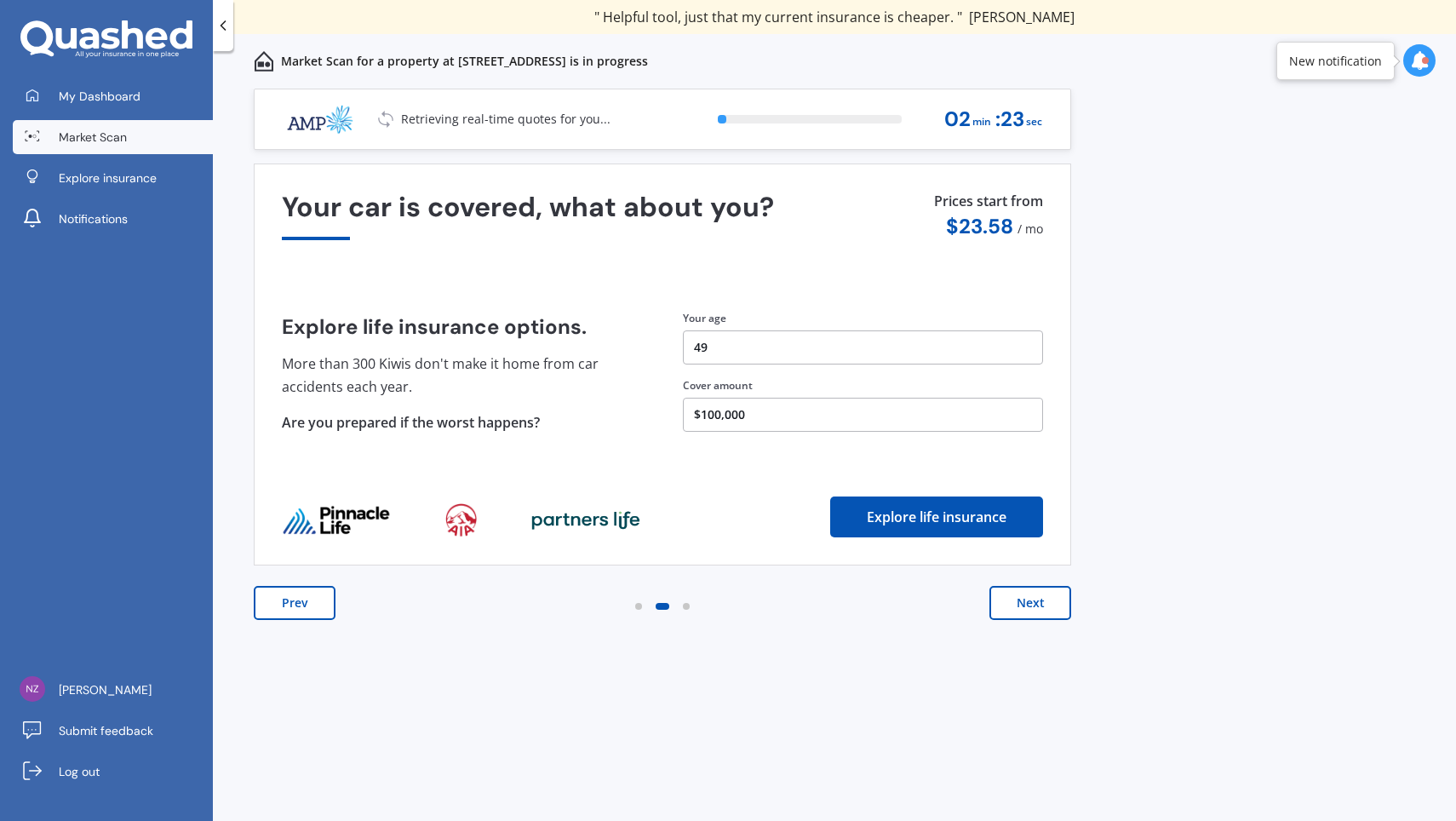
click at [1022, 602] on button "Next" at bounding box center [1030, 602] width 82 height 34
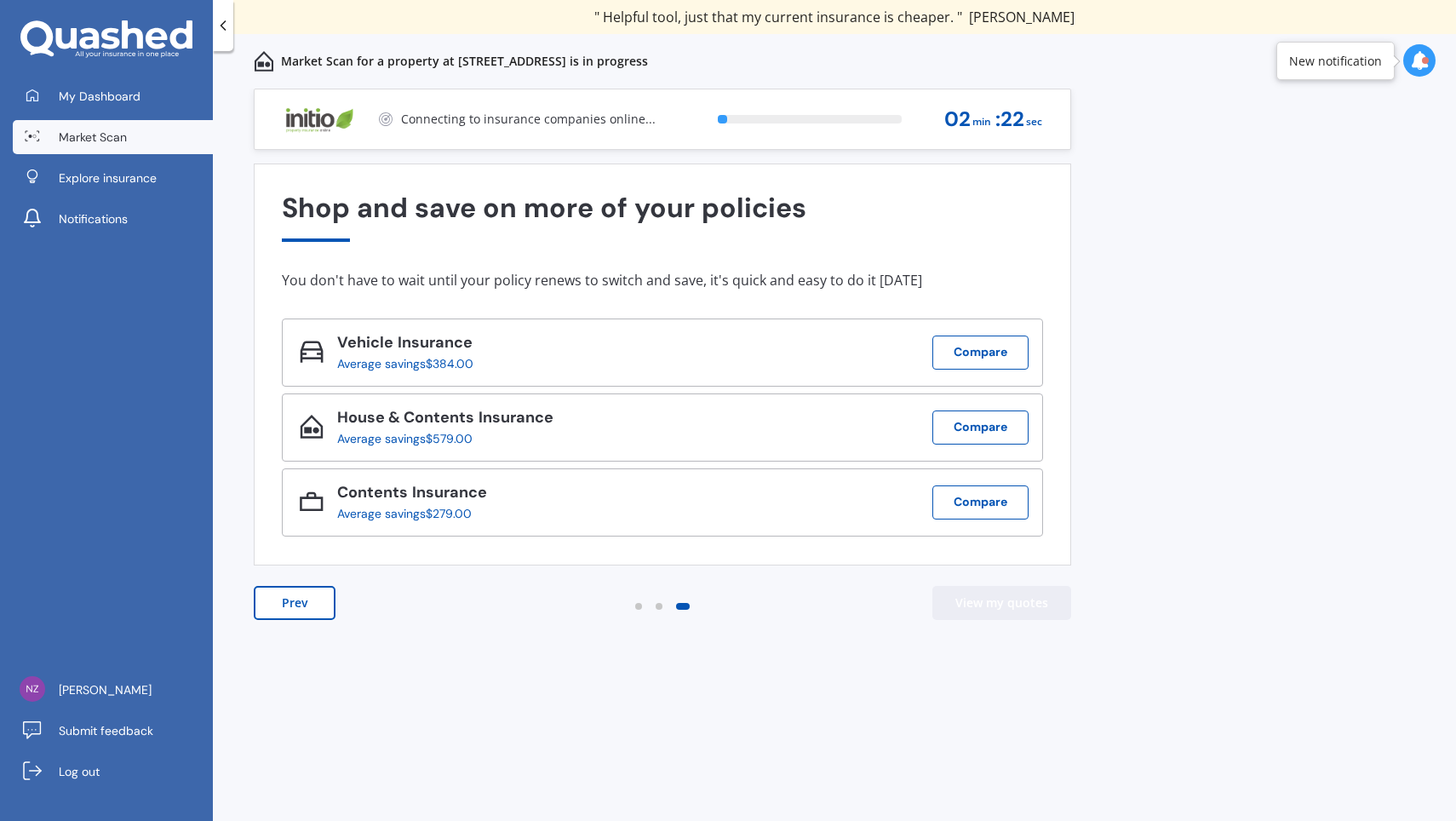
click at [1022, 602] on button "View my quotes" at bounding box center [1002, 602] width 139 height 34
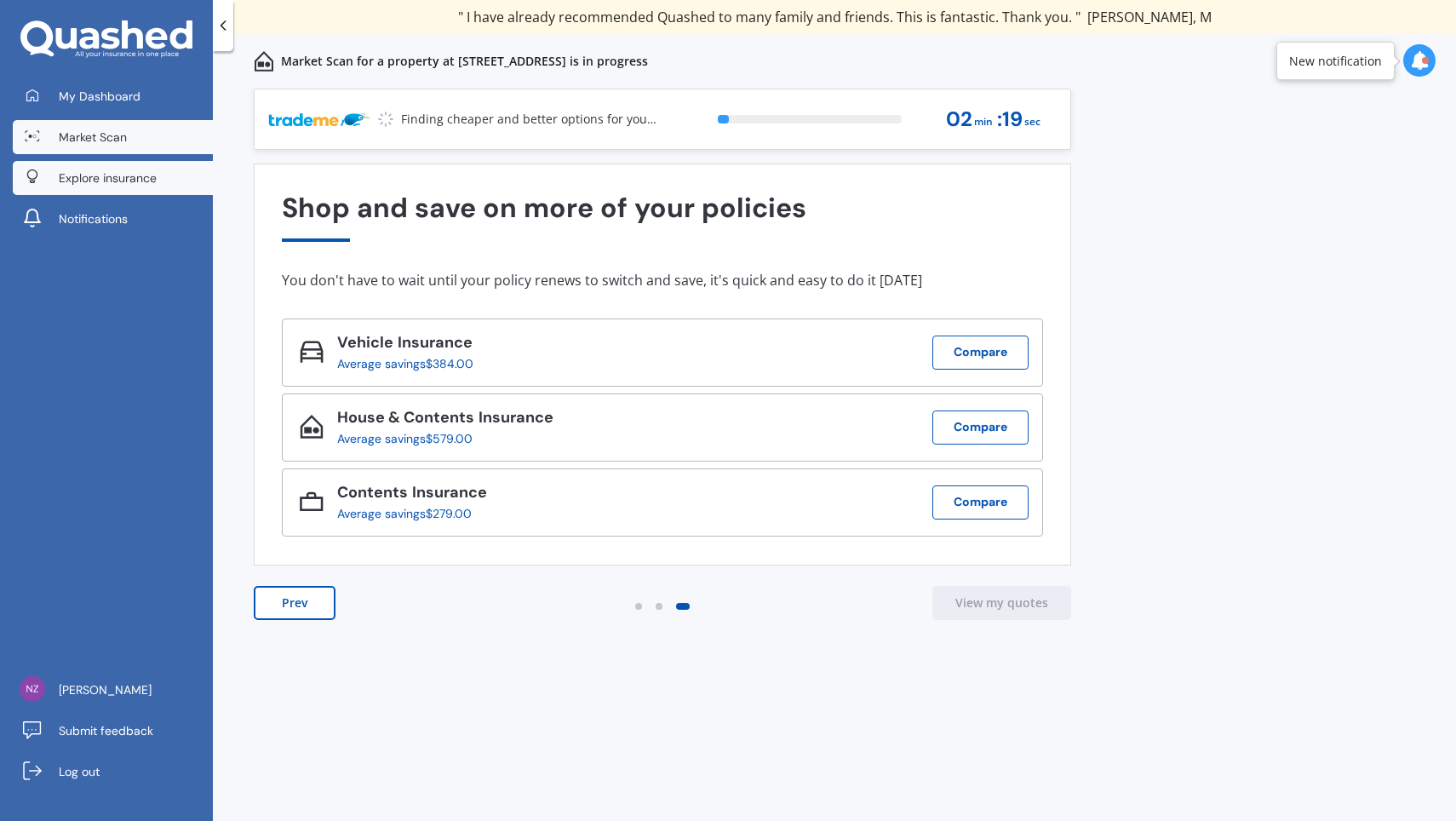
click at [117, 178] on span "Explore insurance" at bounding box center [108, 178] width 98 height 17
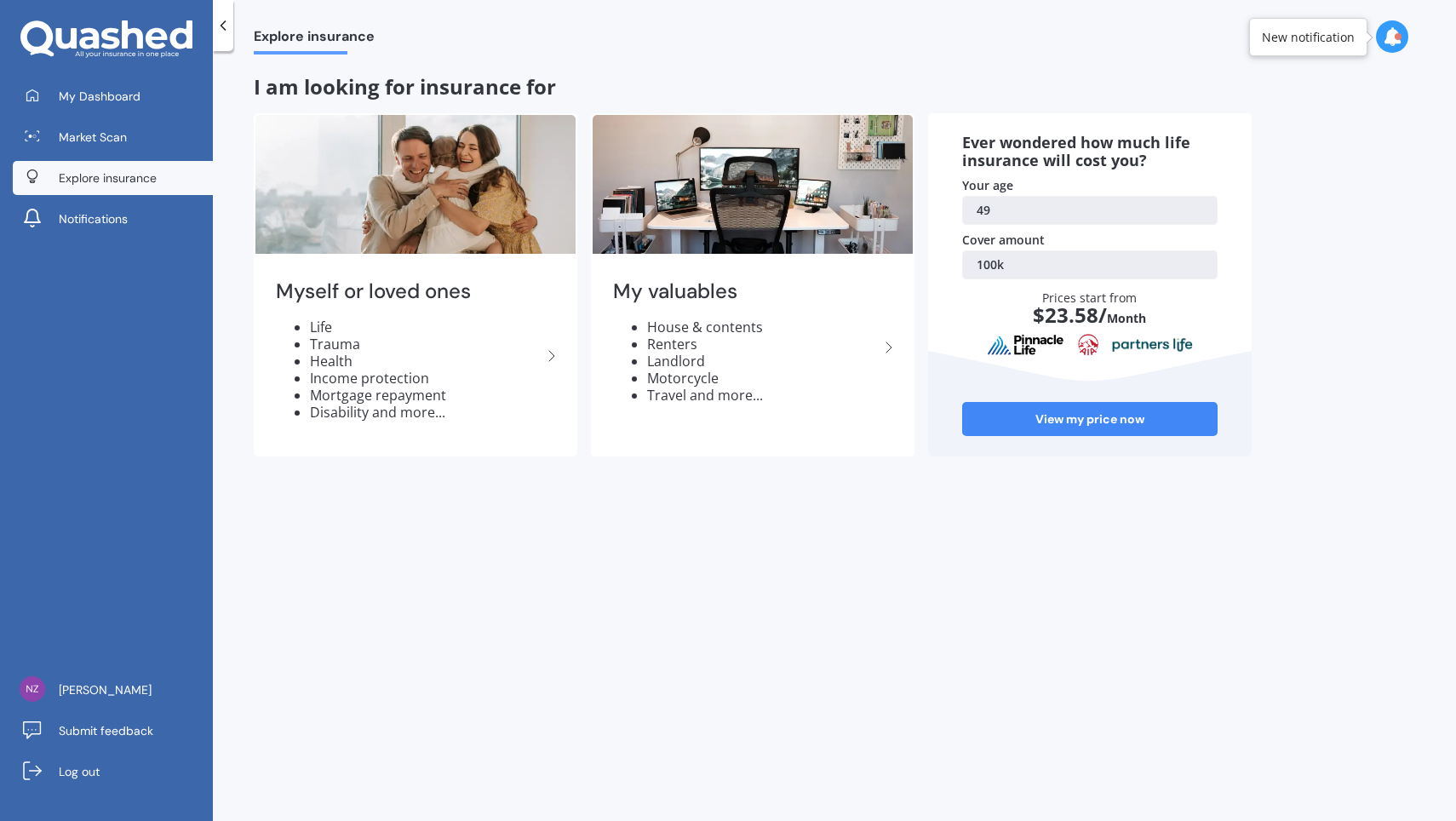
click at [1391, 38] on icon at bounding box center [1391, 36] width 18 height 18
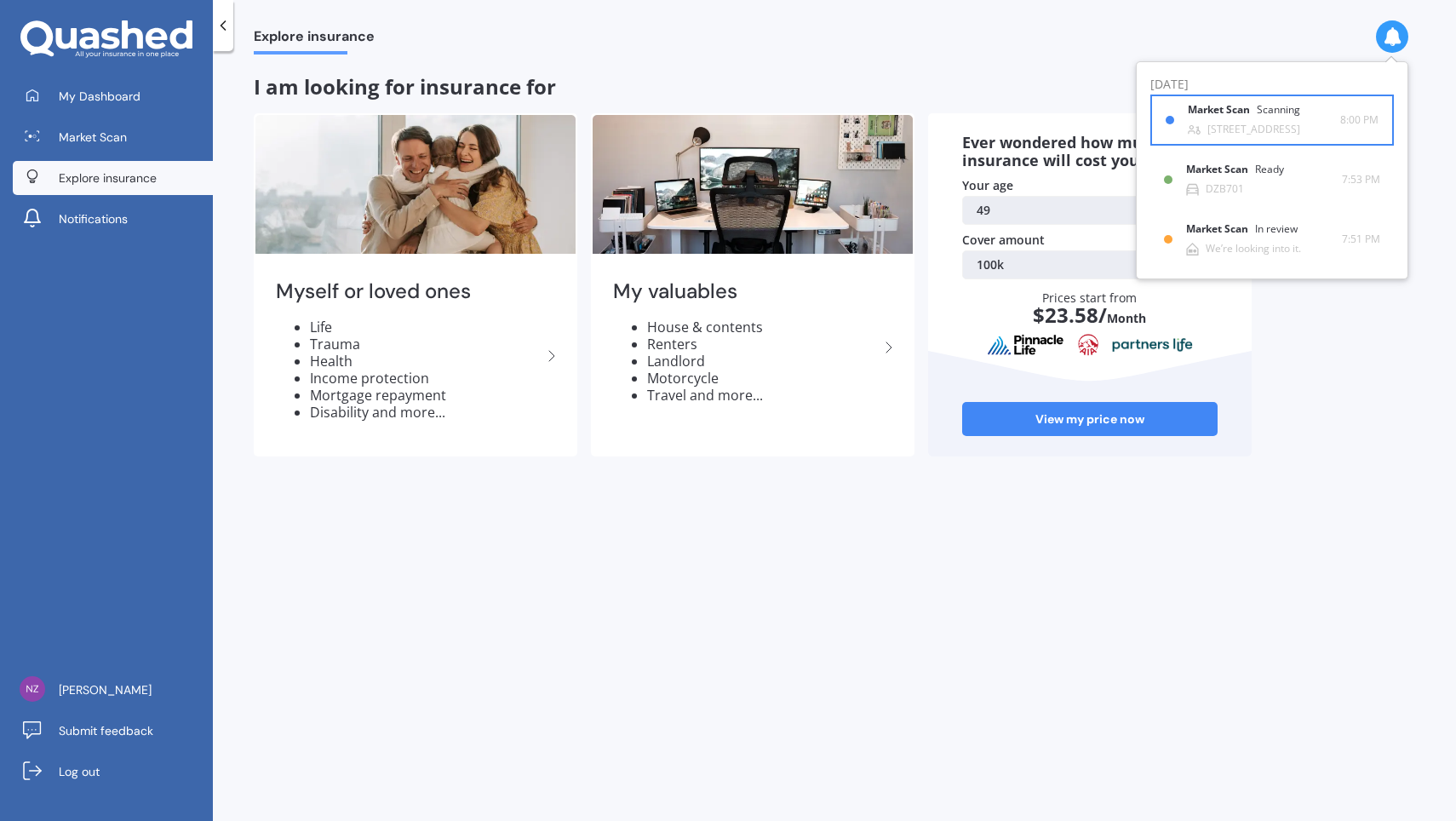
click at [1208, 120] on div "Market Scan Scanning" at bounding box center [1254, 113] width 133 height 18
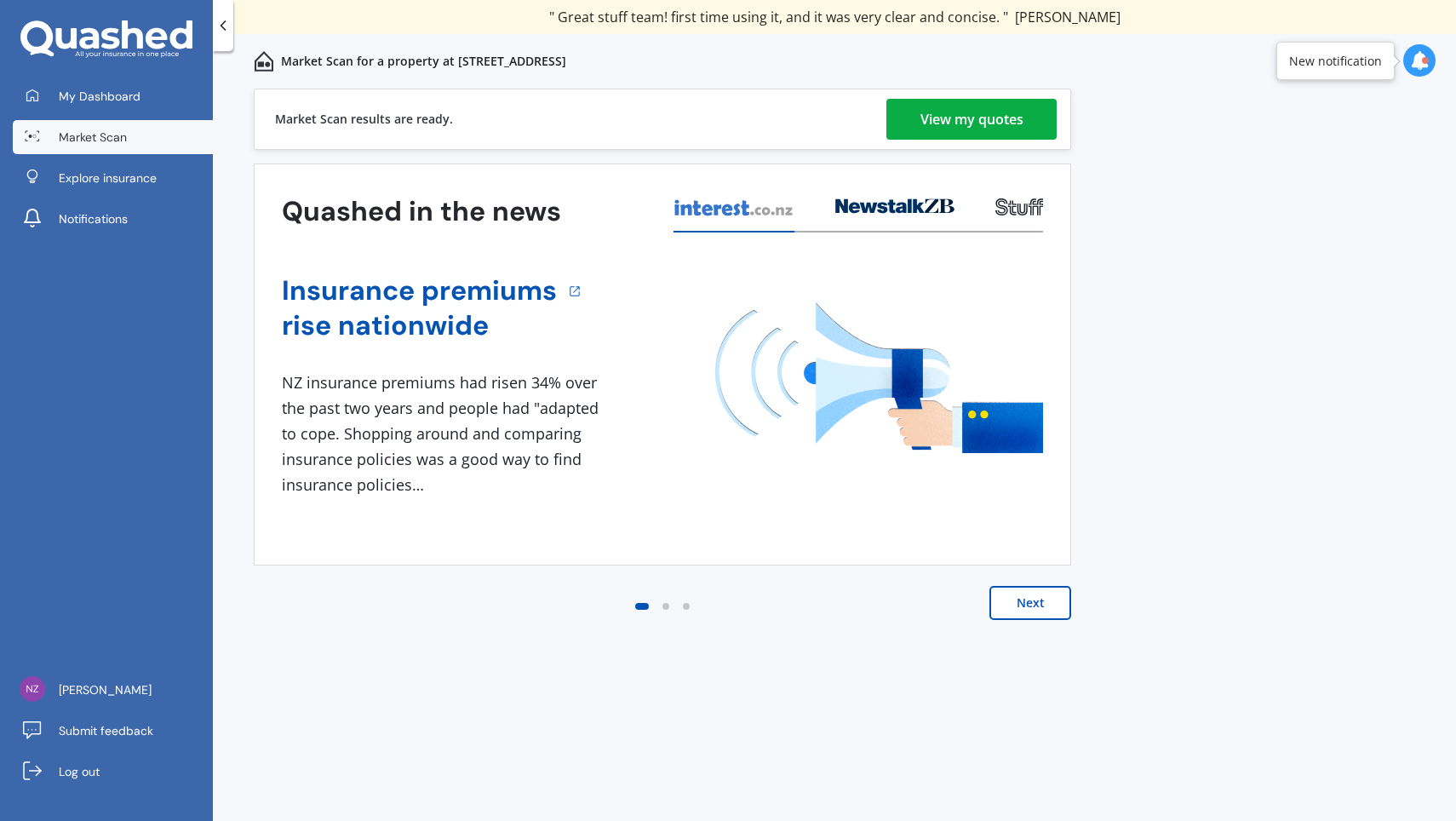
click at [963, 121] on div "View my quotes" at bounding box center [971, 119] width 103 height 41
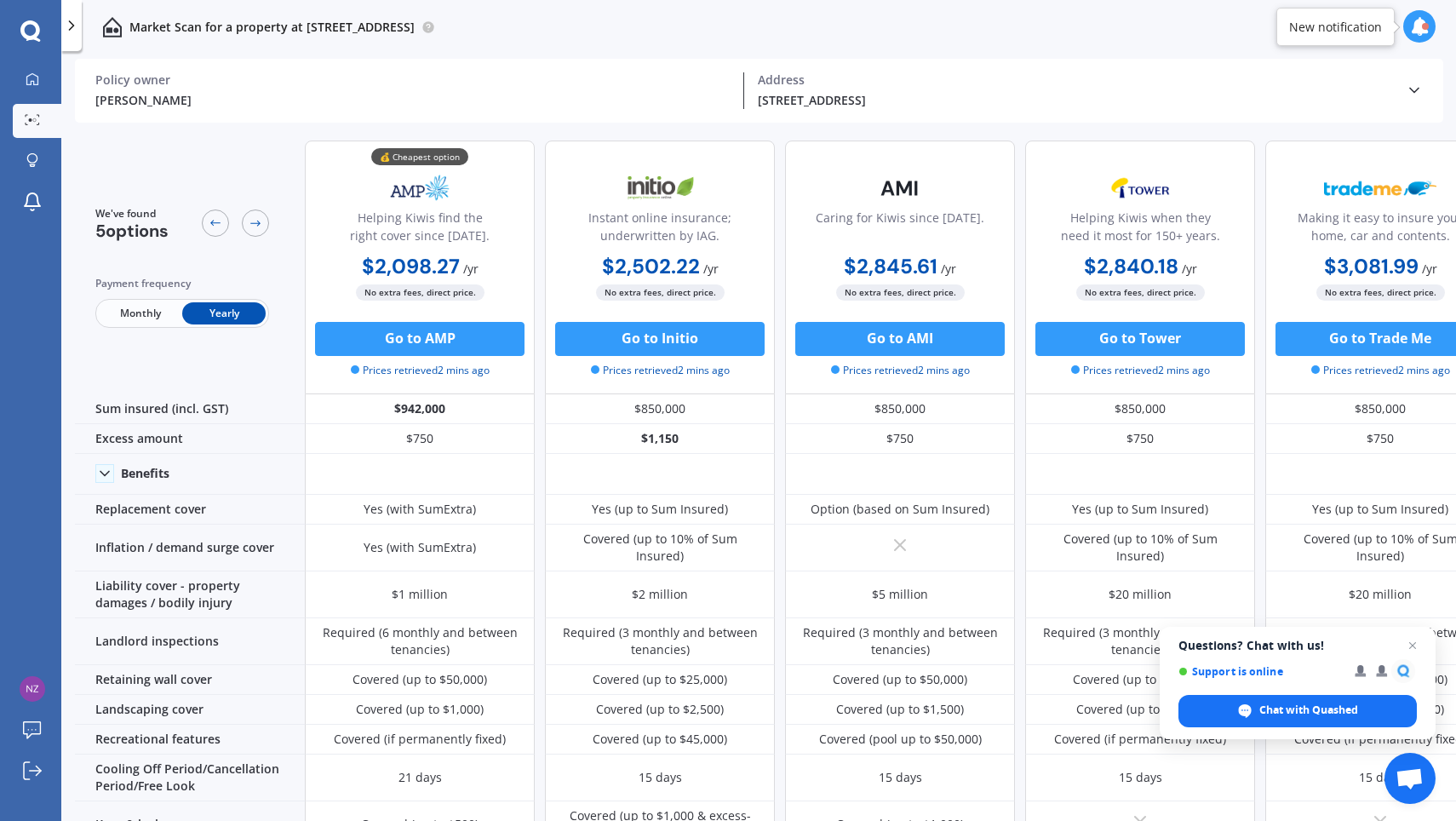
click at [126, 312] on span "Monthly" at bounding box center [140, 313] width 84 height 22
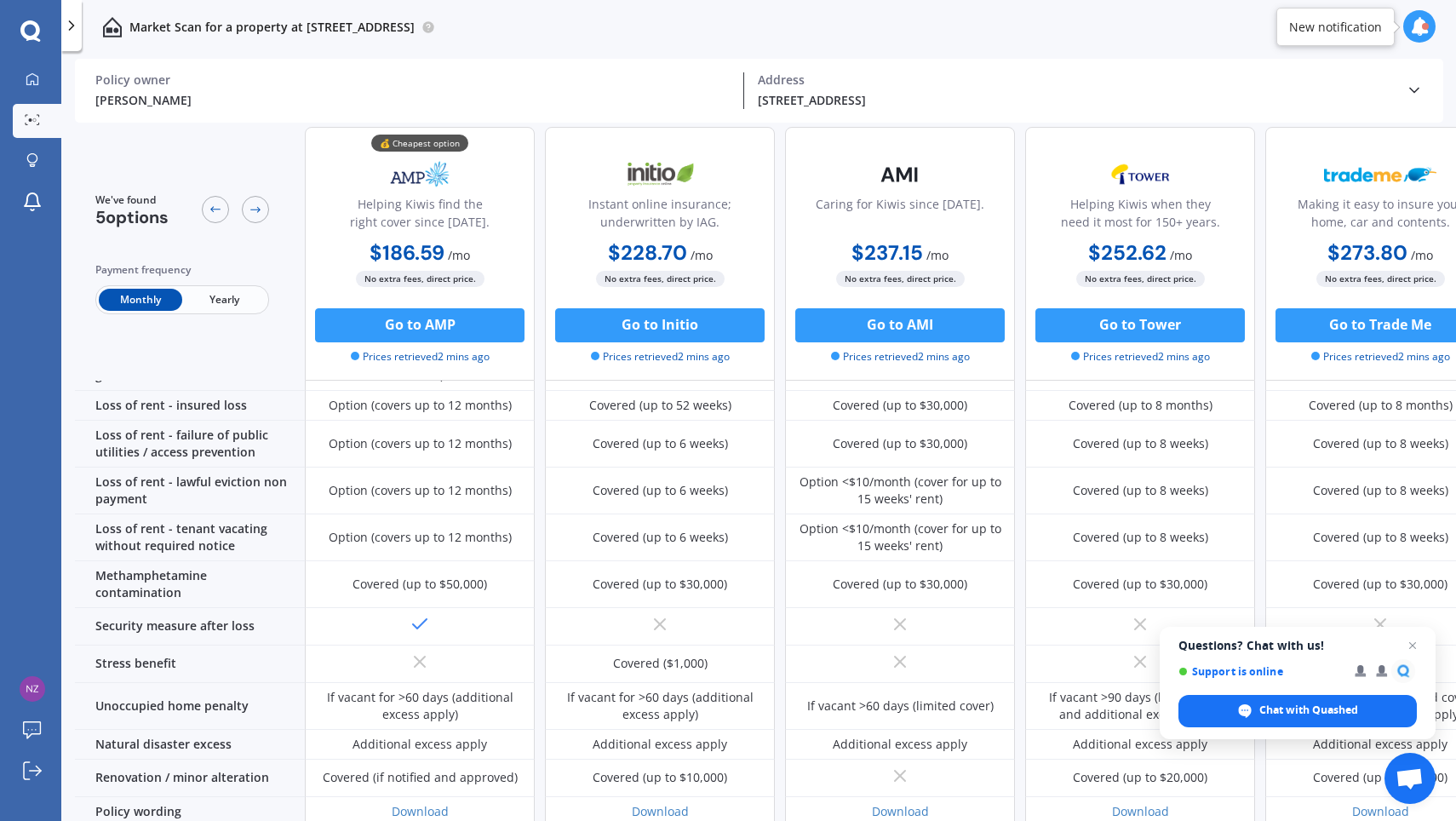
scroll to position [646, 0]
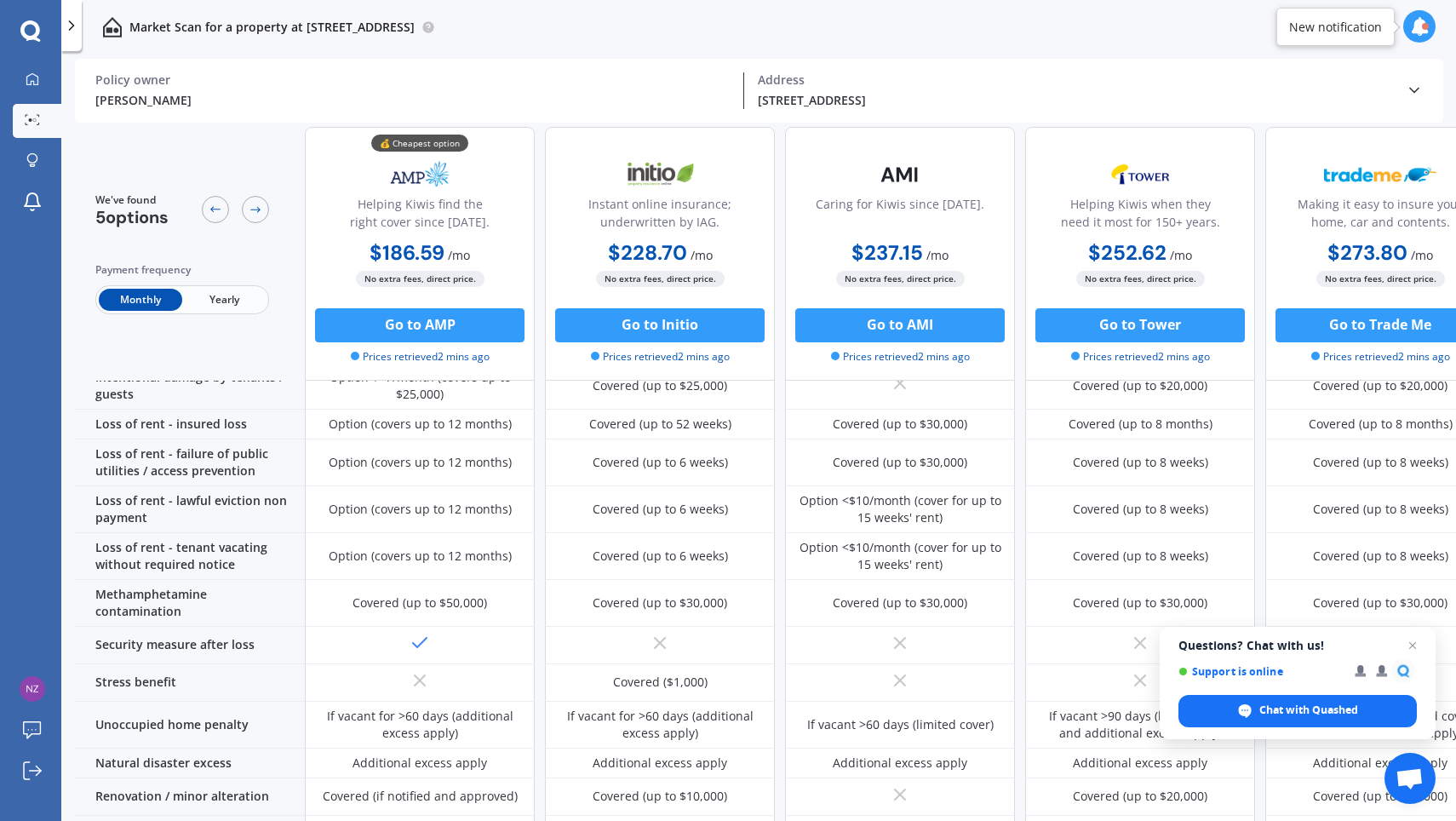
click at [231, 302] on span "Yearly" at bounding box center [224, 299] width 84 height 22
click at [139, 302] on span "Monthly" at bounding box center [140, 299] width 84 height 22
click at [215, 296] on span "Yearly" at bounding box center [224, 299] width 84 height 22
click at [152, 302] on span "Monthly" at bounding box center [140, 299] width 84 height 22
click at [397, 324] on button "Go to AMP" at bounding box center [419, 325] width 209 height 34
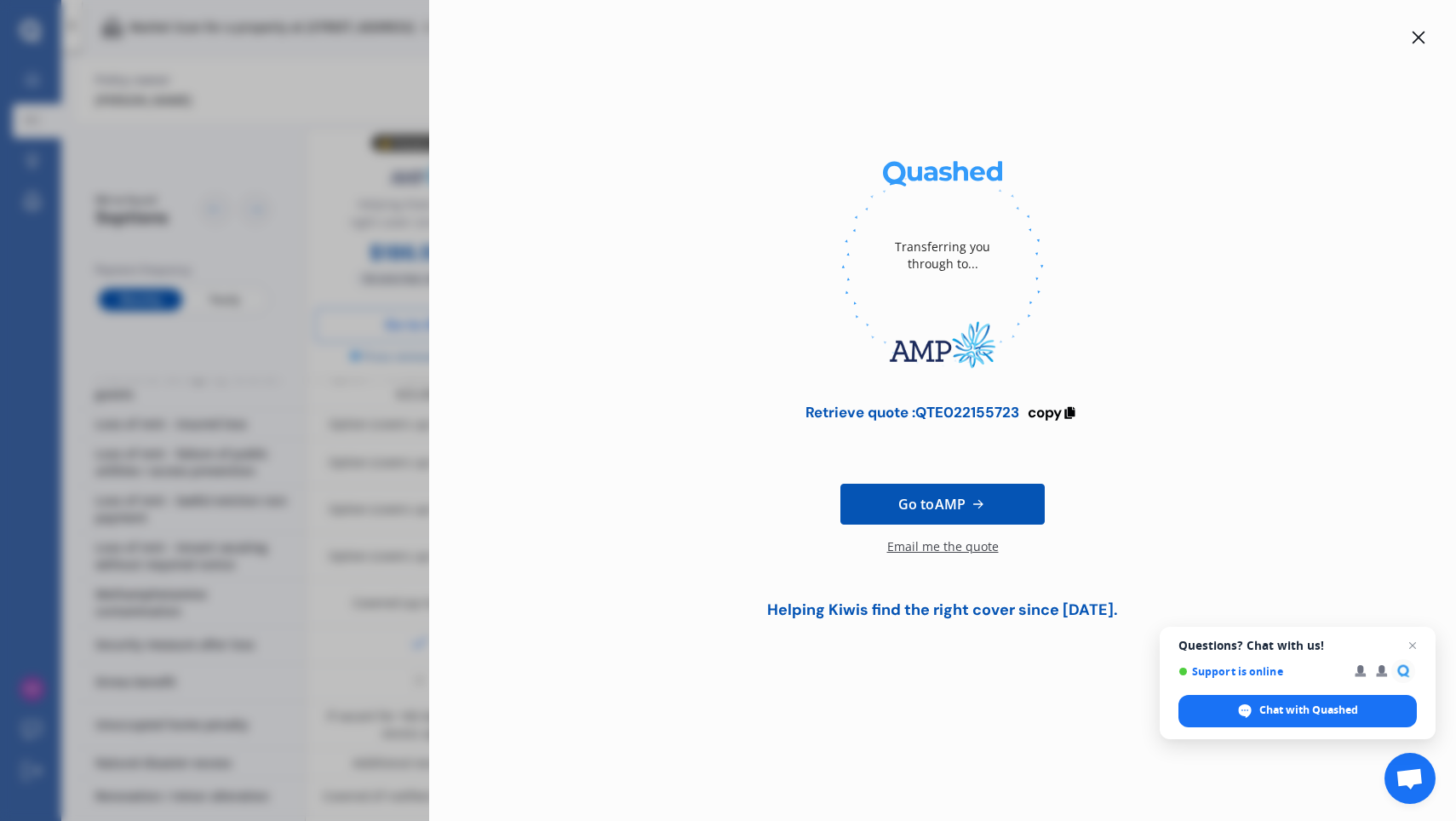
click at [953, 543] on div "Email me the quote" at bounding box center [943, 555] width 112 height 34
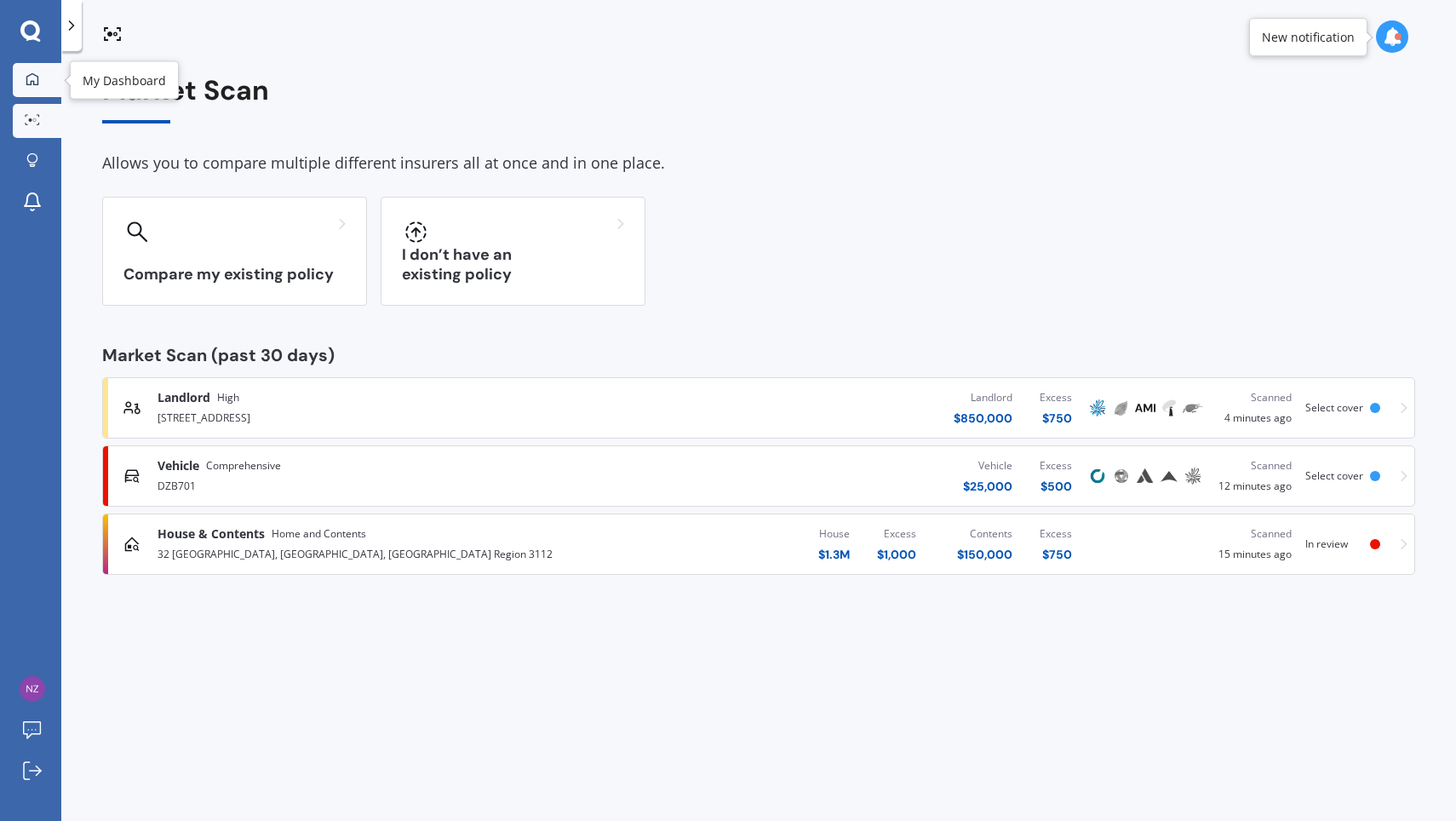
click at [40, 76] on div at bounding box center [32, 80] width 25 height 15
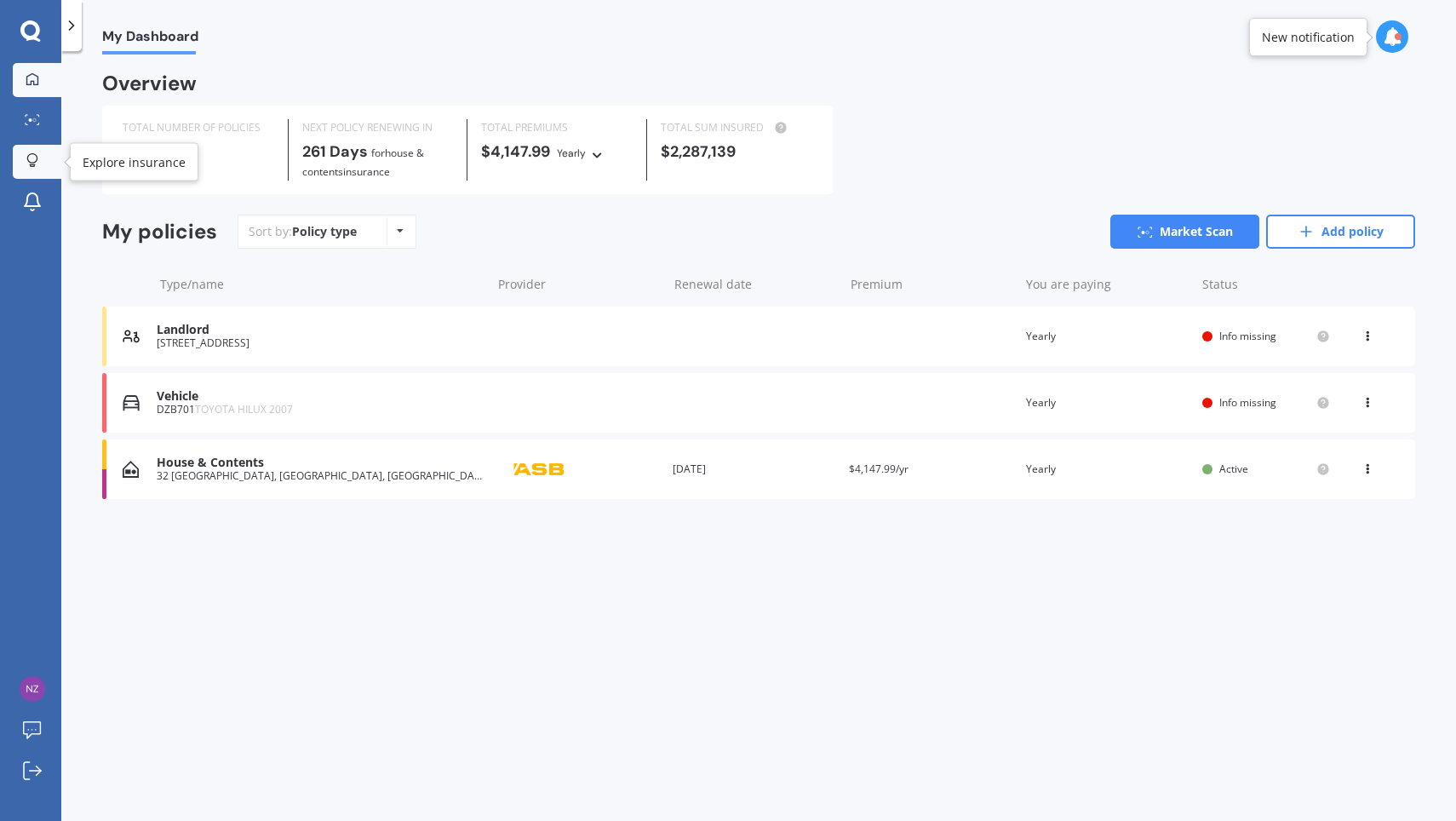
click at [27, 161] on icon at bounding box center [32, 160] width 12 height 14
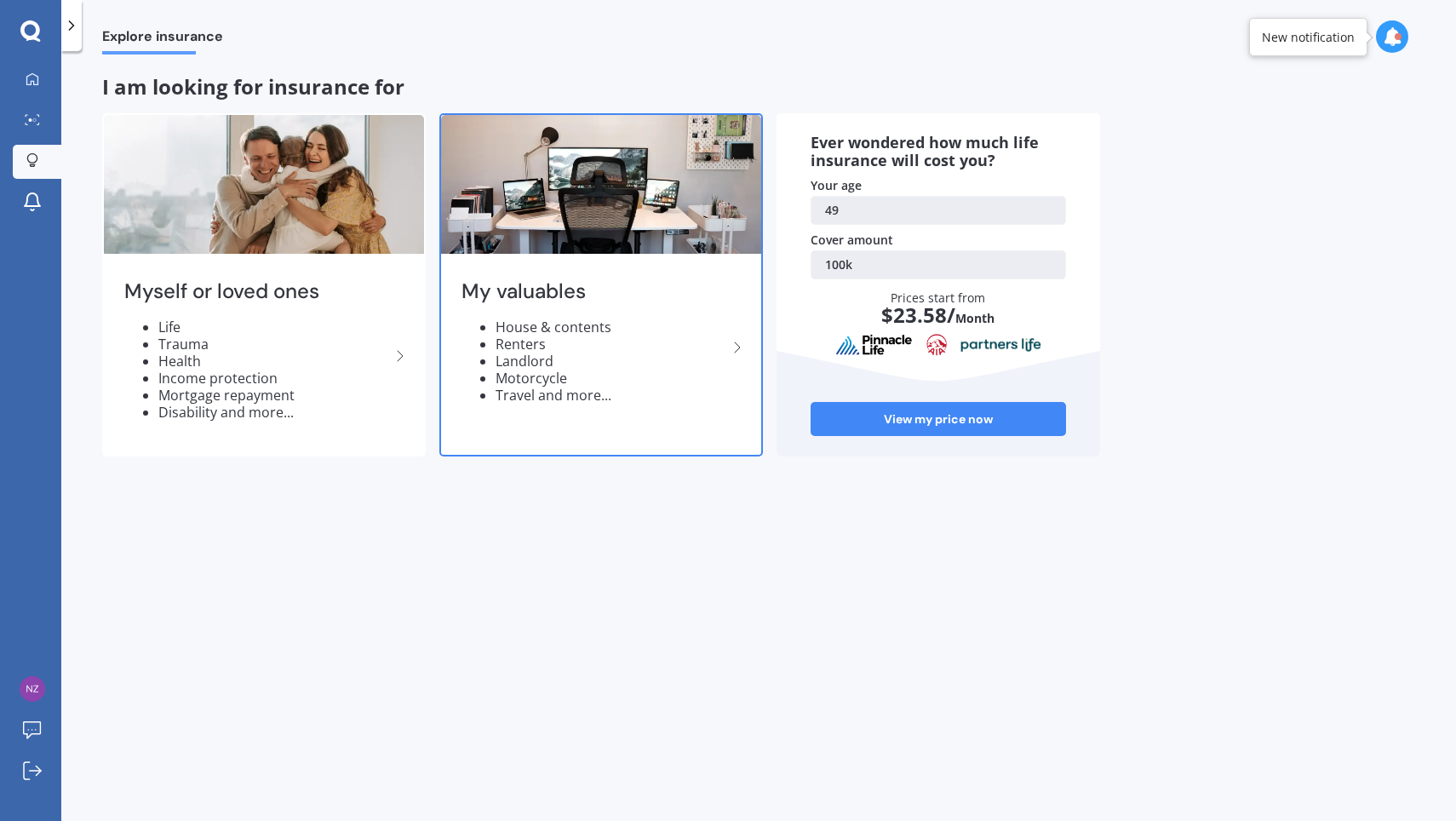
click at [607, 362] on li "Landlord" at bounding box center [611, 361] width 231 height 17
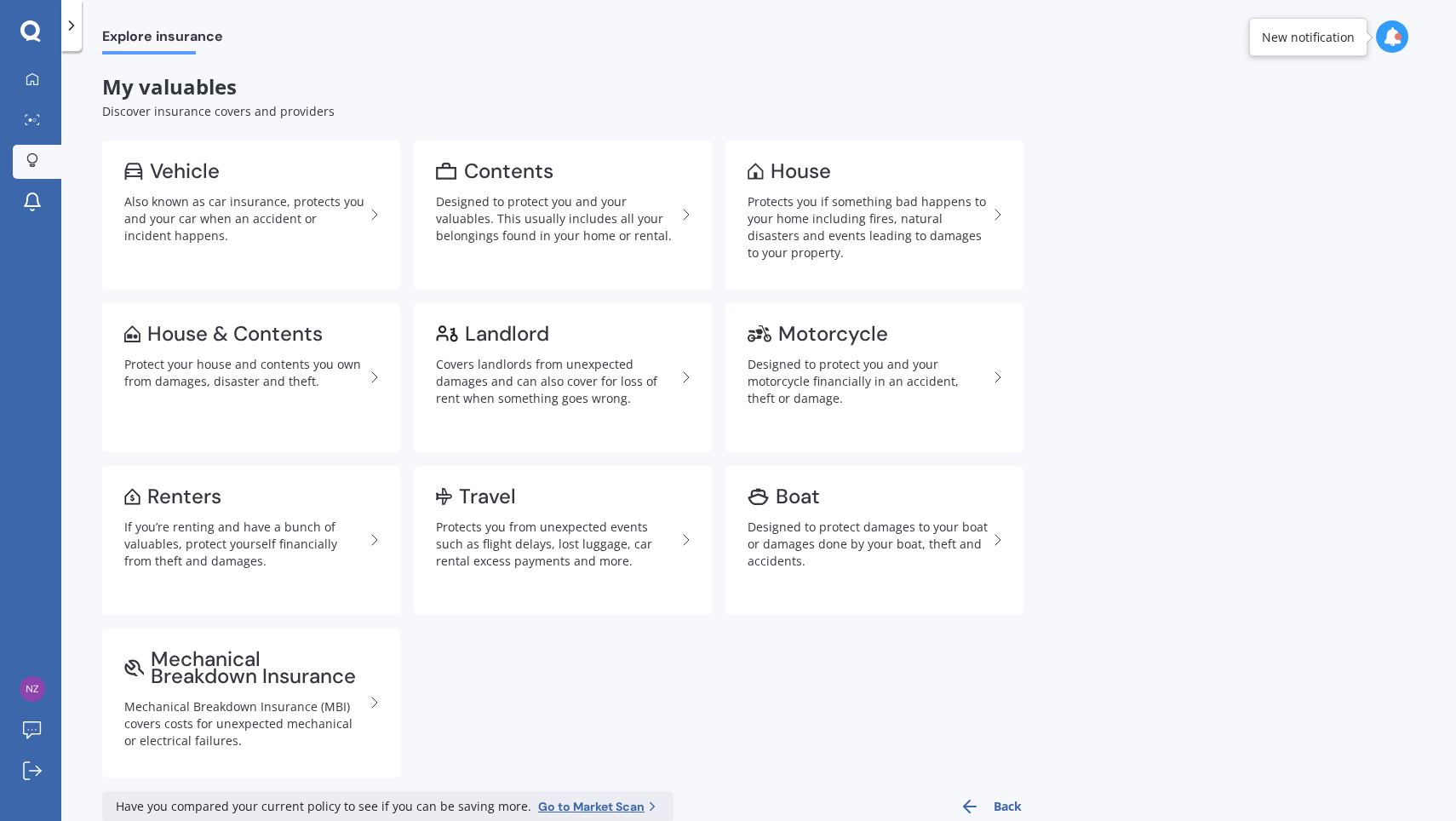
click at [607, 362] on div "Covers landlords from unexpected damages and can also cover for loss of rent wh…" at bounding box center [555, 381] width 240 height 51
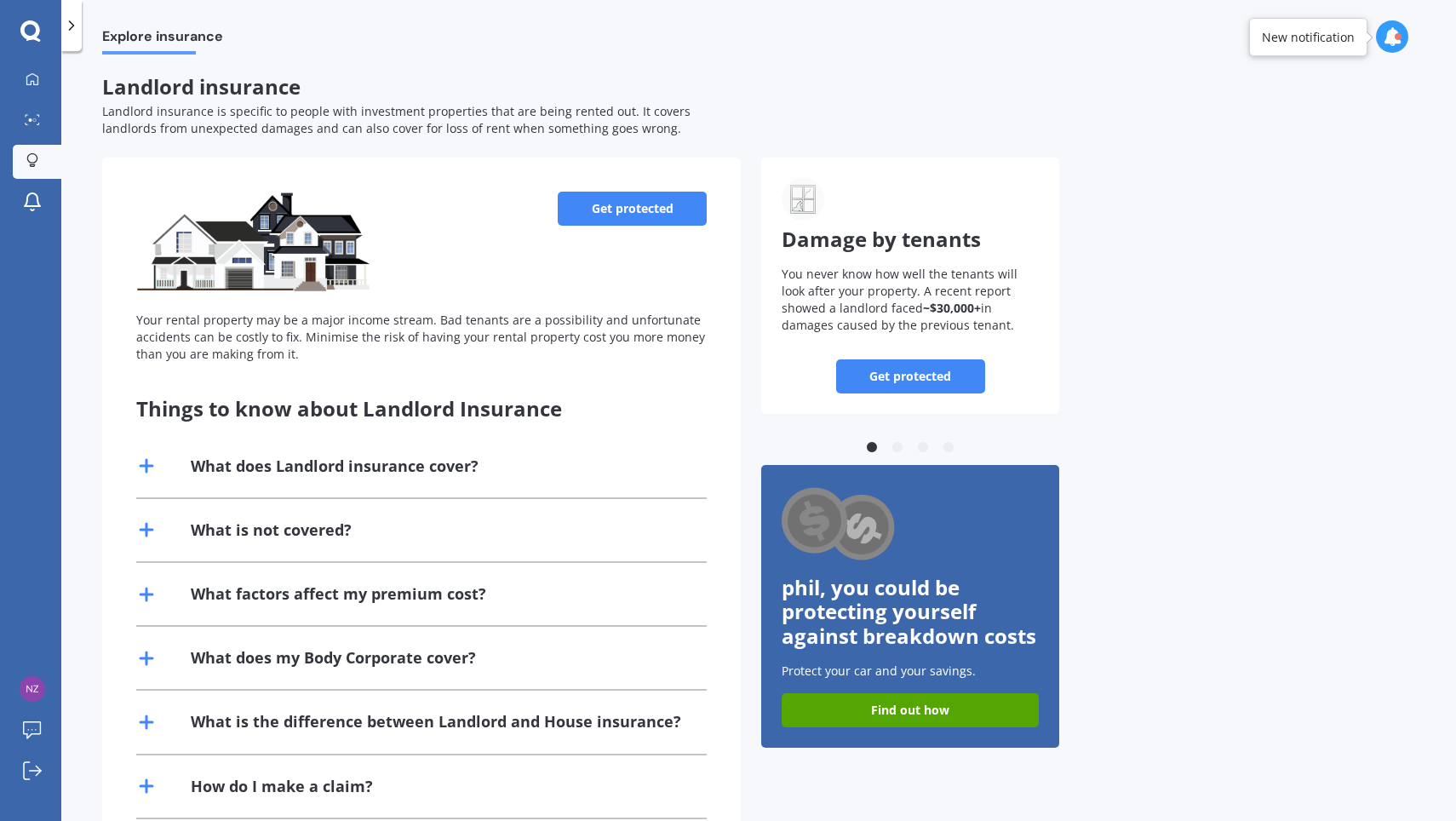
click at [629, 206] on link "Get protected" at bounding box center [632, 208] width 148 height 34
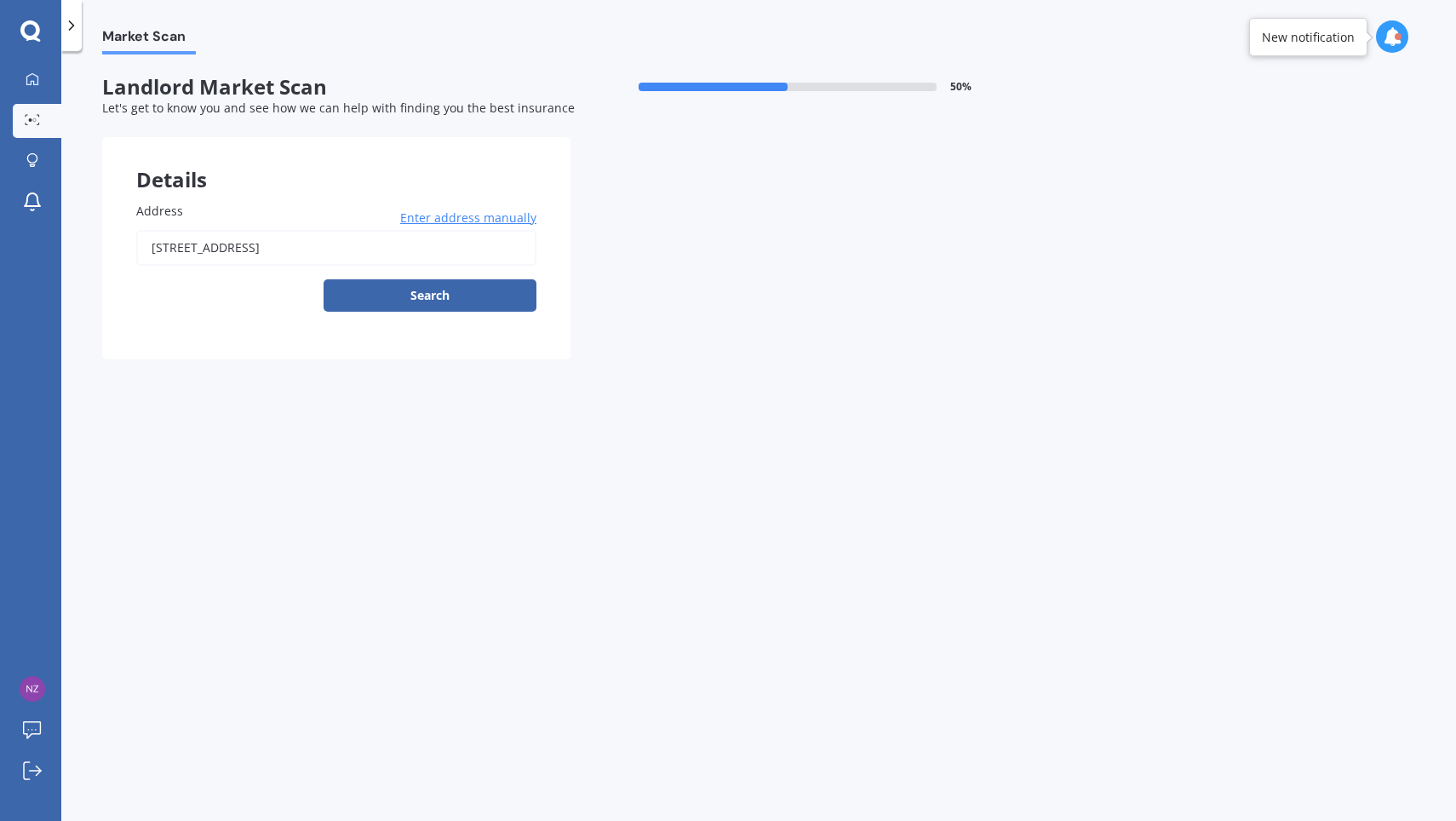
click at [361, 243] on input "[STREET_ADDRESS]" at bounding box center [336, 247] width 400 height 36
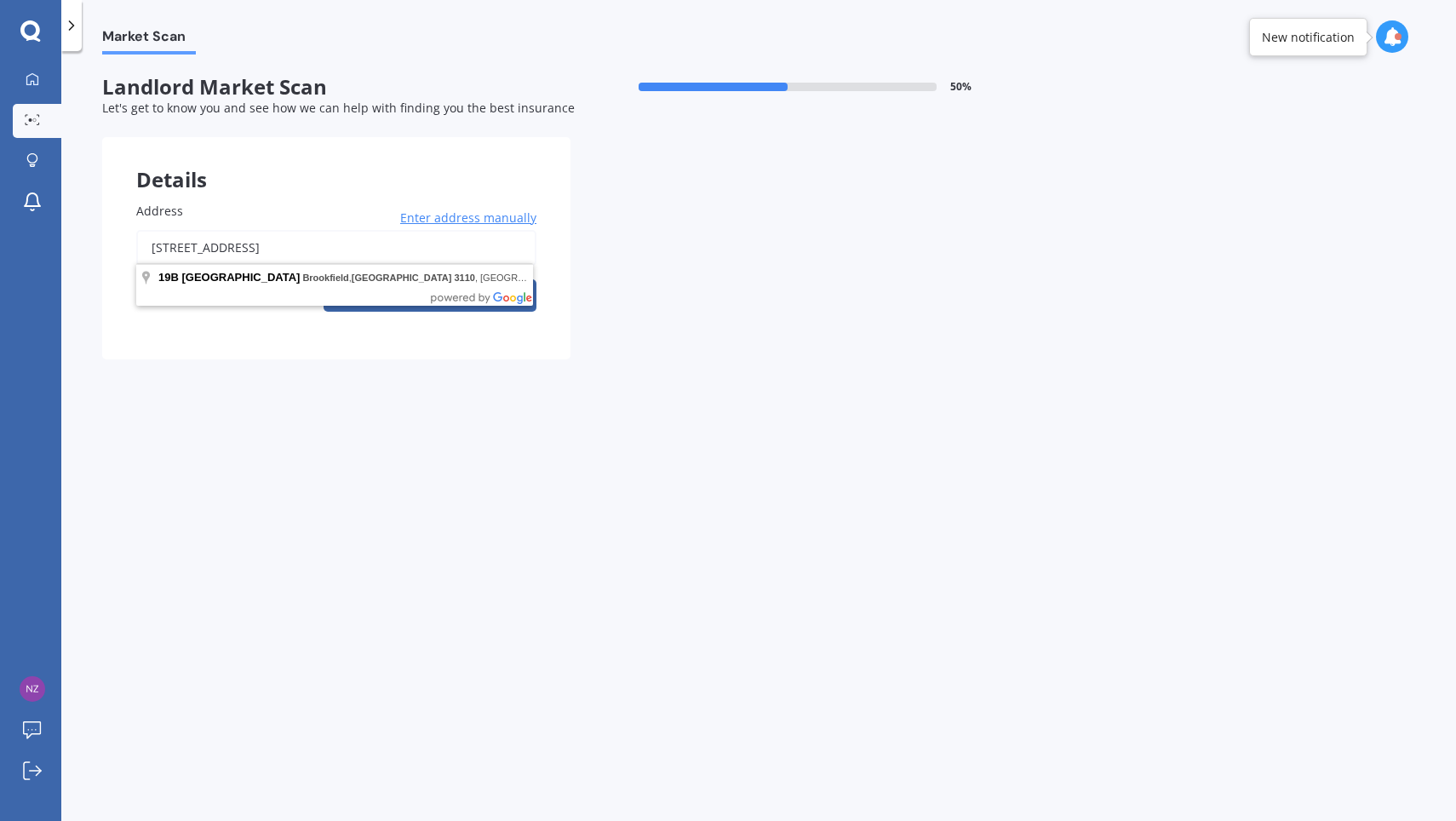
paste input "[STREET_ADDRESS]"
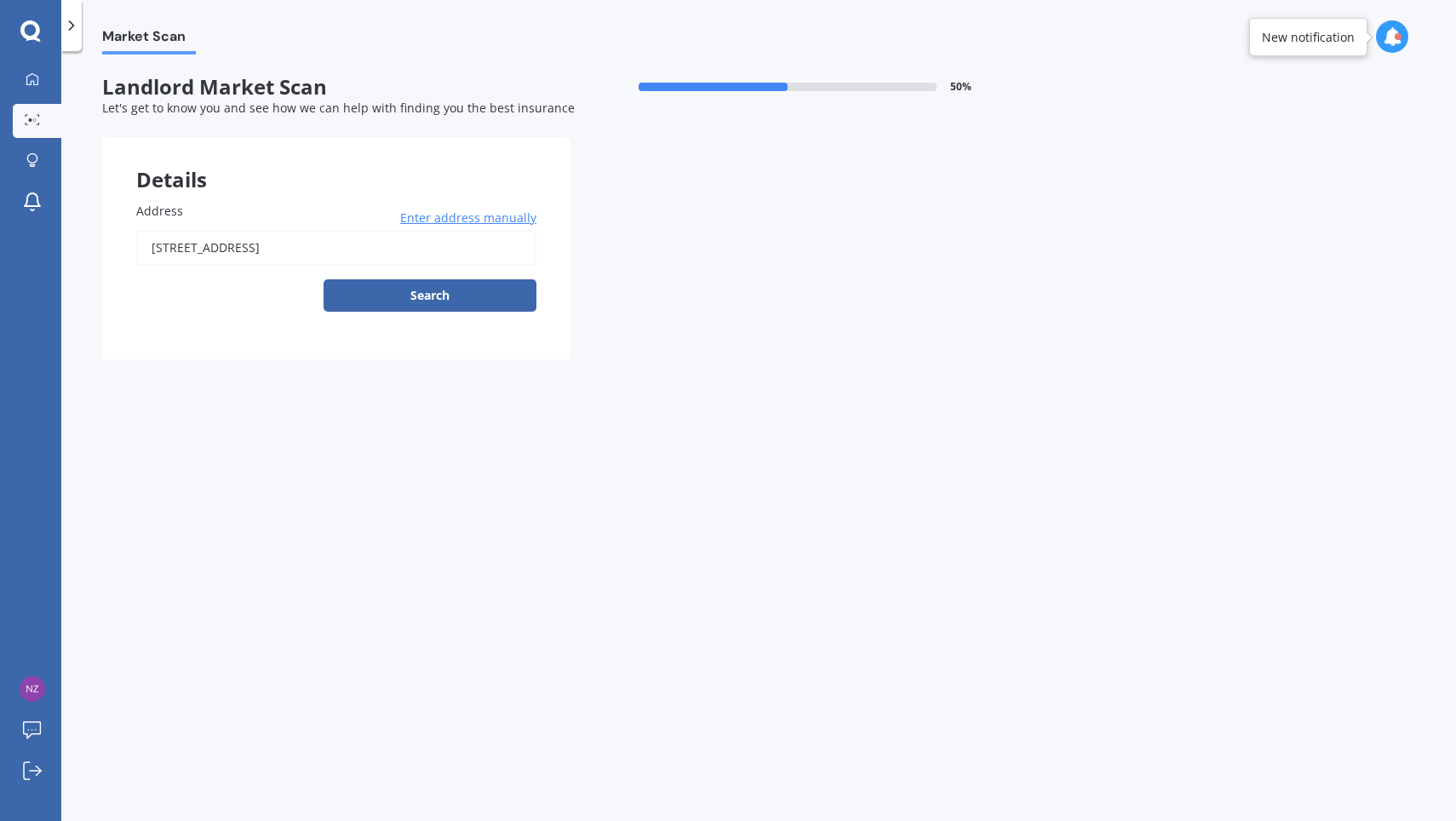
type input "[STREET_ADDRESS]"
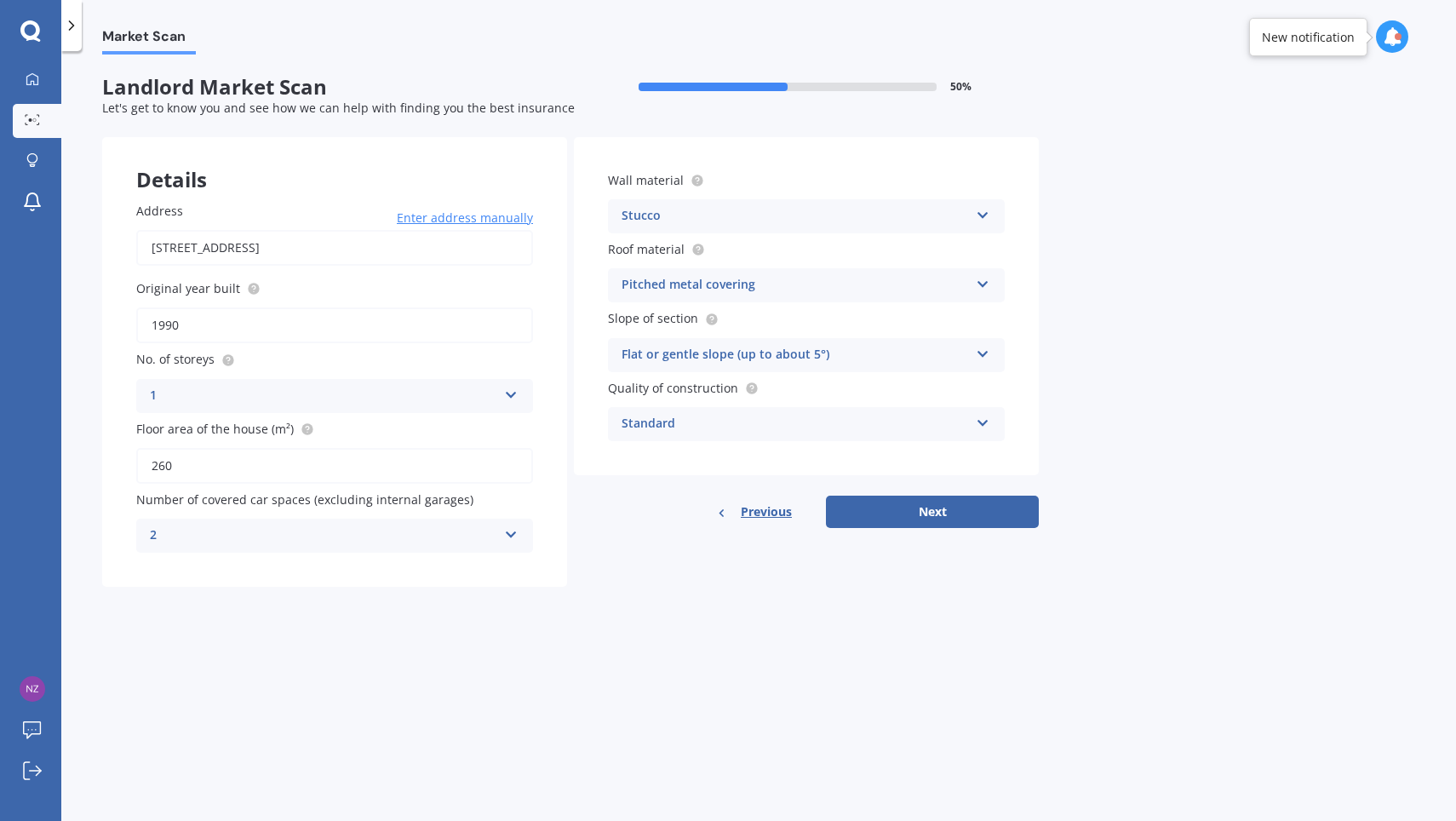
click at [505, 388] on icon at bounding box center [511, 392] width 14 height 12
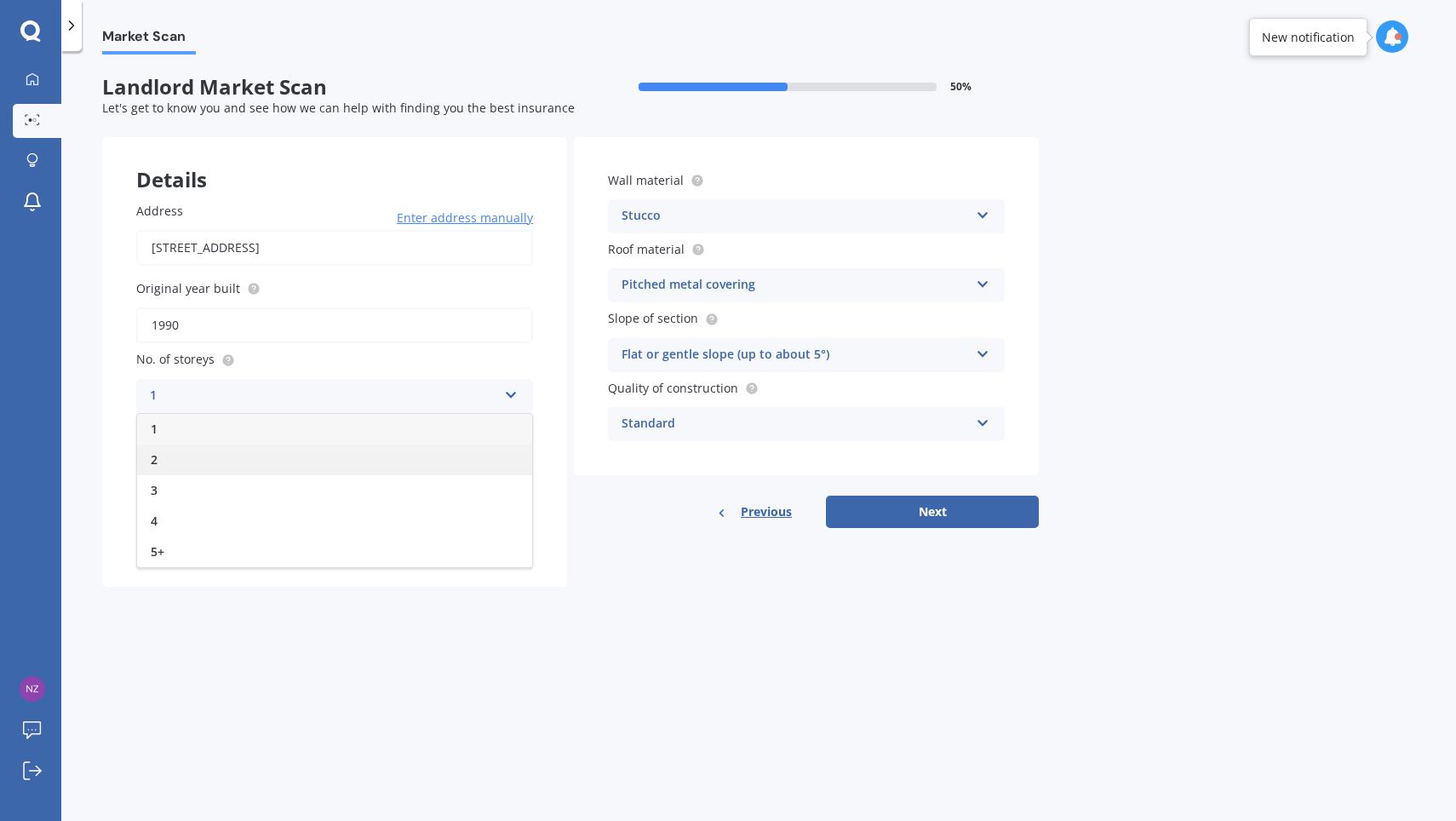
click at [257, 451] on div "2" at bounding box center [335, 460] width 395 height 31
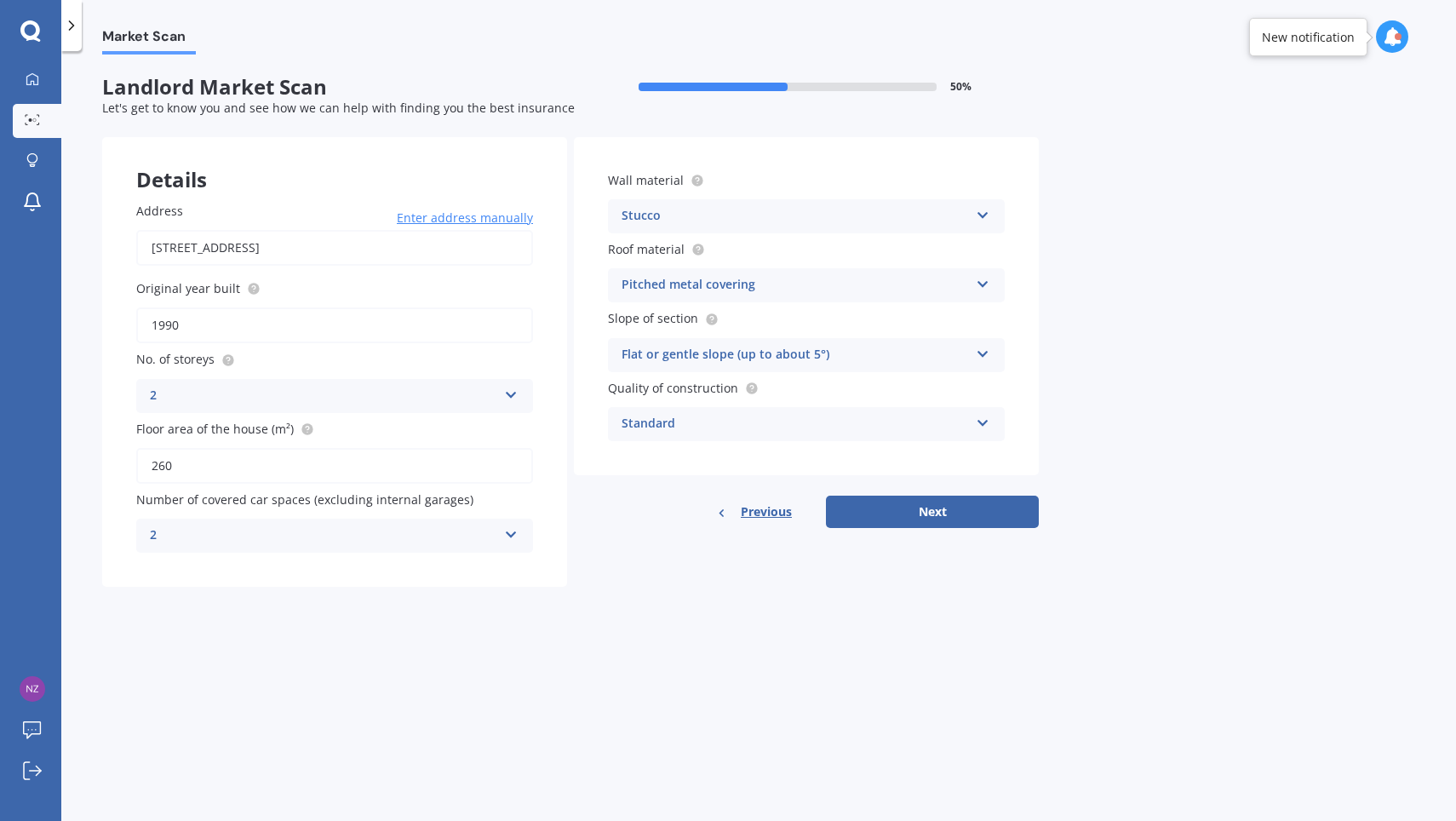
click at [504, 527] on icon at bounding box center [511, 532] width 14 height 12
click at [302, 662] on div "3" at bounding box center [335, 661] width 395 height 31
click at [868, 211] on div "Stucco" at bounding box center [795, 216] width 347 height 20
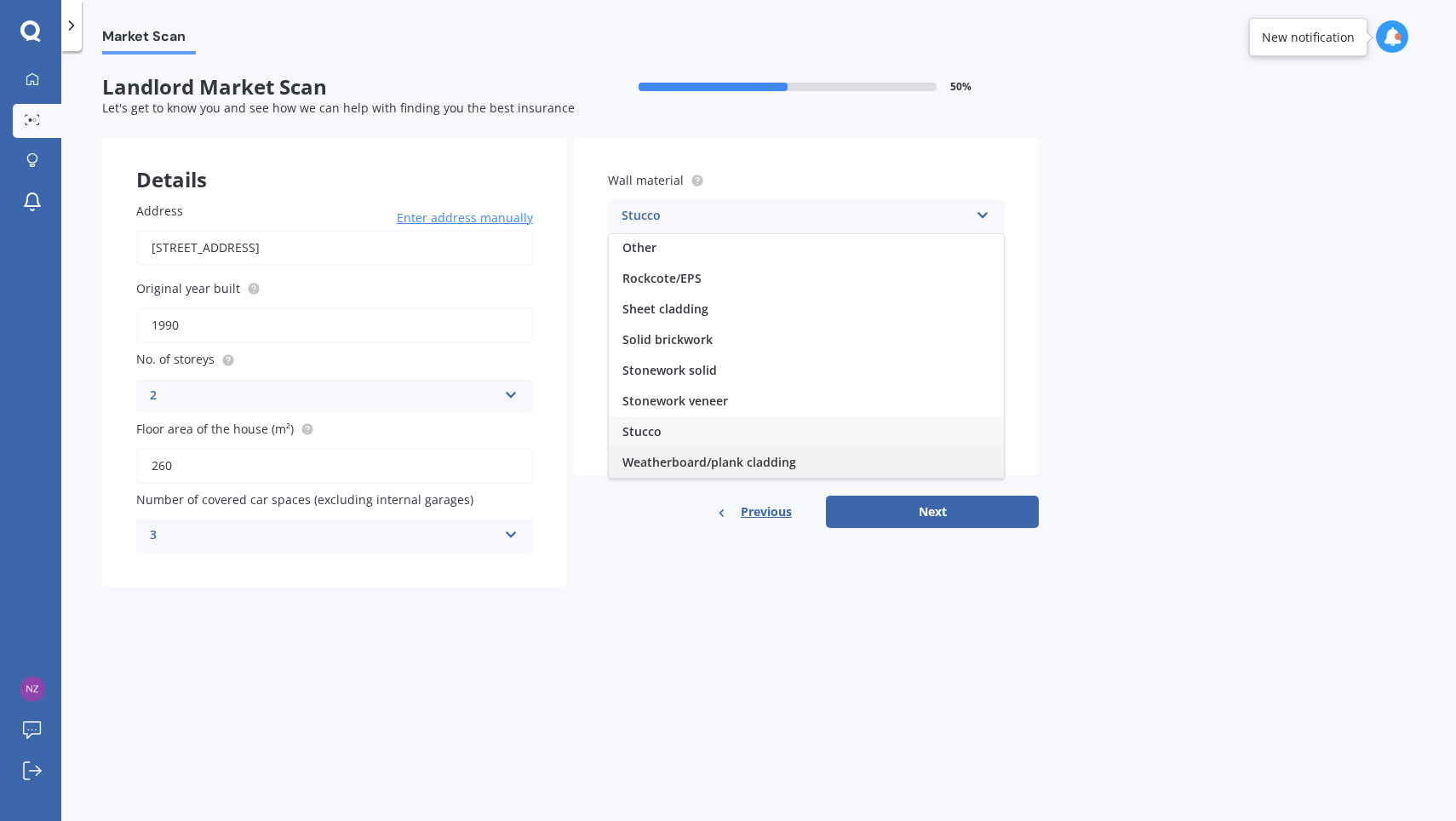
scroll to position [155, 0]
click at [733, 463] on span "Weatherboard/plank cladding" at bounding box center [709, 462] width 174 height 16
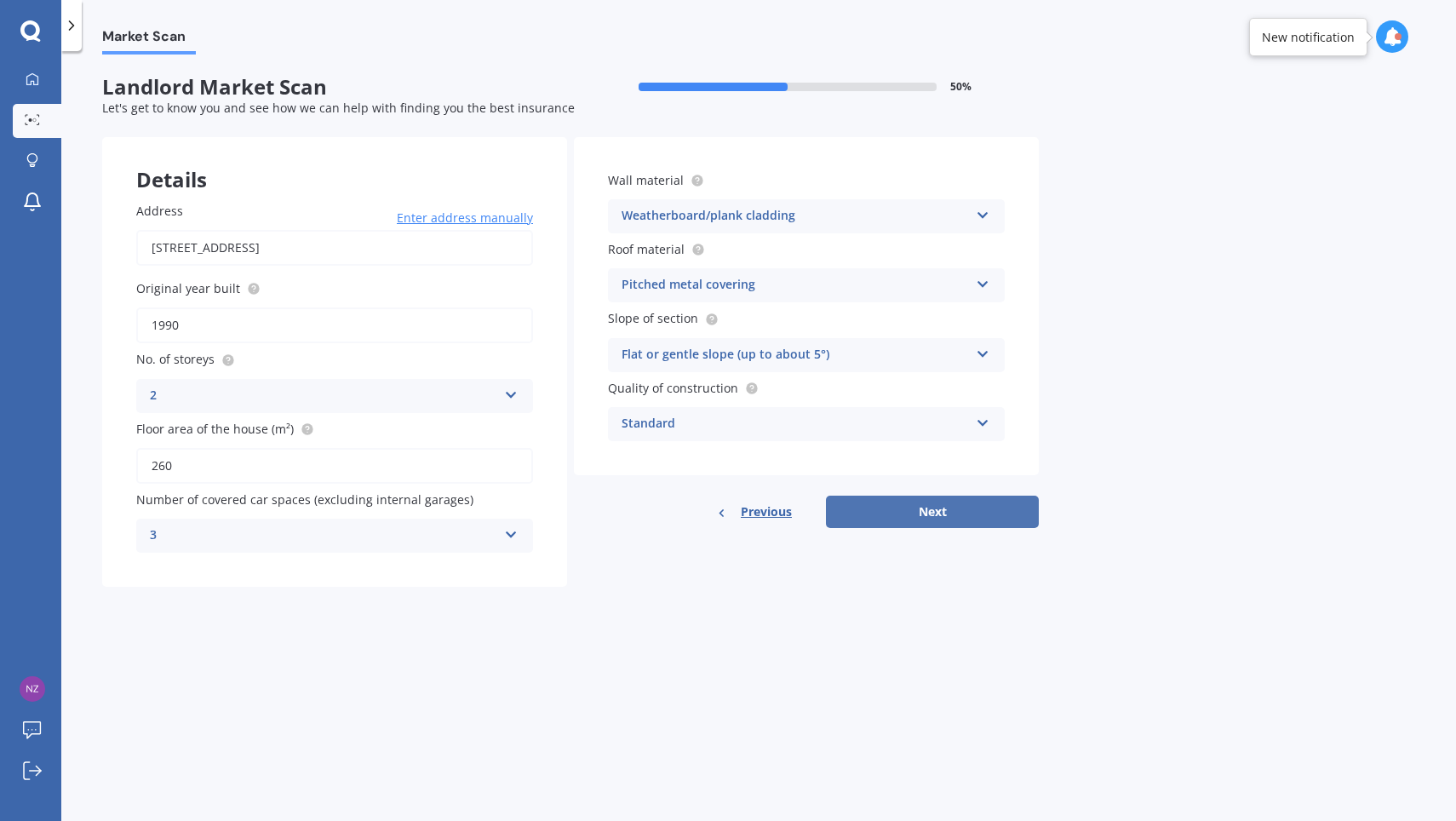
click at [942, 506] on button "Next" at bounding box center [931, 512] width 213 height 33
select select "28"
select select "04"
select select "1976"
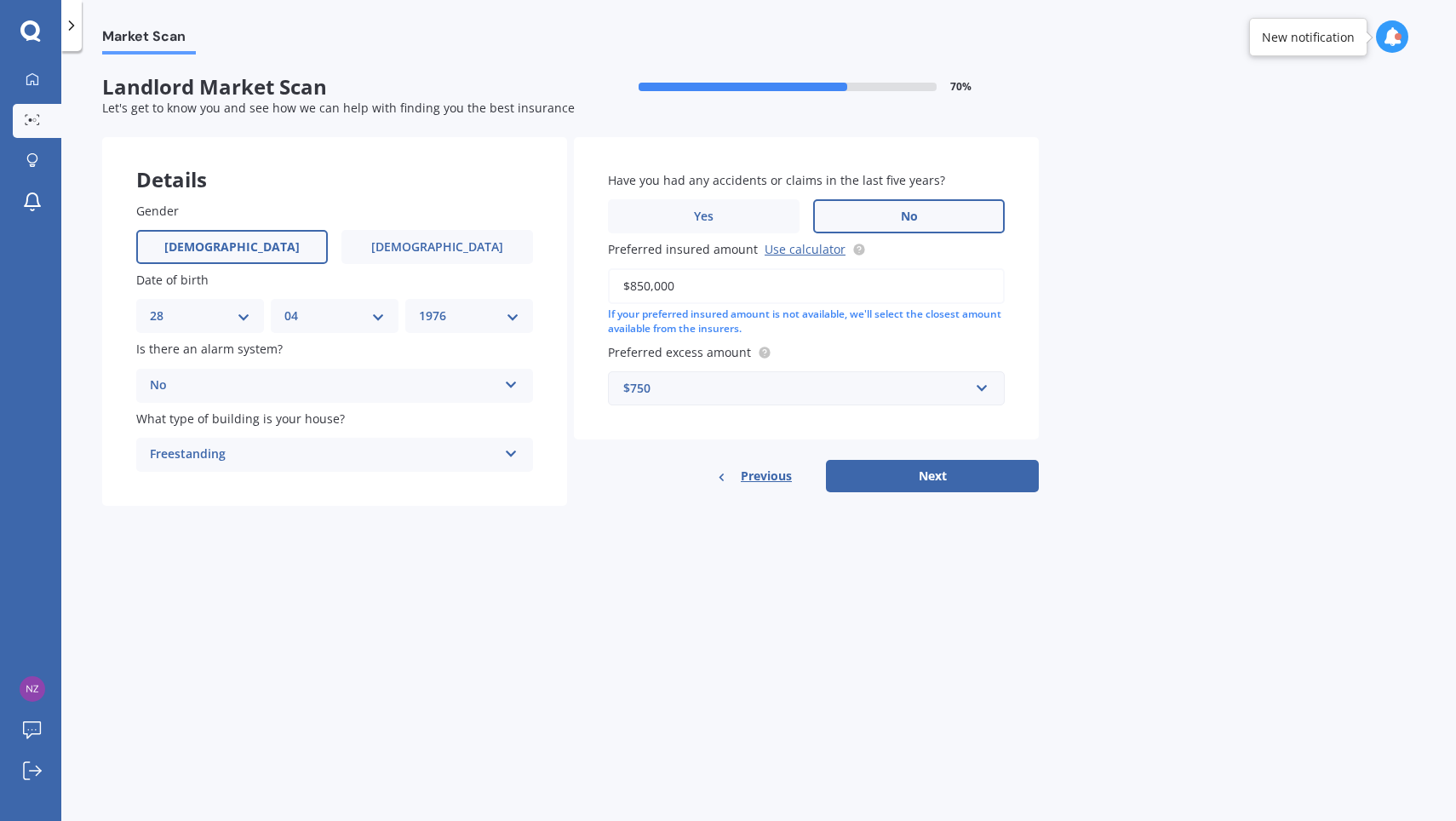
click at [658, 288] on input "$850,000" at bounding box center [805, 286] width 396 height 36
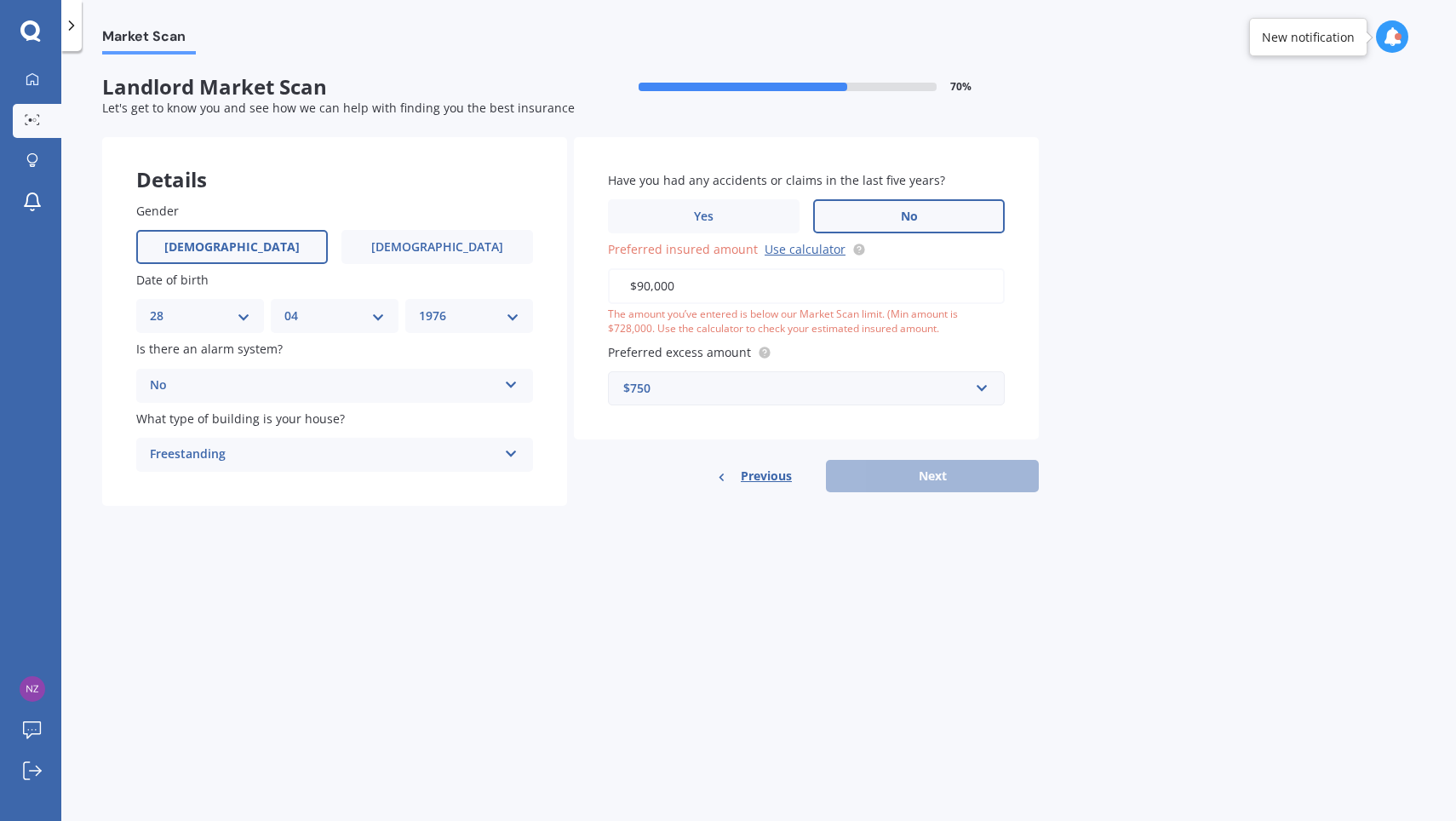
type input "$900,000"
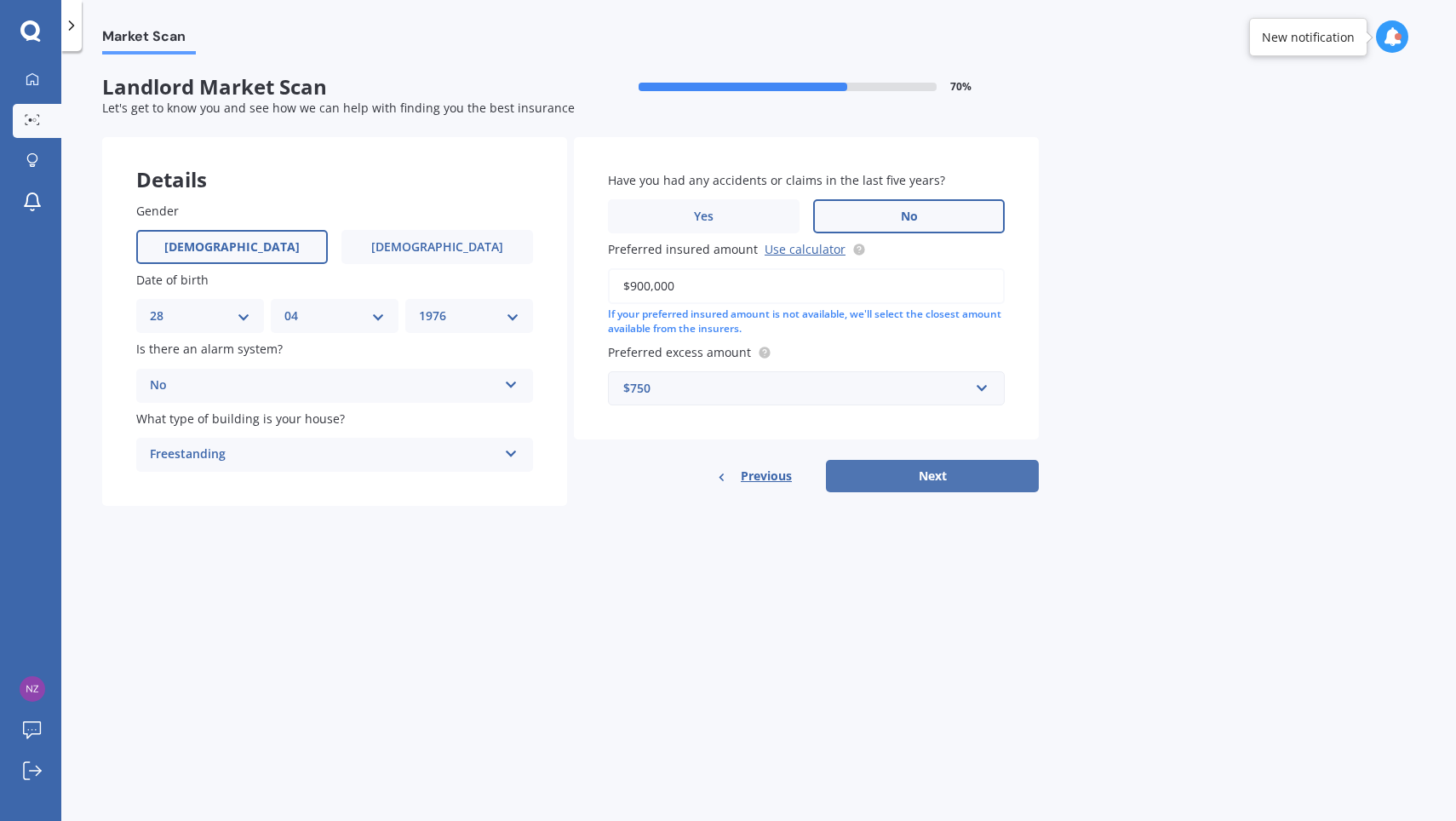
click at [951, 468] on button "Next" at bounding box center [931, 477] width 213 height 33
select select "28"
select select "04"
select select "1976"
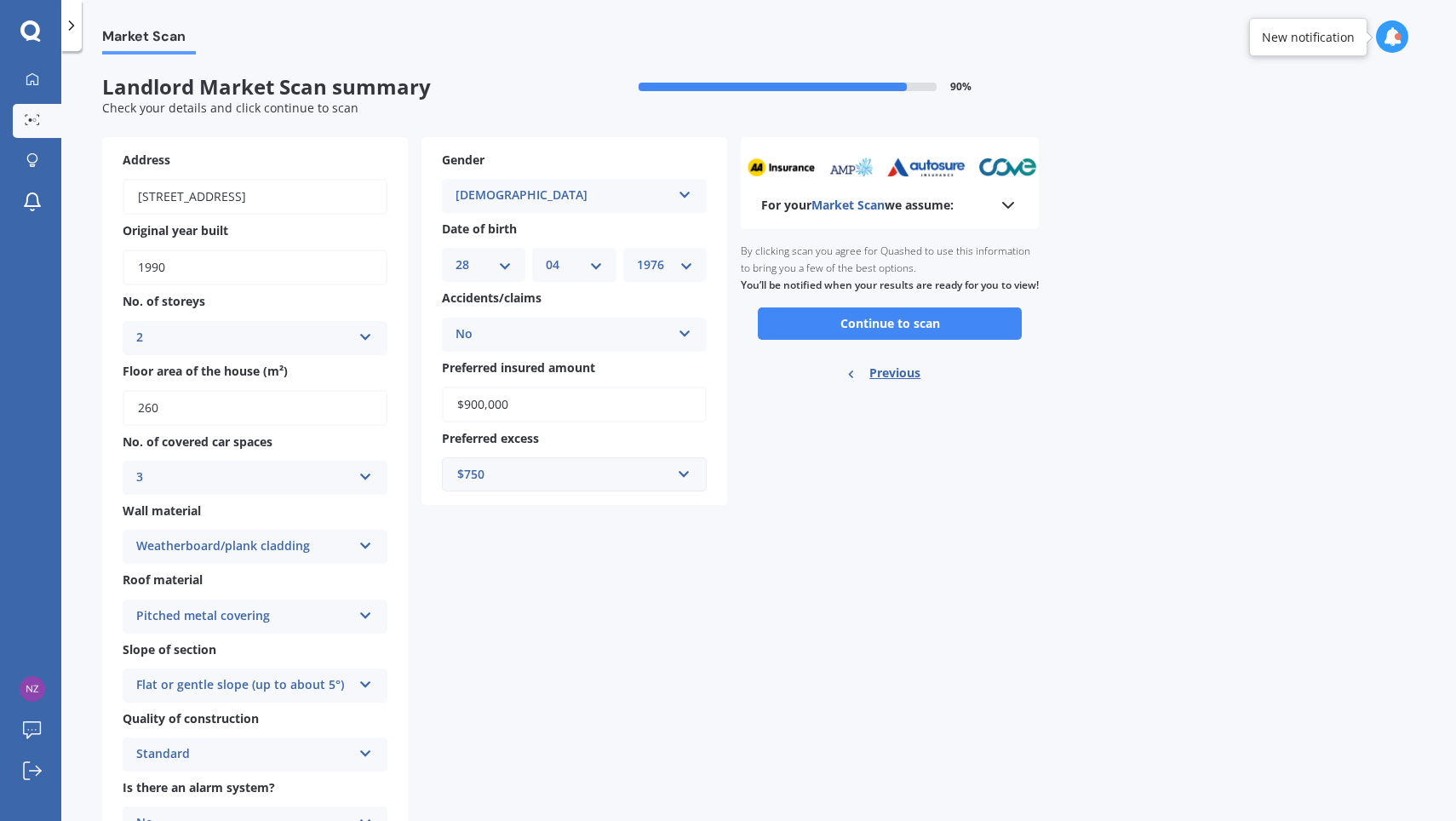
scroll to position [0, 0]
click at [882, 338] on button "Continue to scan" at bounding box center [890, 324] width 264 height 33
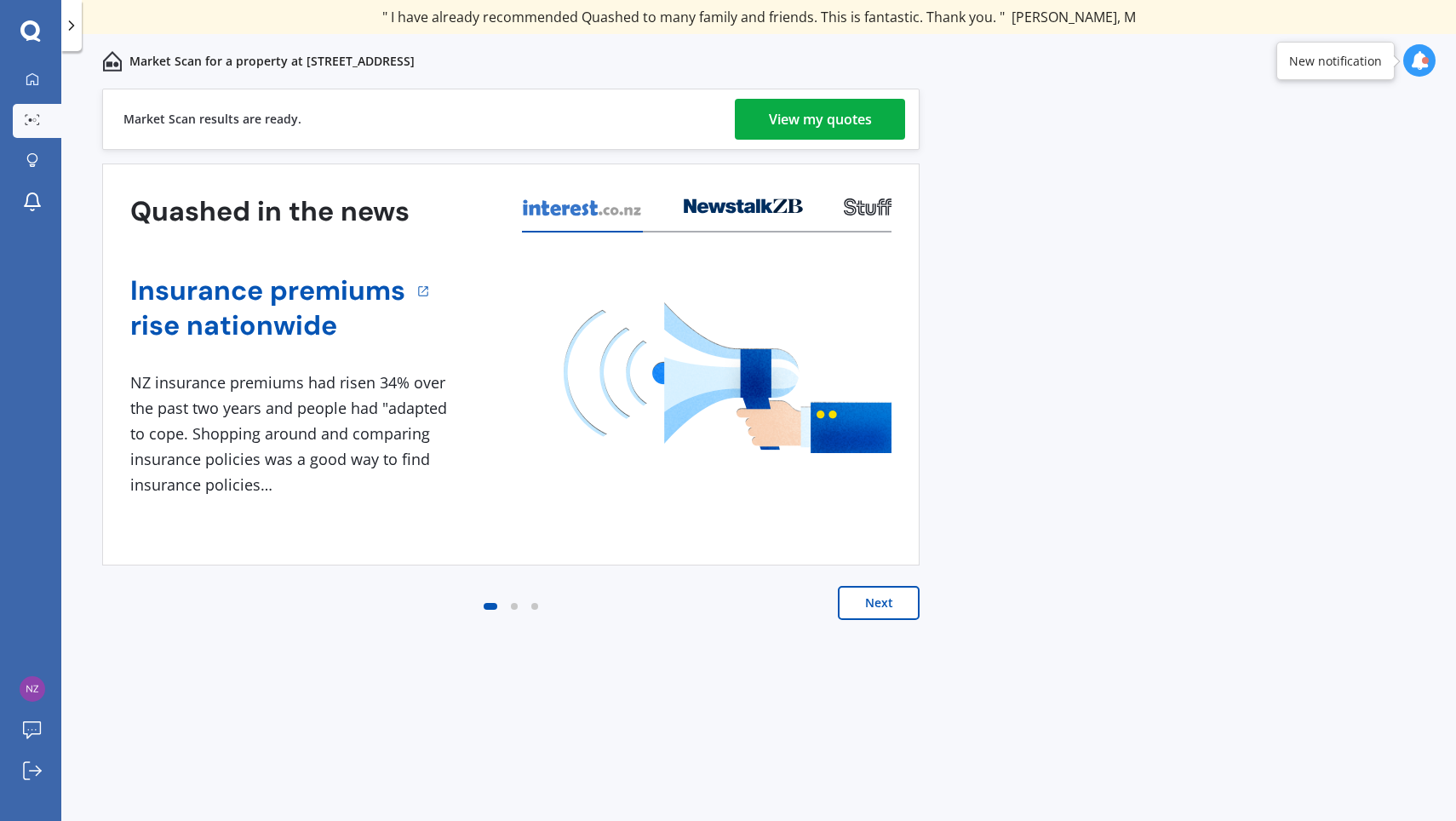
click at [826, 125] on div "View my quotes" at bounding box center [820, 119] width 103 height 41
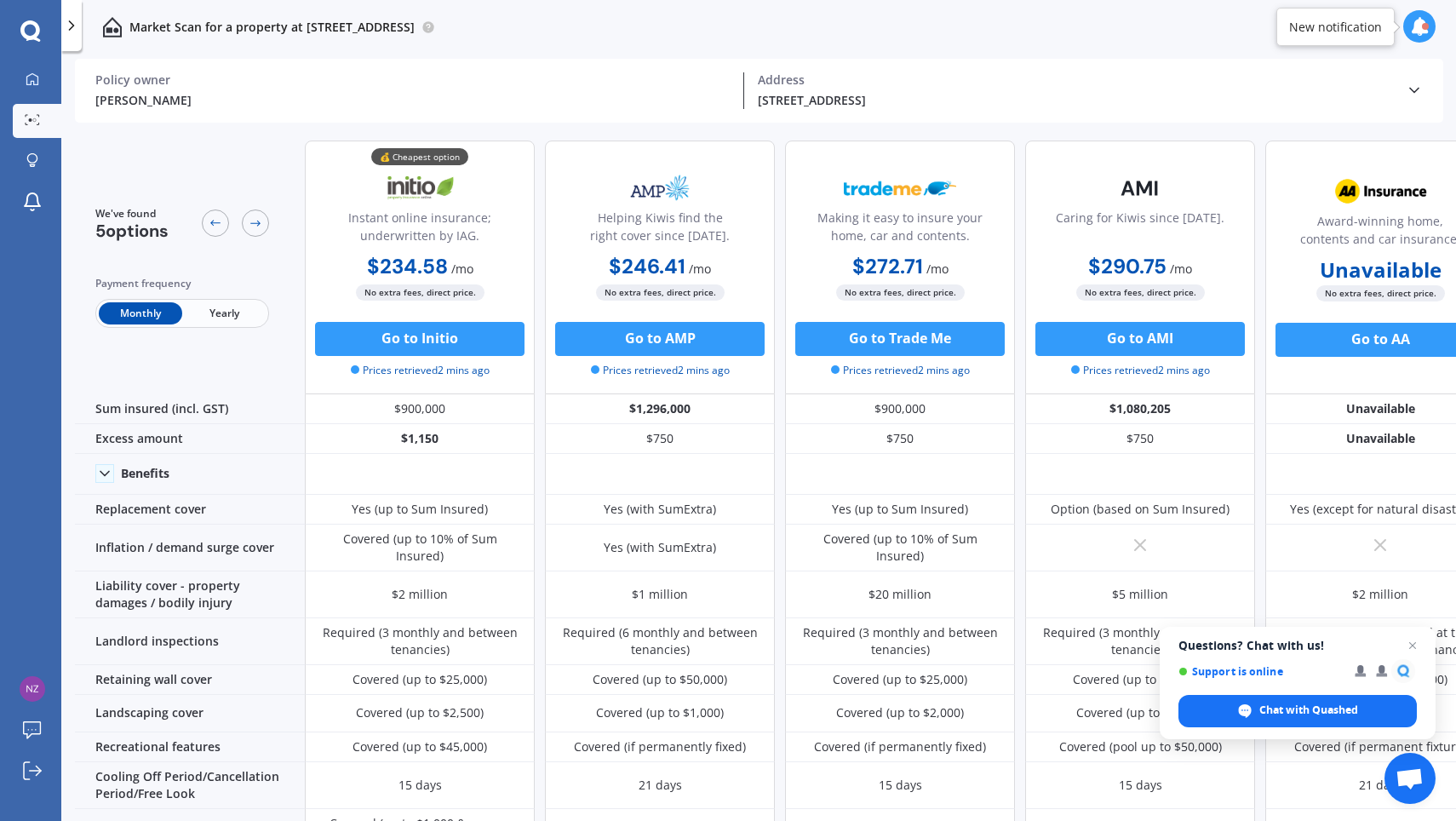
click at [217, 310] on span "Yearly" at bounding box center [224, 313] width 84 height 22
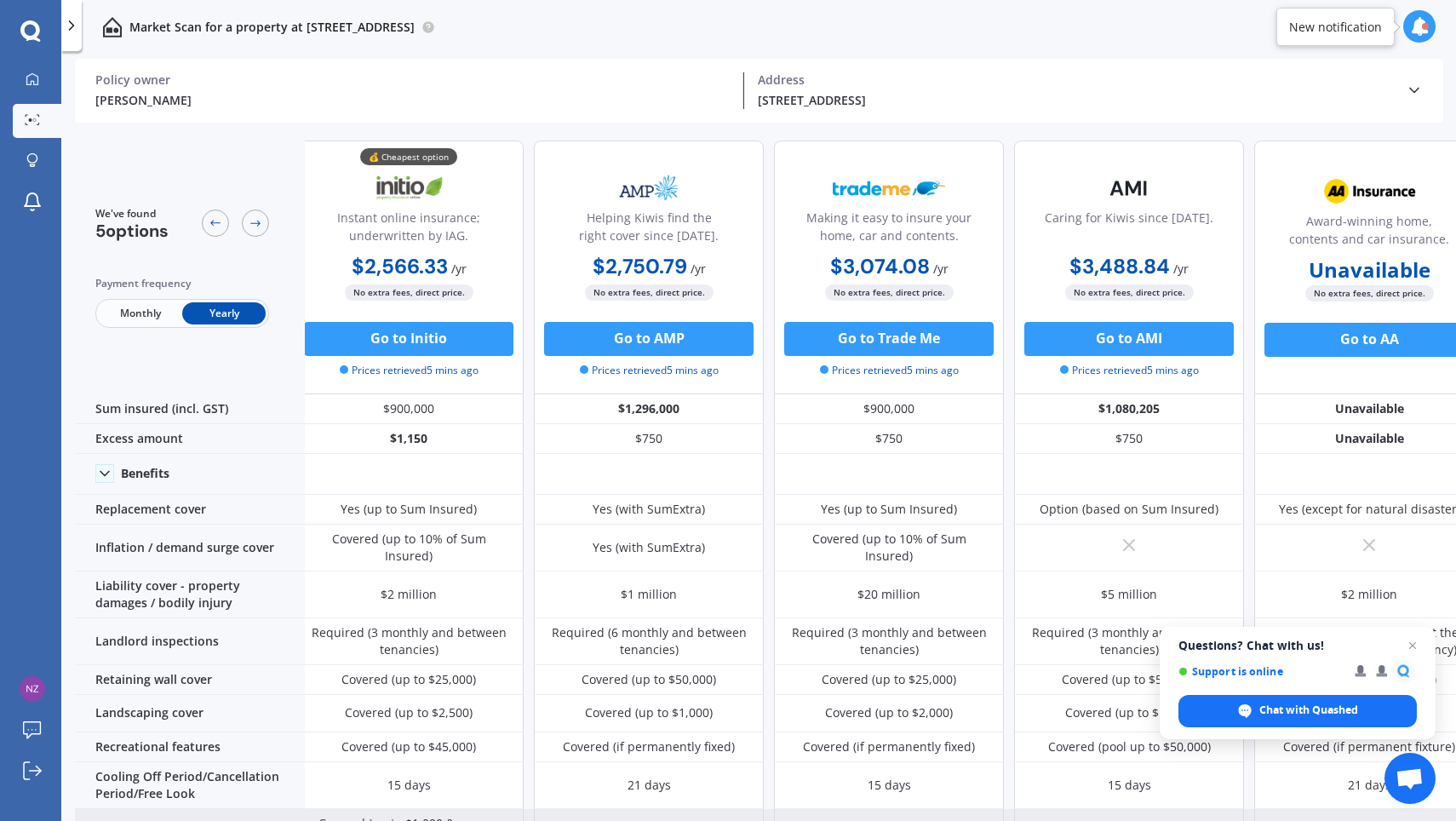
scroll to position [0, 11]
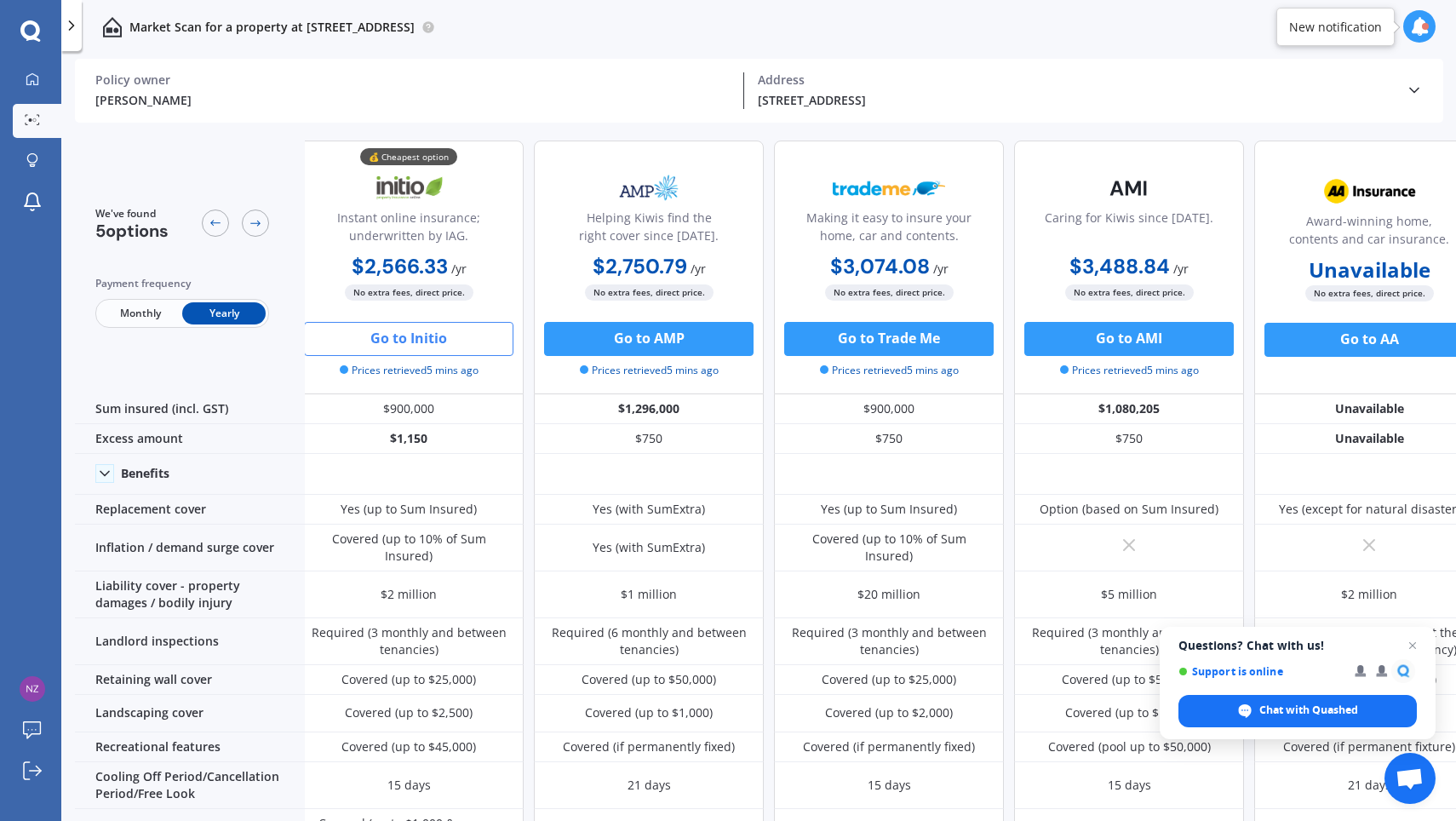
click at [399, 347] on button "Go to Initio" at bounding box center [408, 339] width 209 height 34
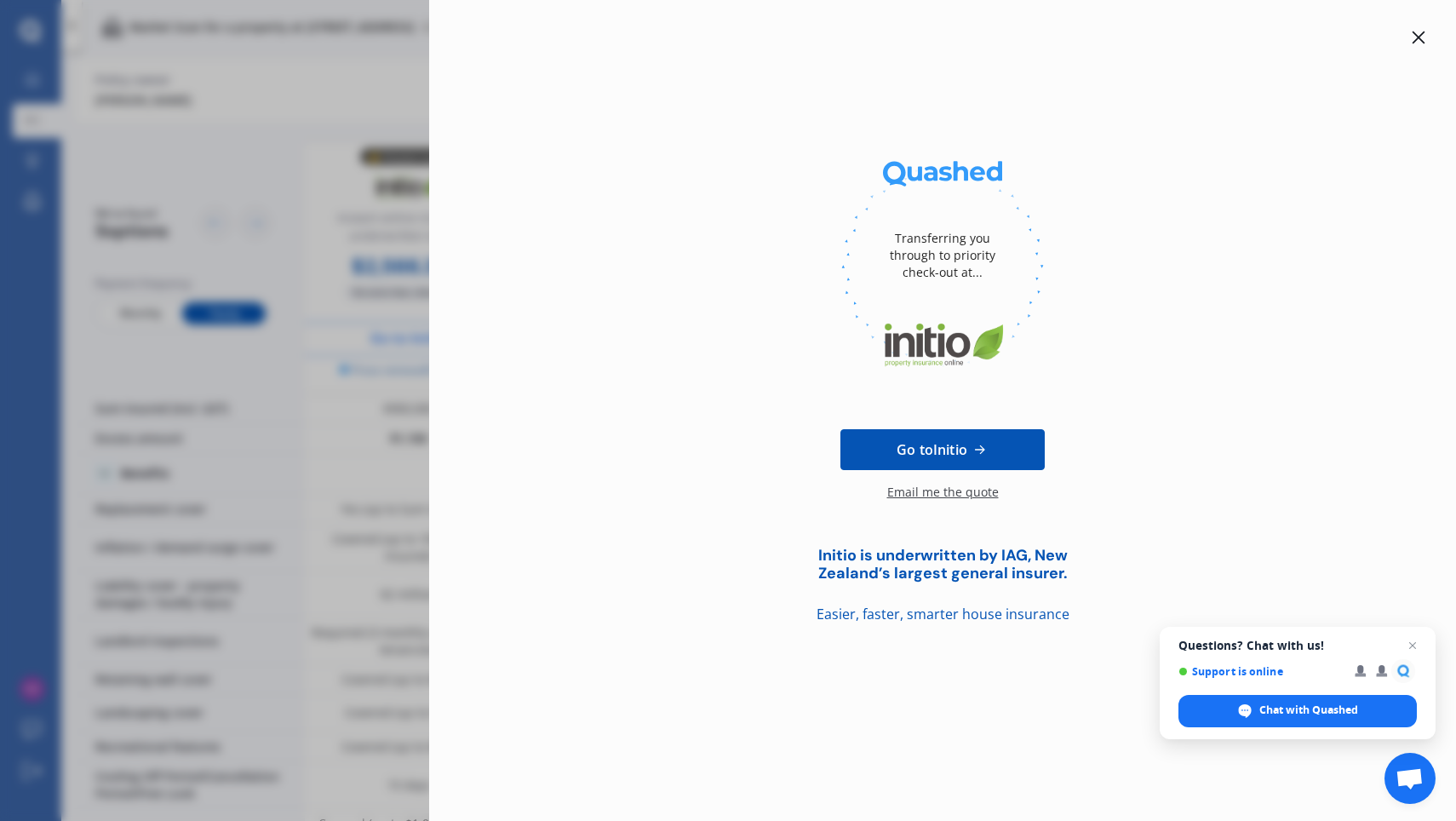
click at [941, 495] on div "Email me the quote" at bounding box center [943, 500] width 112 height 34
click at [340, 88] on div "Transferring you through to priority check-out at... Go to Initio Requested! Yo…" at bounding box center [728, 410] width 1456 height 821
